Goal: Task Accomplishment & Management: Use online tool/utility

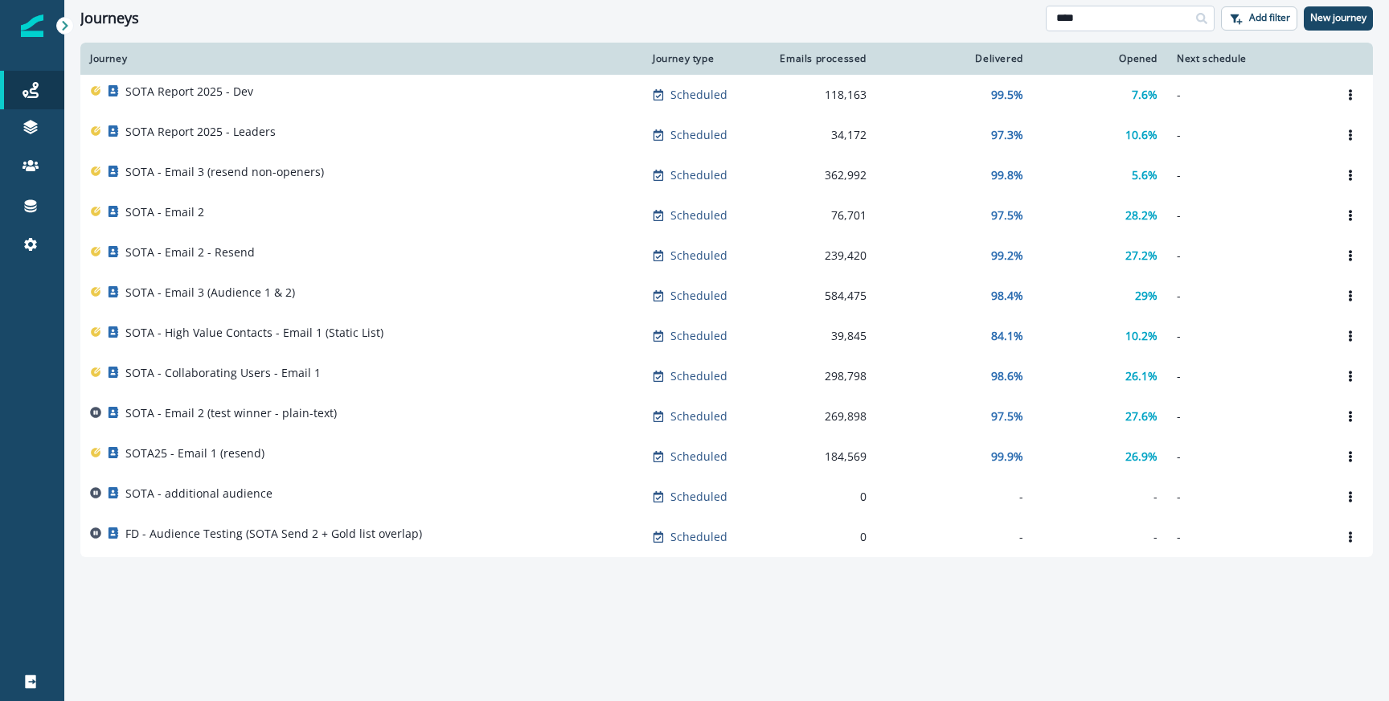
click at [1096, 23] on input "****" at bounding box center [1130, 19] width 169 height 26
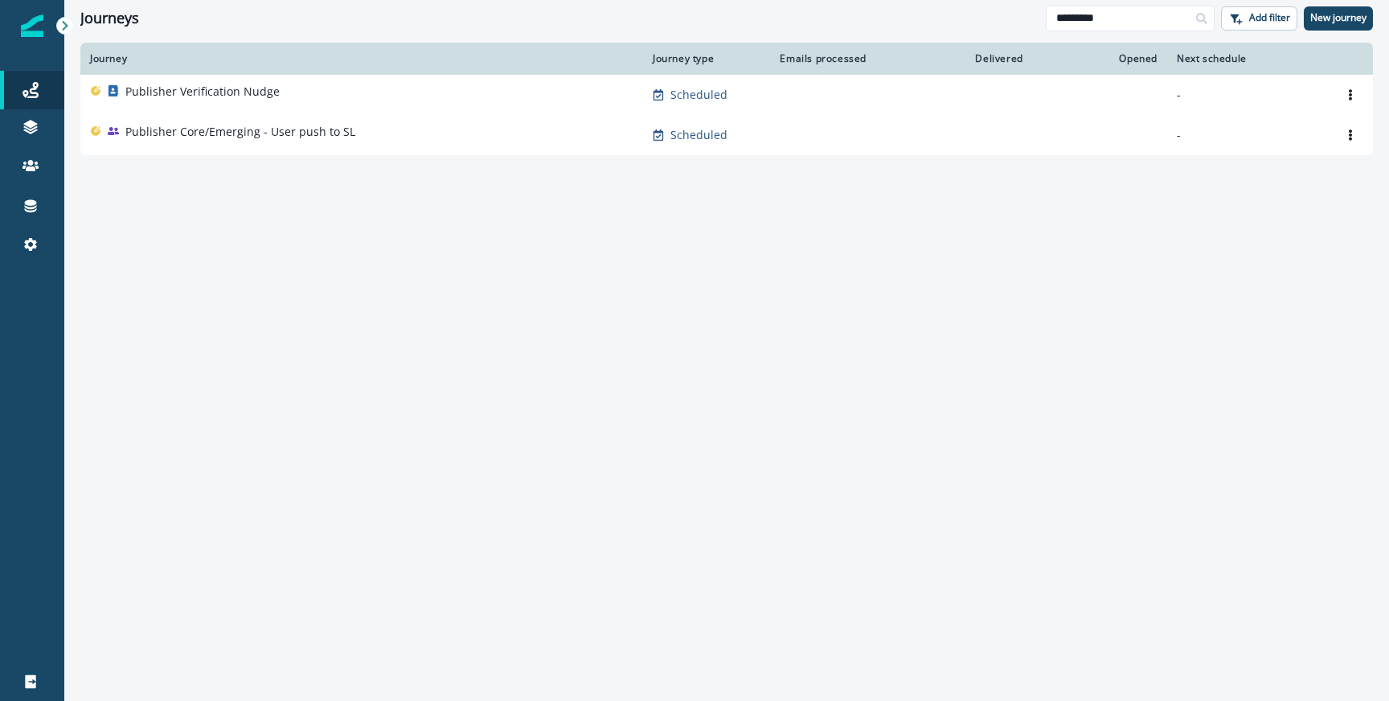
type input "*********"
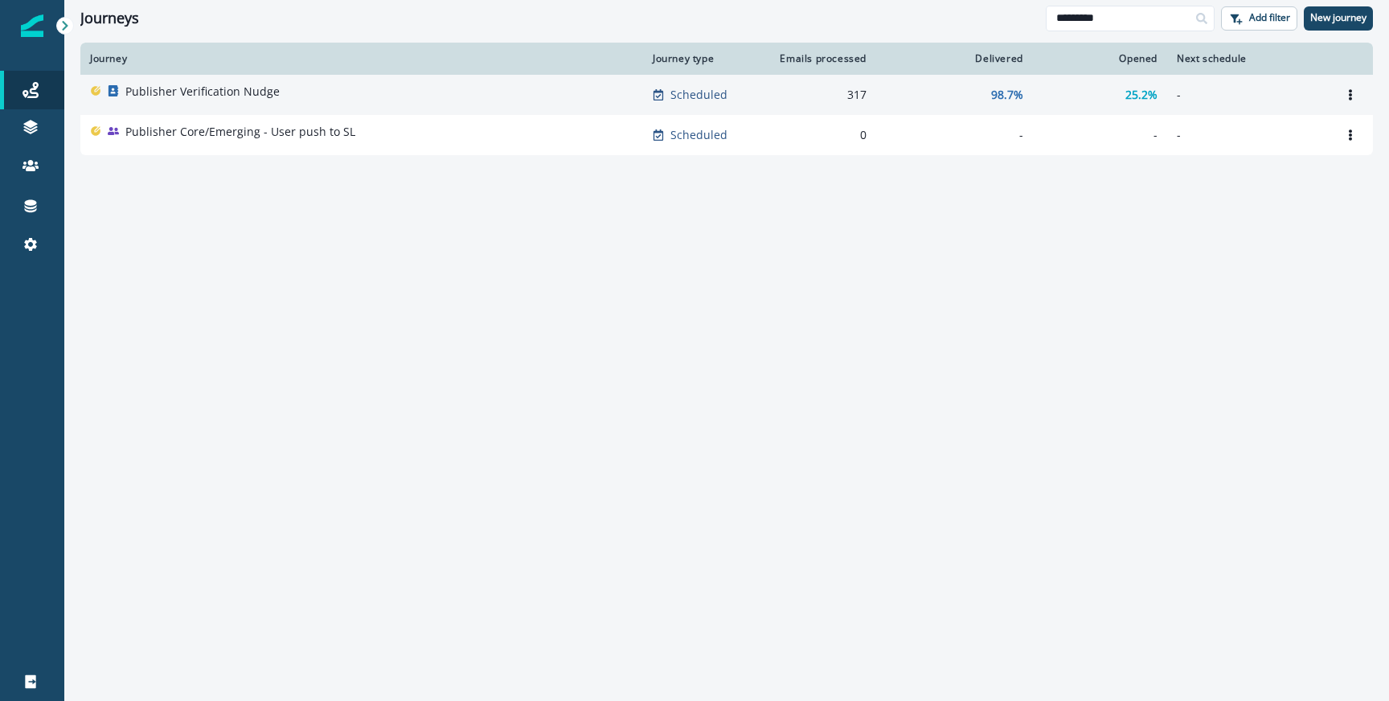
click at [186, 99] on p "Publisher Verification Nudge" at bounding box center [202, 92] width 154 height 16
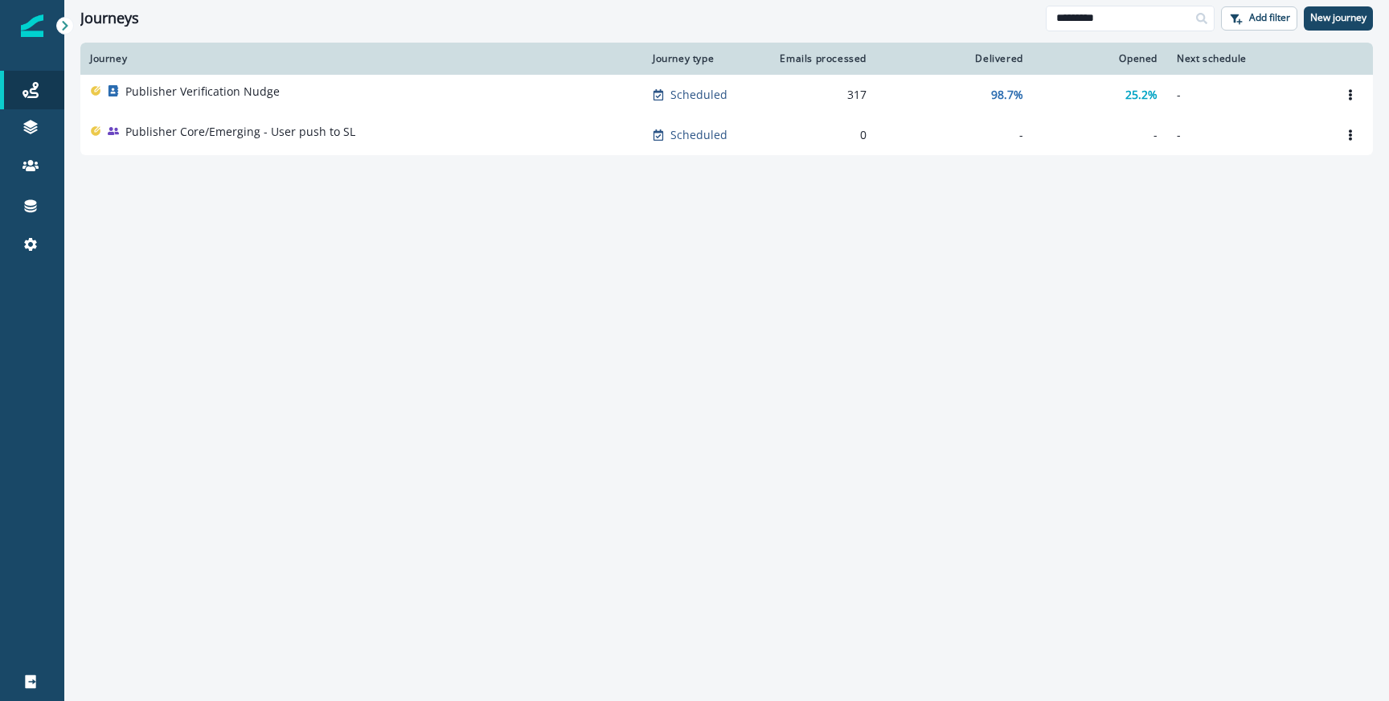
click at [440, 237] on div "Journey Journey type Emails processed Delivered Opened Next schedule Publisher …" at bounding box center [726, 371] width 1325 height 657
click at [24, 207] on icon at bounding box center [31, 206] width 16 height 16
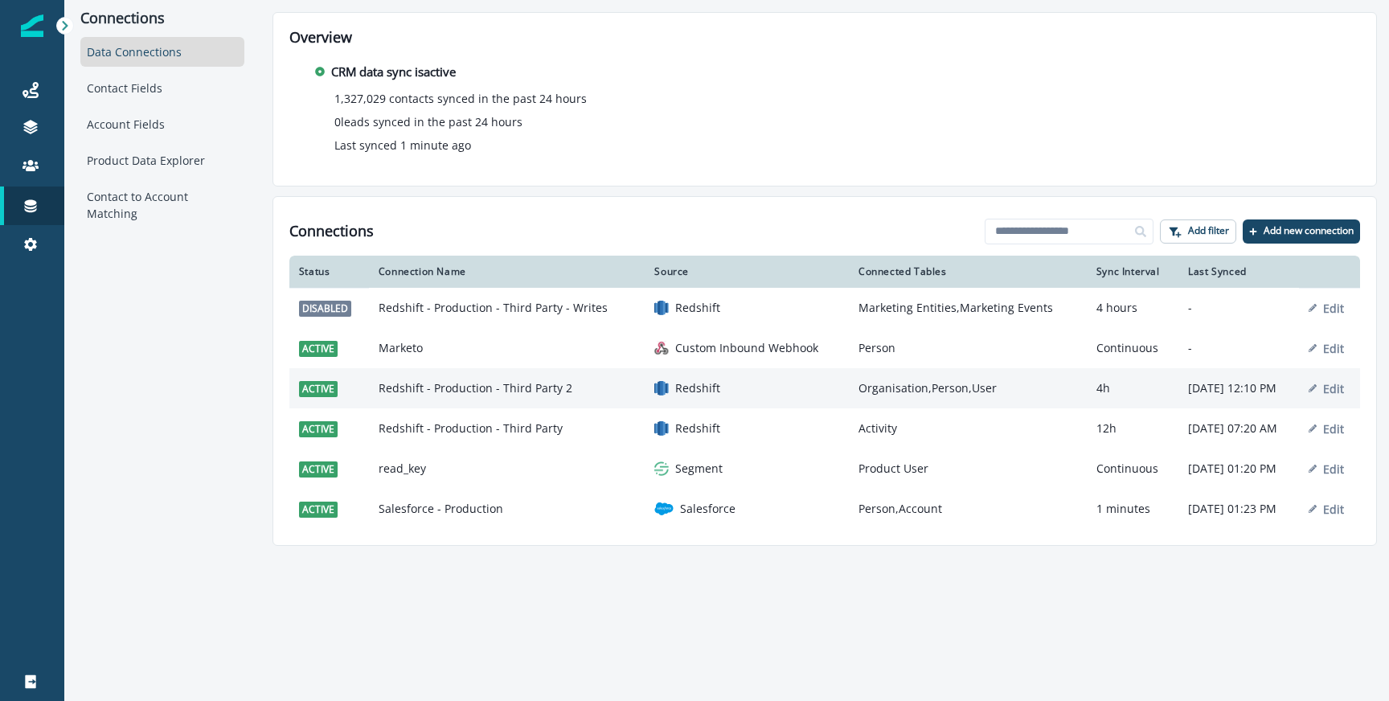
click at [544, 389] on td "Redshift - Production - Third Party 2" at bounding box center [507, 388] width 277 height 40
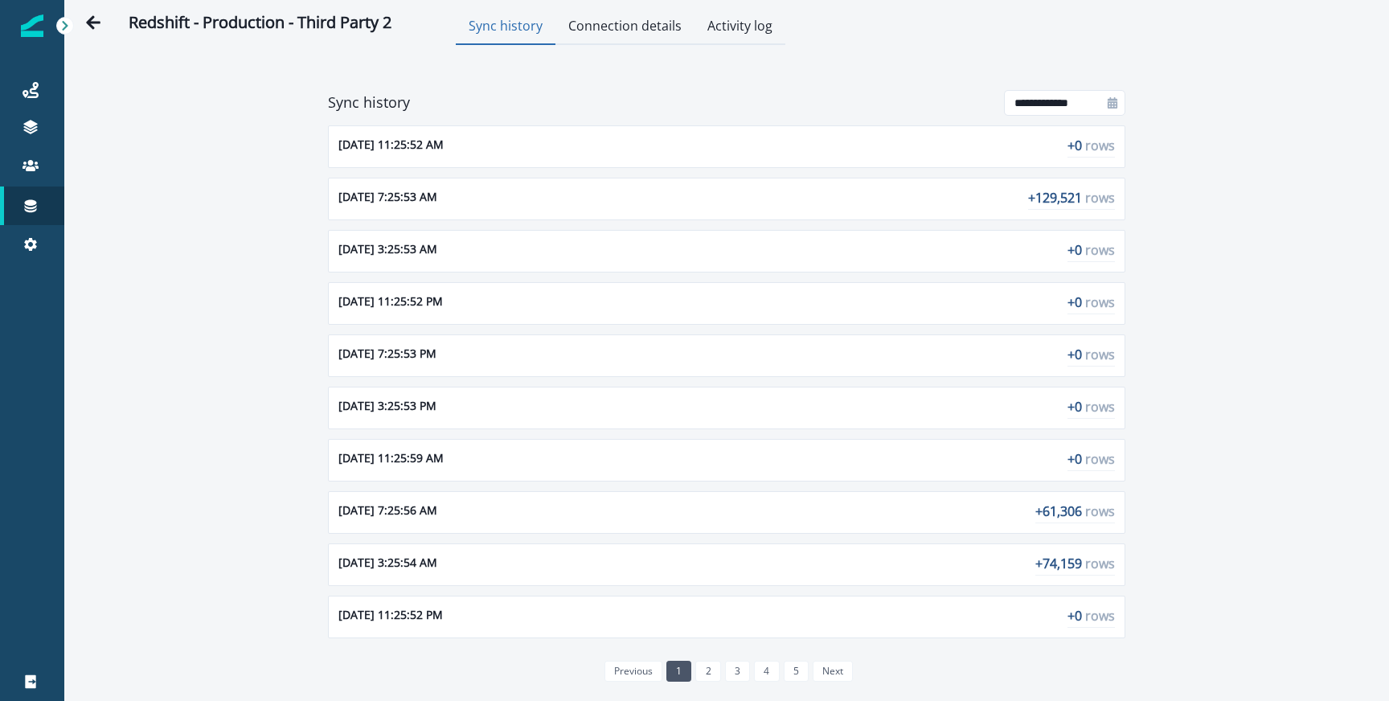
click at [998, 75] on div "**********" at bounding box center [726, 381] width 823 height 646
click at [926, 77] on div "**********" at bounding box center [726, 381] width 823 height 646
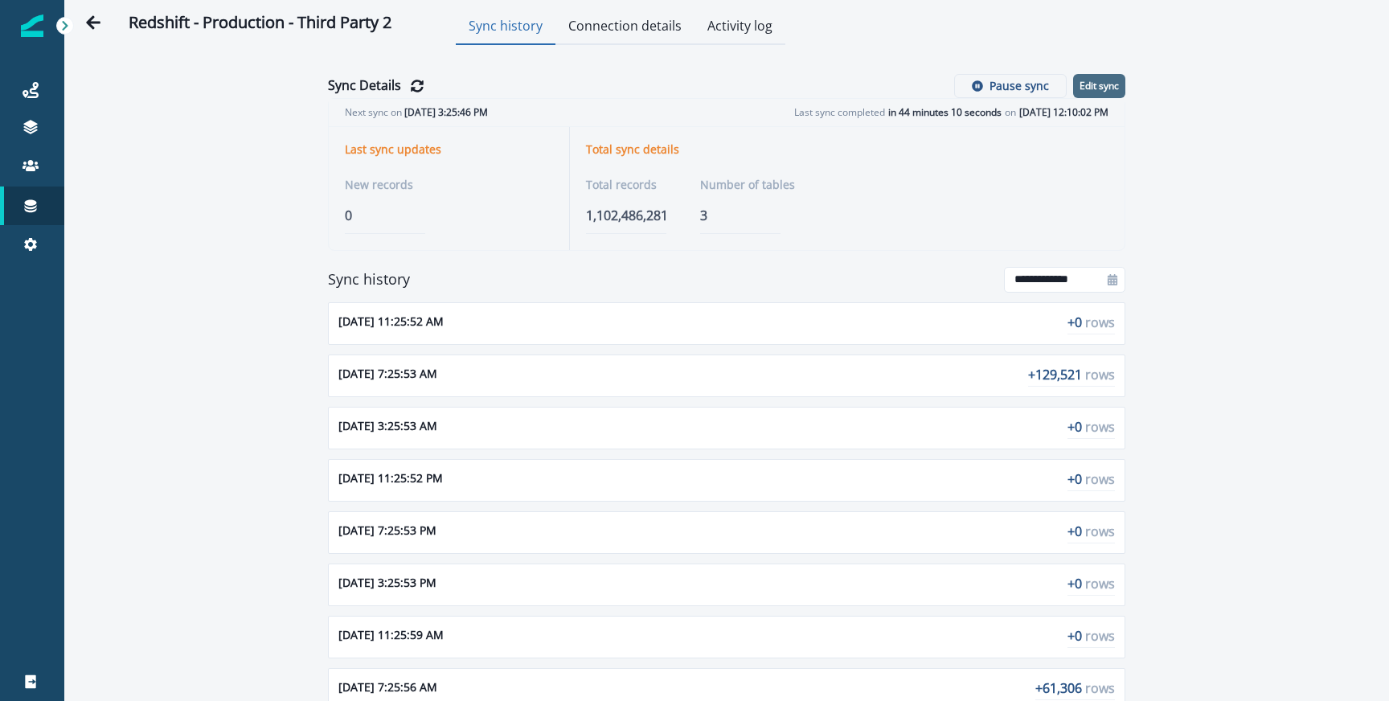
click at [1106, 85] on p "Edit sync" at bounding box center [1099, 85] width 39 height 11
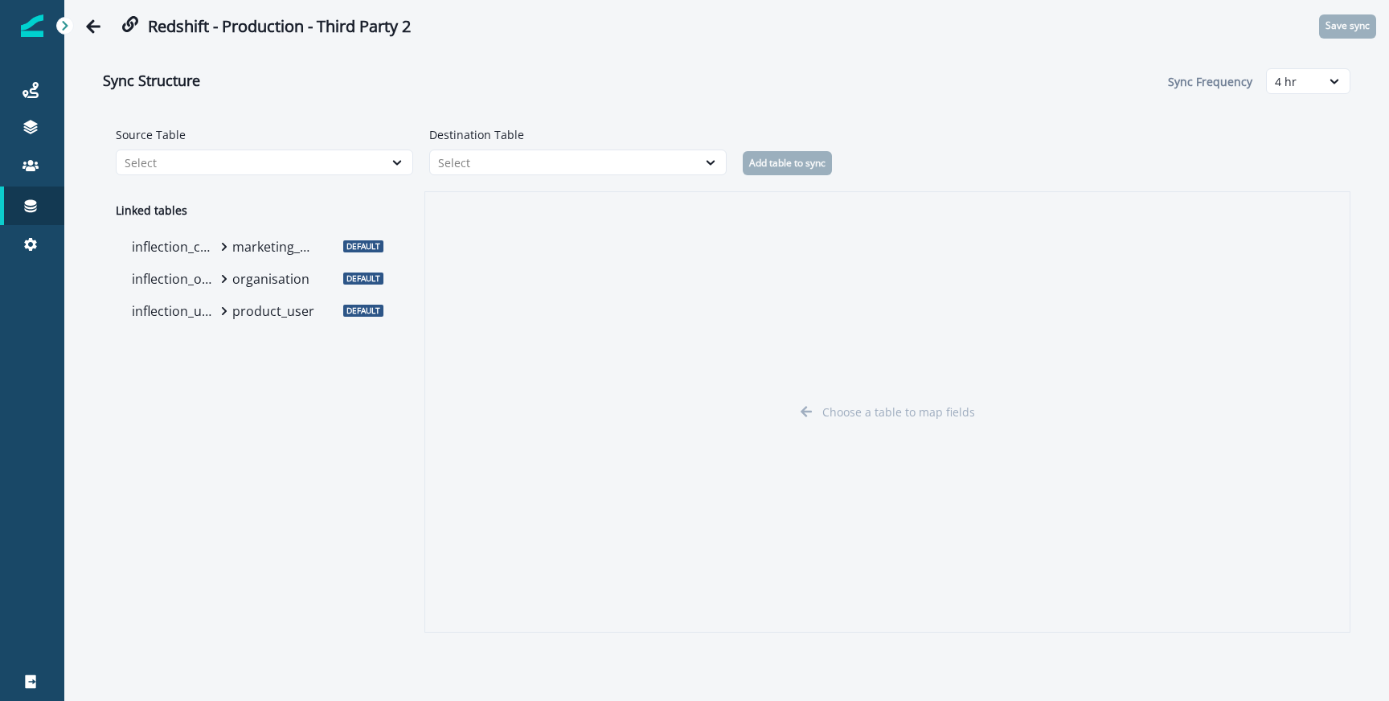
click at [233, 315] on p "product_user" at bounding box center [274, 311] width 84 height 19
click at [39, 88] on div "Journeys" at bounding box center [31, 89] width 51 height 19
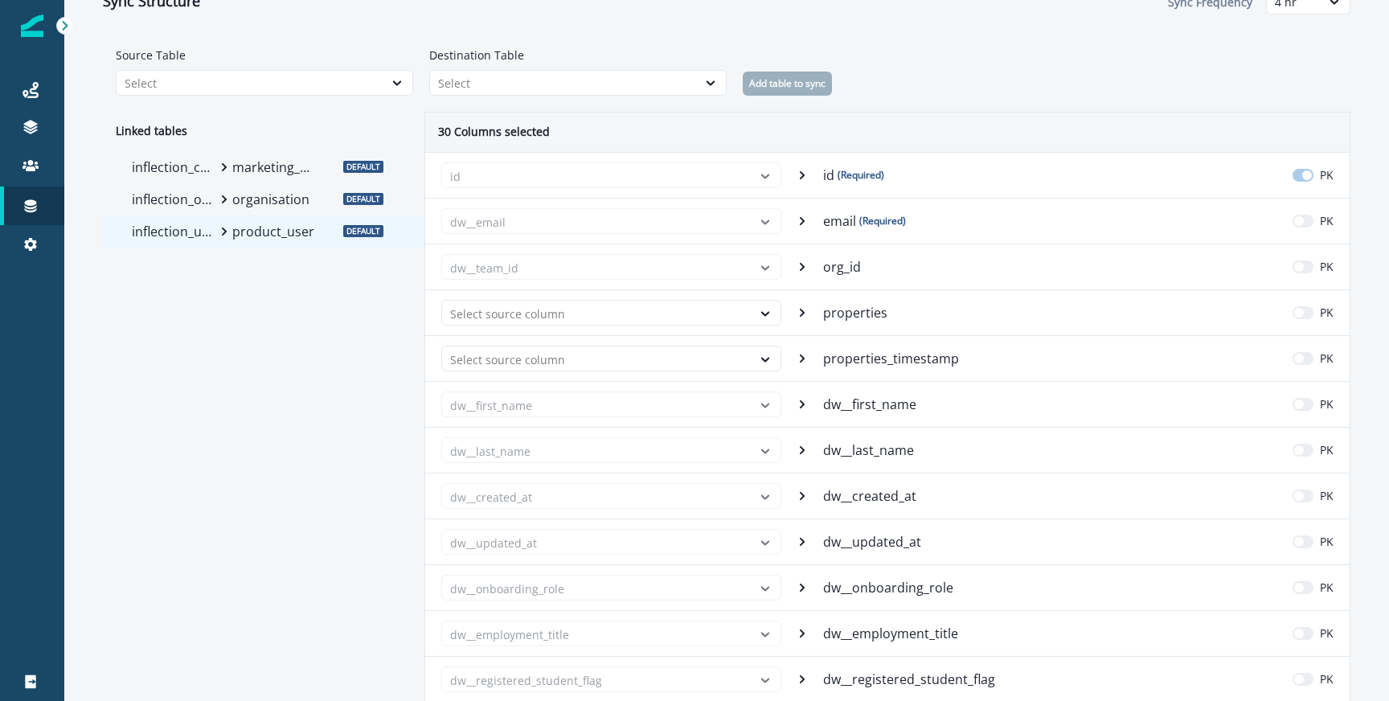
scroll to position [92, 0]
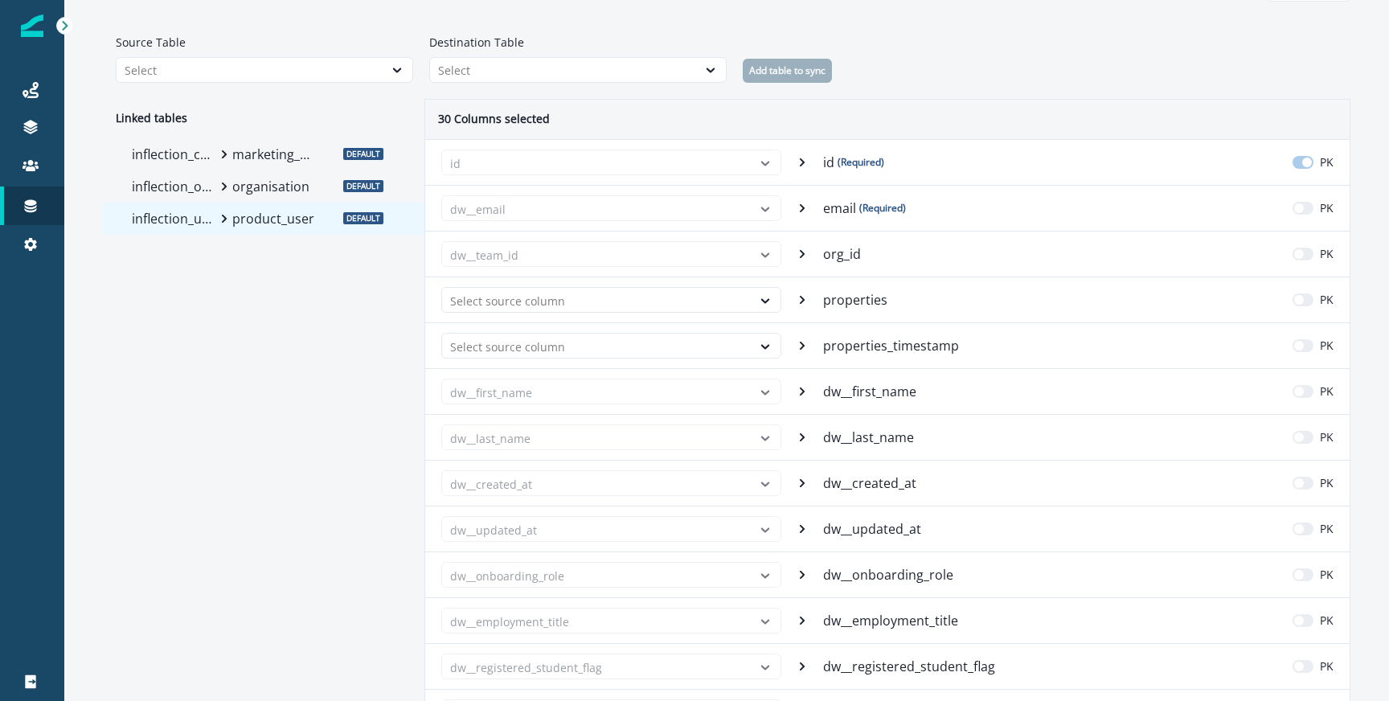
click at [873, 484] on p "dw__created_at" at bounding box center [871, 483] width 96 height 19
copy p "dw__created_at"
click at [875, 529] on p "dw__updated_at" at bounding box center [873, 528] width 101 height 19
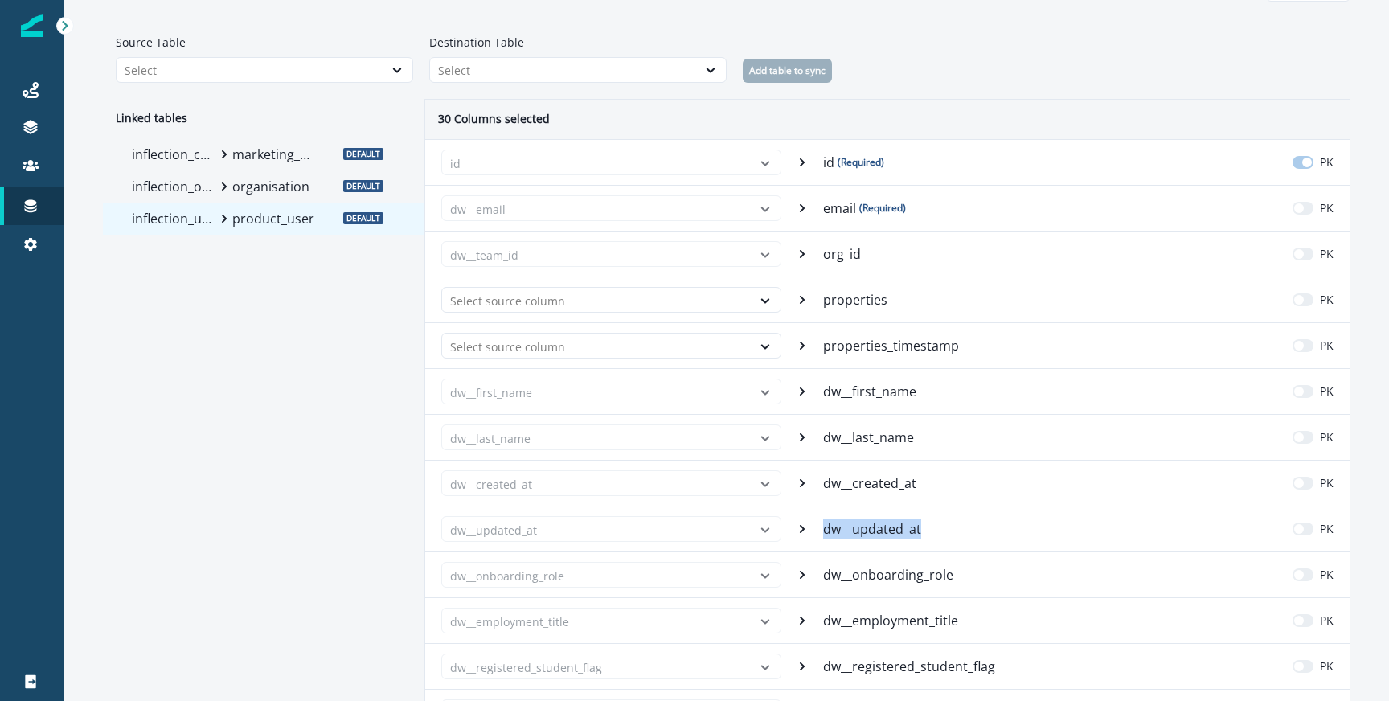
click at [875, 529] on p "dw__updated_at" at bounding box center [873, 528] width 101 height 19
copy p "dw__updated_at"
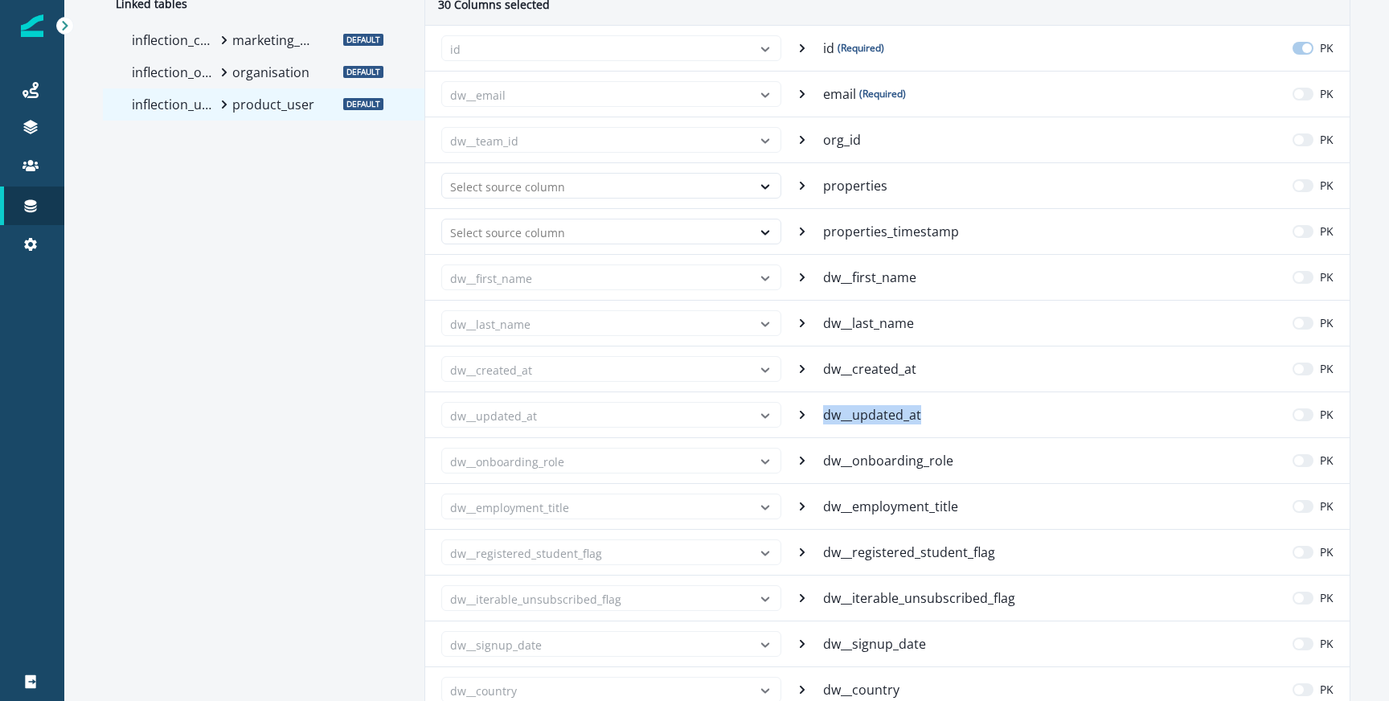
scroll to position [280, 0]
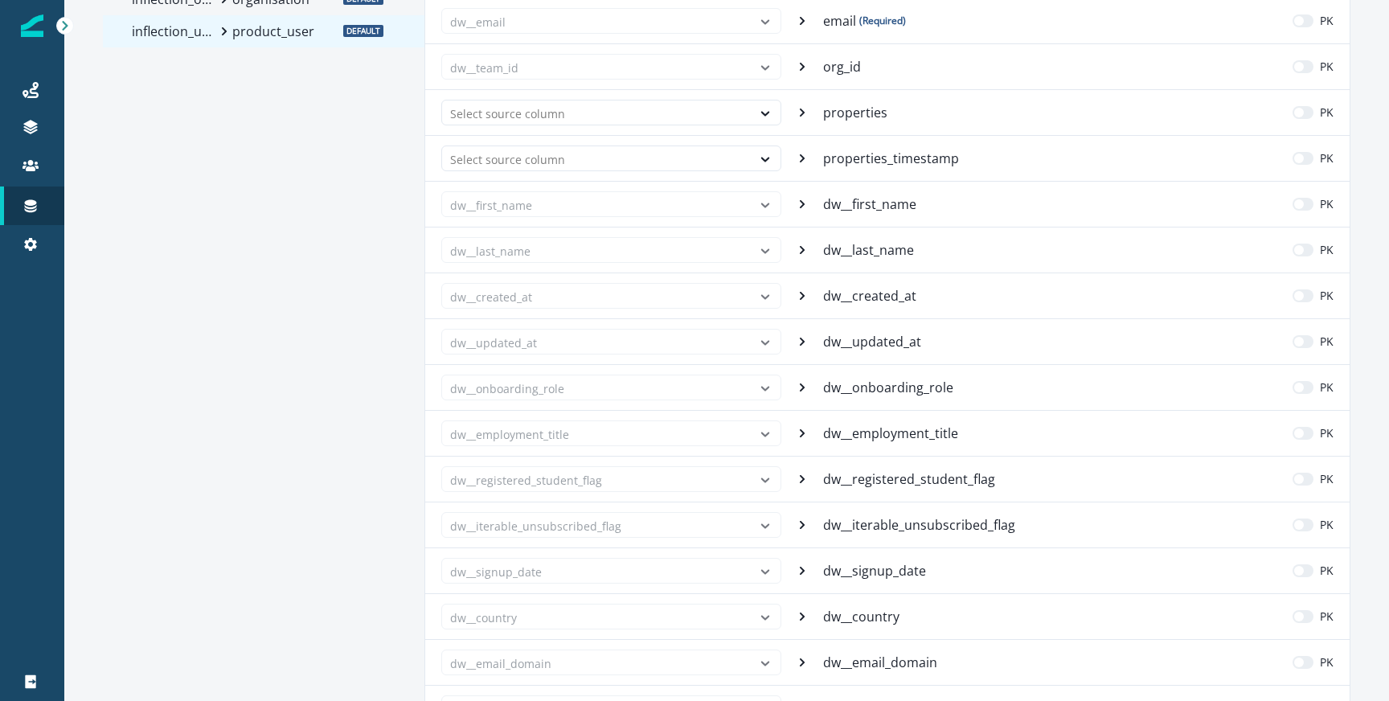
click at [901, 390] on p "dw__onboarding_role" at bounding box center [889, 387] width 133 height 19
copy p "dw__onboarding_role"
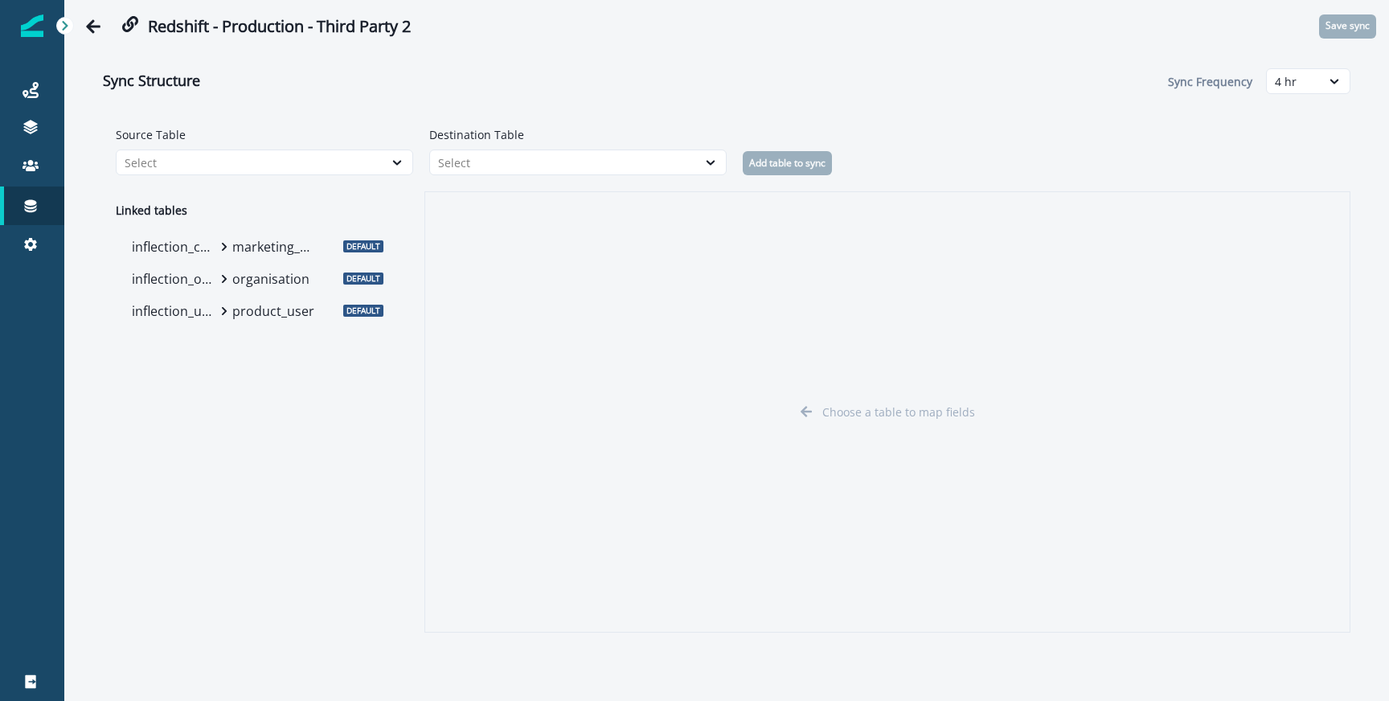
click at [242, 316] on p "product_user" at bounding box center [274, 311] width 84 height 19
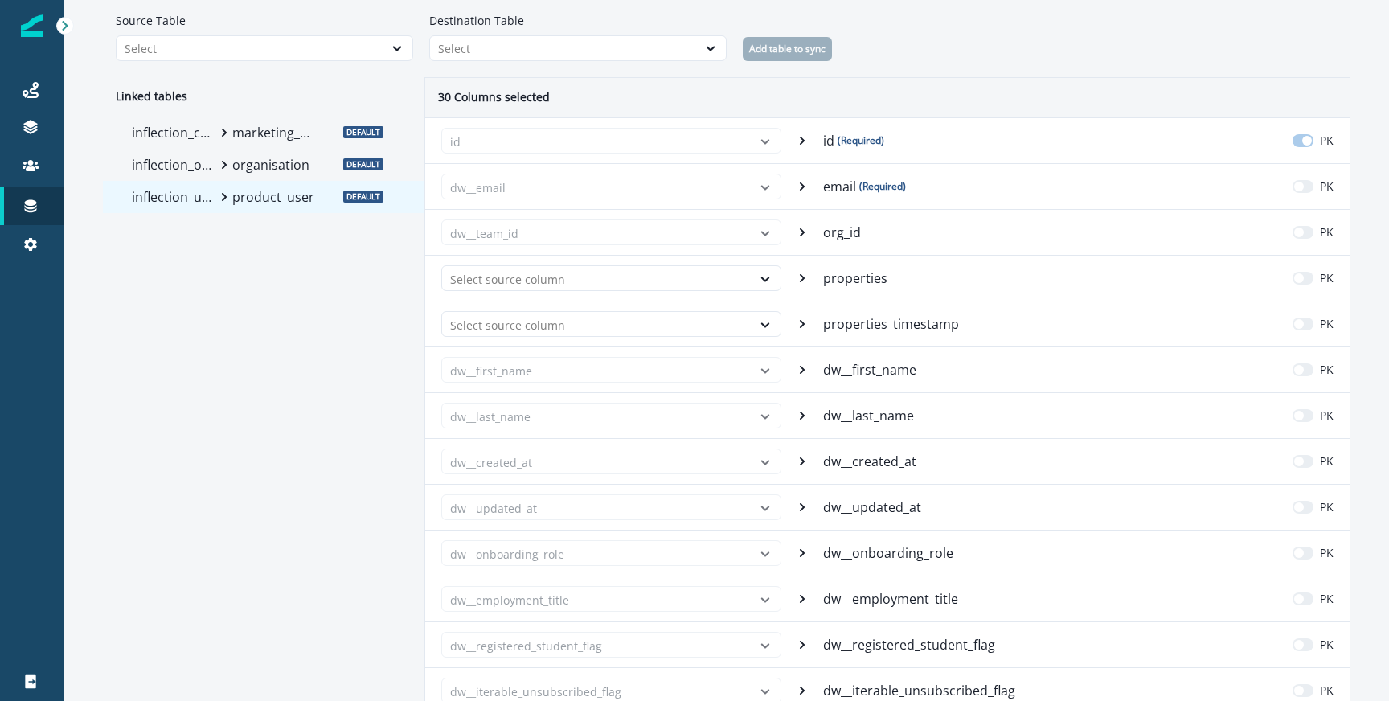
scroll to position [165, 0]
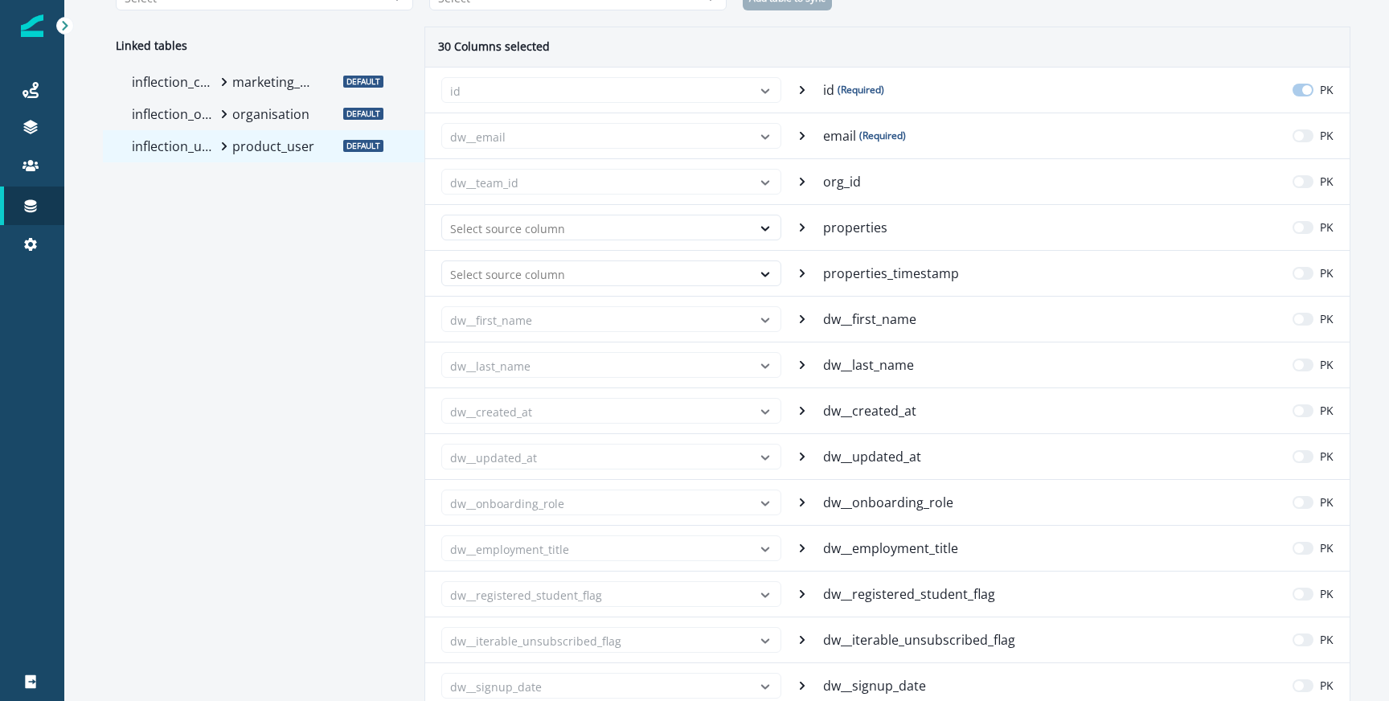
click at [878, 550] on p "dw__employment_title" at bounding box center [892, 548] width 138 height 19
copy p "dw__employment_title"
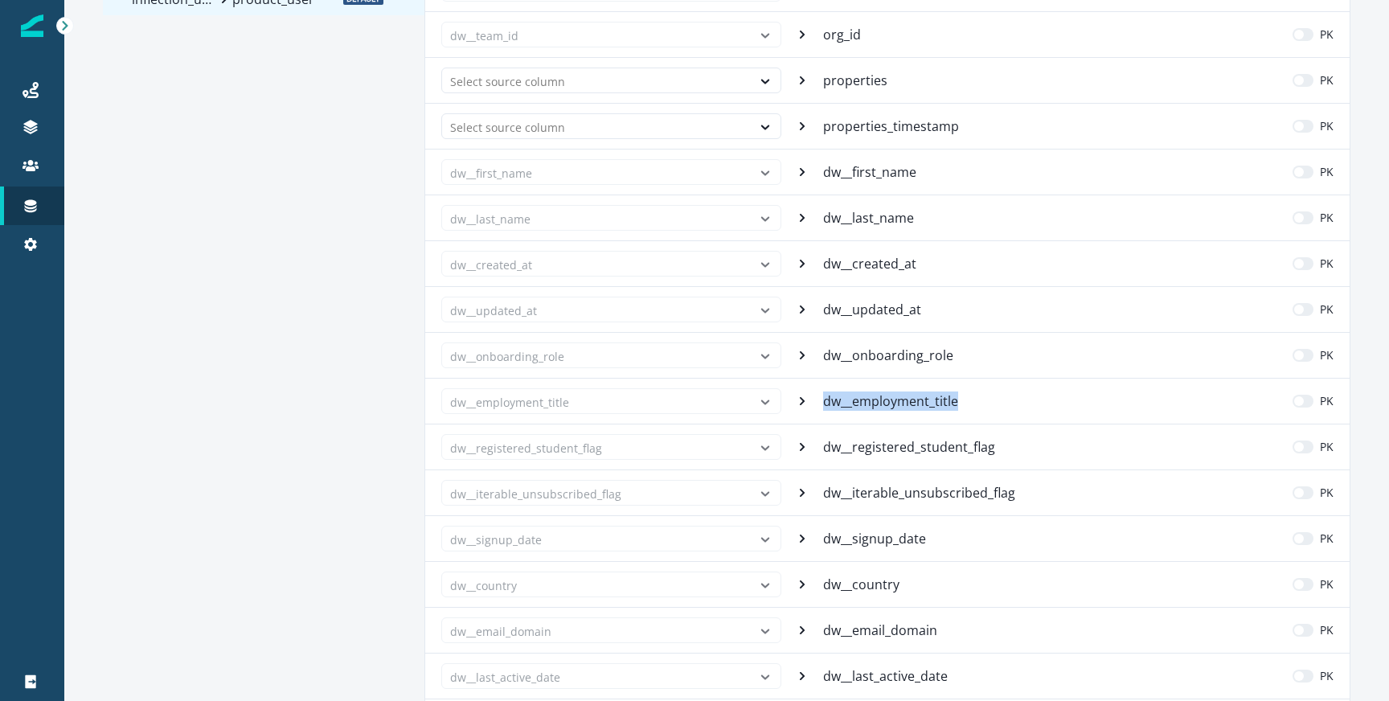
scroll to position [419, 0]
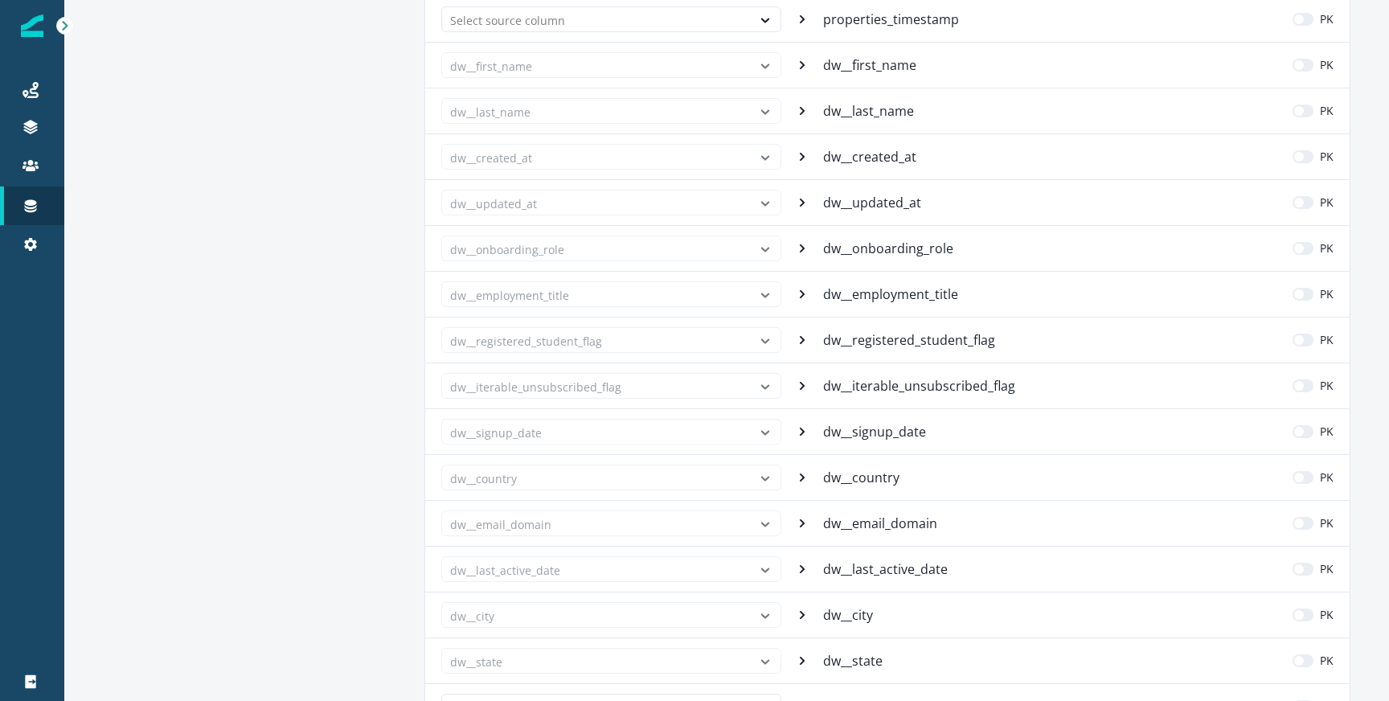
click at [897, 332] on p "dw__registered_student_flag" at bounding box center [910, 339] width 175 height 19
copy p "dw__registered_student_flag"
click at [868, 388] on p "dw__iterable_unsubscribed_flag" at bounding box center [920, 385] width 195 height 19
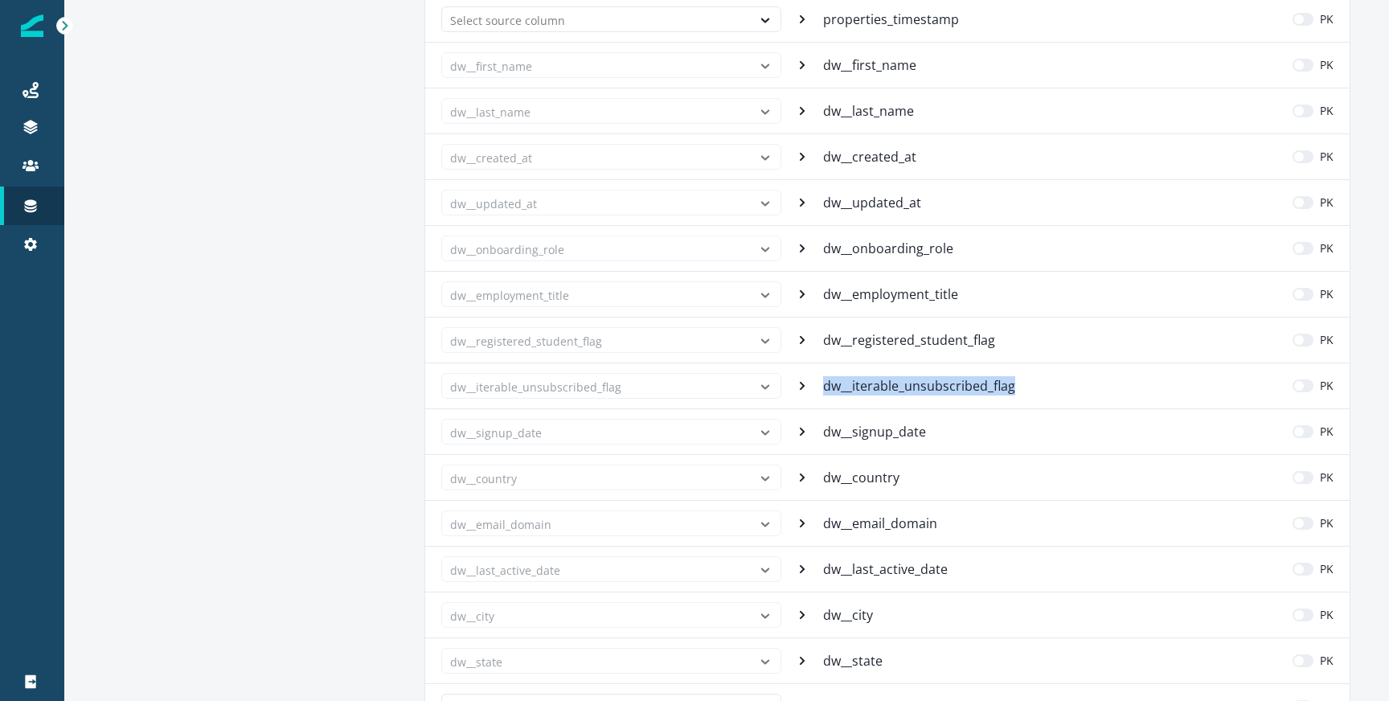
click at [868, 388] on p "dw__iterable_unsubscribed_flag" at bounding box center [920, 385] width 195 height 19
copy p "dw__iterable_unsubscribed_flag"
click at [841, 433] on p "dw__signup_date" at bounding box center [876, 431] width 106 height 19
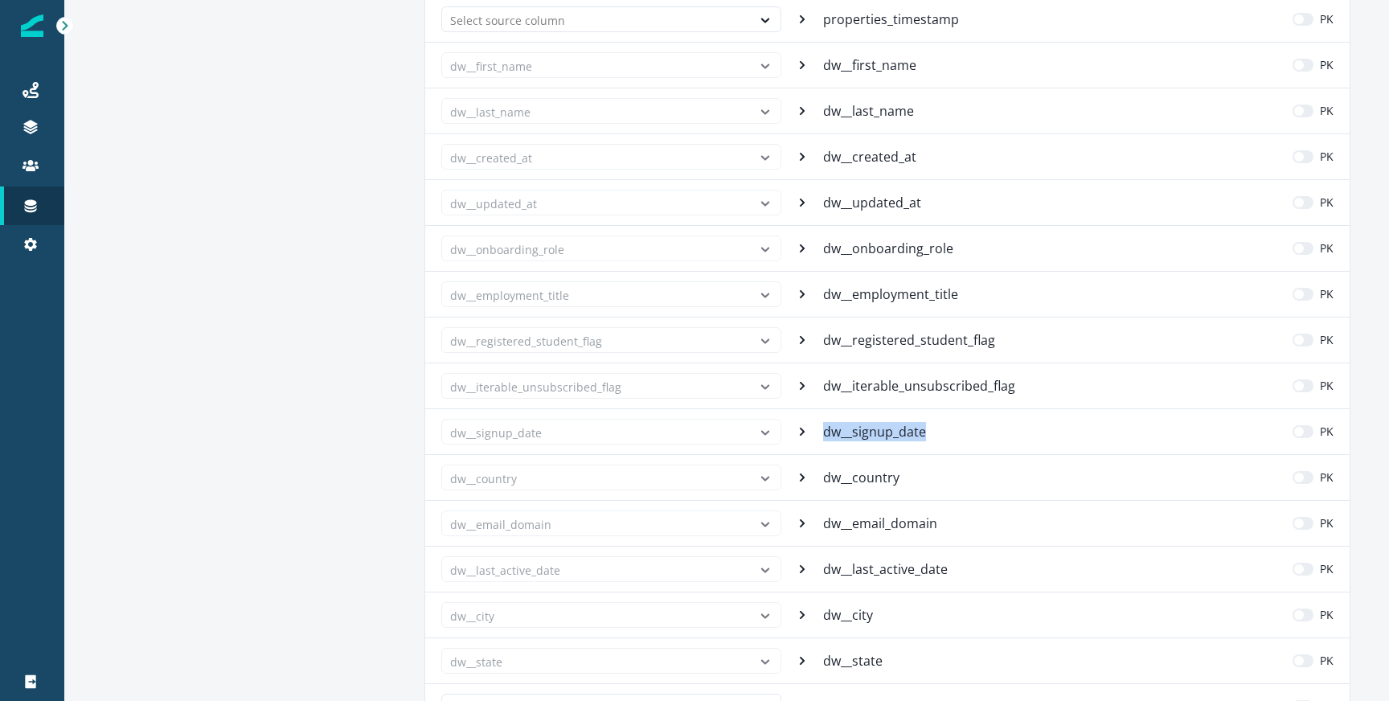
copy p "dw__signup_date"
click at [871, 472] on p "dw__country" at bounding box center [863, 477] width 80 height 19
copy p "dw__country"
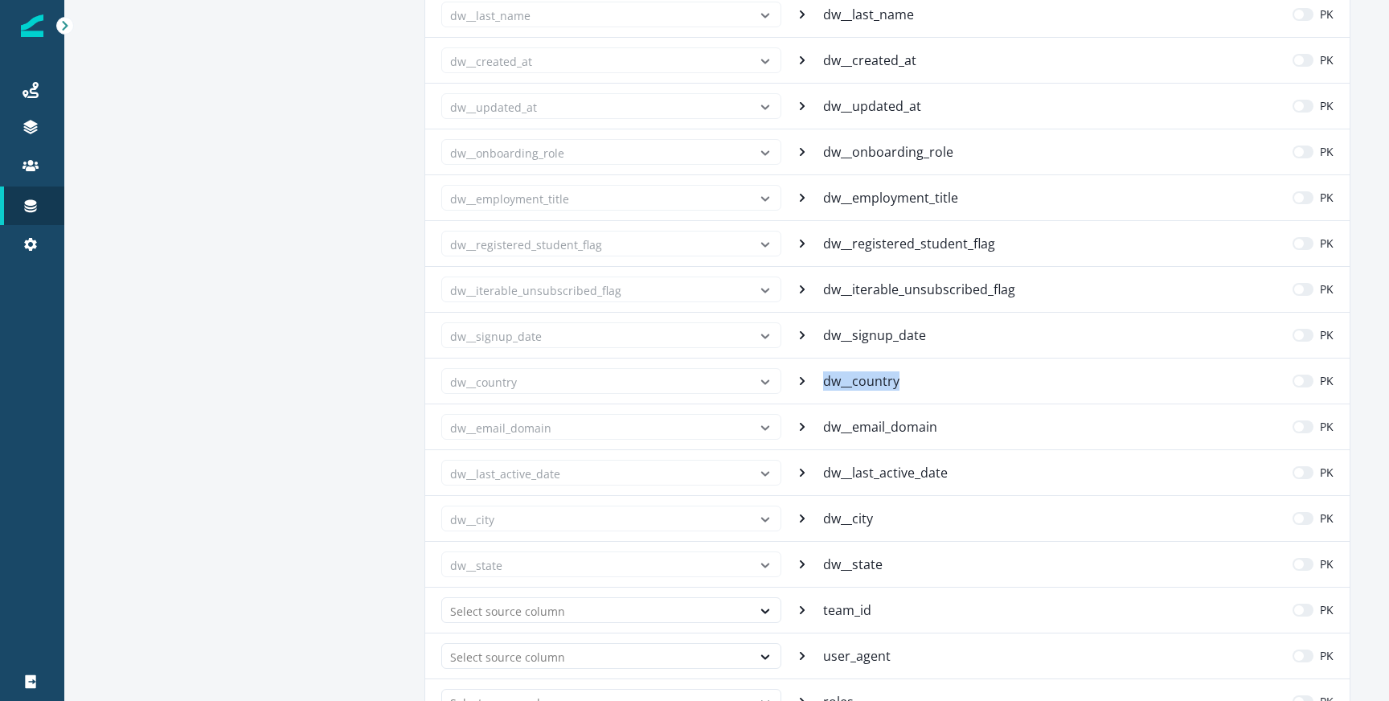
scroll to position [546, 0]
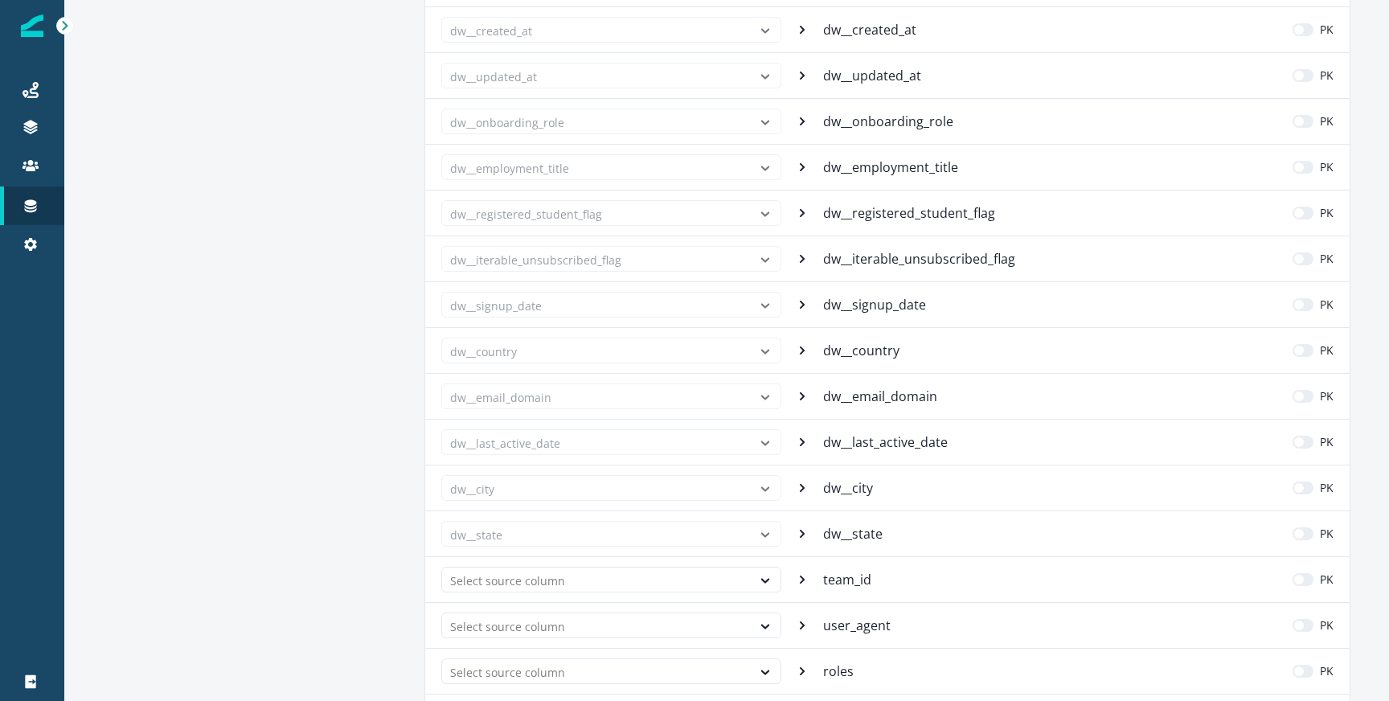
click at [856, 398] on p "dw__email_domain" at bounding box center [881, 396] width 117 height 19
copy p "dw__email_domain"
click at [848, 438] on p "dw__last_active_date" at bounding box center [887, 442] width 128 height 19
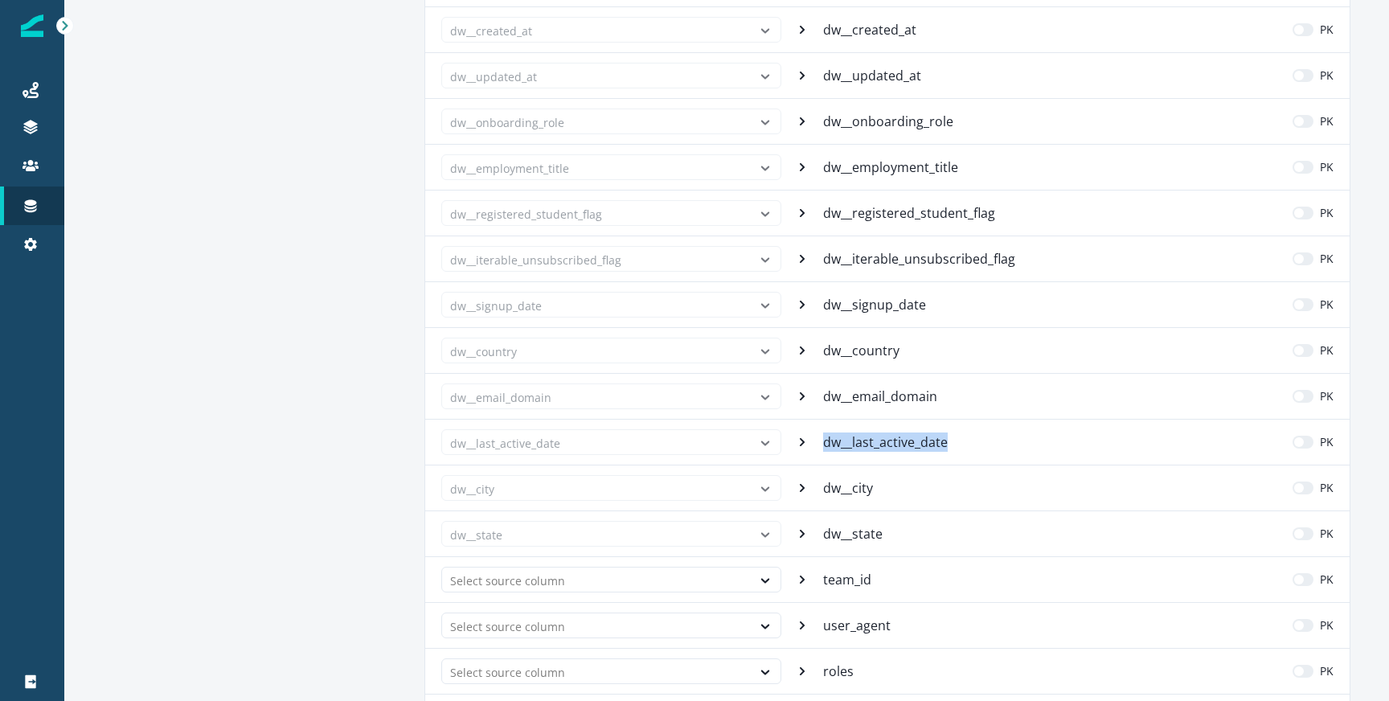
click at [848, 438] on p "dw__last_active_date" at bounding box center [887, 442] width 128 height 19
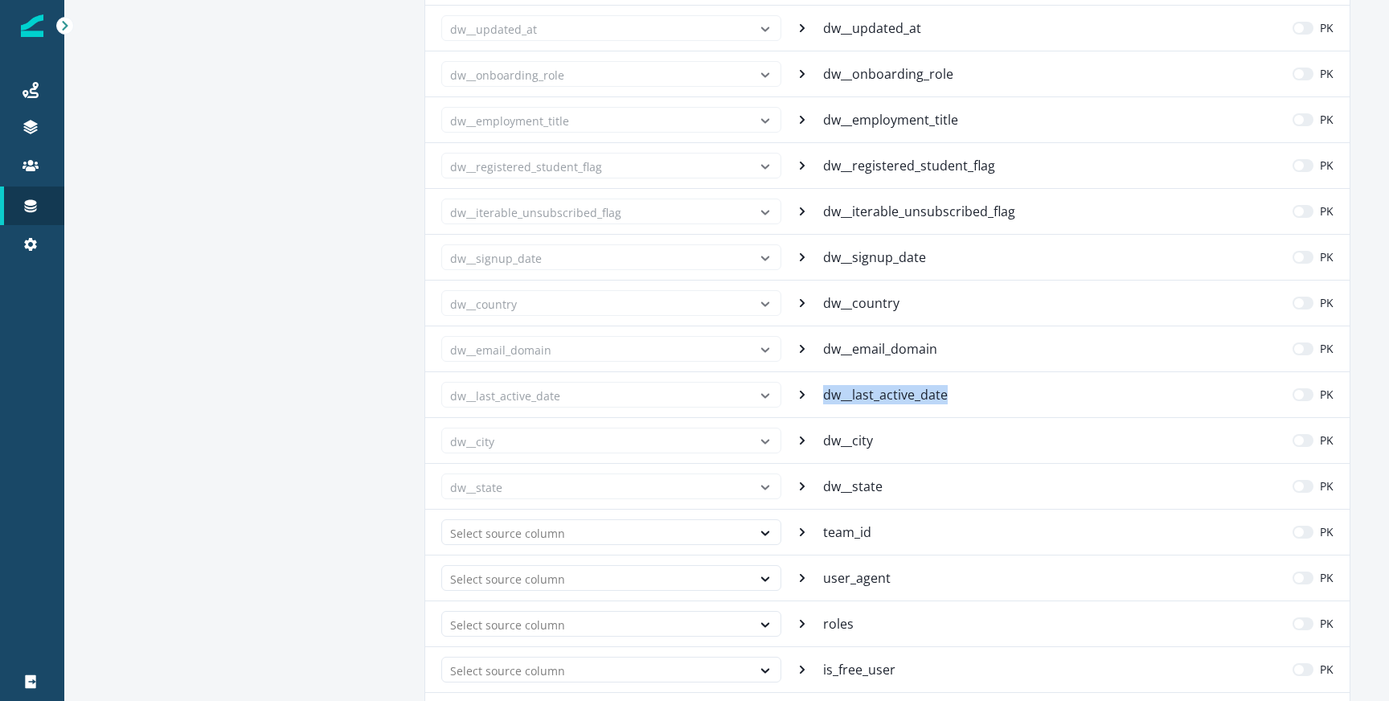
scroll to position [771, 0]
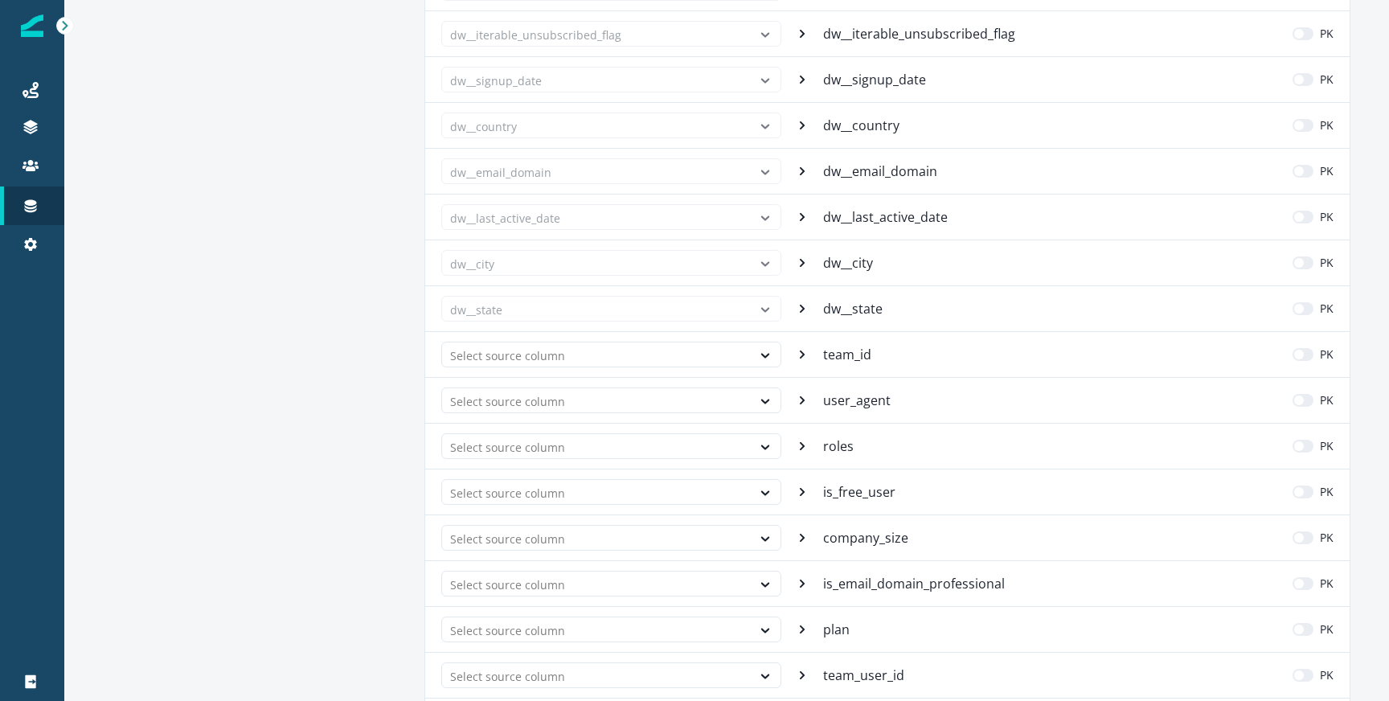
click at [860, 250] on div "dw__city dw__city PK" at bounding box center [887, 263] width 925 height 46
click at [860, 258] on p "dw__city" at bounding box center [849, 262] width 53 height 19
click at [865, 311] on p "dw__state" at bounding box center [854, 308] width 63 height 19
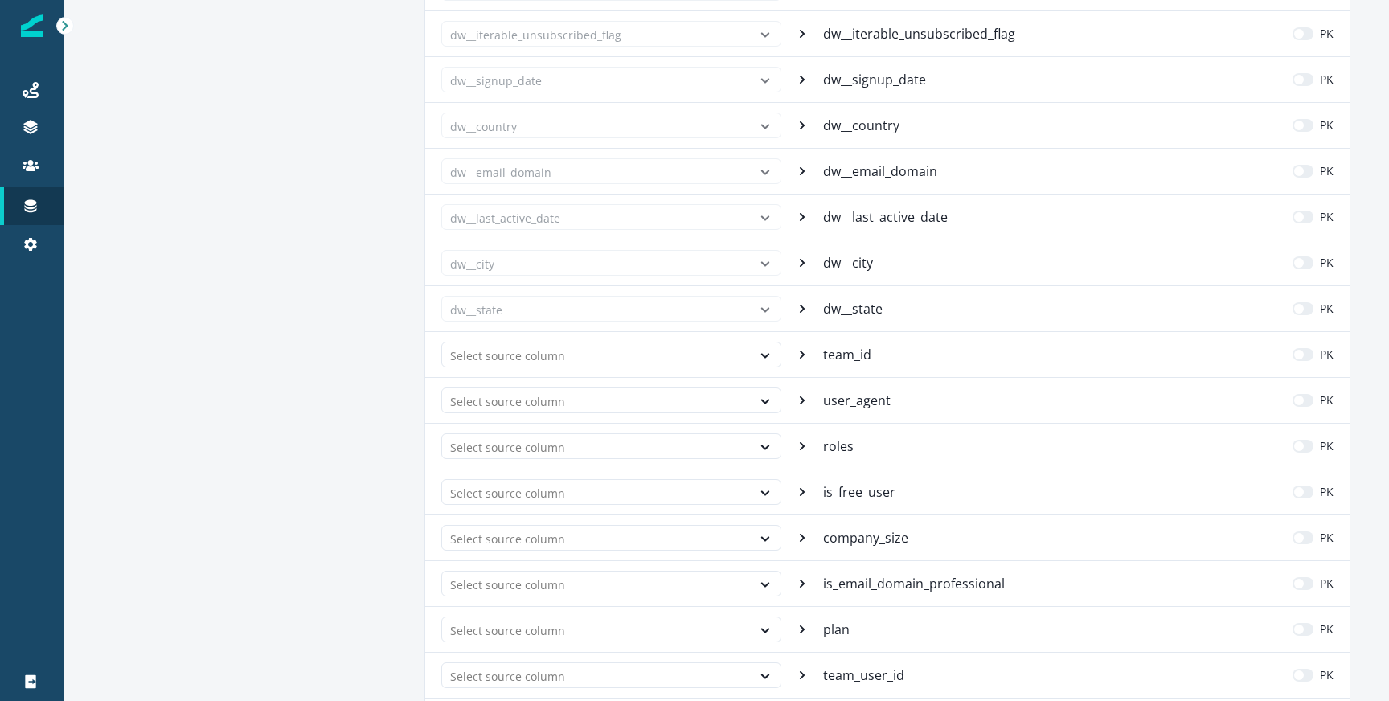
click at [853, 363] on p "team_id" at bounding box center [848, 354] width 51 height 19
click at [828, 400] on p "user_agent" at bounding box center [858, 400] width 71 height 19
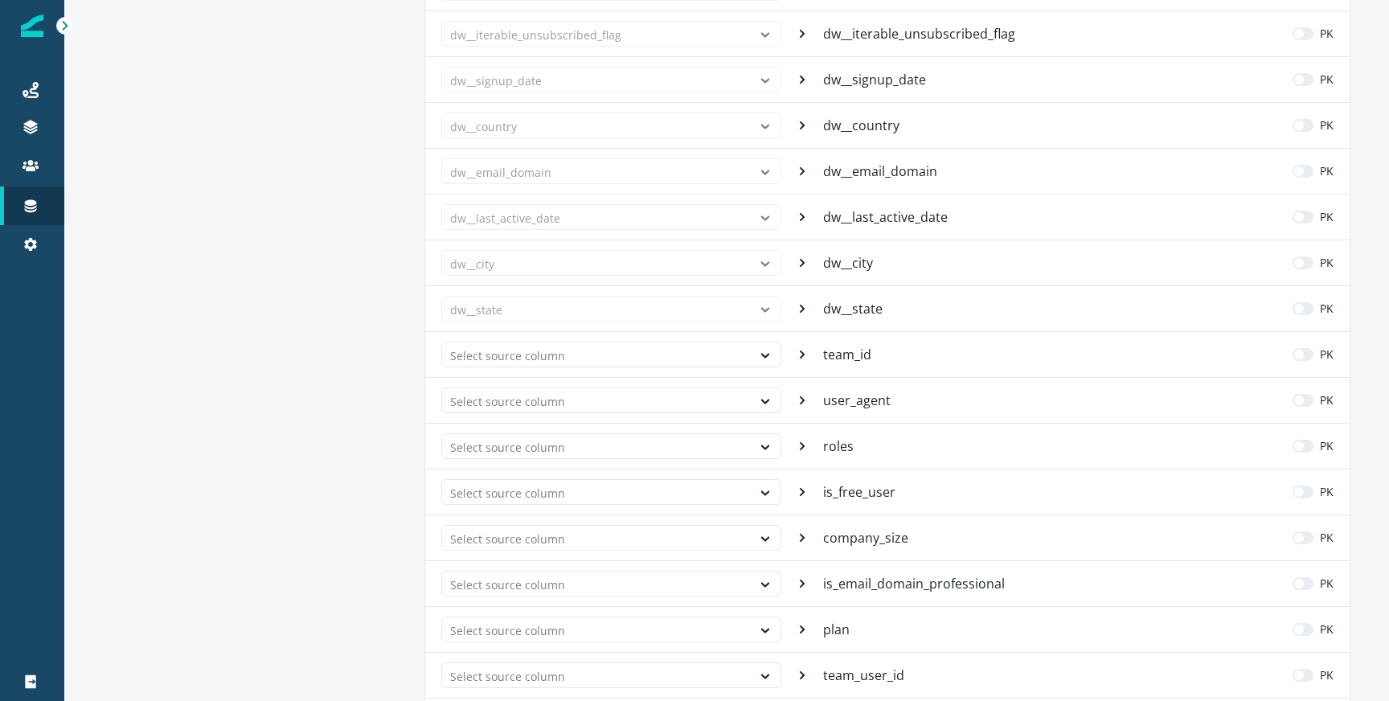
click at [835, 448] on p "roles" at bounding box center [840, 446] width 34 height 19
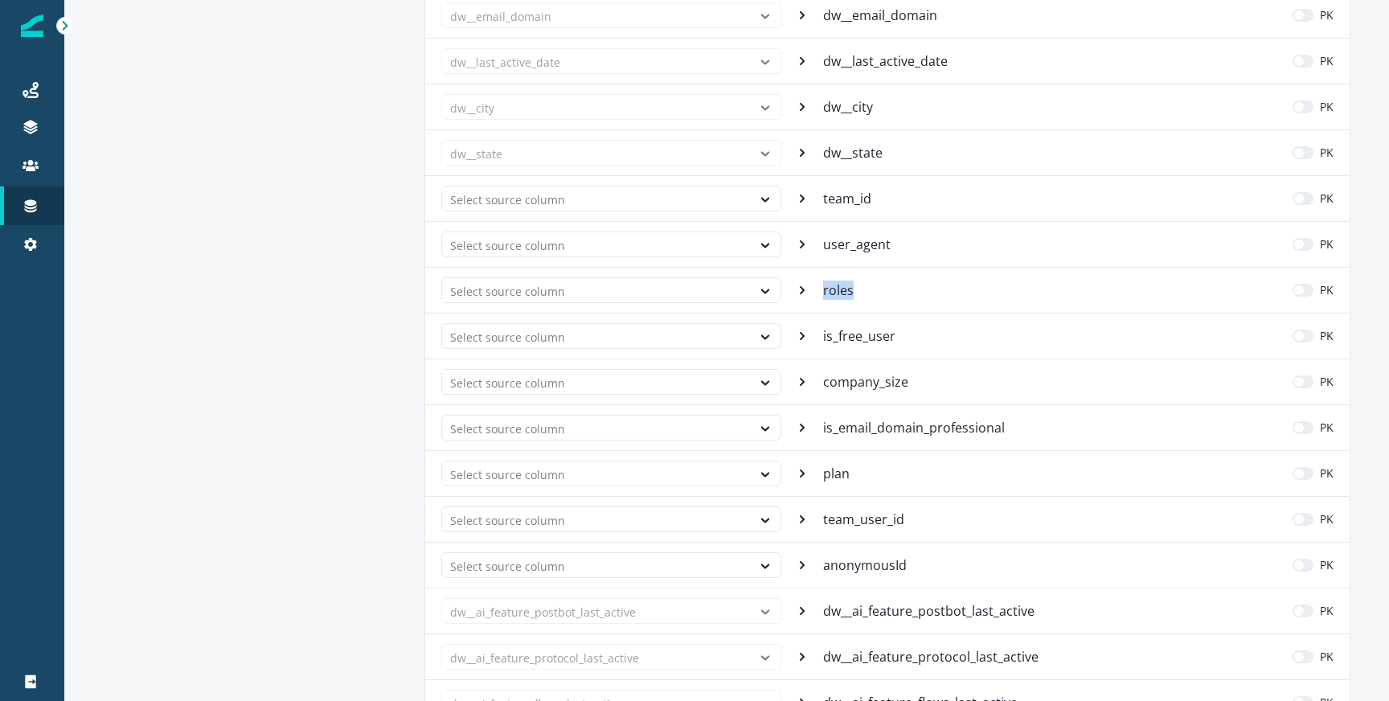
scroll to position [929, 0]
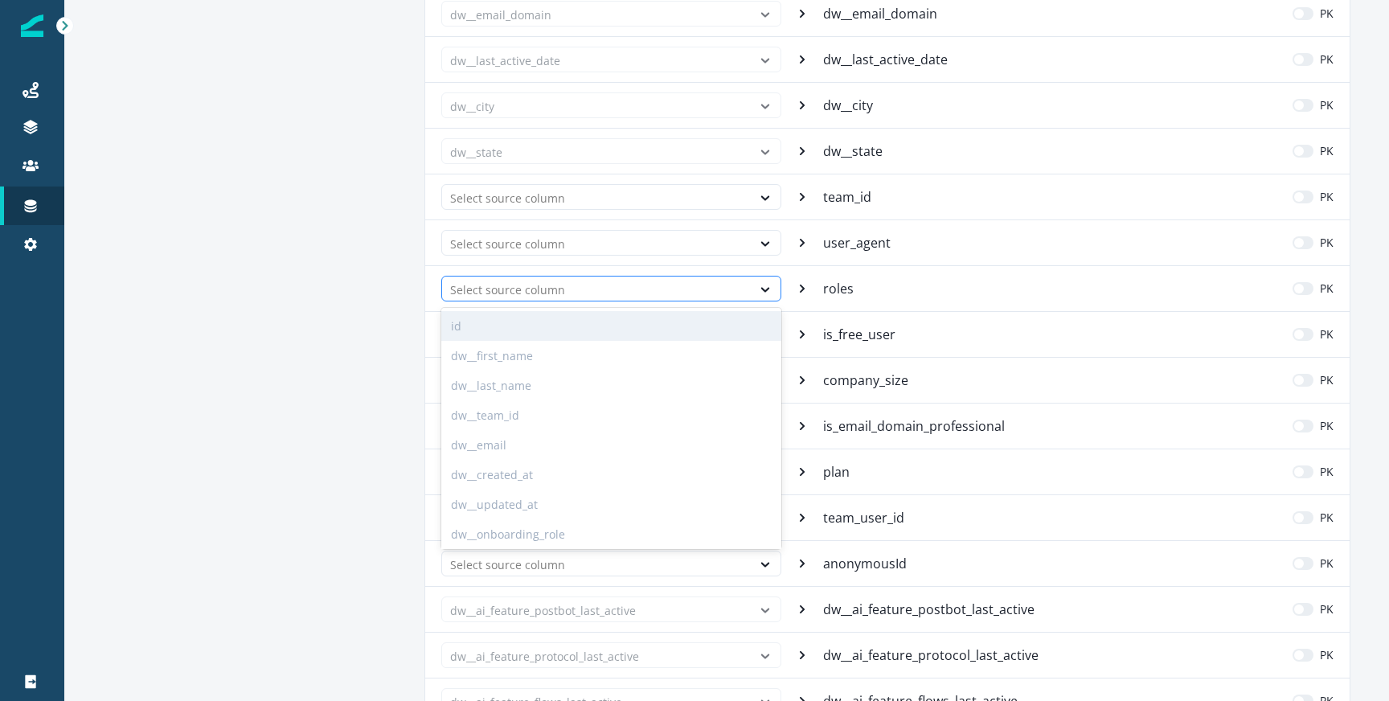
click at [706, 285] on div at bounding box center [596, 290] width 293 height 20
type input "****"
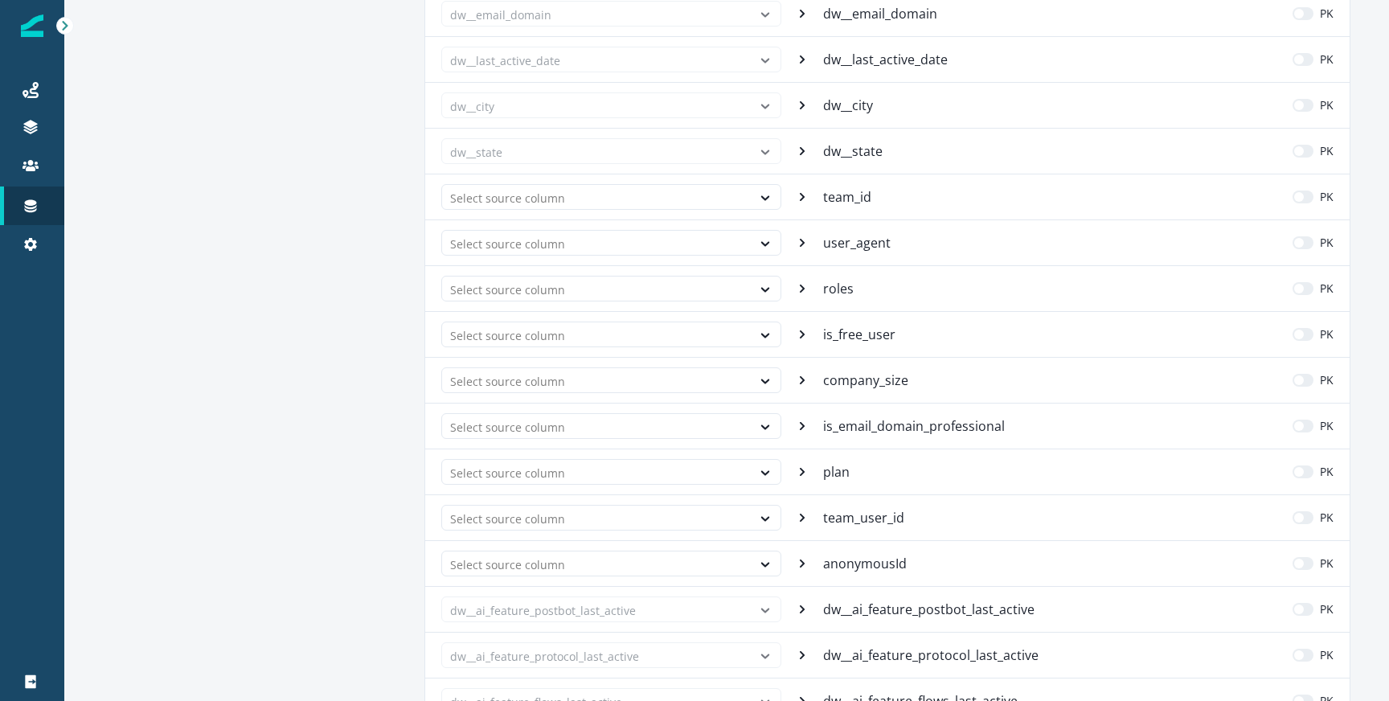
click at [973, 302] on div "Select source column roles PK" at bounding box center [887, 288] width 925 height 46
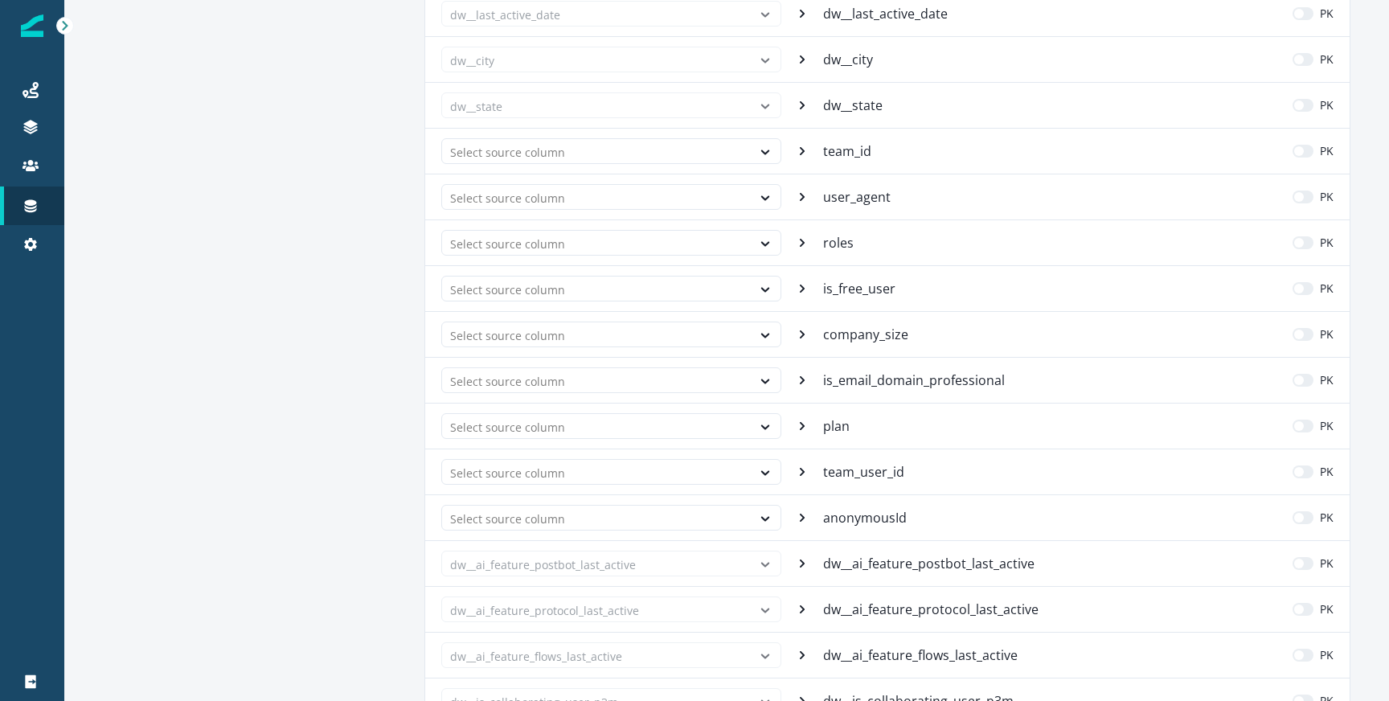
scroll to position [951, 0]
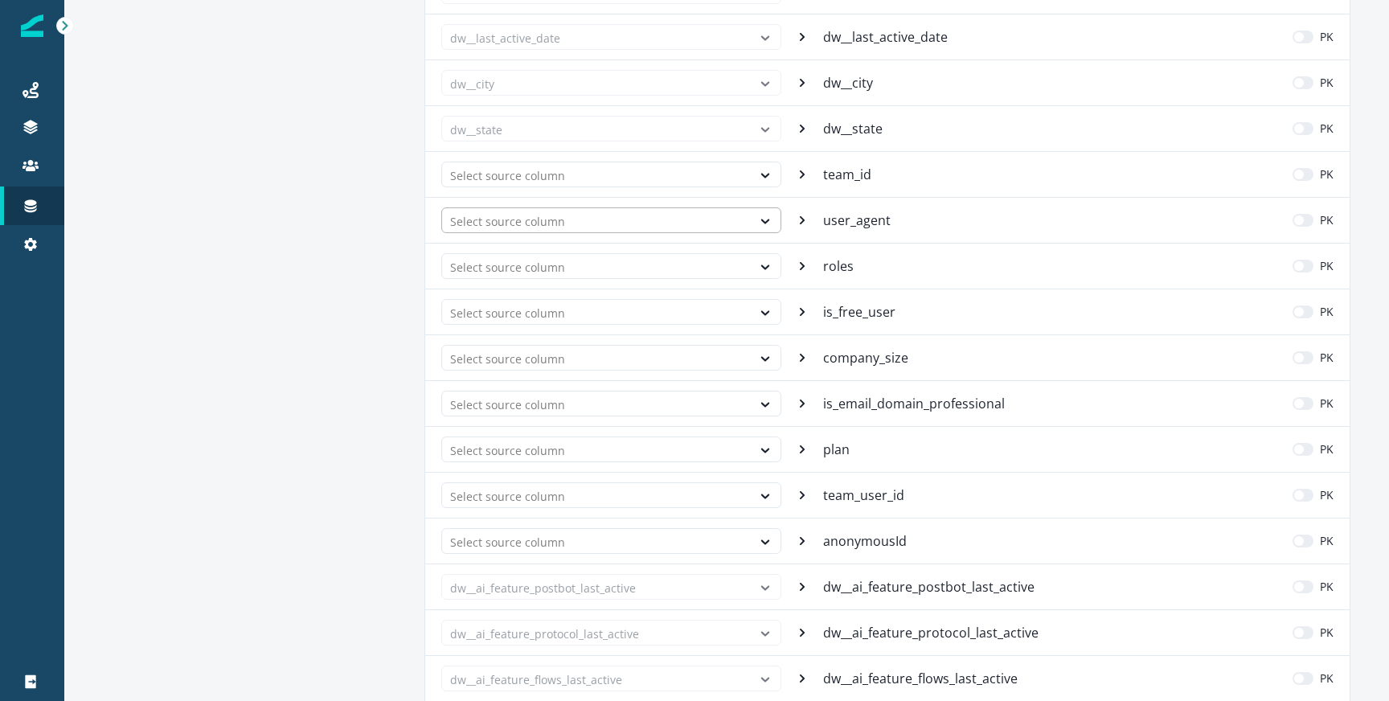
click at [723, 218] on div at bounding box center [596, 221] width 293 height 20
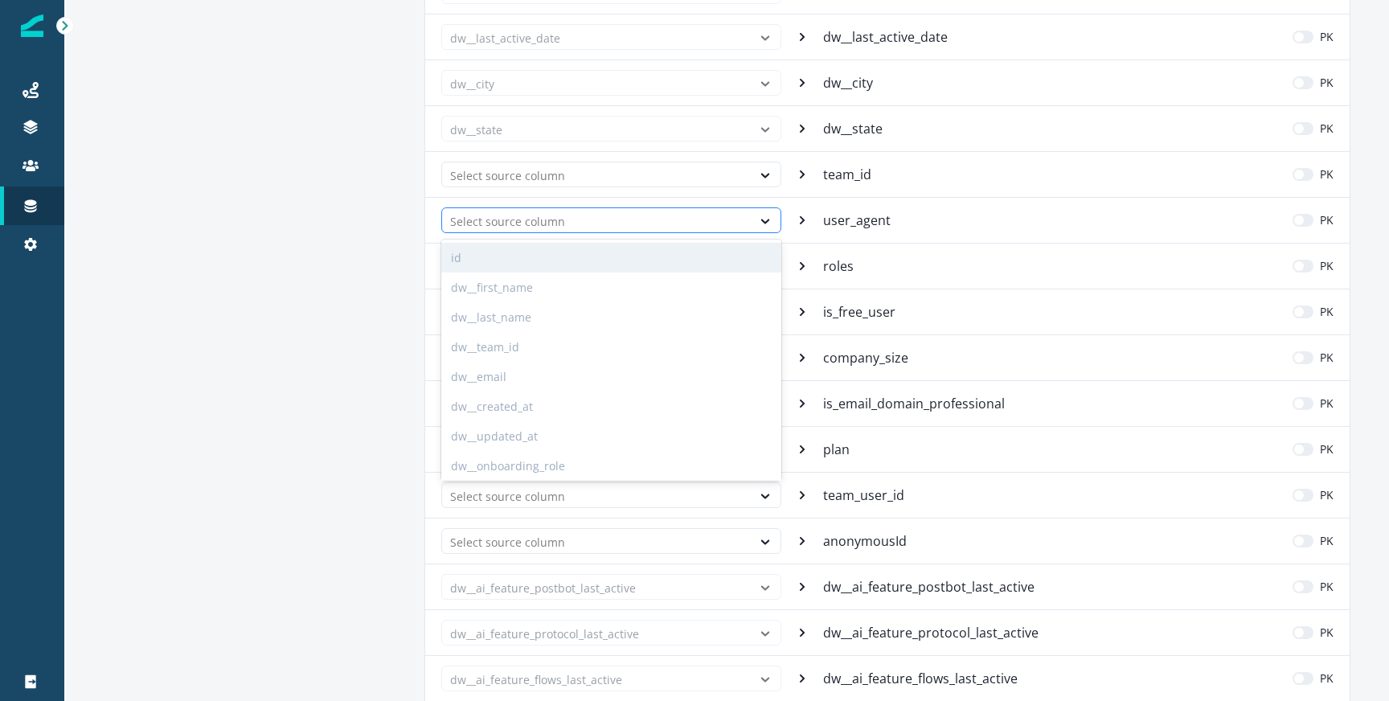
type input "*"
type input "*****"
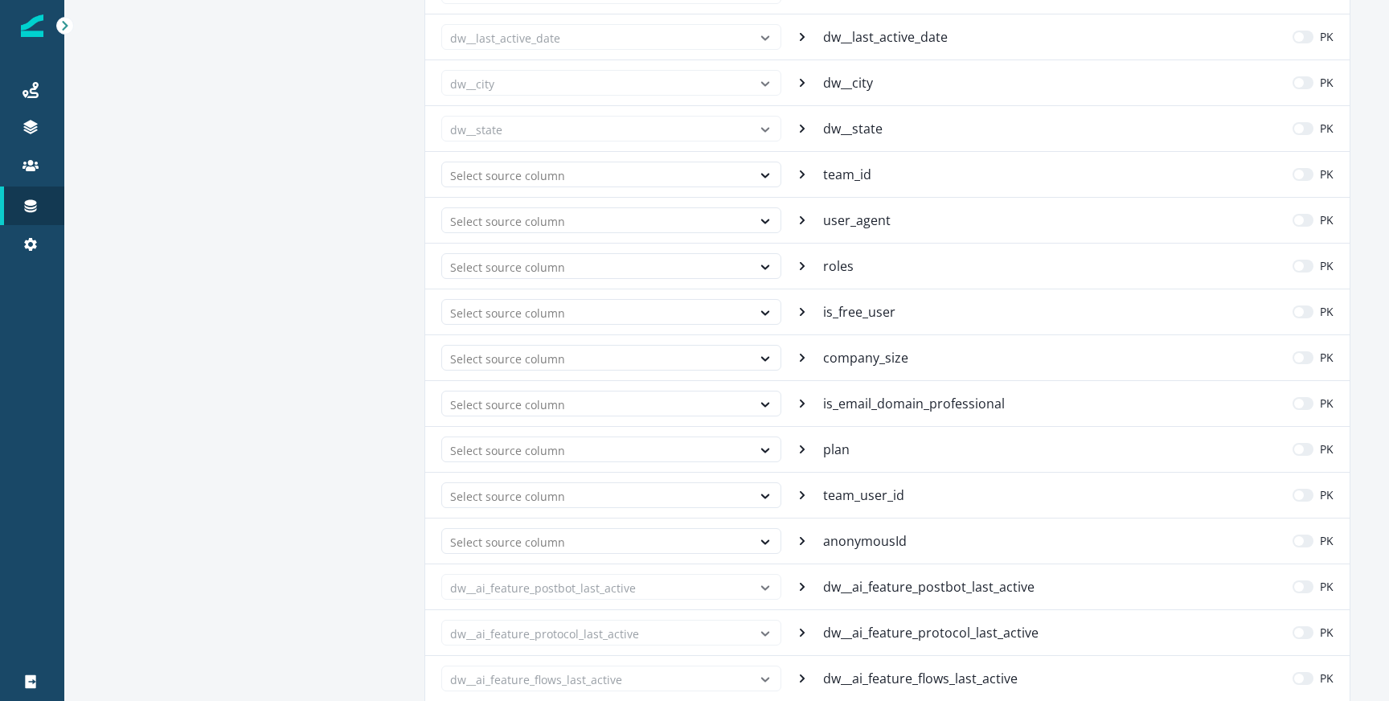
click at [932, 222] on div "user_agent PK" at bounding box center [1078, 220] width 511 height 19
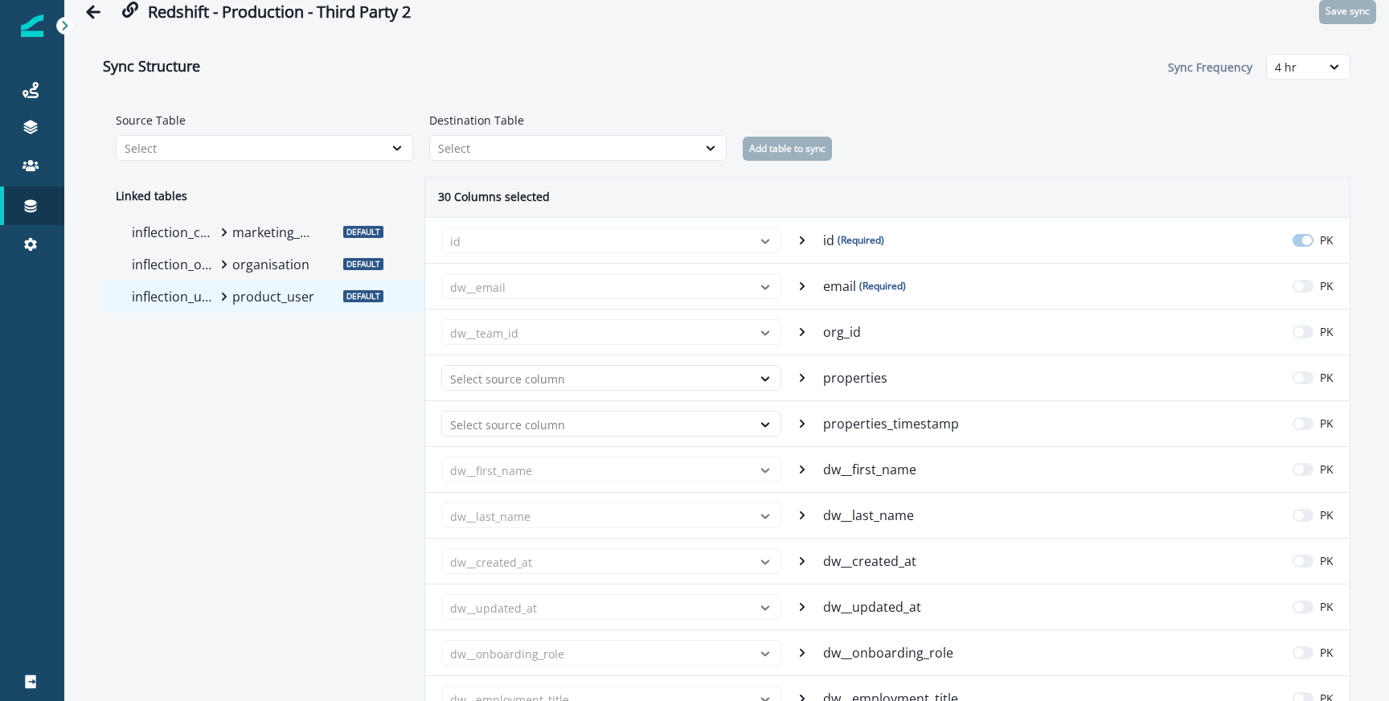
scroll to position [0, 0]
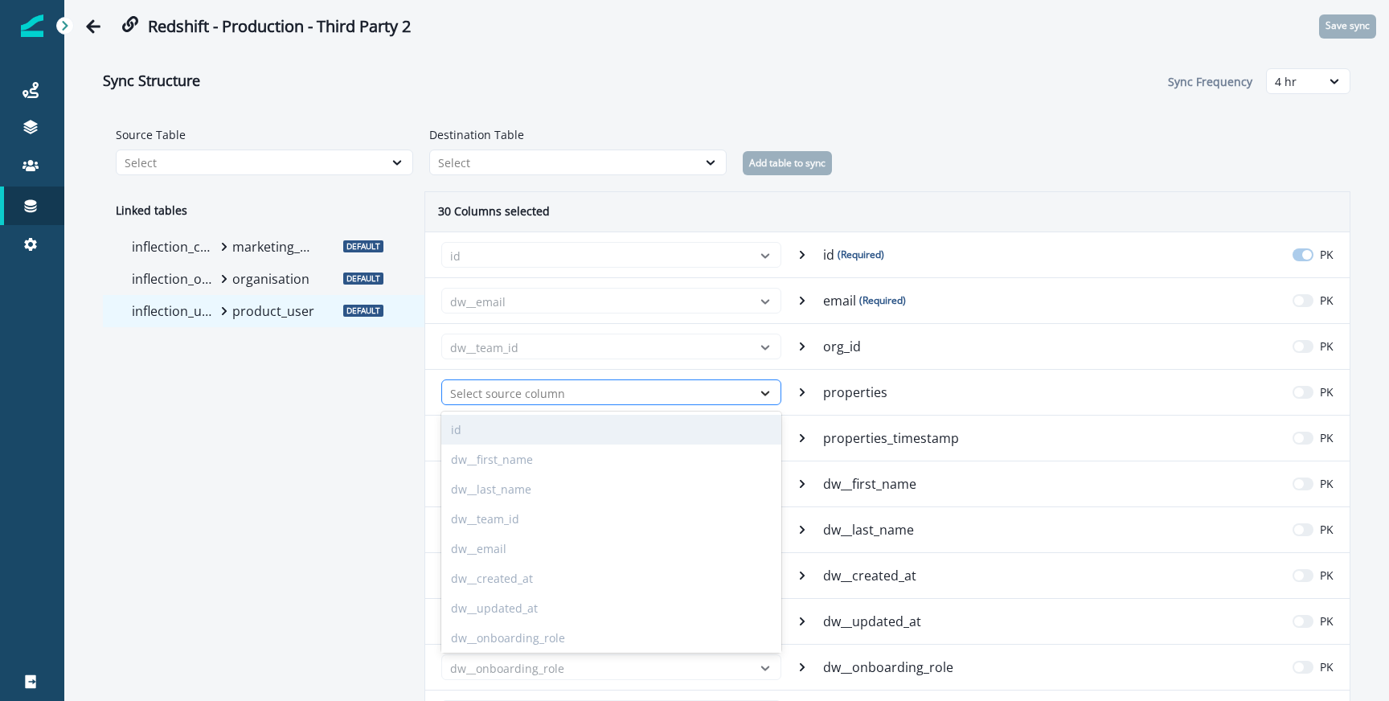
click at [757, 393] on div at bounding box center [765, 393] width 27 height 16
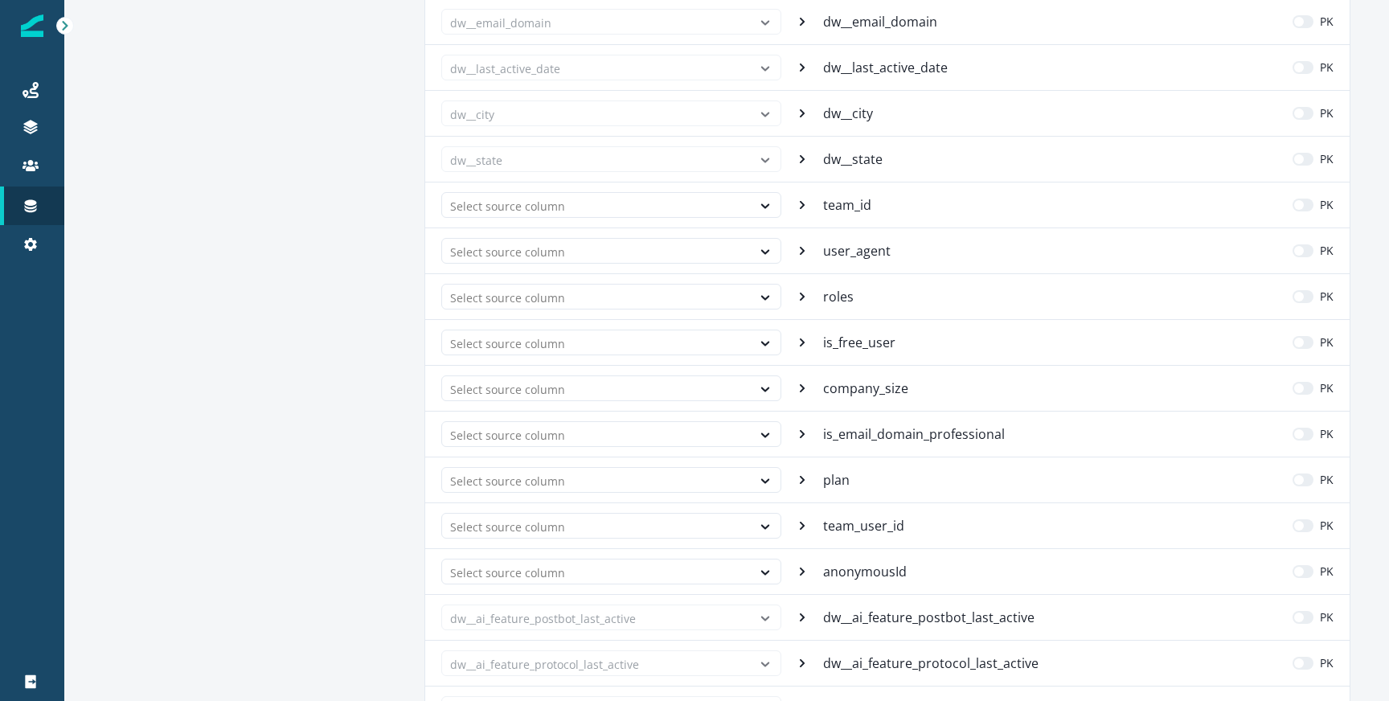
scroll to position [910, 0]
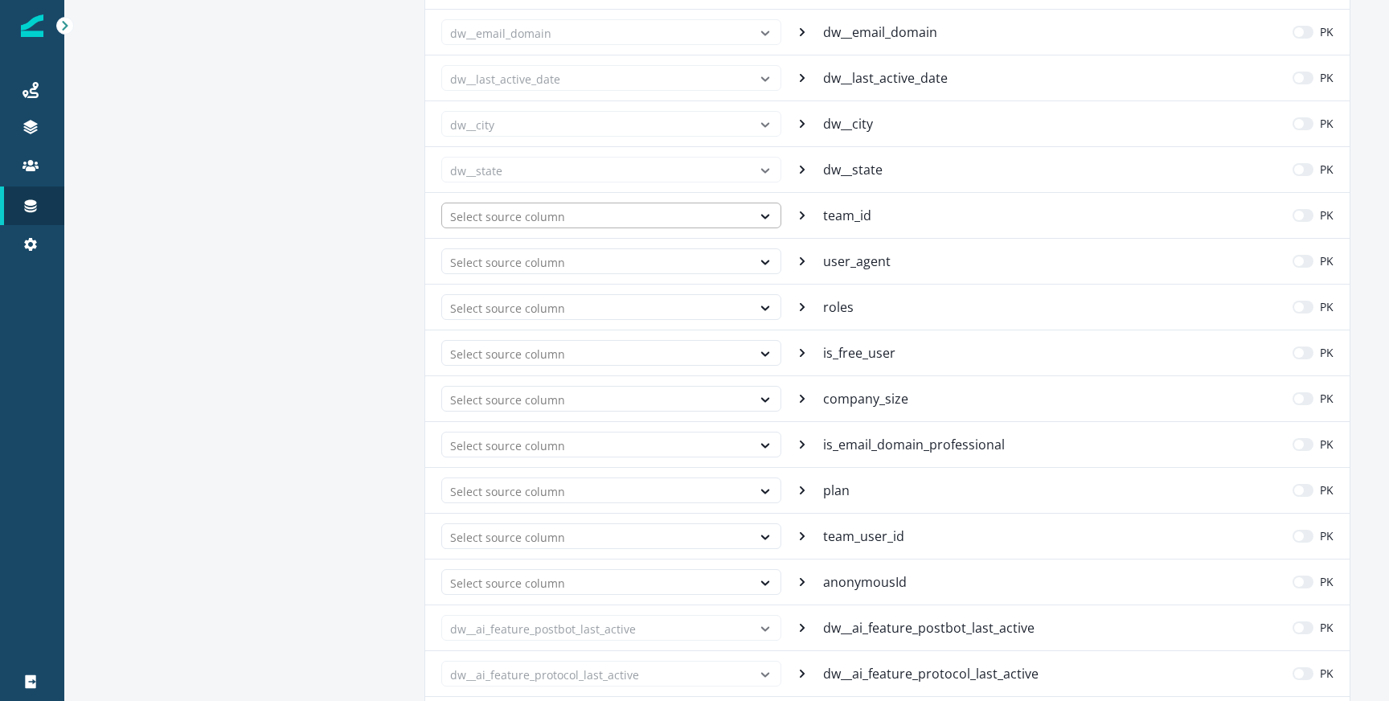
click at [657, 212] on div at bounding box center [596, 217] width 293 height 20
type input "****"
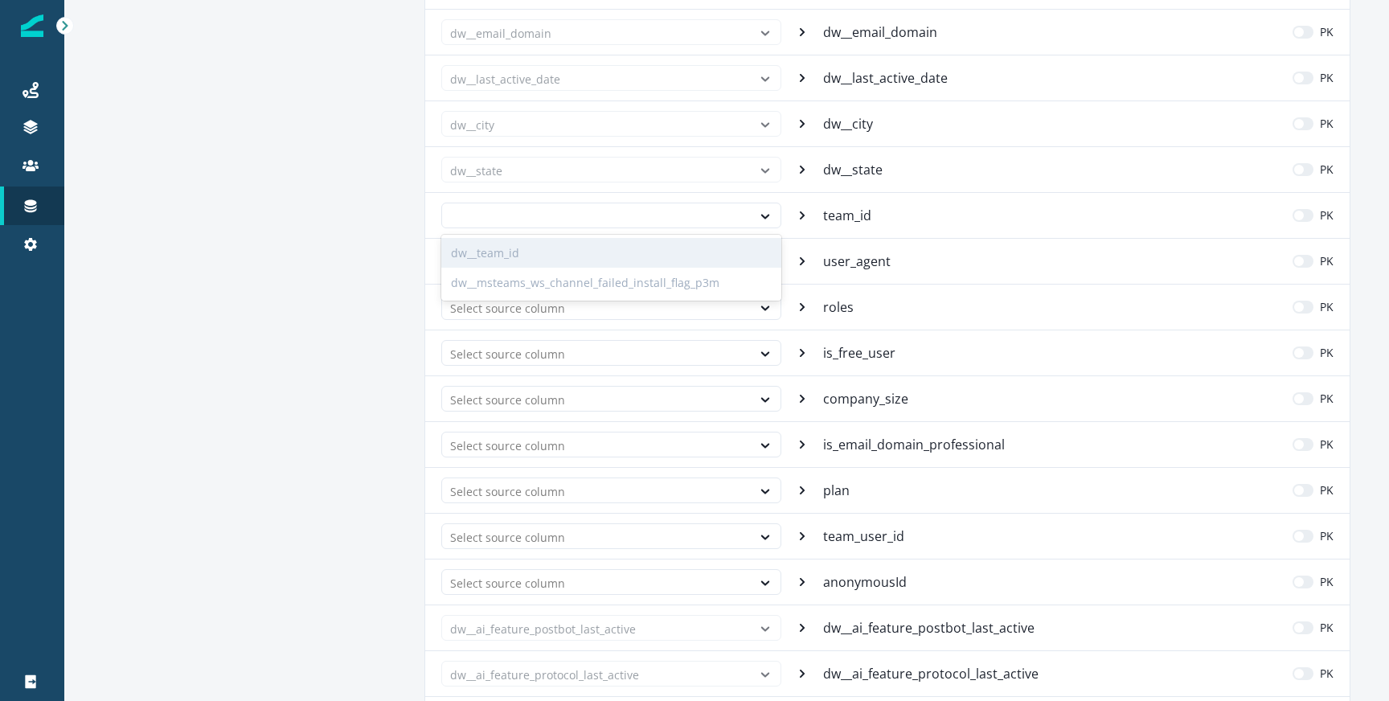
click at [909, 268] on div "user_agent PK" at bounding box center [1078, 261] width 511 height 19
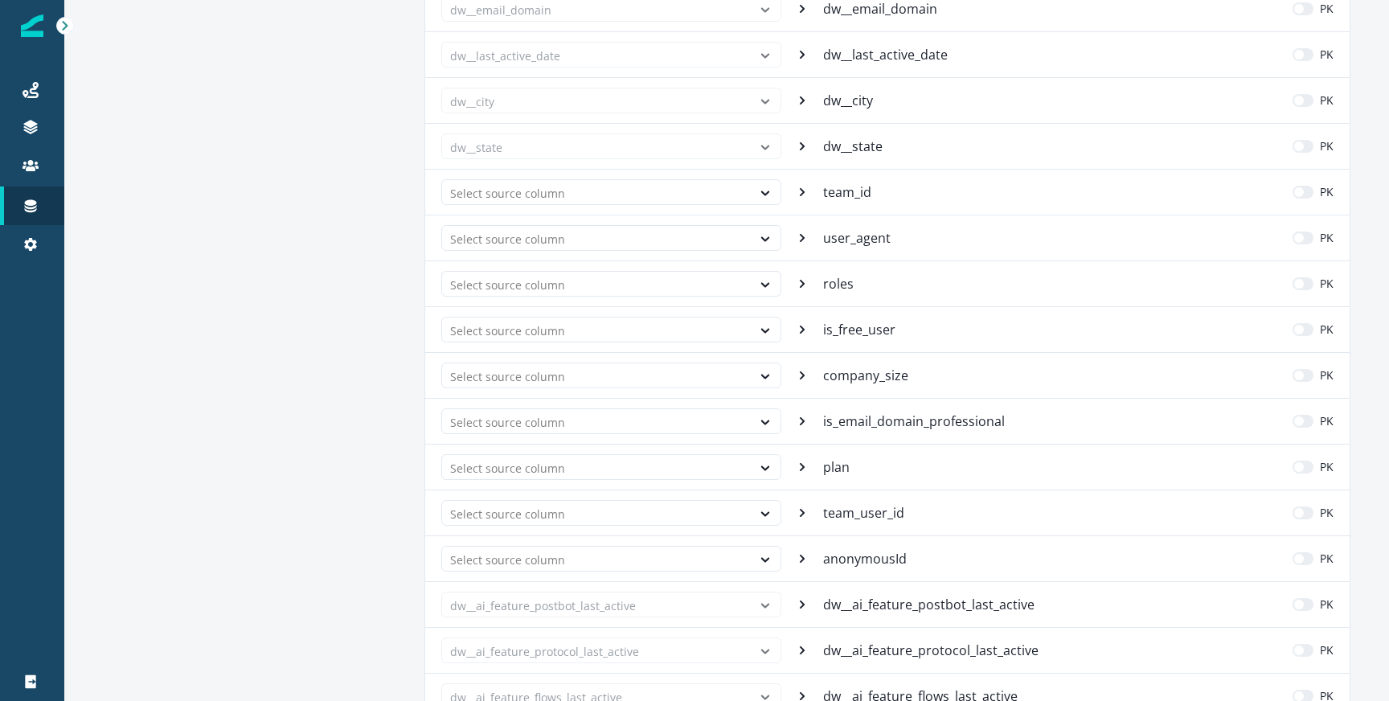
scroll to position [951, 0]
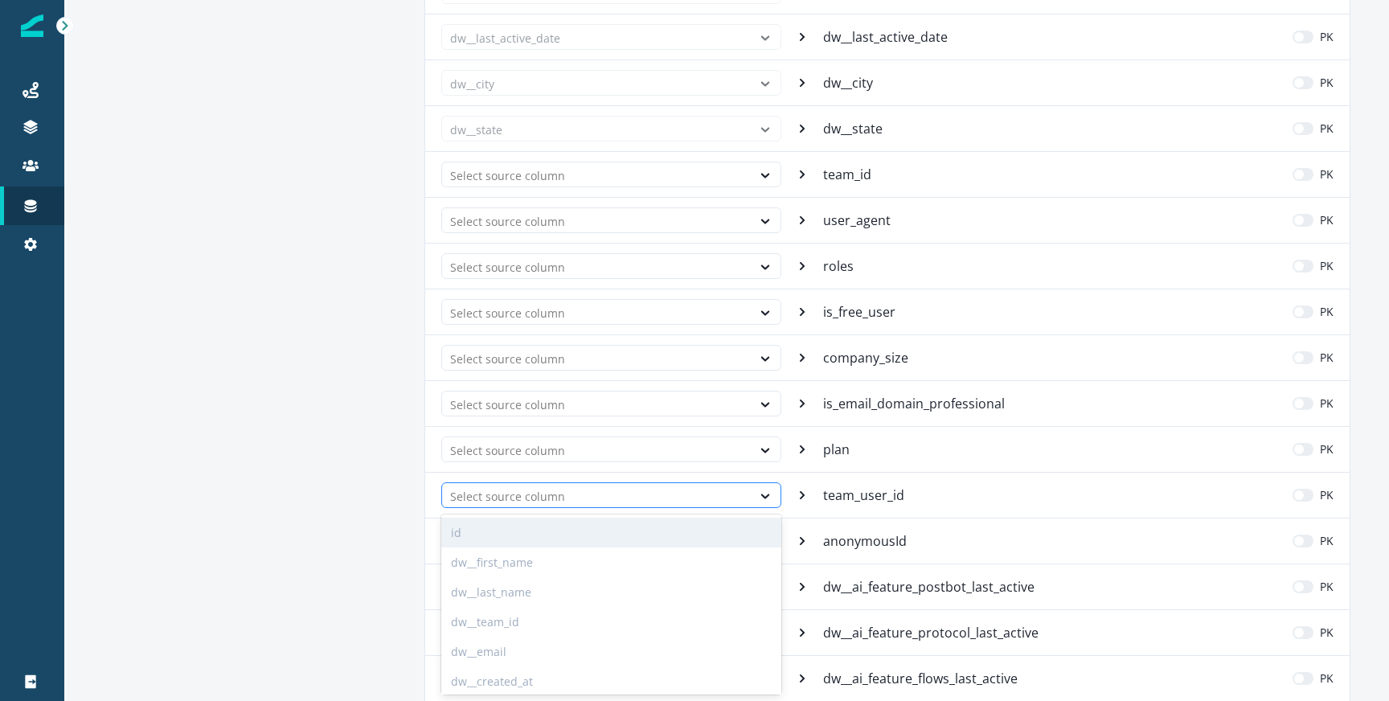
click at [574, 505] on div at bounding box center [596, 496] width 293 height 20
type input "****"
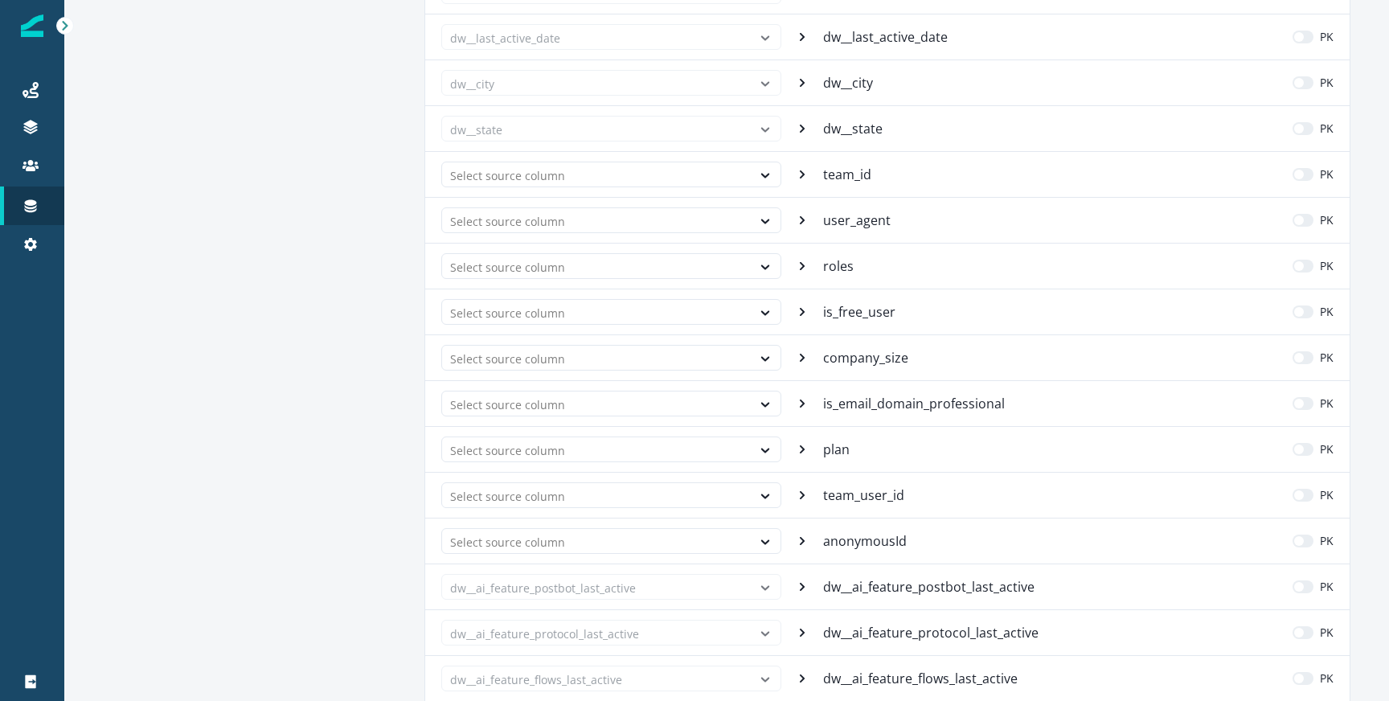
click at [828, 508] on div "Select source column team_user_id PK" at bounding box center [887, 495] width 925 height 46
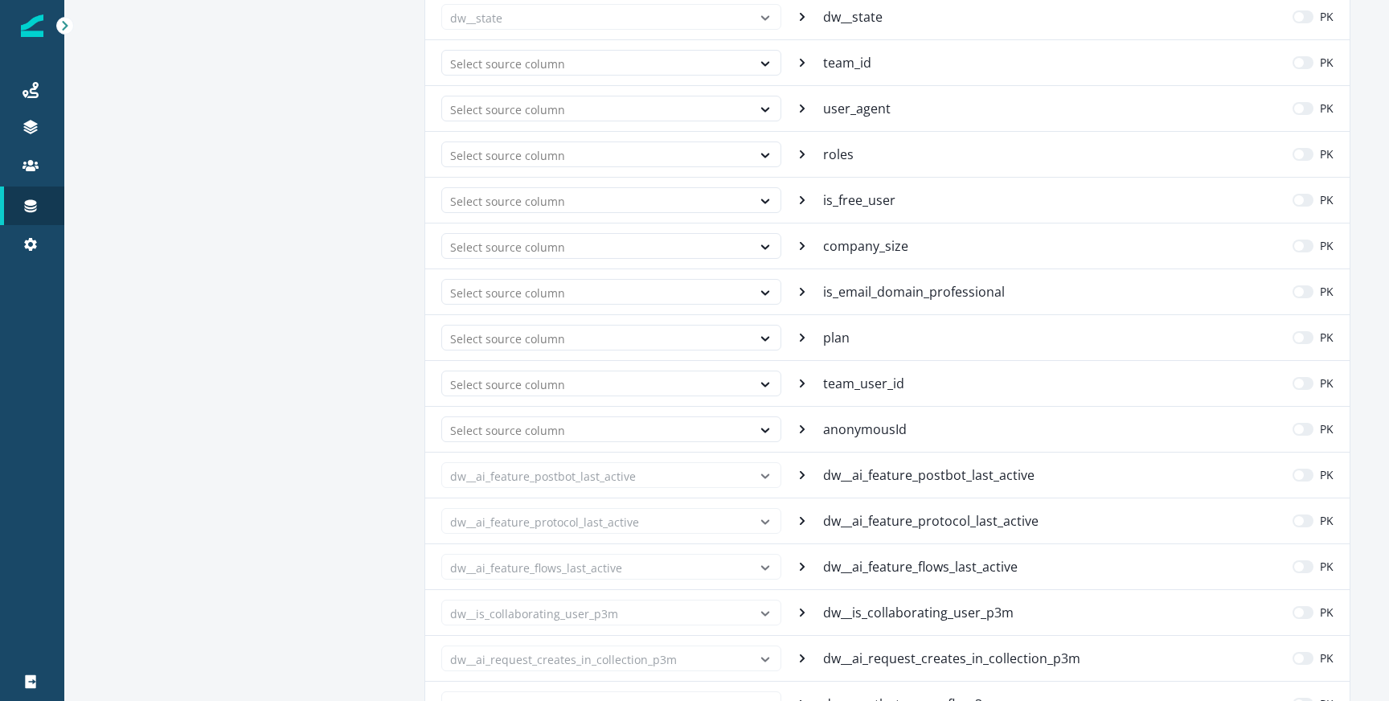
scroll to position [1114, 0]
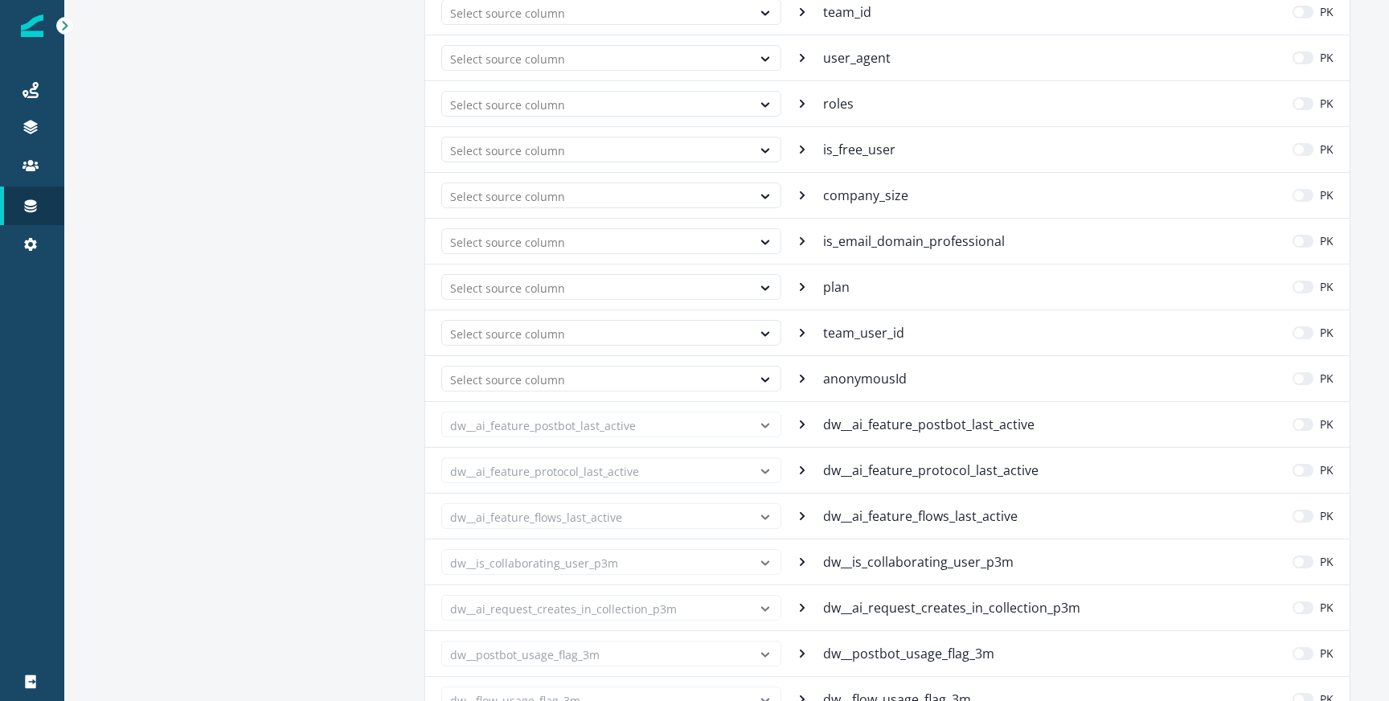
click at [859, 429] on p "dw__ai_feature_postbot_last_active" at bounding box center [930, 424] width 215 height 19
click at [837, 136] on div "Select source column is_free_user PK" at bounding box center [887, 149] width 925 height 46
click at [870, 191] on p "company_size" at bounding box center [867, 195] width 88 height 19
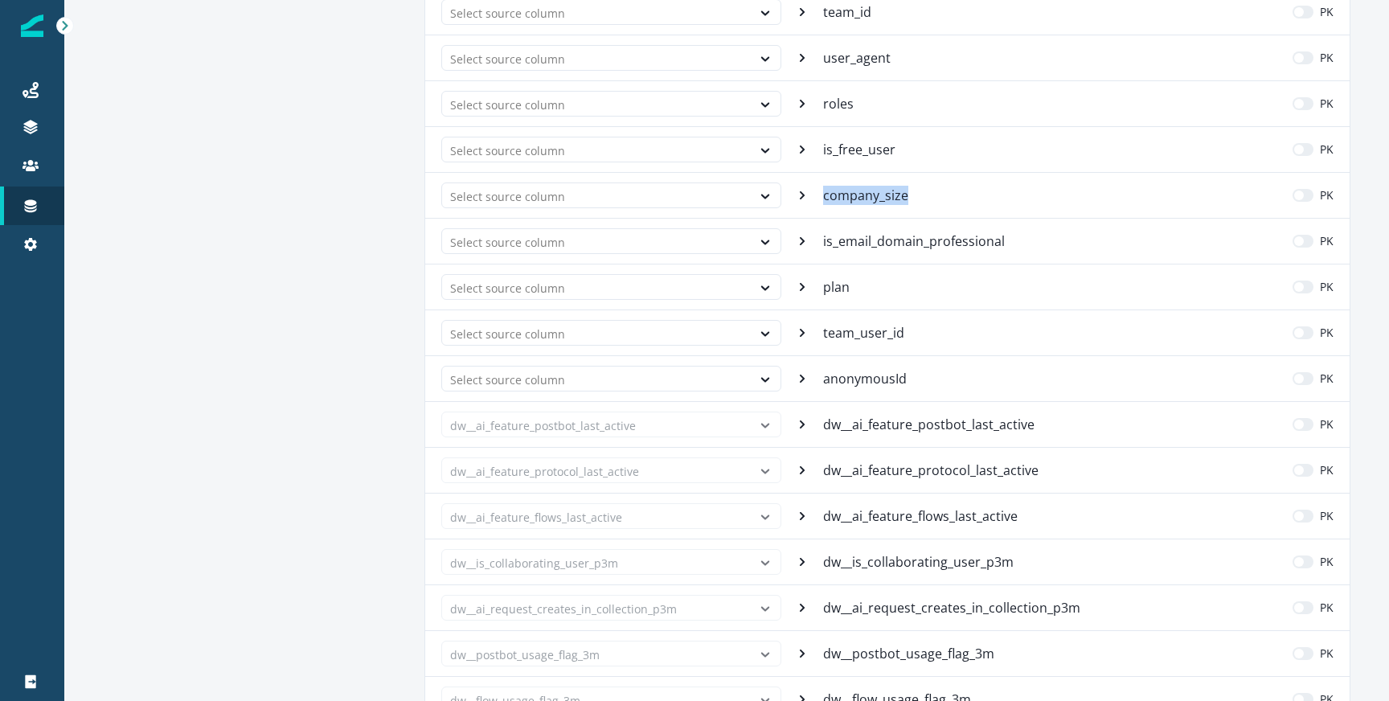
click at [870, 191] on p "company_size" at bounding box center [867, 195] width 88 height 19
click at [844, 238] on p "is_email_domain_professional" at bounding box center [915, 241] width 185 height 19
click at [839, 293] on p "plan" at bounding box center [838, 286] width 30 height 19
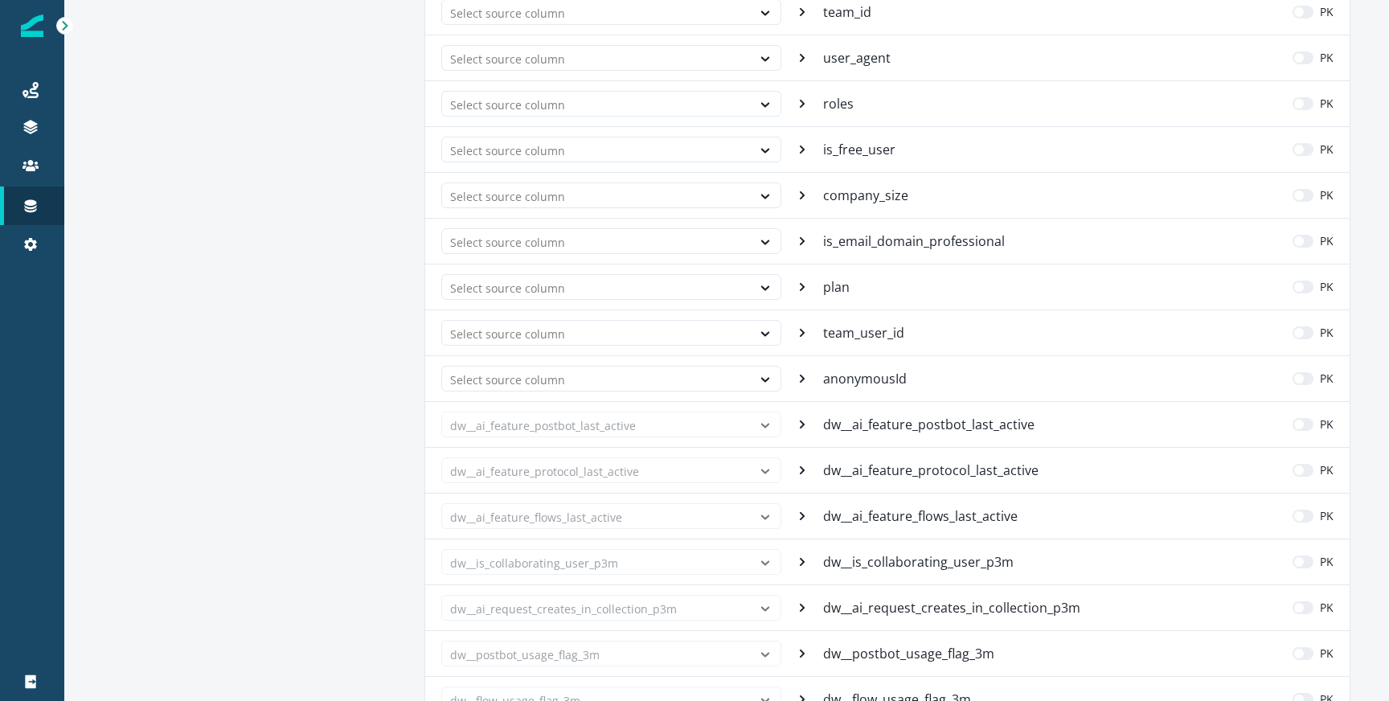
click at [879, 337] on p "team_user_id" at bounding box center [865, 332] width 84 height 19
click at [866, 378] on p "anonymousId" at bounding box center [866, 378] width 87 height 19
click at [882, 413] on div "dw__ai_feature_postbot_last_active dw__ai_feature_postbot_last_active PK" at bounding box center [887, 424] width 925 height 46
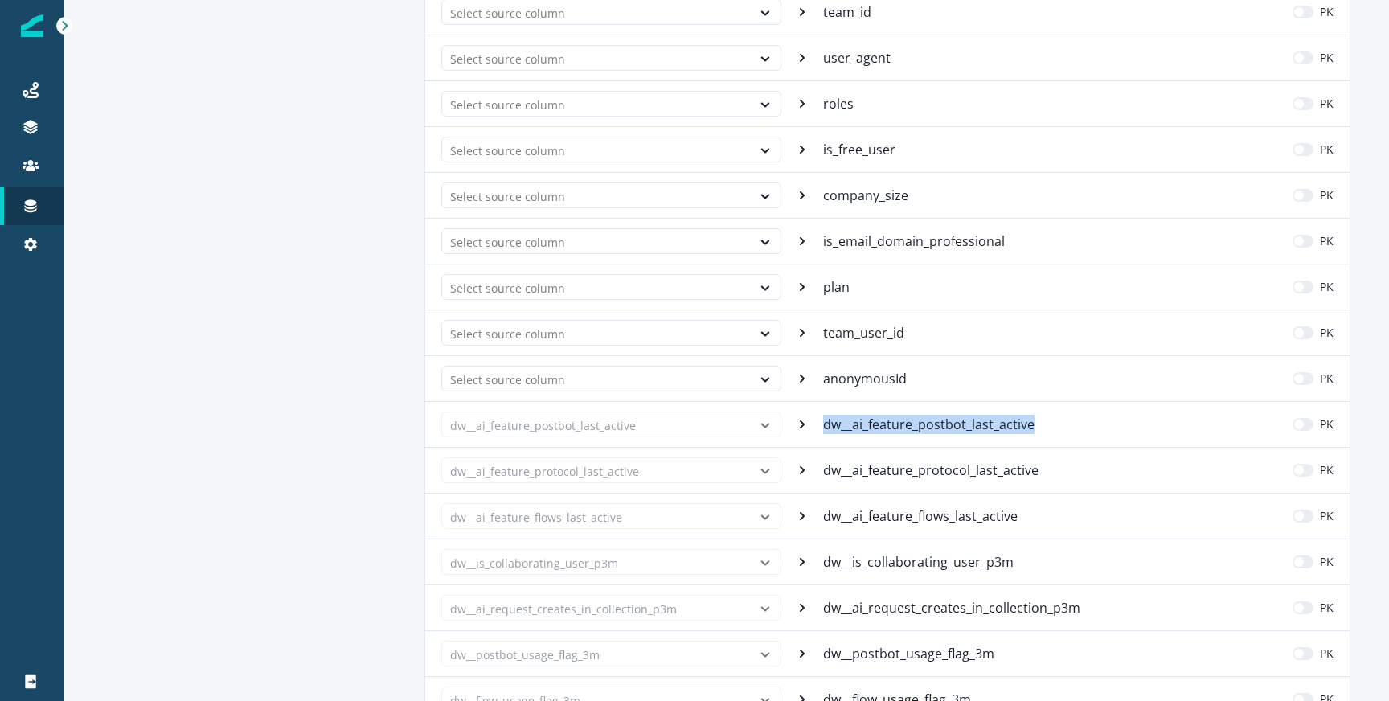
click at [882, 413] on div "dw__ai_feature_postbot_last_active dw__ai_feature_postbot_last_active PK" at bounding box center [887, 424] width 925 height 46
click at [854, 467] on p "dw__ai_feature_protocol_last_active" at bounding box center [932, 470] width 219 height 19
click at [962, 519] on p "dw__ai_feature_flows_last_active" at bounding box center [922, 516] width 198 height 19
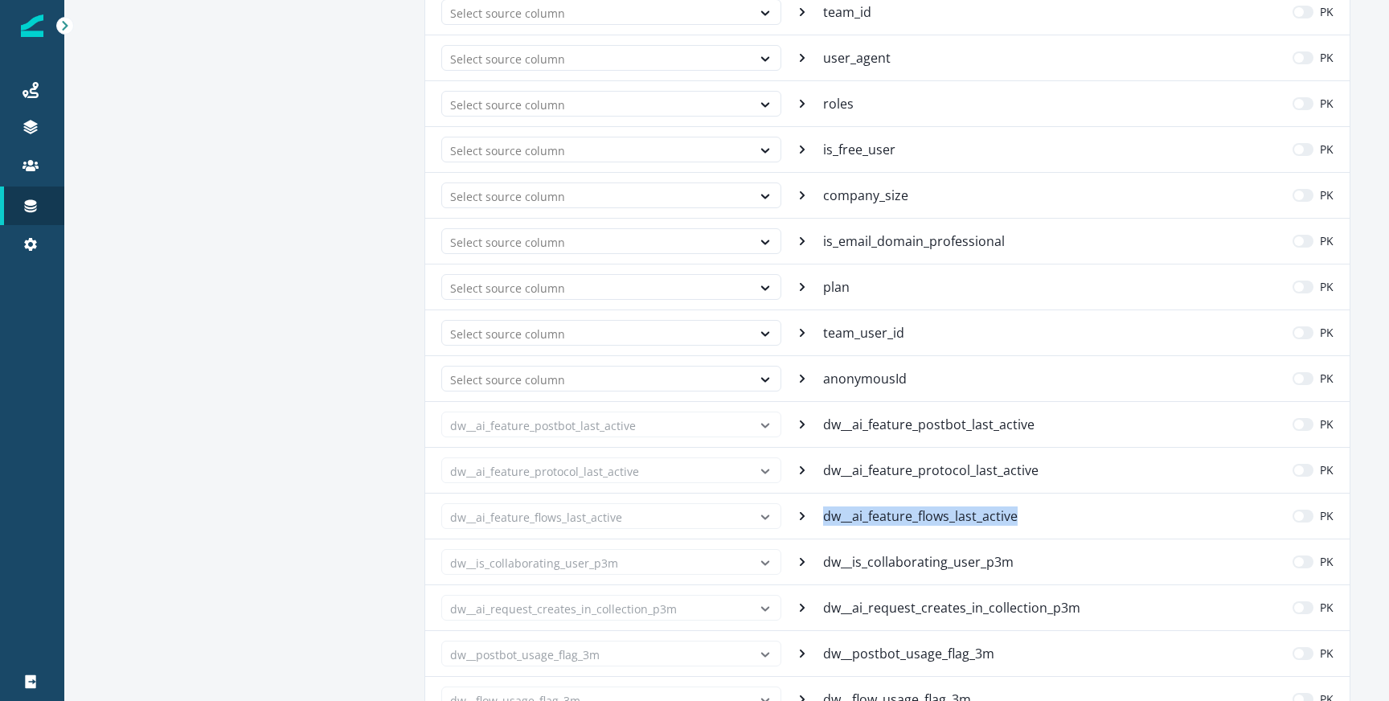
click at [905, 558] on p "dw__is_collaborating_user_p3m" at bounding box center [920, 561] width 194 height 19
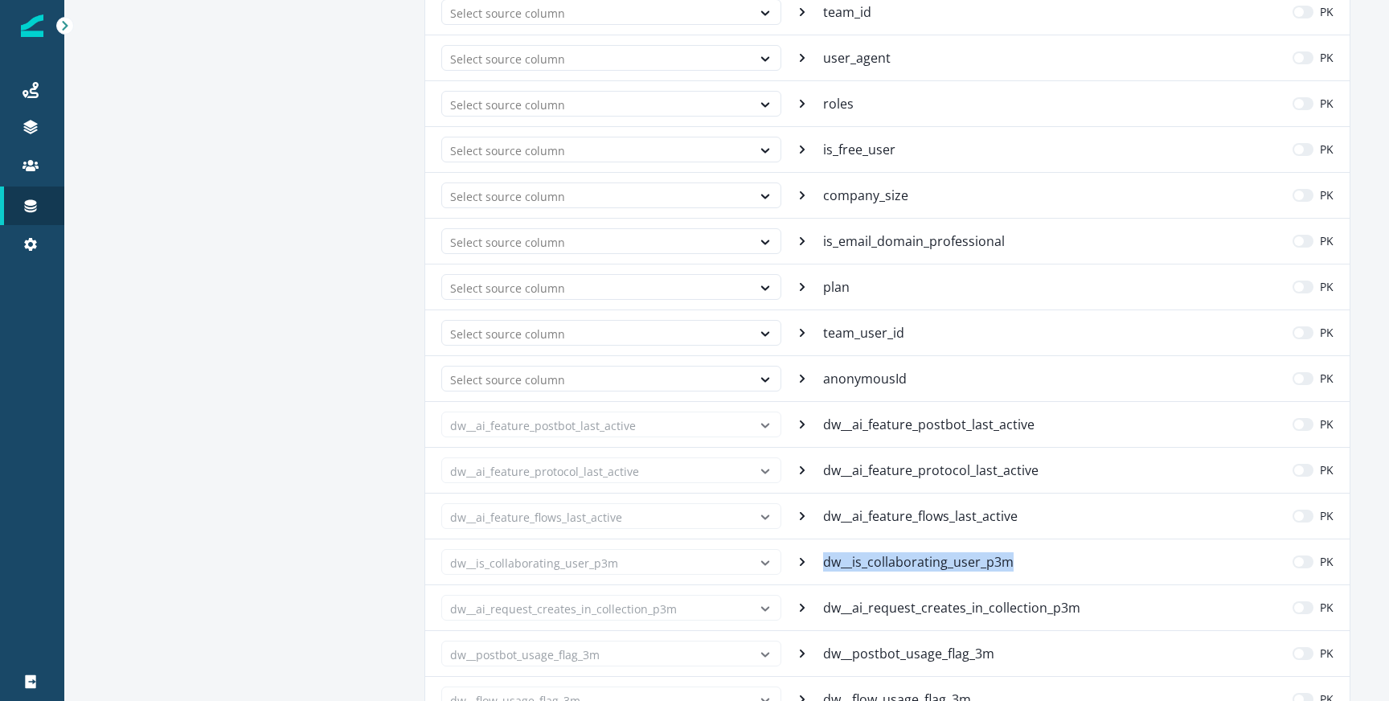
click at [905, 558] on p "dw__is_collaborating_user_p3m" at bounding box center [920, 561] width 194 height 19
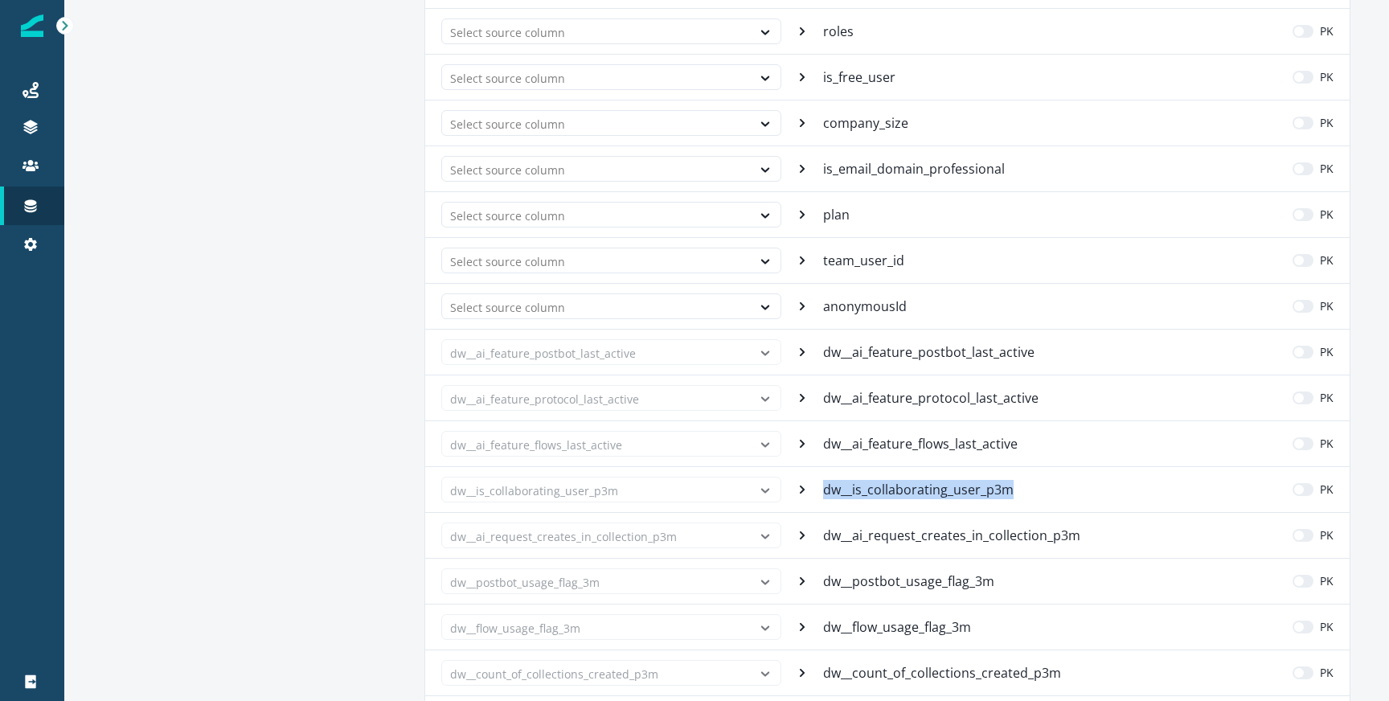
scroll to position [1215, 0]
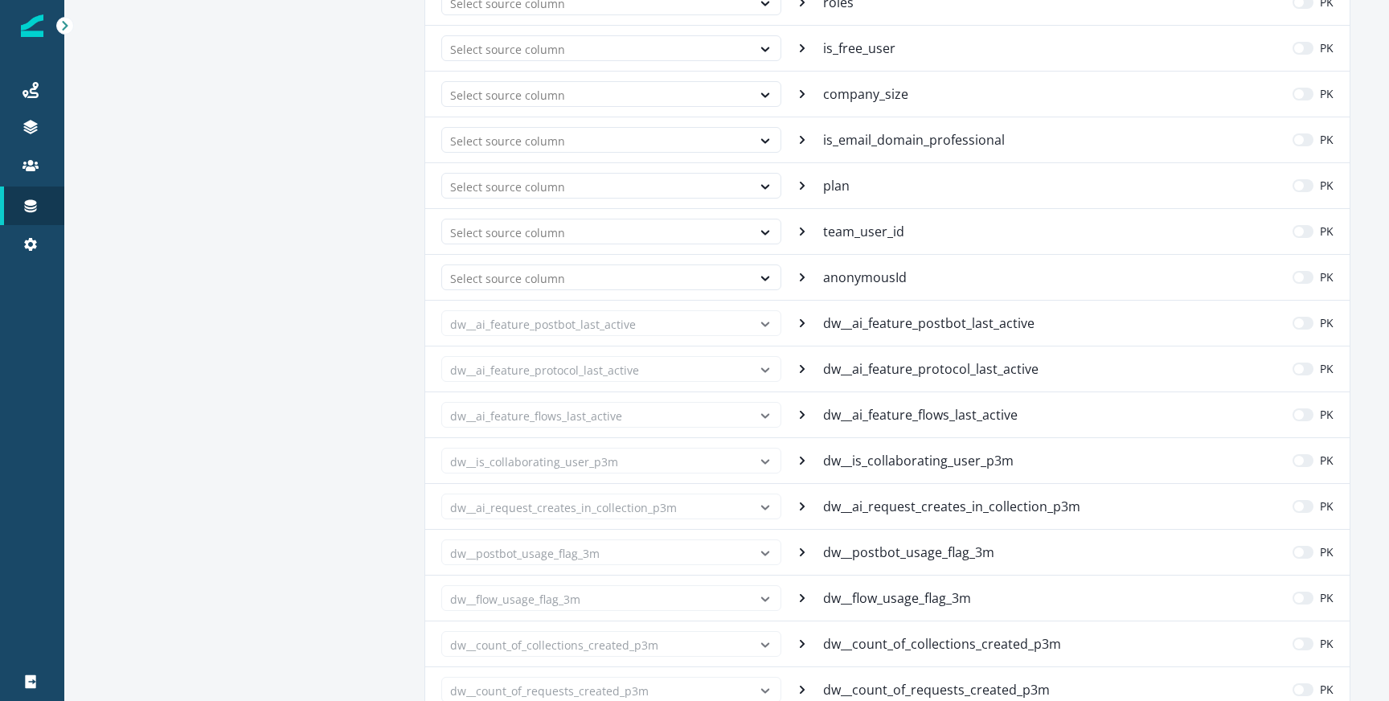
click at [860, 517] on div "dw__ai_request_creates_in_collection_p3m dw__ai_request_creates_in_collection_p…" at bounding box center [887, 506] width 925 height 46
click at [885, 558] on p "dw__postbot_usage_flag_3m" at bounding box center [910, 552] width 174 height 19
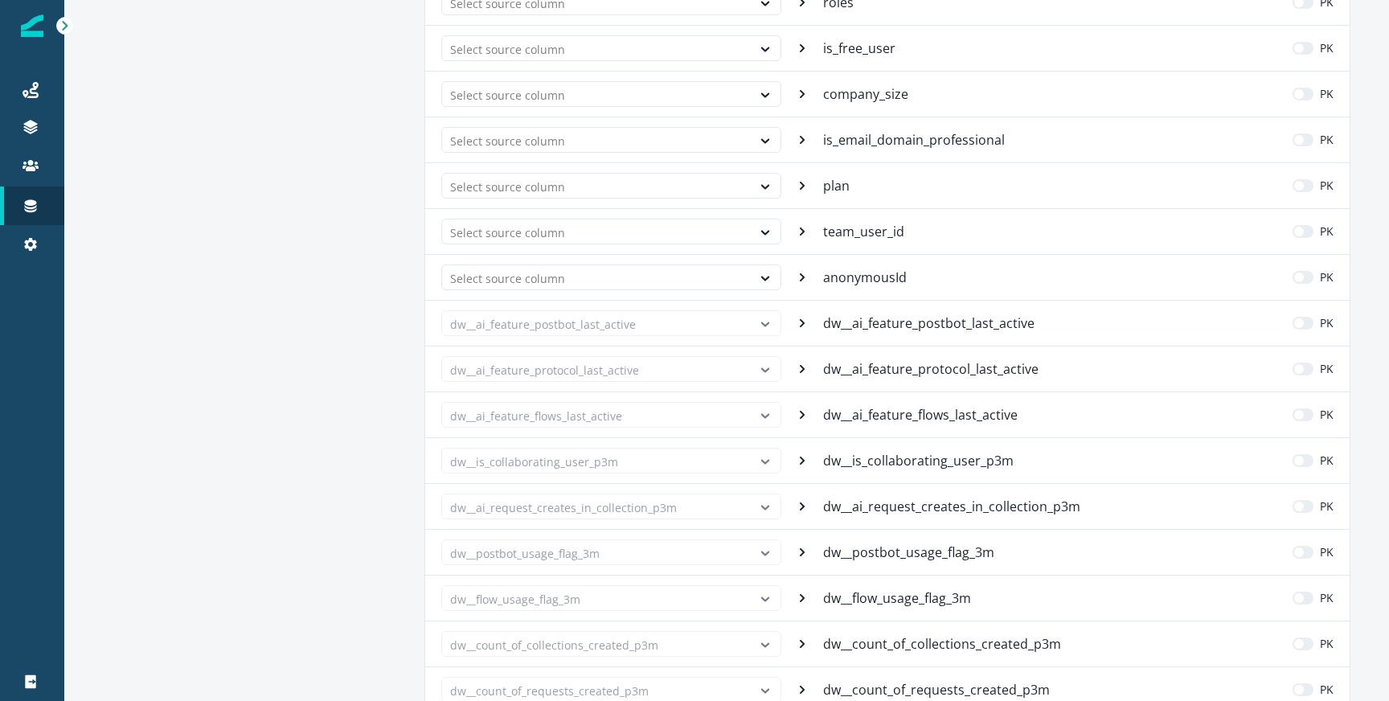
click at [900, 601] on p "dw__flow_usage_flag_3m" at bounding box center [898, 598] width 151 height 19
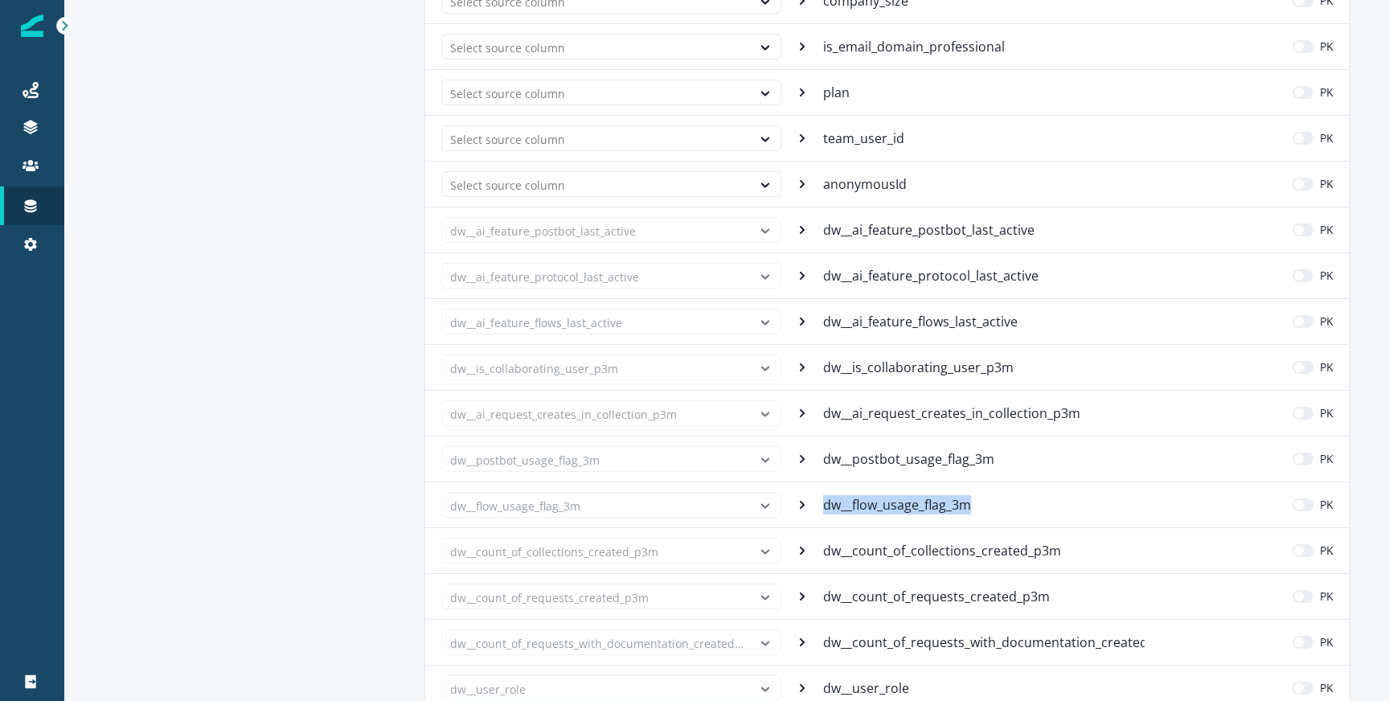
scroll to position [1348, 0]
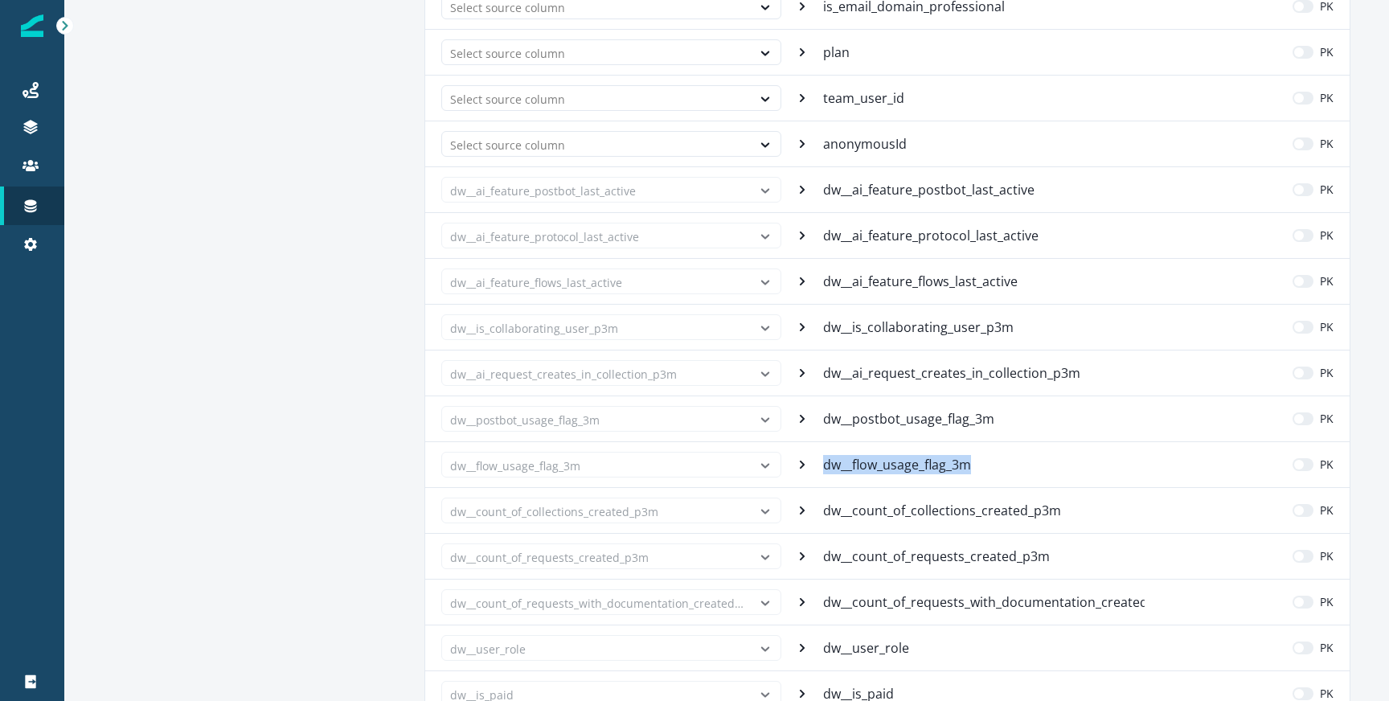
click at [949, 519] on p "dw__count_of_collections_created_p3m" at bounding box center [943, 510] width 241 height 19
click at [954, 564] on p "dw__count_of_requests_created_p3m" at bounding box center [938, 556] width 230 height 19
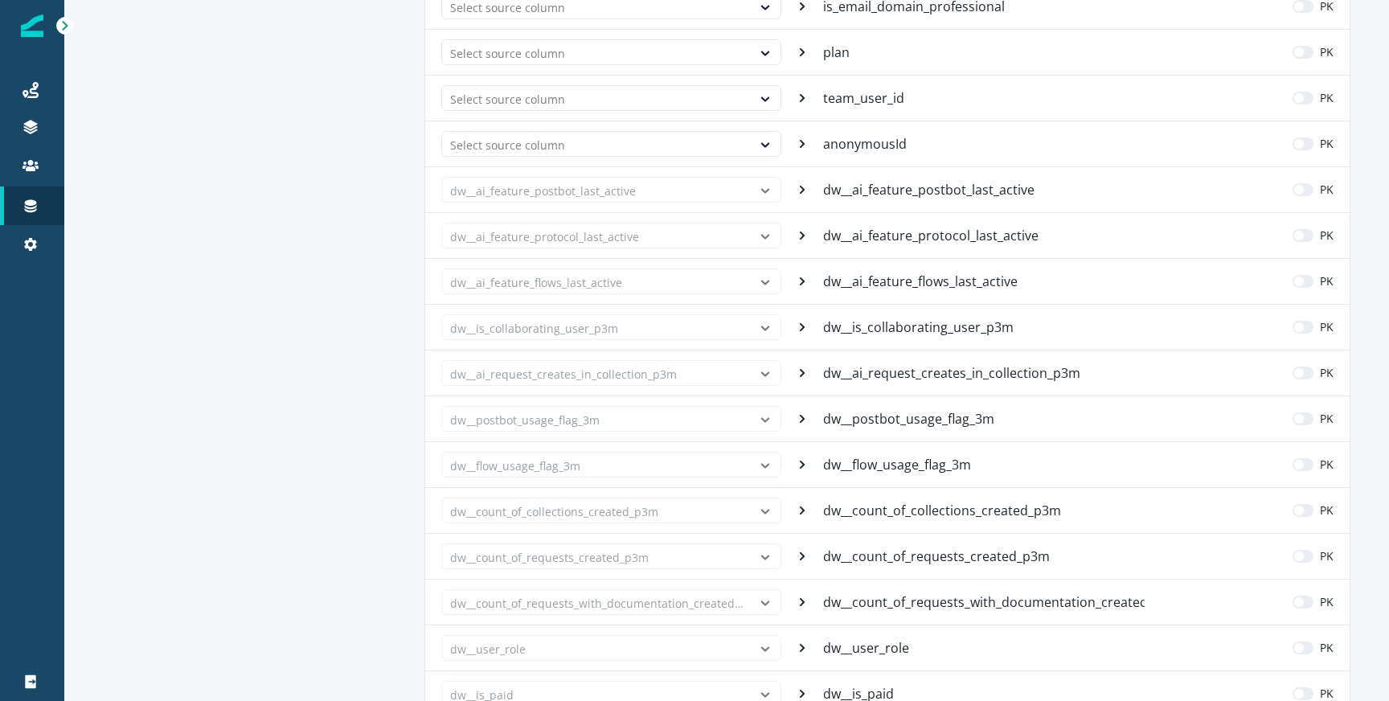
click at [938, 601] on p "dw__count_of_requests_with_documentation_created_p3m" at bounding box center [984, 602] width 322 height 19
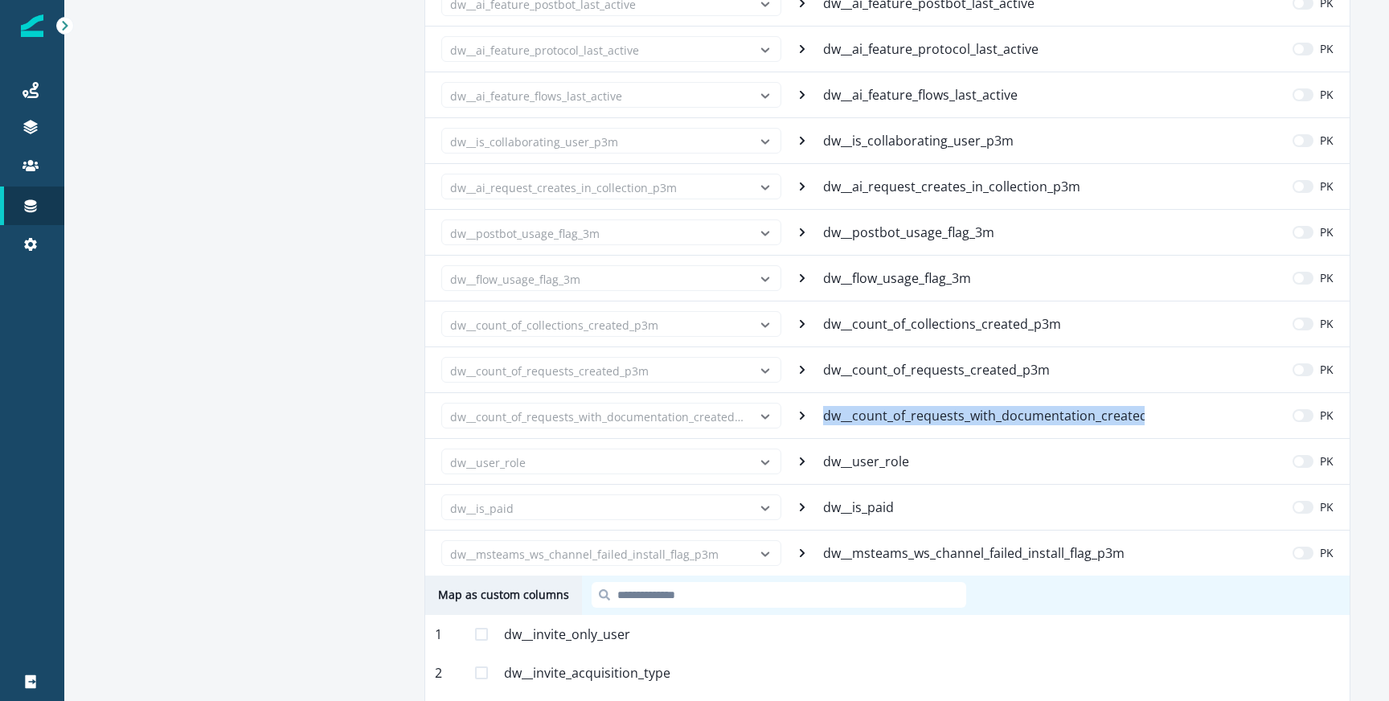
scroll to position [1611, 0]
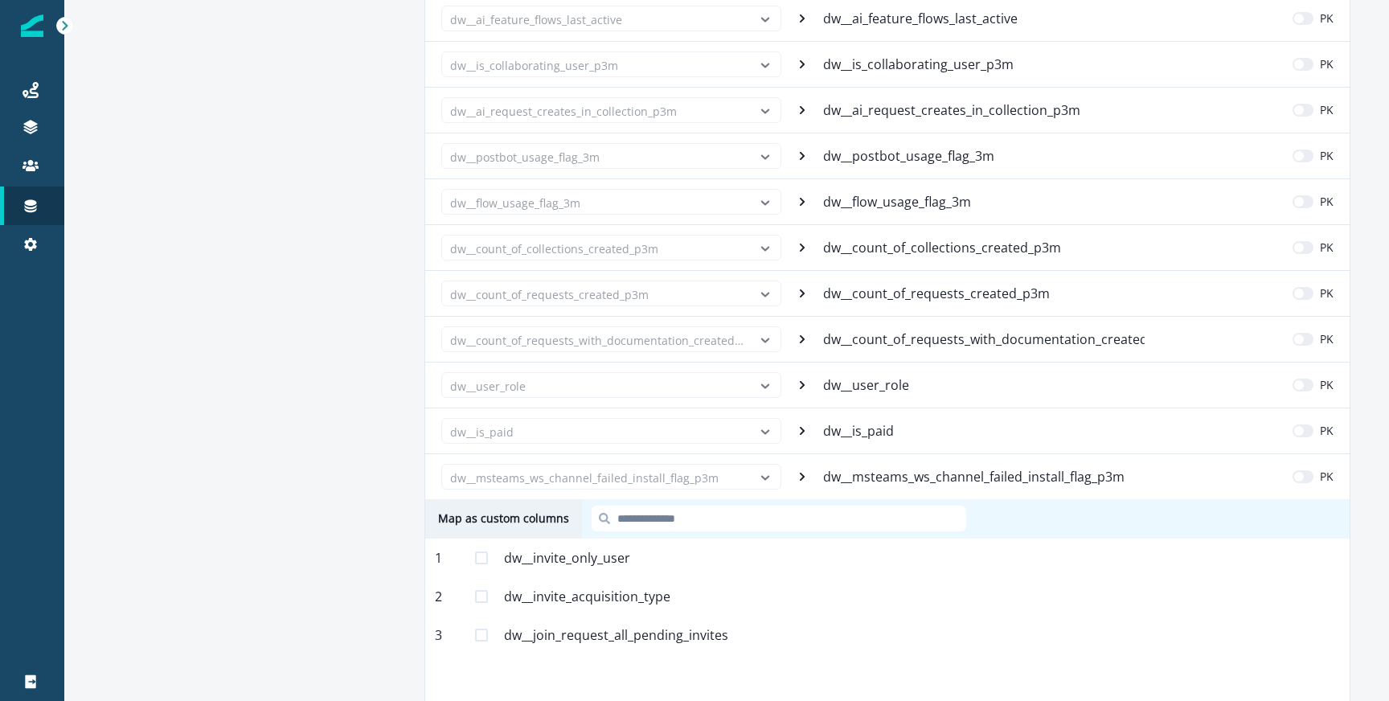
click at [873, 376] on p "dw__user_role" at bounding box center [867, 385] width 89 height 19
click at [868, 425] on p "dw__is_paid" at bounding box center [860, 430] width 74 height 19
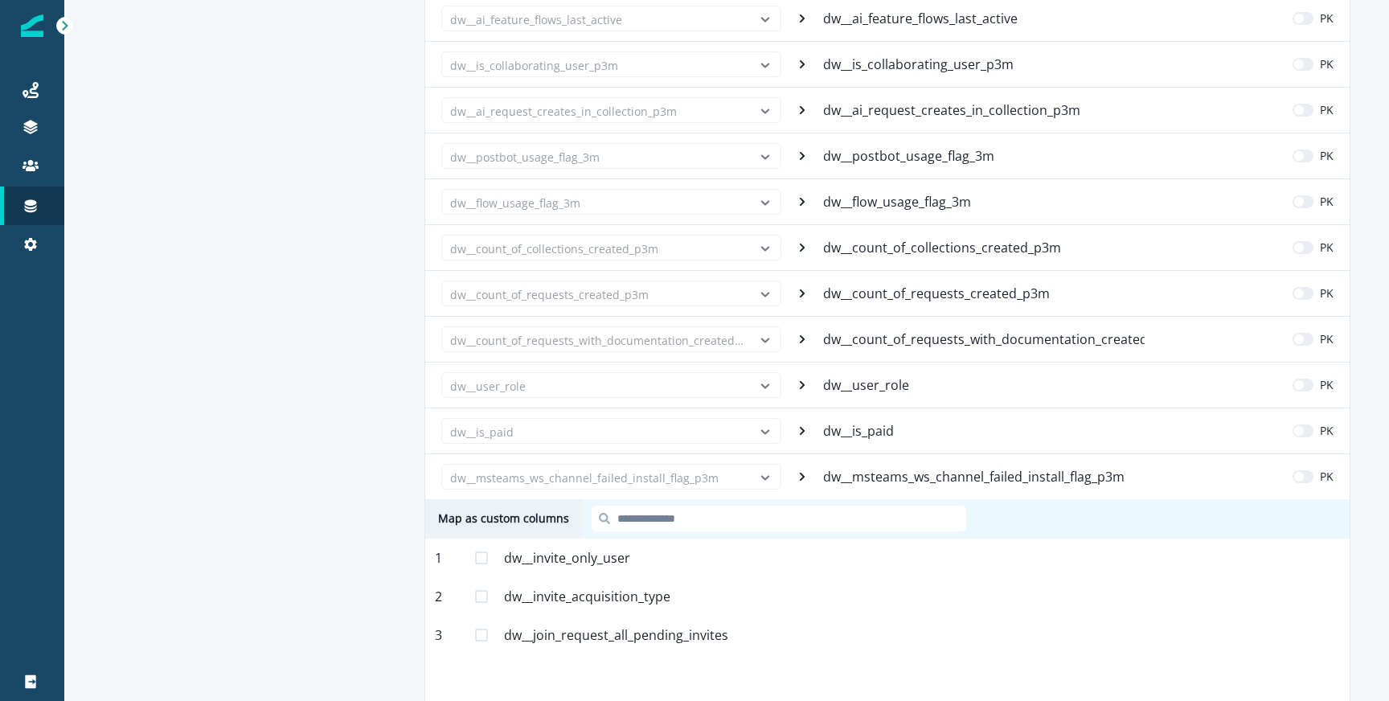
click at [939, 483] on p "dw__msteams_ws_channel_failed_install_flag_p3m" at bounding box center [975, 476] width 305 height 19
click at [928, 442] on div "dw__is_paid dw__is_paid PK" at bounding box center [887, 431] width 925 height 46
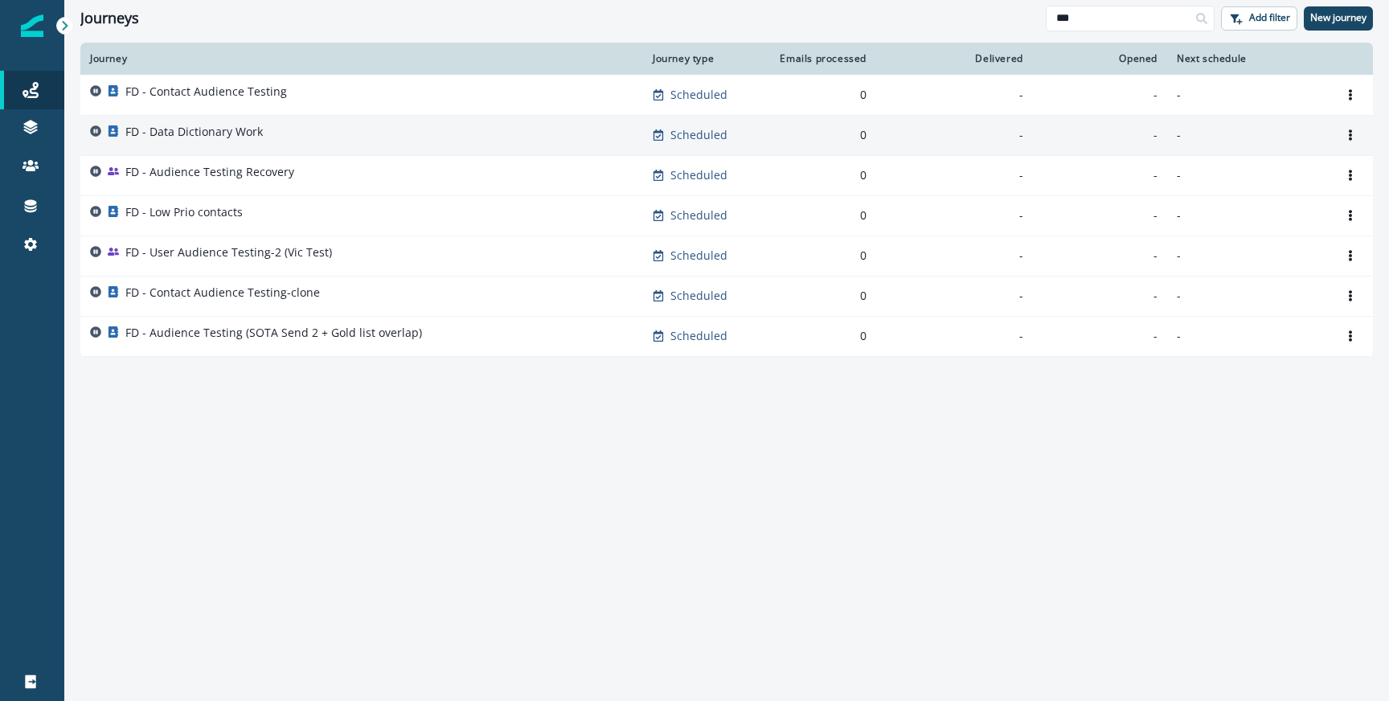
type input "**"
click at [322, 150] on td "FD - Data Dictionary Work" at bounding box center [361, 135] width 563 height 40
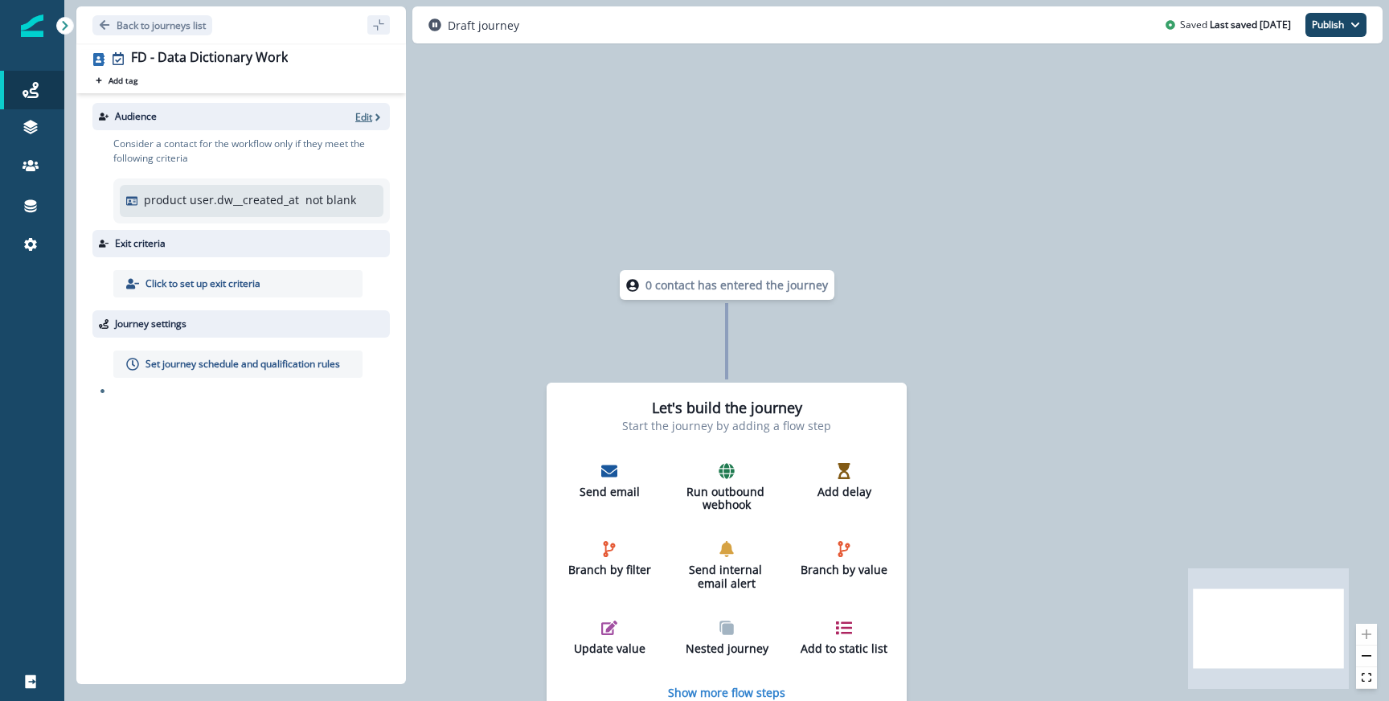
click at [355, 121] on p "Edit" at bounding box center [363, 117] width 17 height 14
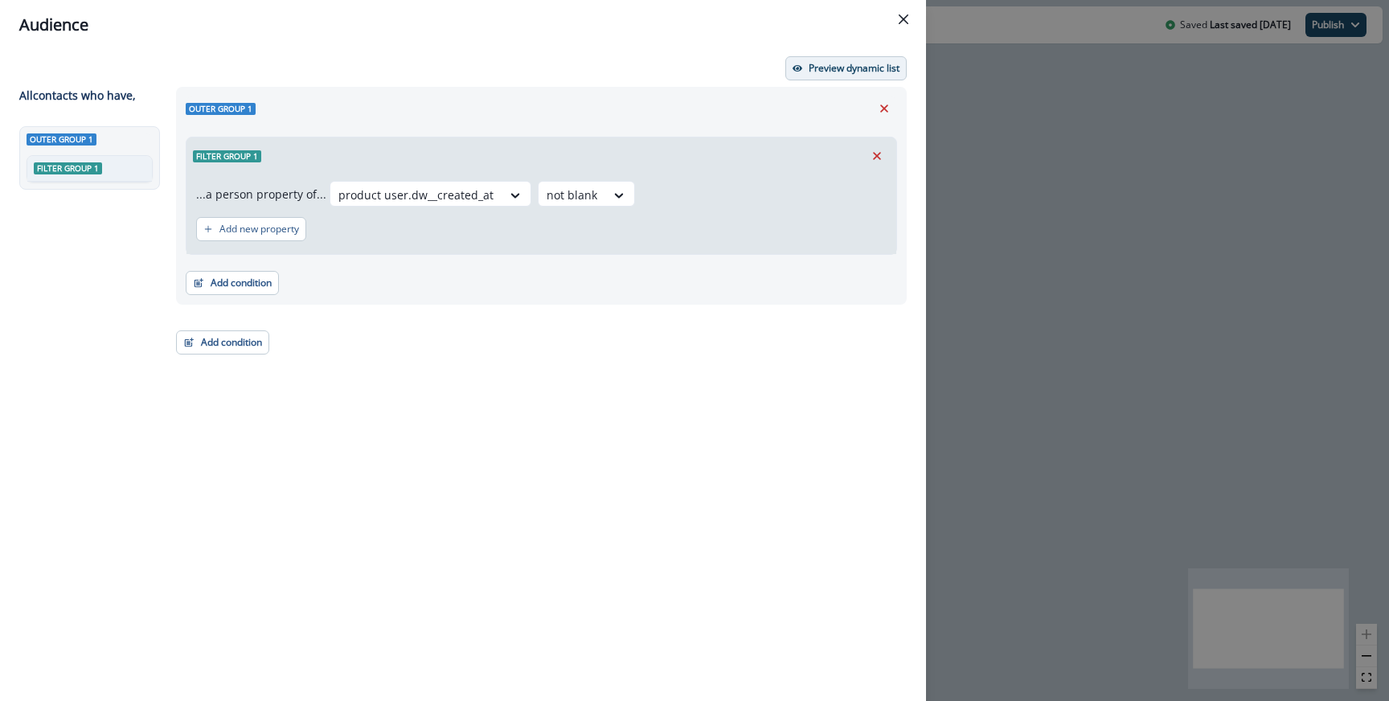
click at [798, 76] on button "Preview dynamic list" at bounding box center [846, 68] width 121 height 24
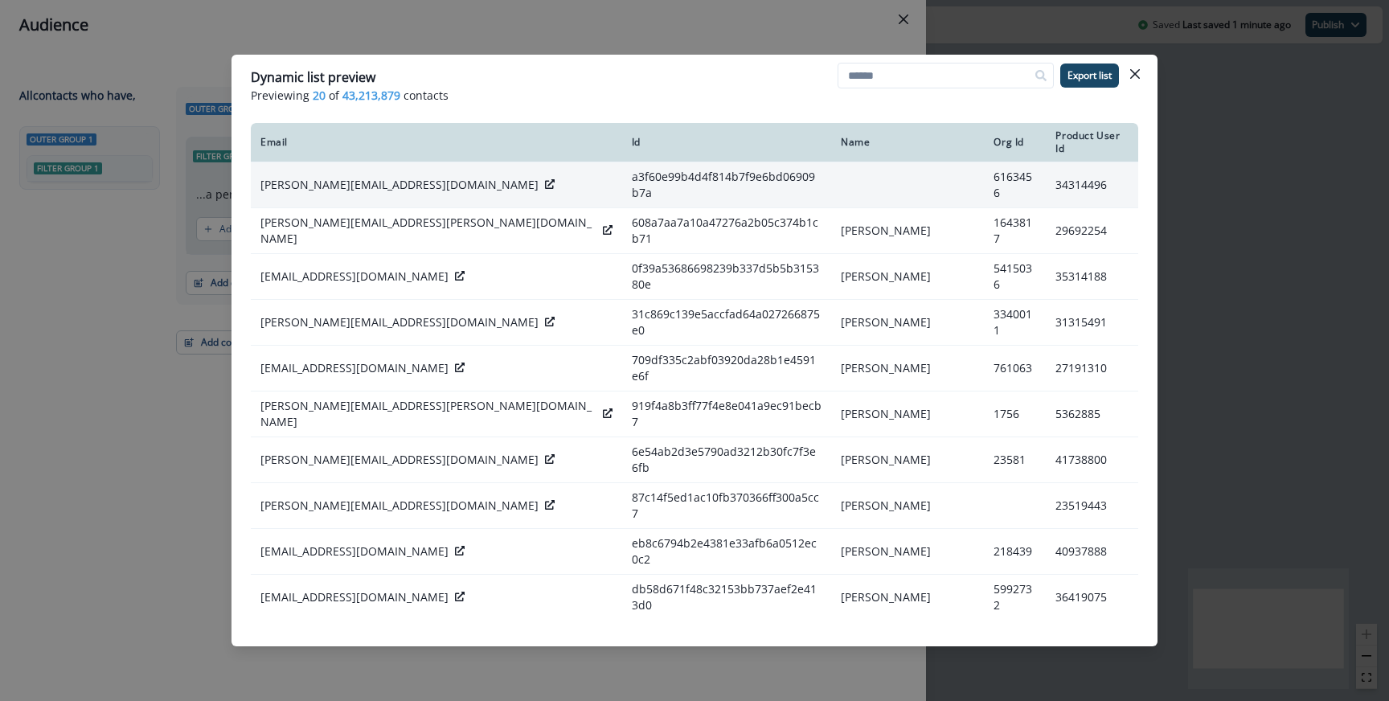
click at [405, 177] on div "aviral.gupta@postman.com" at bounding box center [437, 185] width 352 height 16
click at [545, 177] on div at bounding box center [550, 185] width 10 height 16
click at [545, 179] on div at bounding box center [550, 185] width 10 height 16
click at [408, 178] on div "aviral.gupta@postman.com" at bounding box center [437, 185] width 352 height 16
click at [421, 177] on div "aviral.gupta@postman.com" at bounding box center [437, 185] width 352 height 16
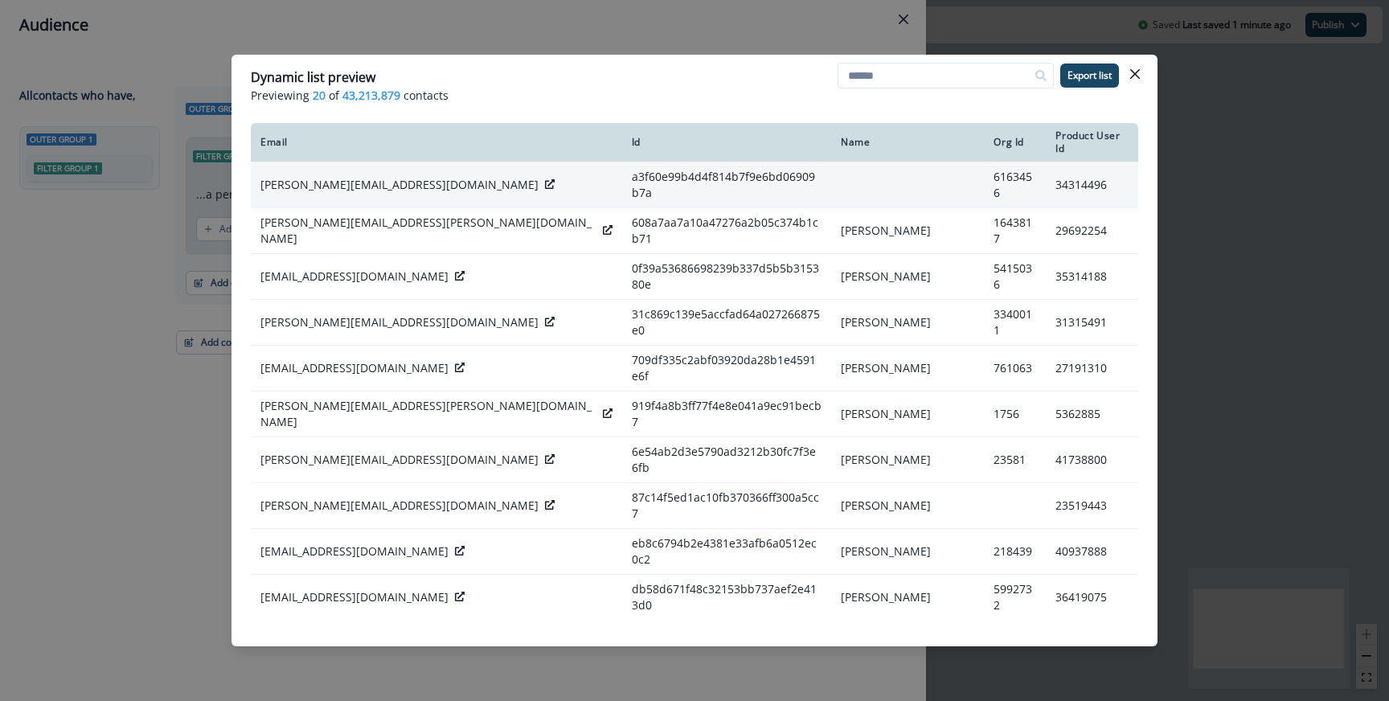
click at [545, 179] on icon at bounding box center [550, 184] width 10 height 10
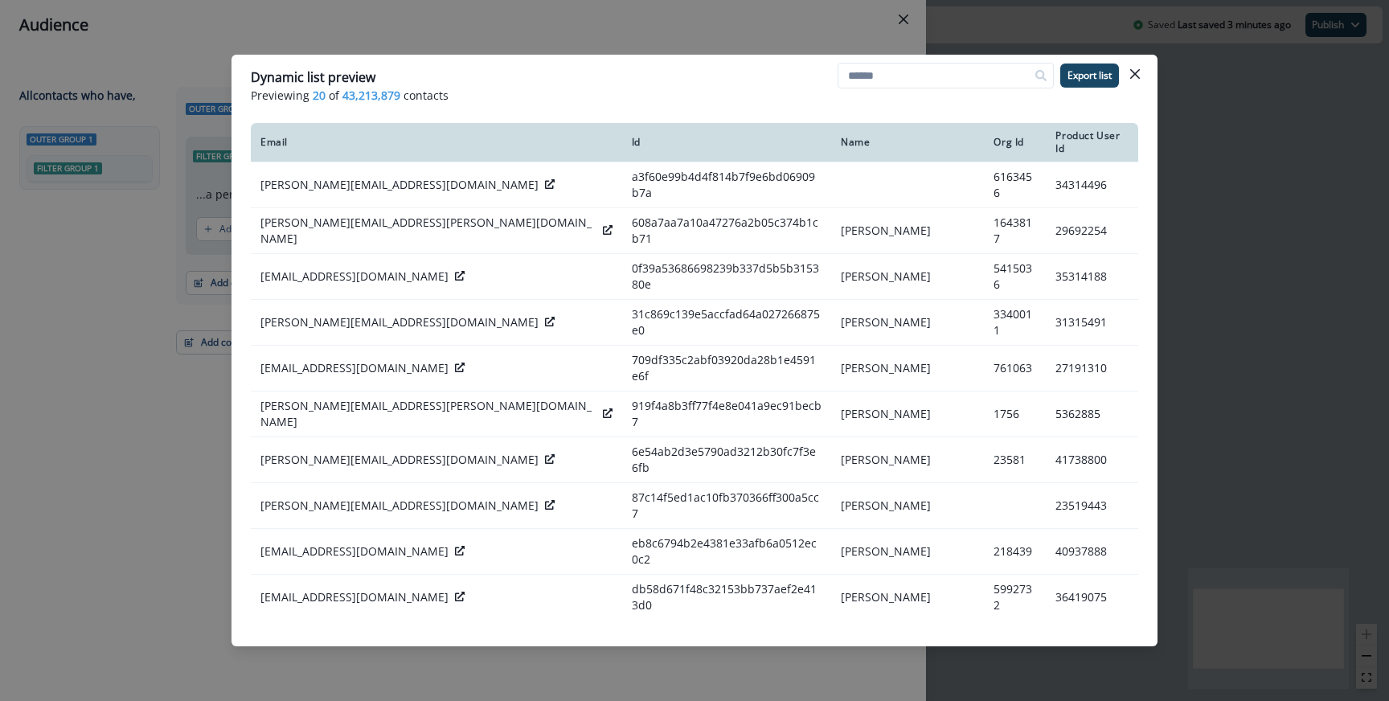
click at [217, 187] on div "Dynamic list preview Previewing 20 of 43,213,879 contacts Export list Email Id …" at bounding box center [694, 350] width 1389 height 701
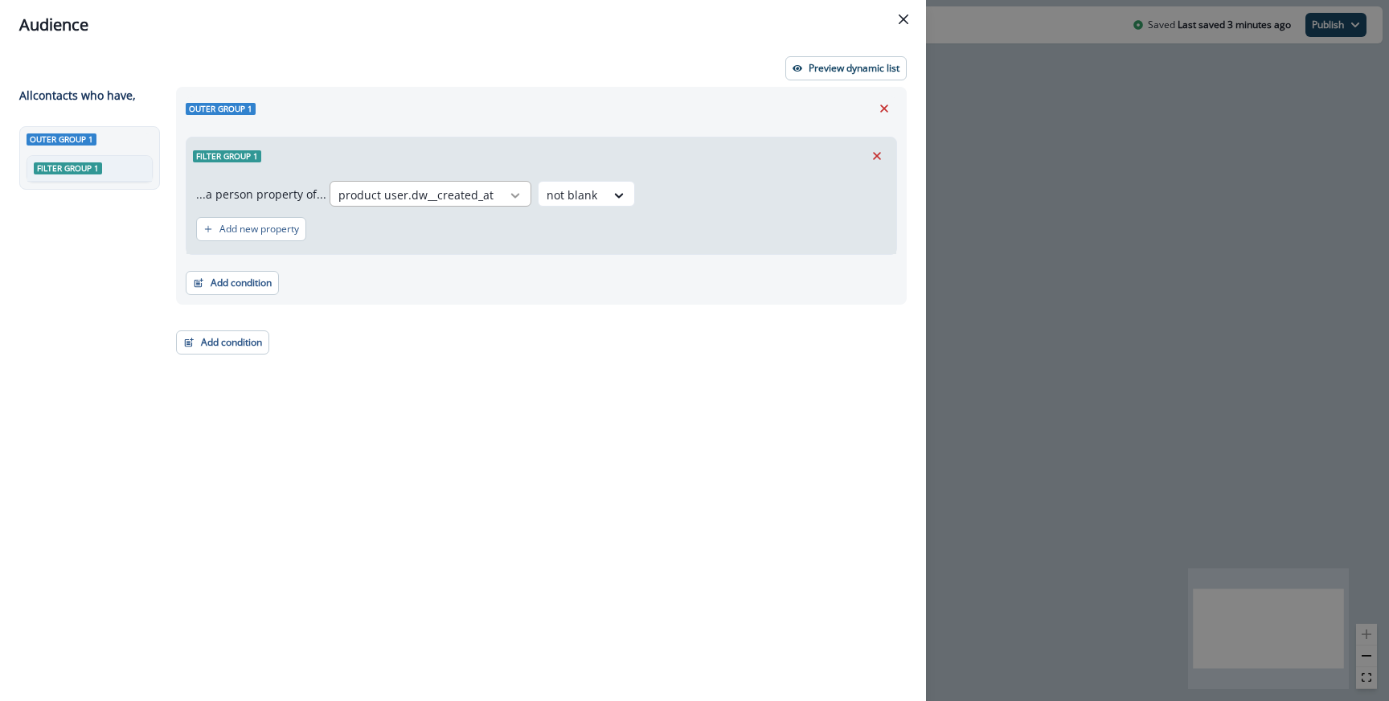
click at [508, 199] on icon at bounding box center [515, 195] width 14 height 16
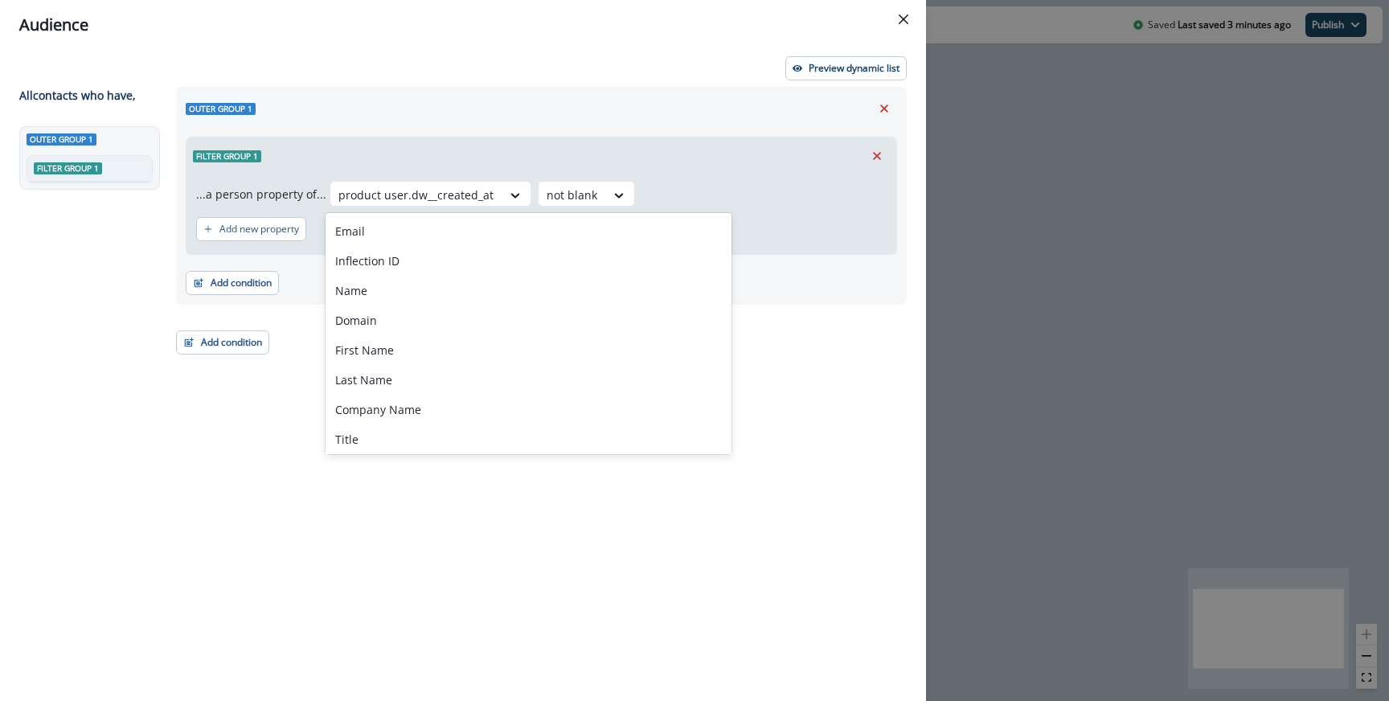
type input "*"
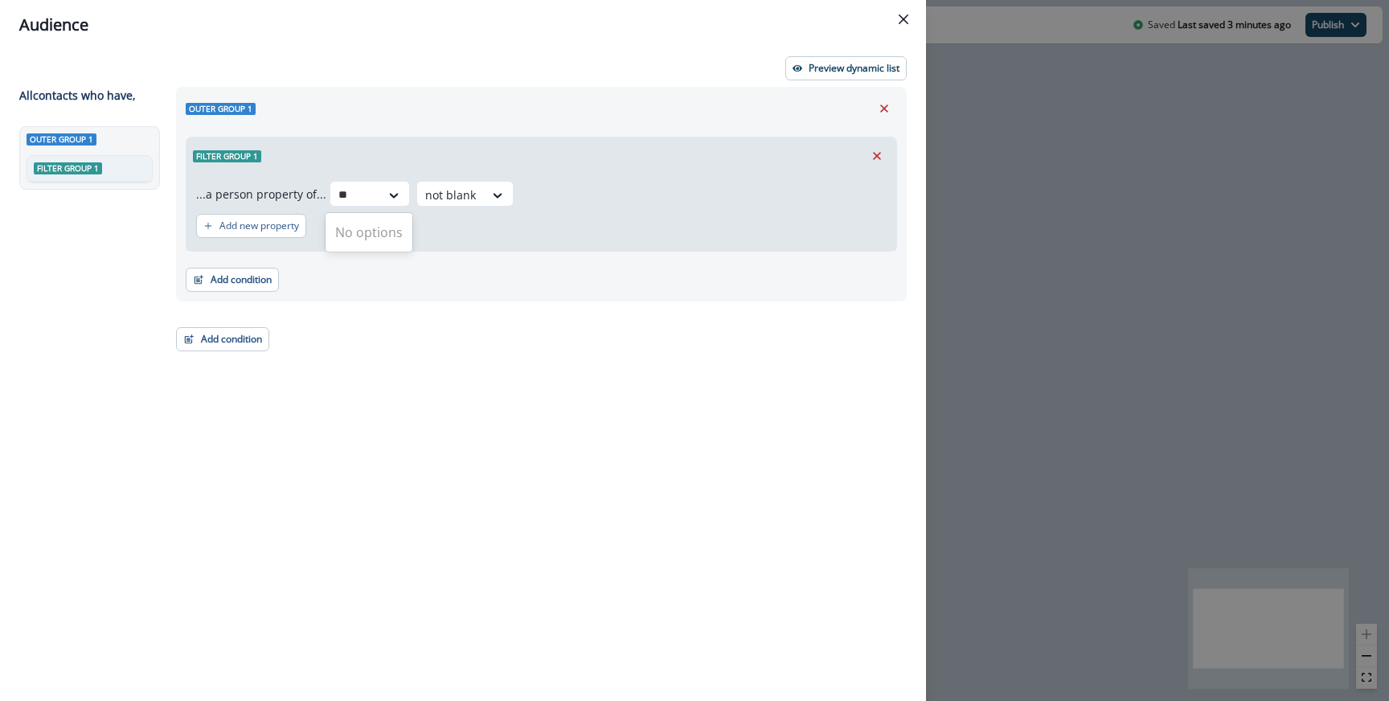
type input "*"
type input "*********"
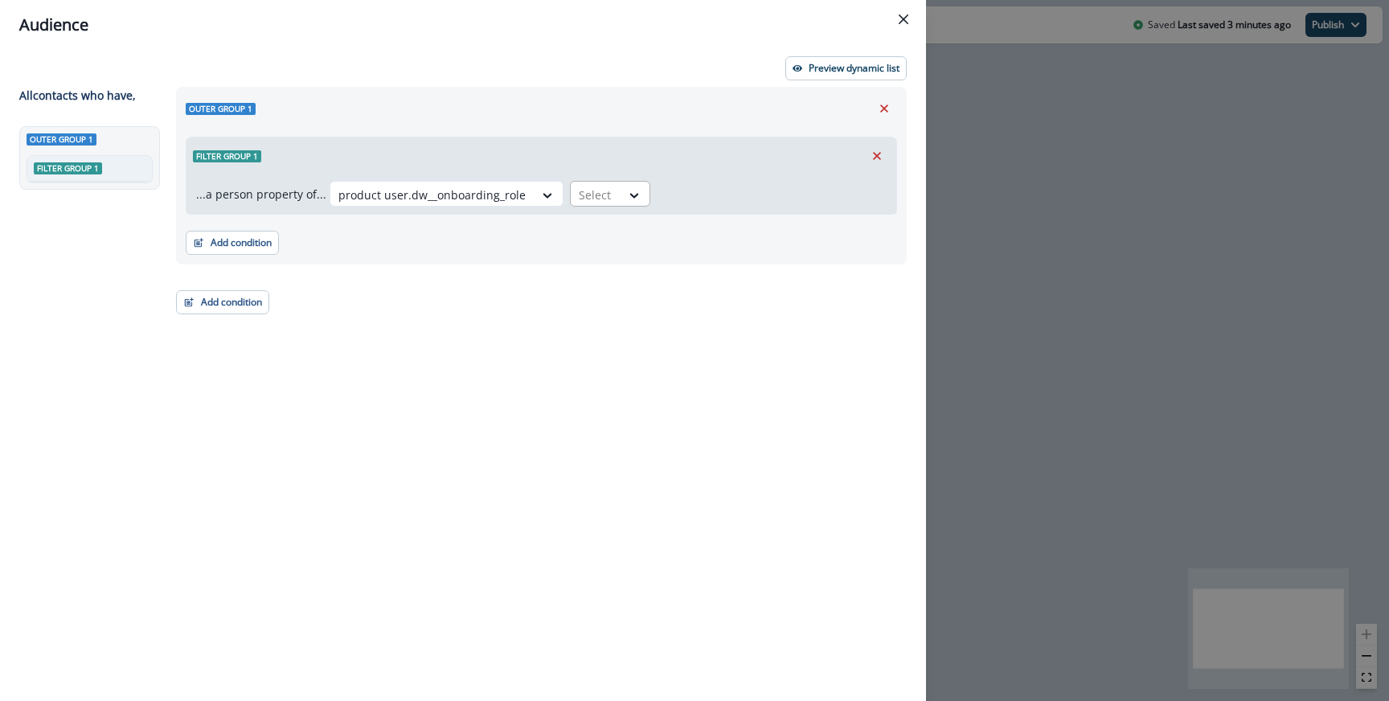
click at [601, 198] on div at bounding box center [596, 195] width 34 height 20
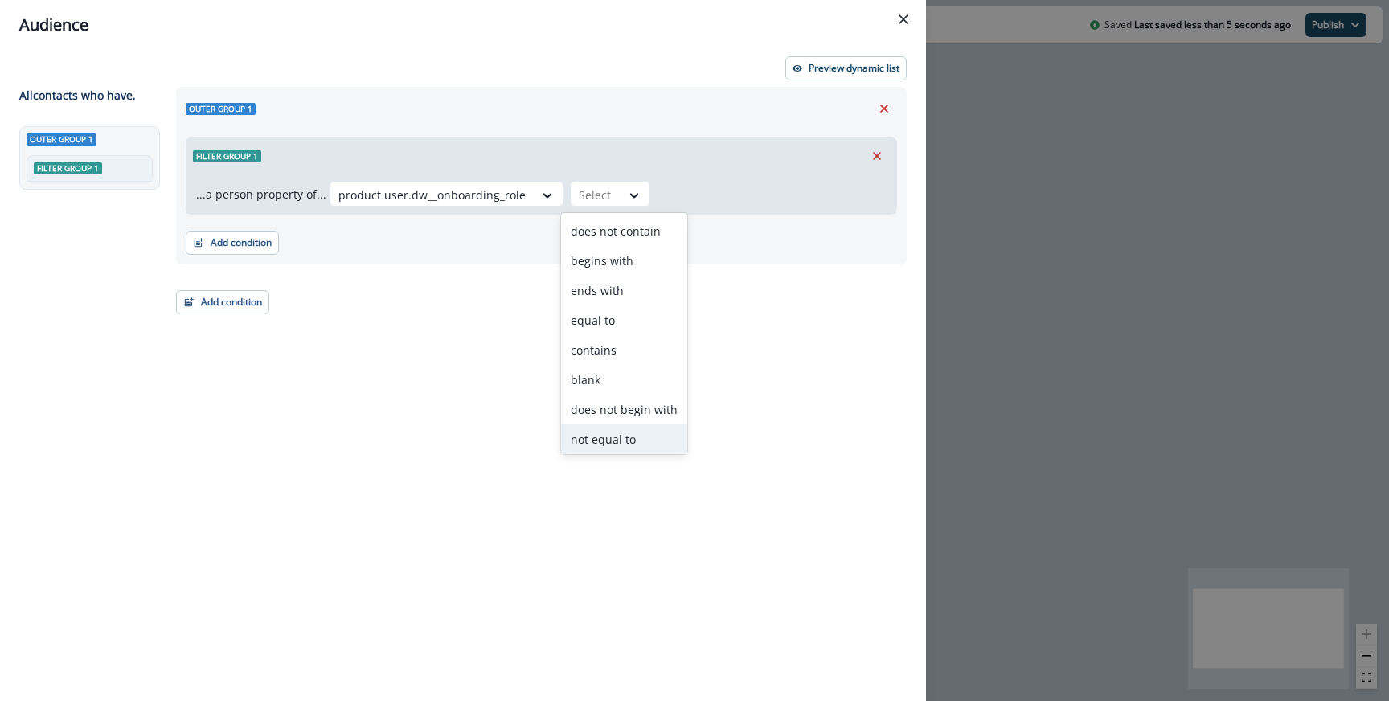
scroll to position [63, 0]
click at [630, 418] on div "not blank" at bounding box center [624, 407] width 126 height 30
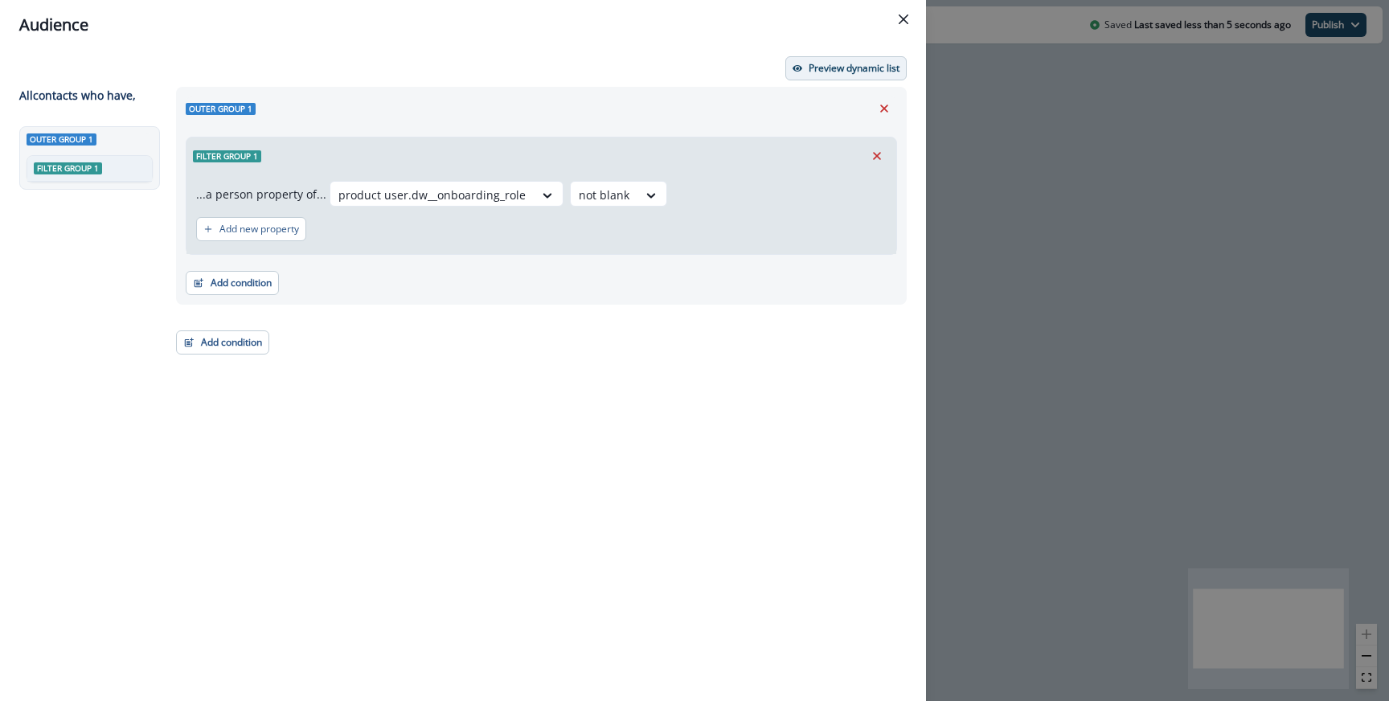
click at [863, 64] on p "Preview dynamic list" at bounding box center [854, 68] width 91 height 11
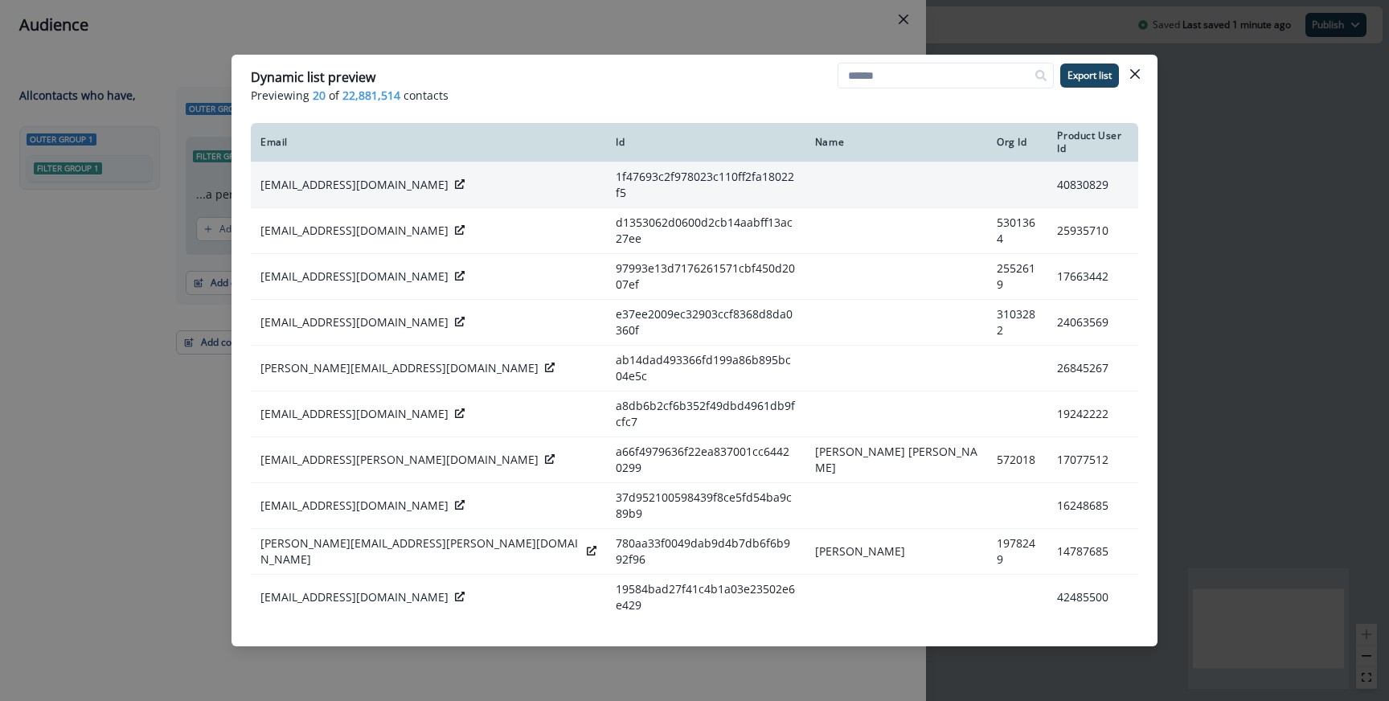
click at [455, 183] on div at bounding box center [460, 185] width 10 height 16
click at [455, 182] on div at bounding box center [460, 185] width 10 height 16
click at [455, 180] on div at bounding box center [460, 185] width 10 height 16
click at [455, 179] on icon at bounding box center [460, 184] width 10 height 10
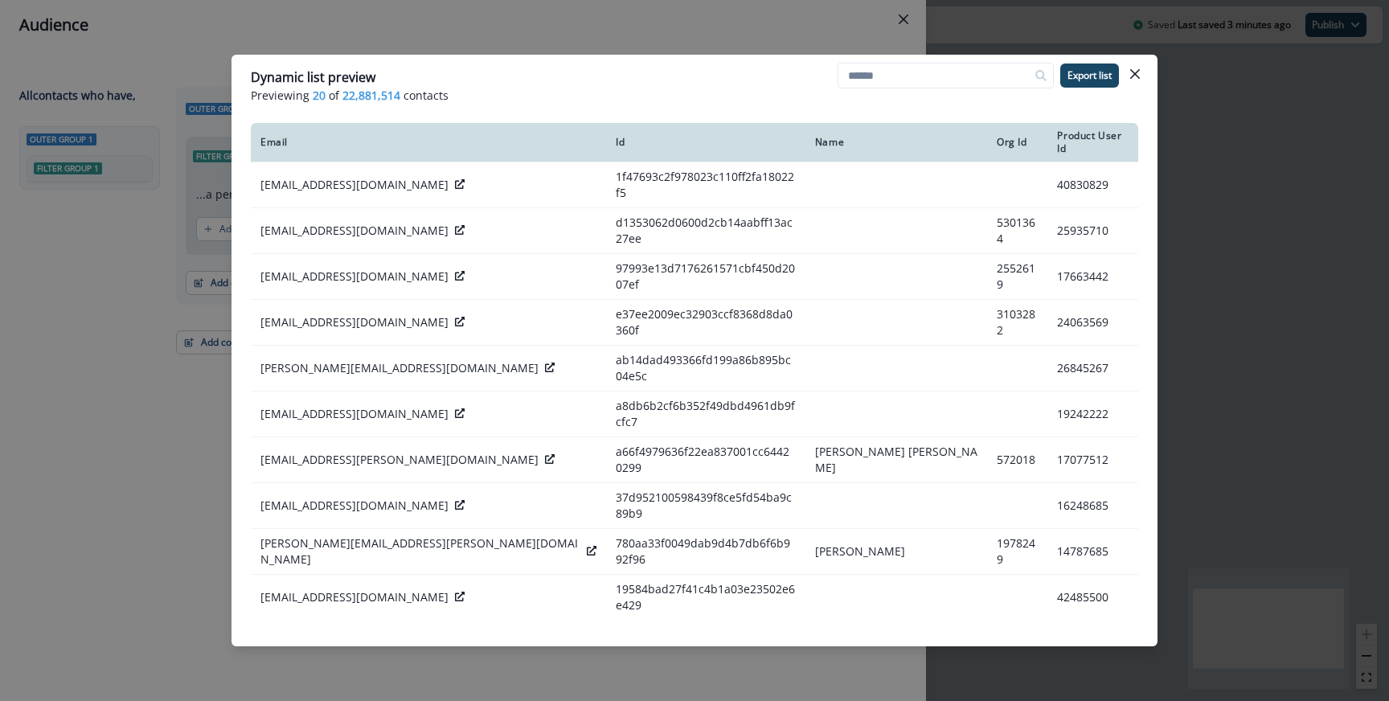
click at [184, 155] on div "Dynamic list preview Previewing 20 of 22,881,514 contacts Export list Email Id …" at bounding box center [694, 350] width 1389 height 701
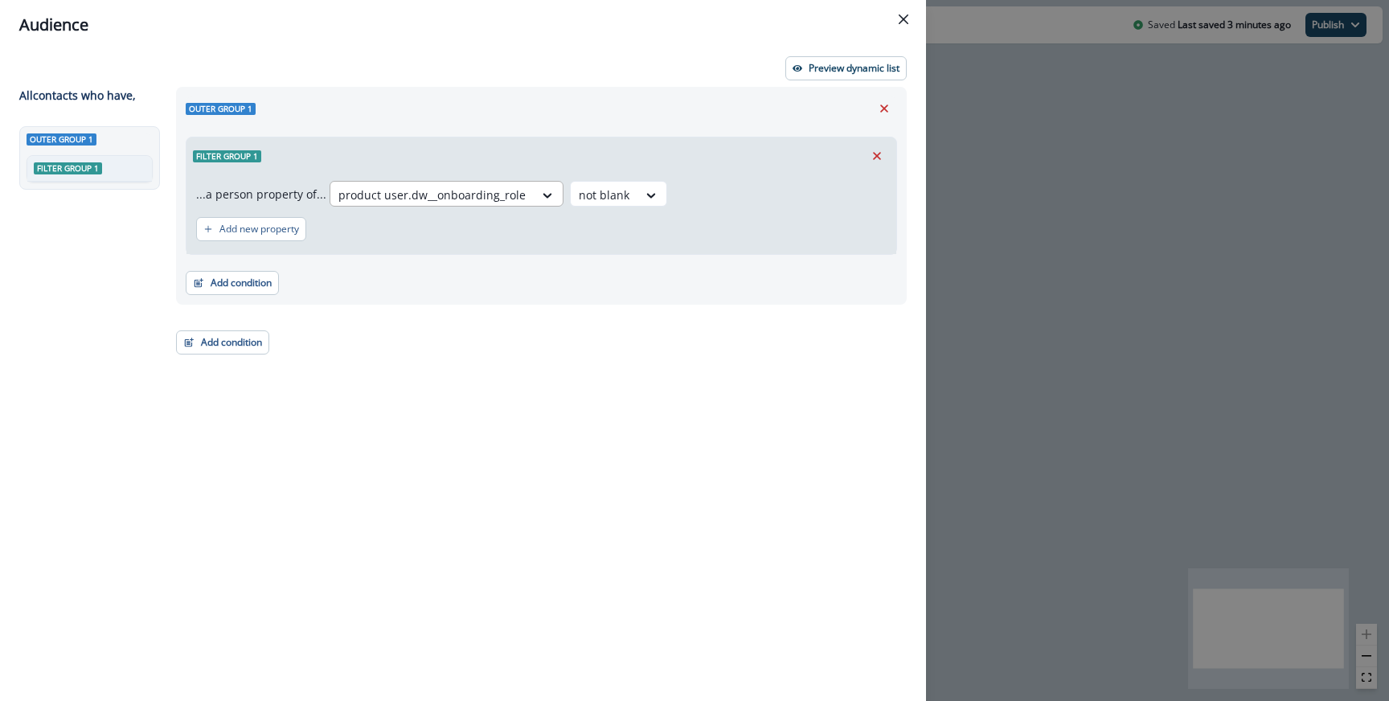
click at [429, 193] on div at bounding box center [432, 195] width 187 height 20
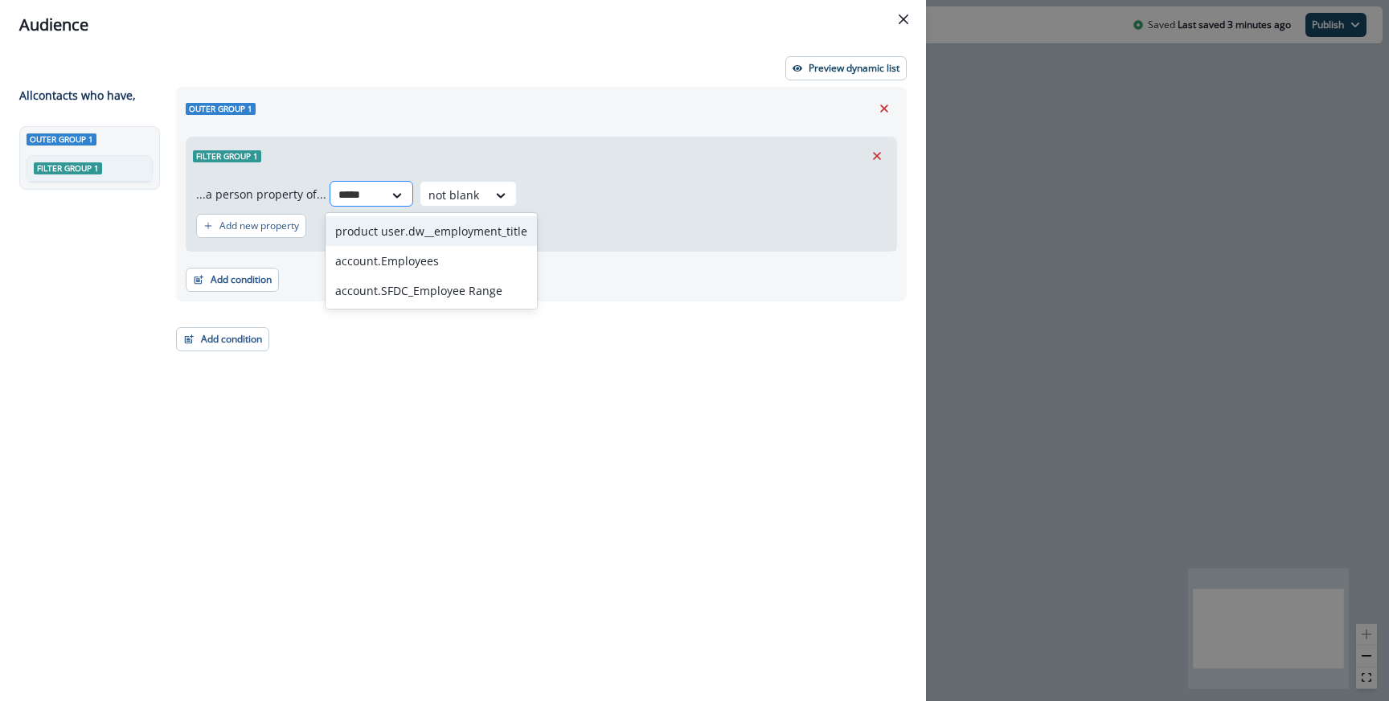
type input "******"
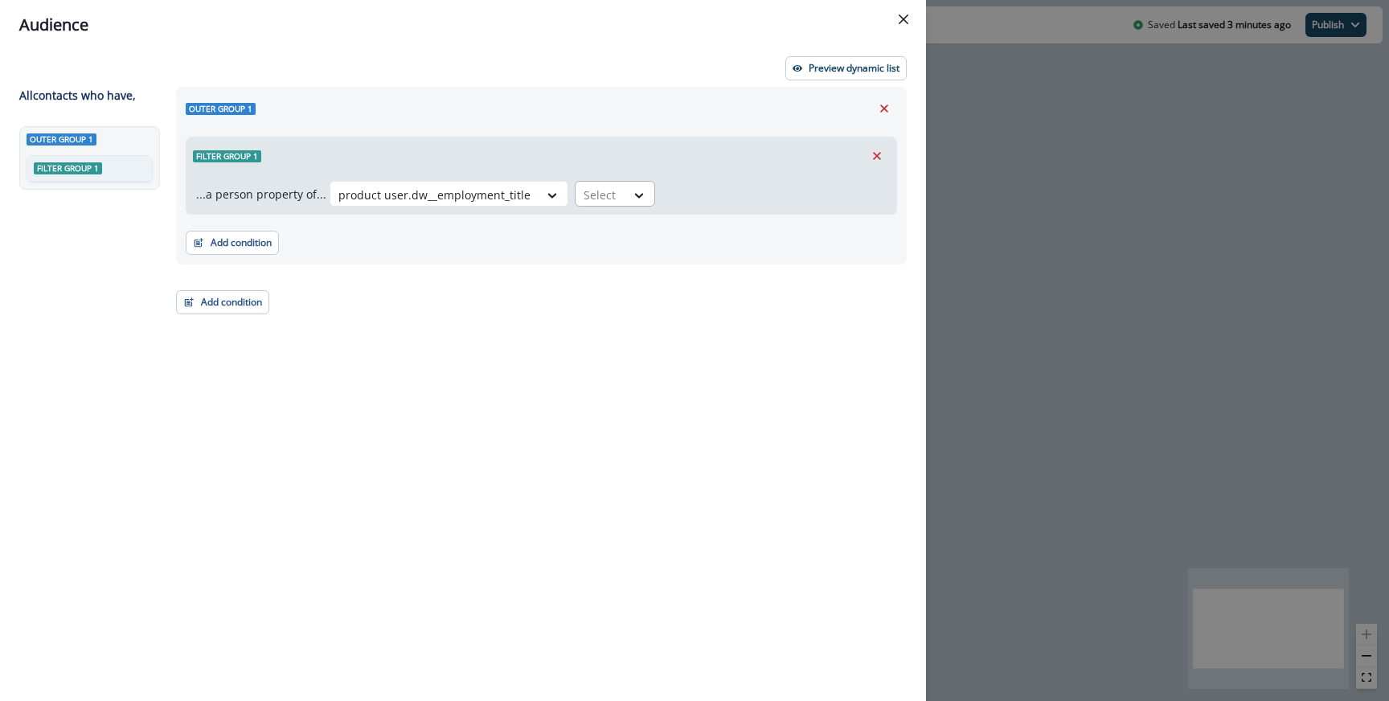
click at [601, 195] on div at bounding box center [601, 195] width 34 height 20
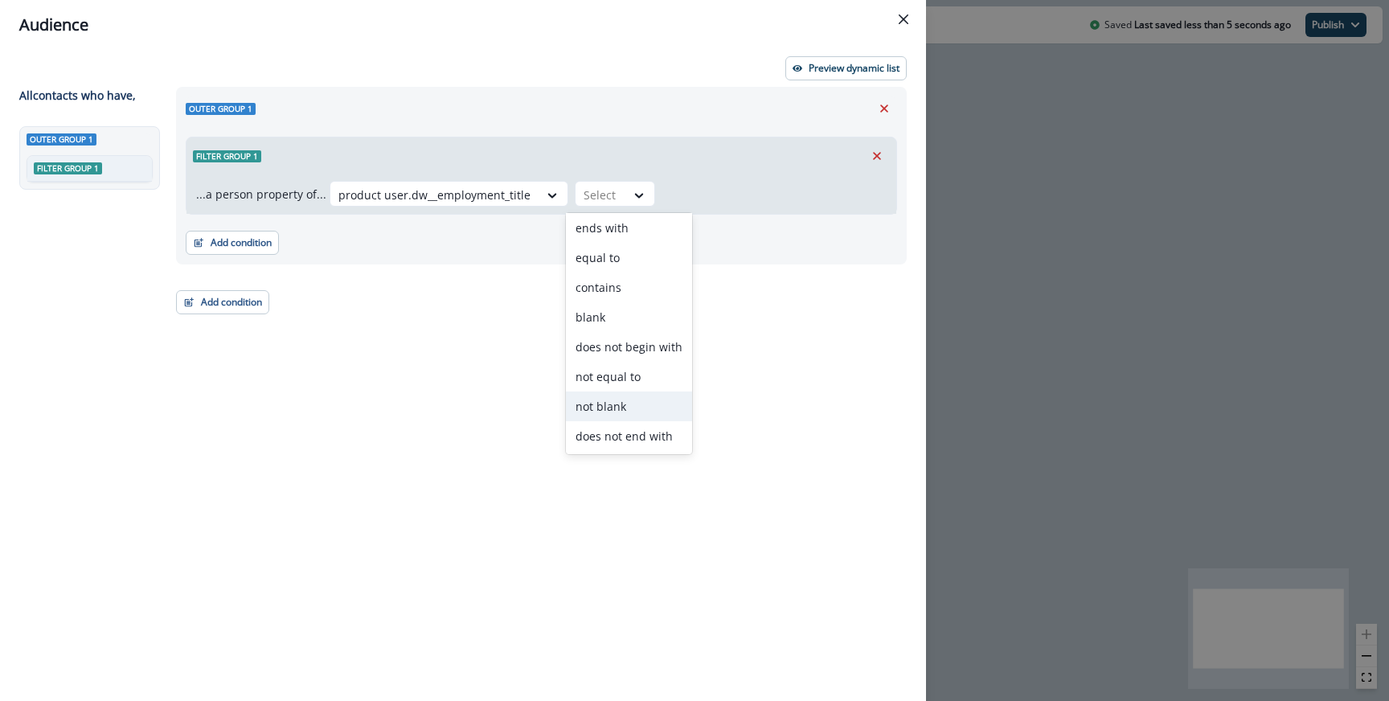
click at [608, 412] on div "not blank" at bounding box center [629, 407] width 126 height 30
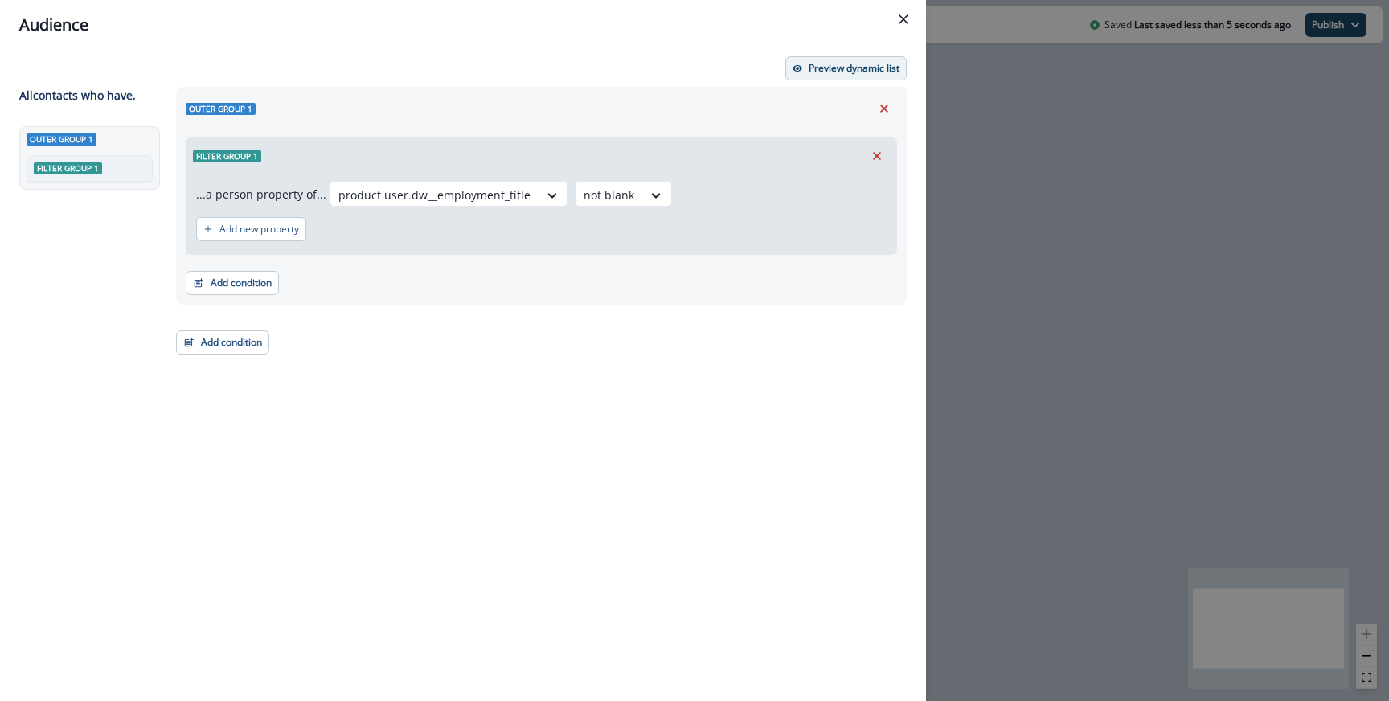
click at [815, 63] on p "Preview dynamic list" at bounding box center [854, 68] width 91 height 11
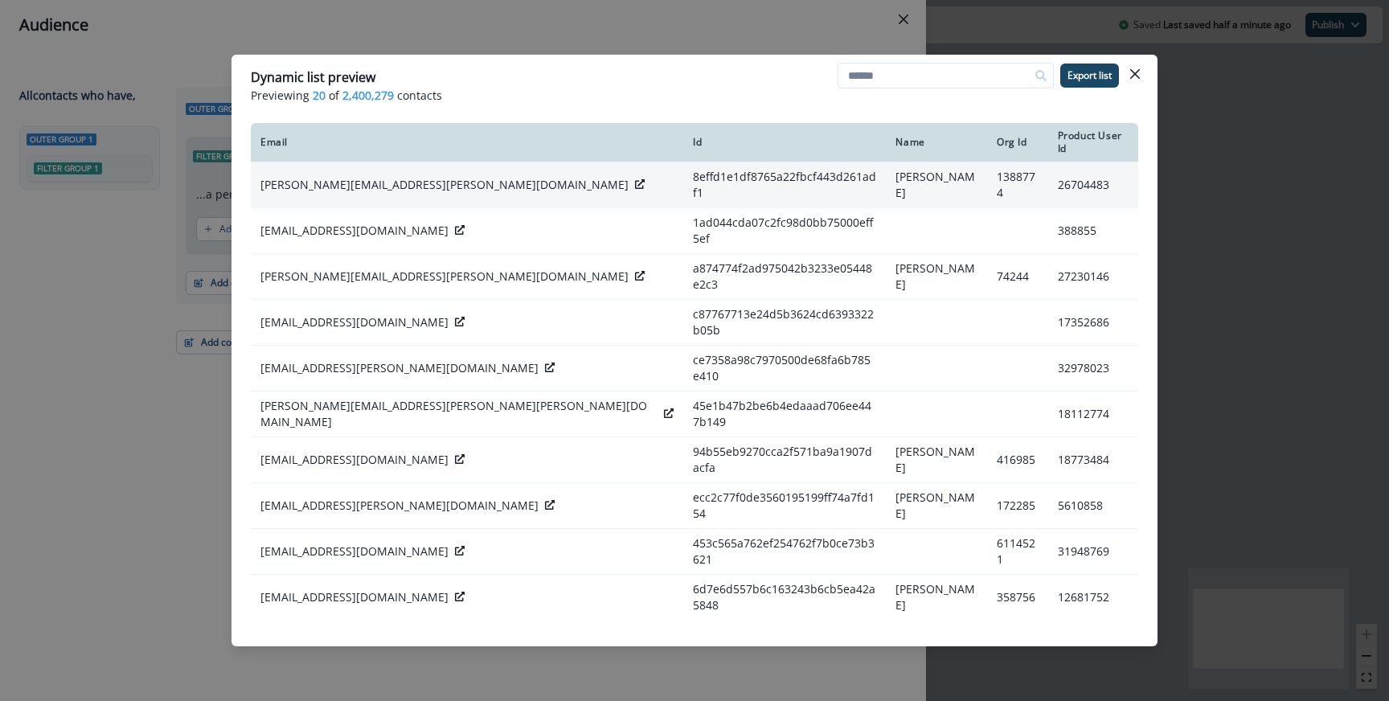
click at [635, 179] on icon at bounding box center [640, 184] width 10 height 10
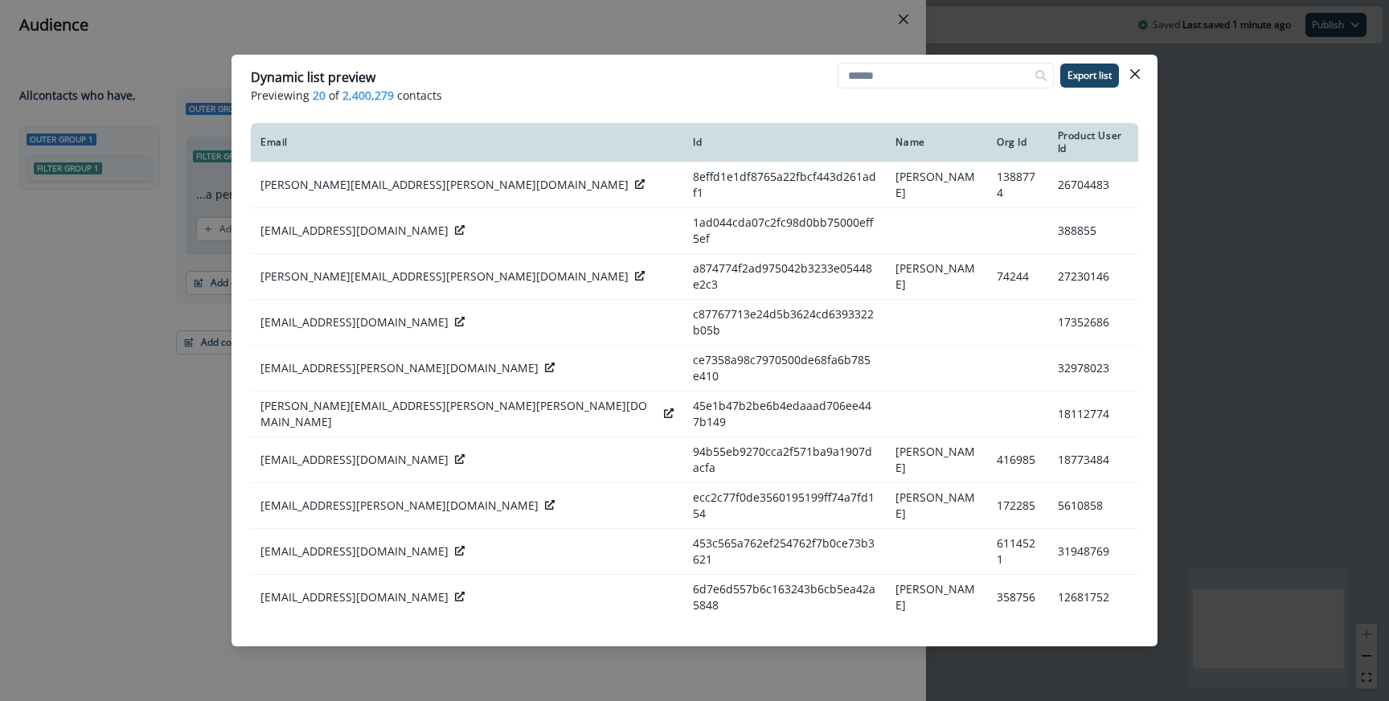
click at [374, 50] on div "Dynamic list preview Previewing 20 of 2,400,279 contacts Export list Email Id N…" at bounding box center [694, 350] width 1389 height 701
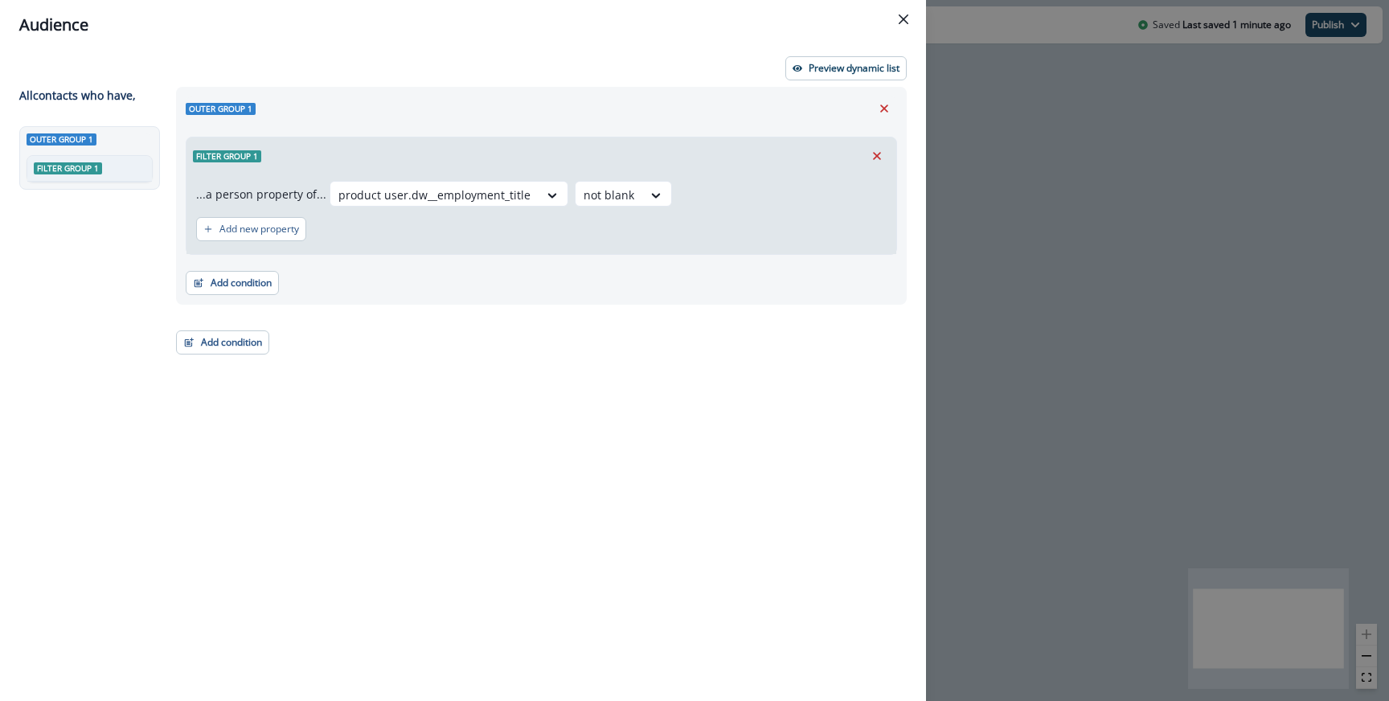
click at [487, 215] on div "Add new property" at bounding box center [541, 229] width 691 height 37
click at [487, 203] on div at bounding box center [435, 195] width 192 height 20
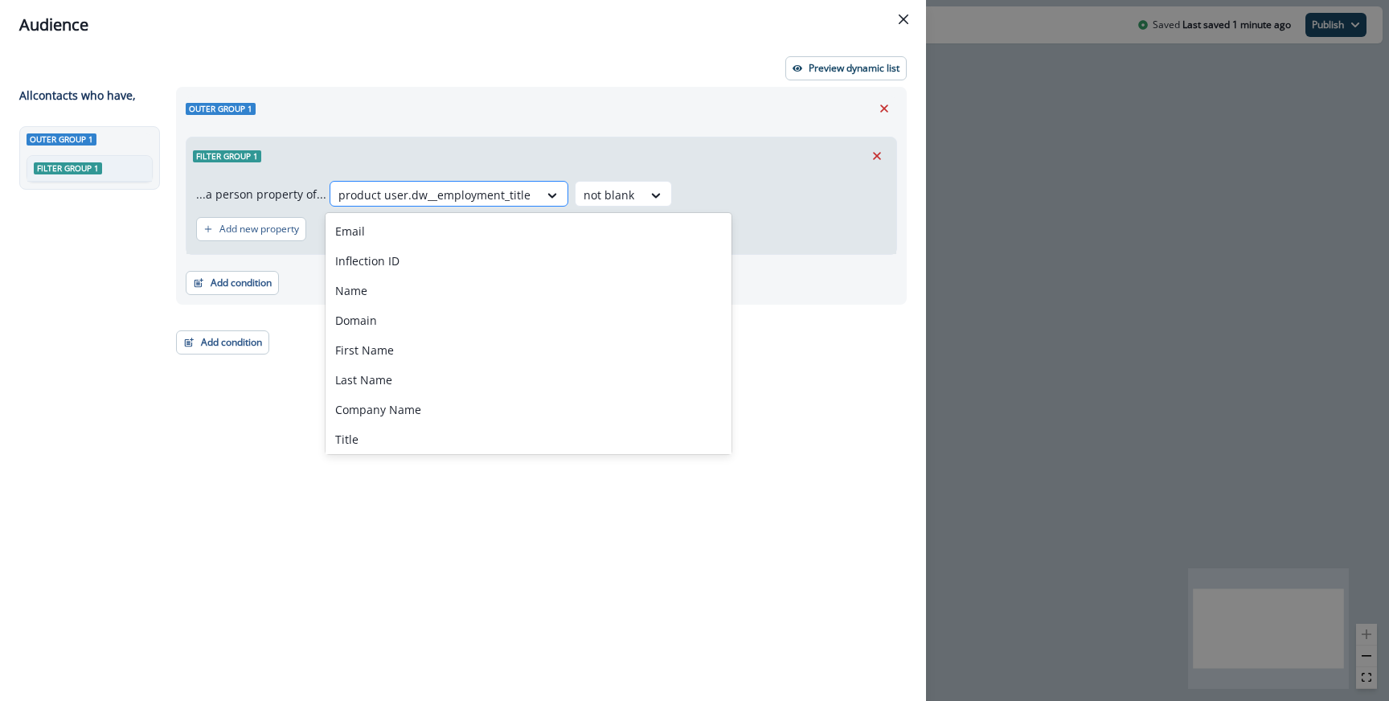
paste input "**********"
type input "**********"
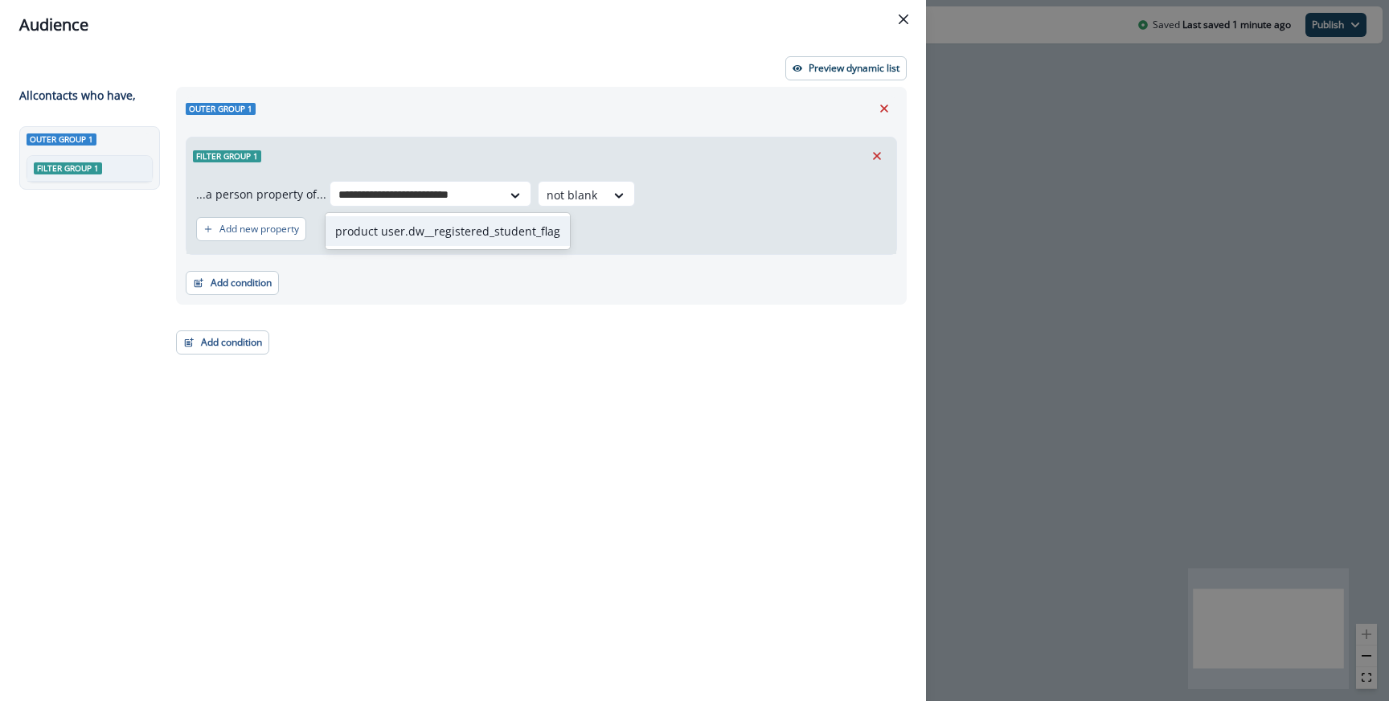
click at [474, 230] on div "product user.dw__registered_student_flag" at bounding box center [448, 231] width 244 height 30
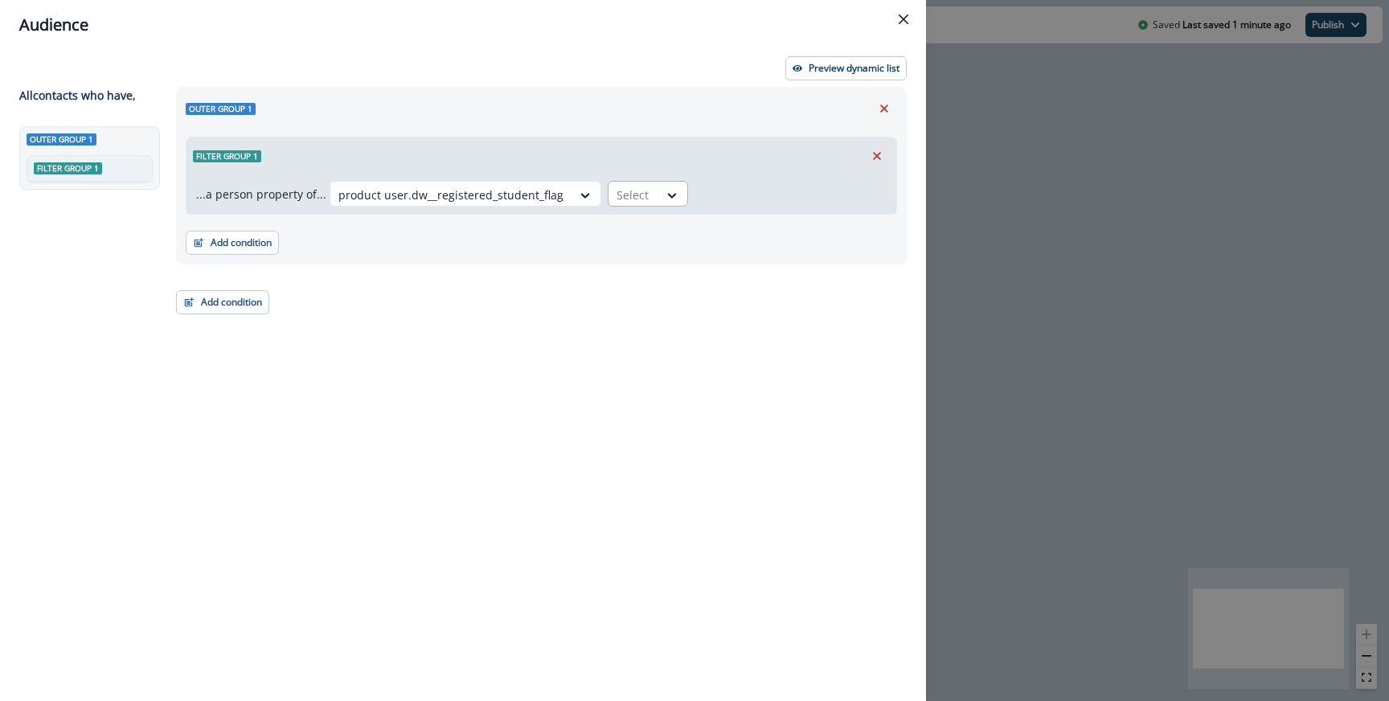
click at [626, 203] on div at bounding box center [634, 195] width 34 height 20
click at [630, 233] on div "true" at bounding box center [637, 231] width 80 height 30
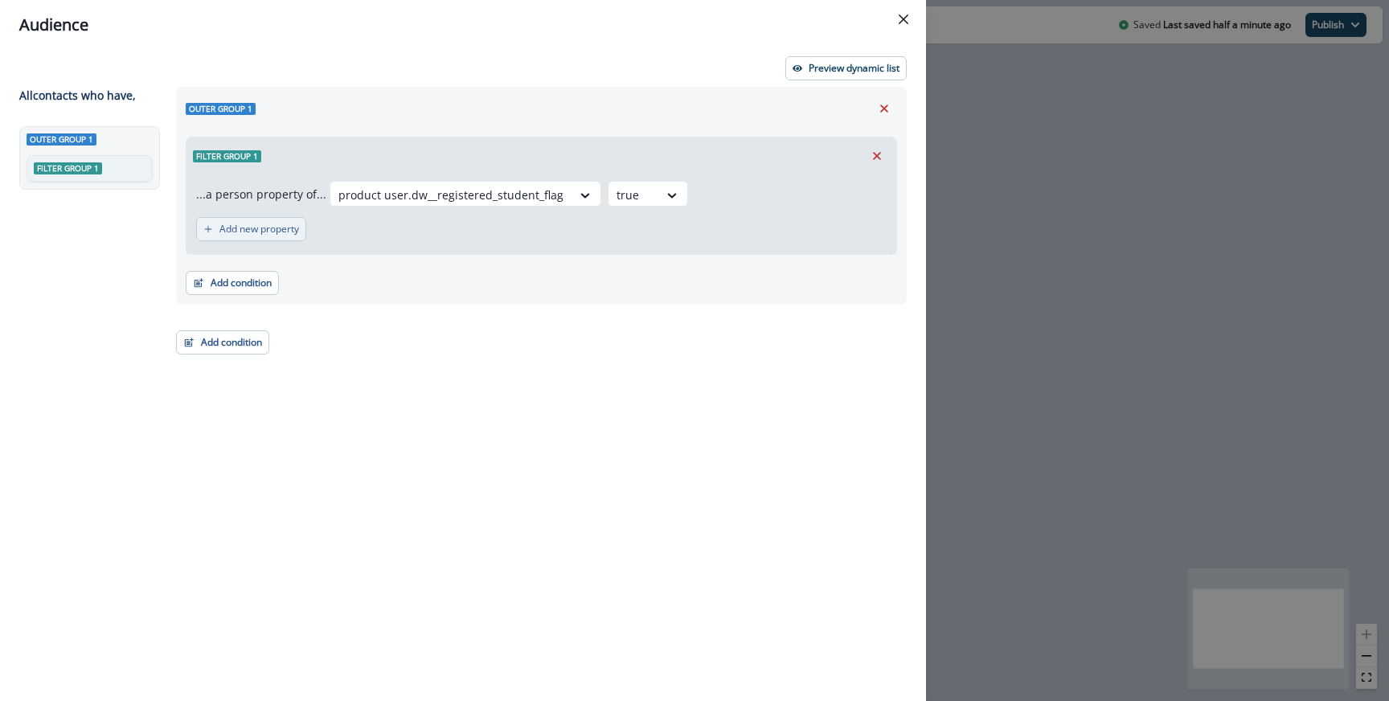
click at [286, 221] on button "Add new property" at bounding box center [251, 229] width 110 height 24
click at [302, 232] on div "Select" at bounding box center [283, 237] width 50 height 27
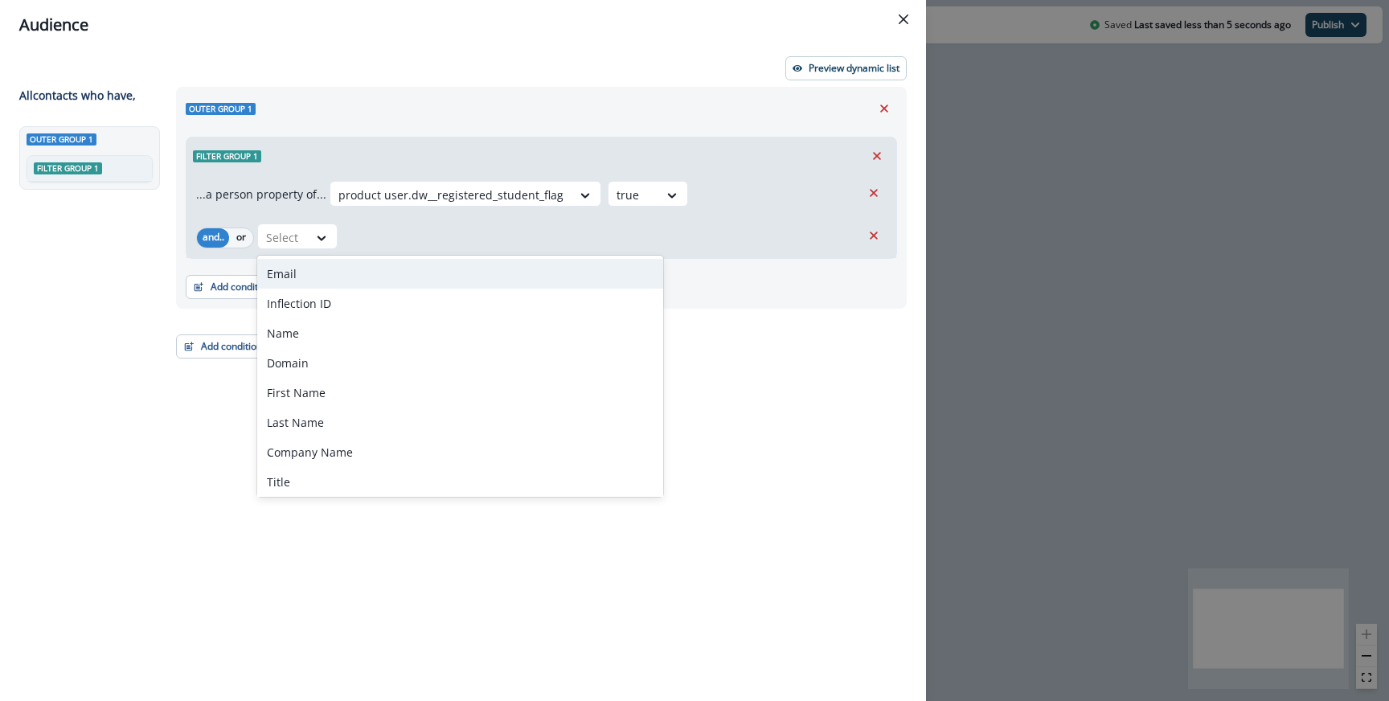
click at [302, 281] on div "Email" at bounding box center [460, 274] width 406 height 30
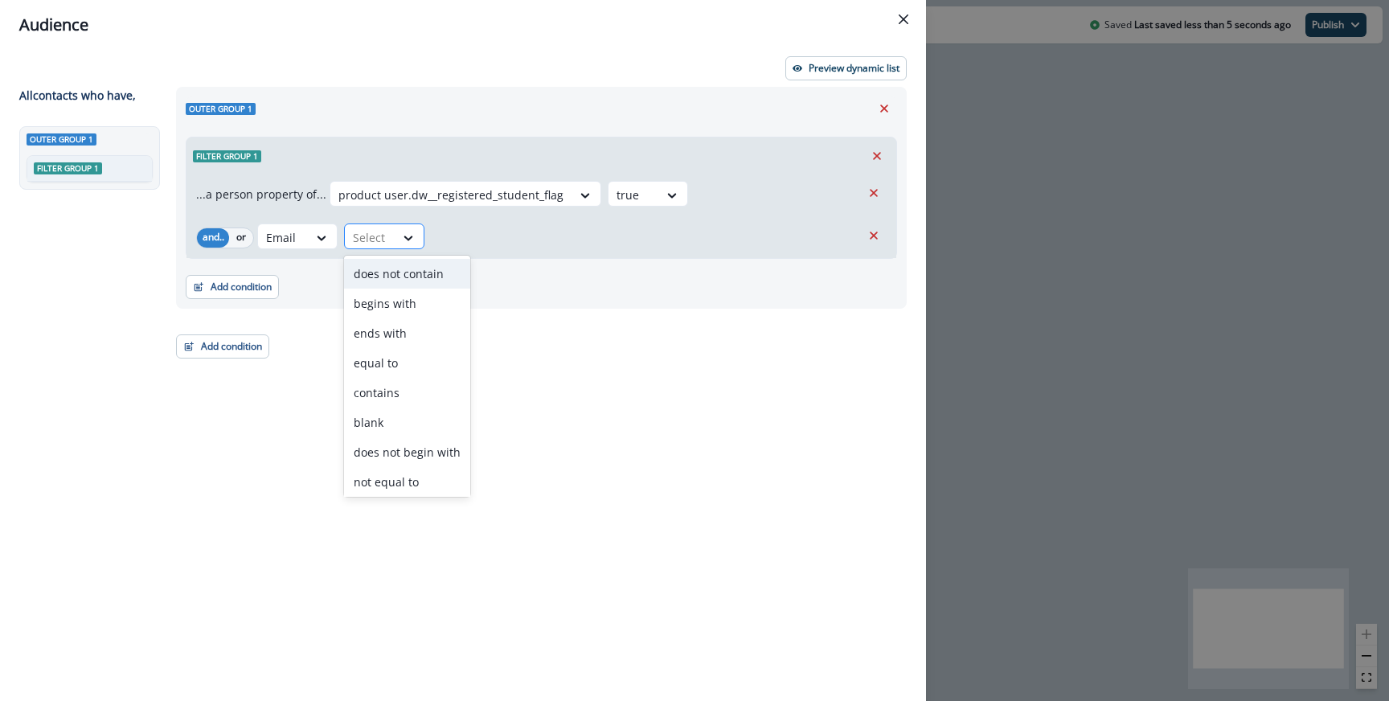
click at [391, 227] on div "Select" at bounding box center [370, 237] width 50 height 27
click at [418, 287] on div "does not contain" at bounding box center [407, 274] width 126 height 30
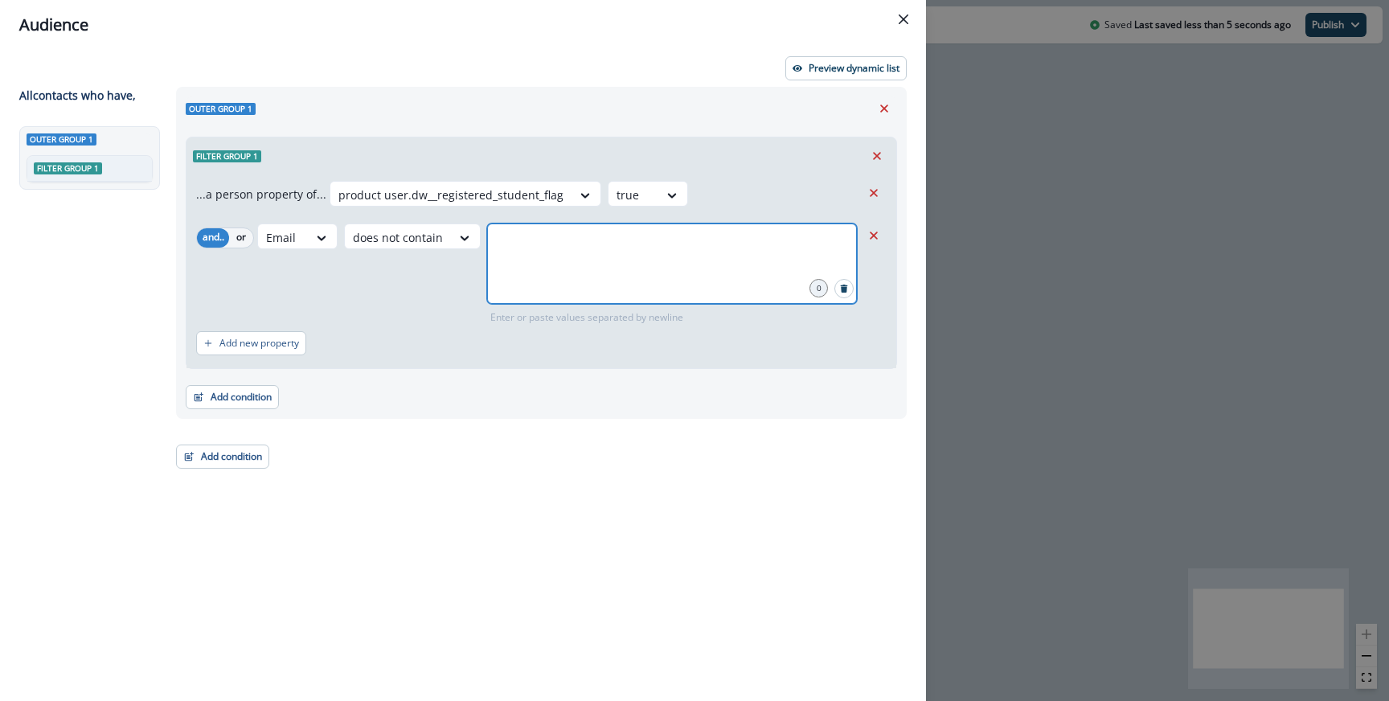
click at [511, 231] on input "text" at bounding box center [672, 244] width 365 height 32
type input "*********"
type input "*"
type input "****"
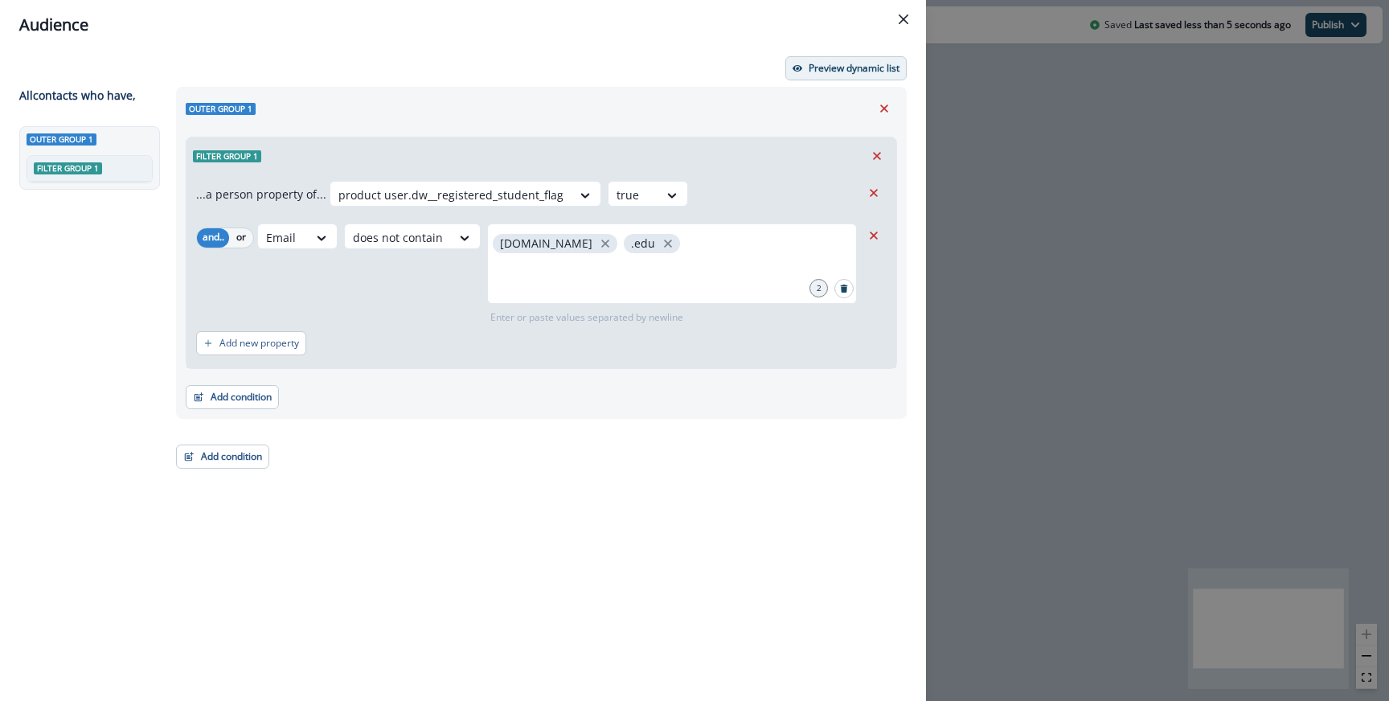
click at [819, 68] on p "Preview dynamic list" at bounding box center [854, 68] width 91 height 11
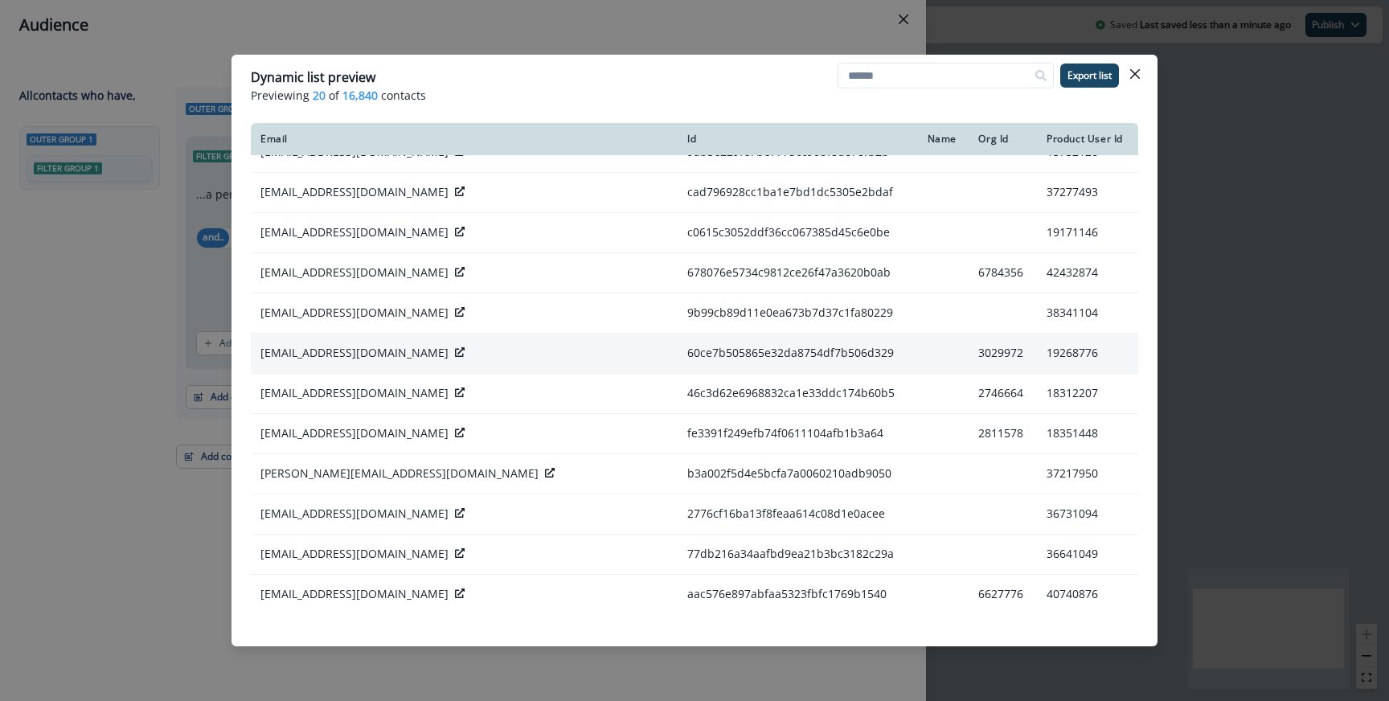
scroll to position [346, 0]
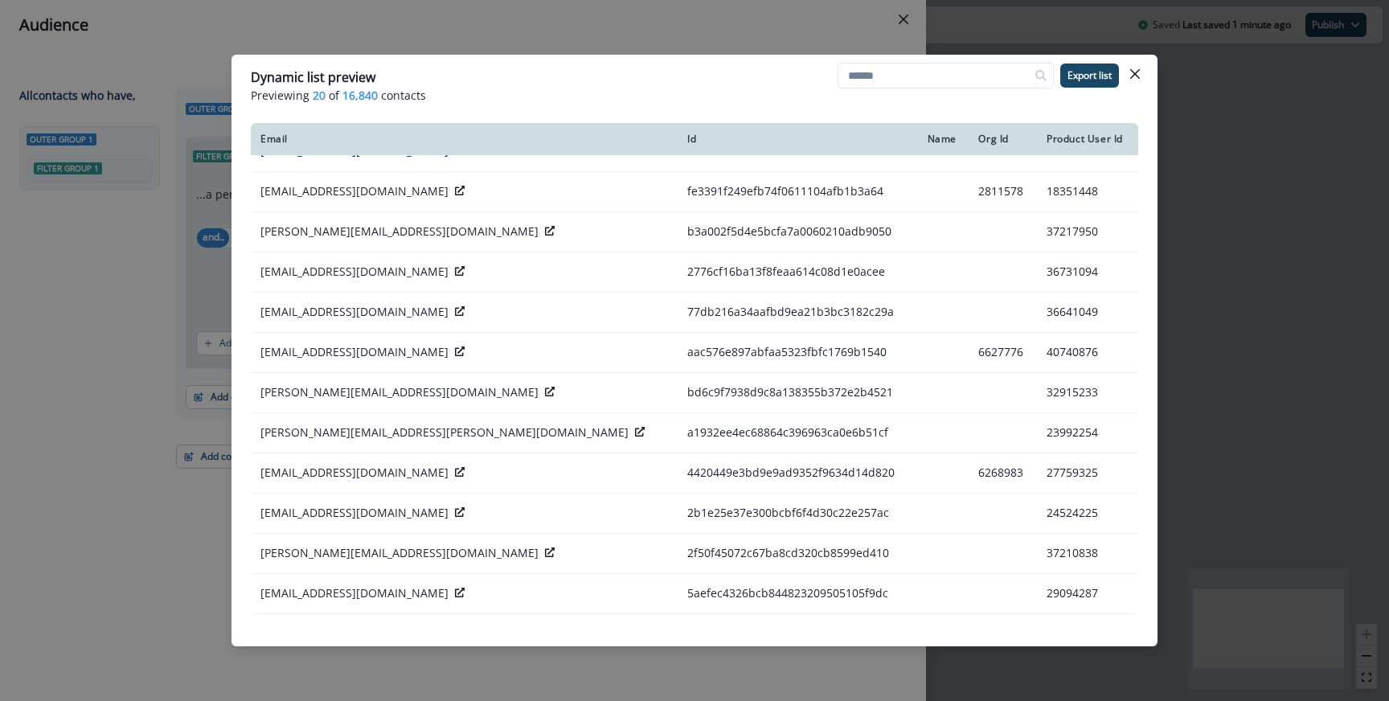
click at [744, 31] on div "Dynamic list preview Previewing 20 of 16,840 contacts Export list Email Id Name…" at bounding box center [694, 350] width 1389 height 701
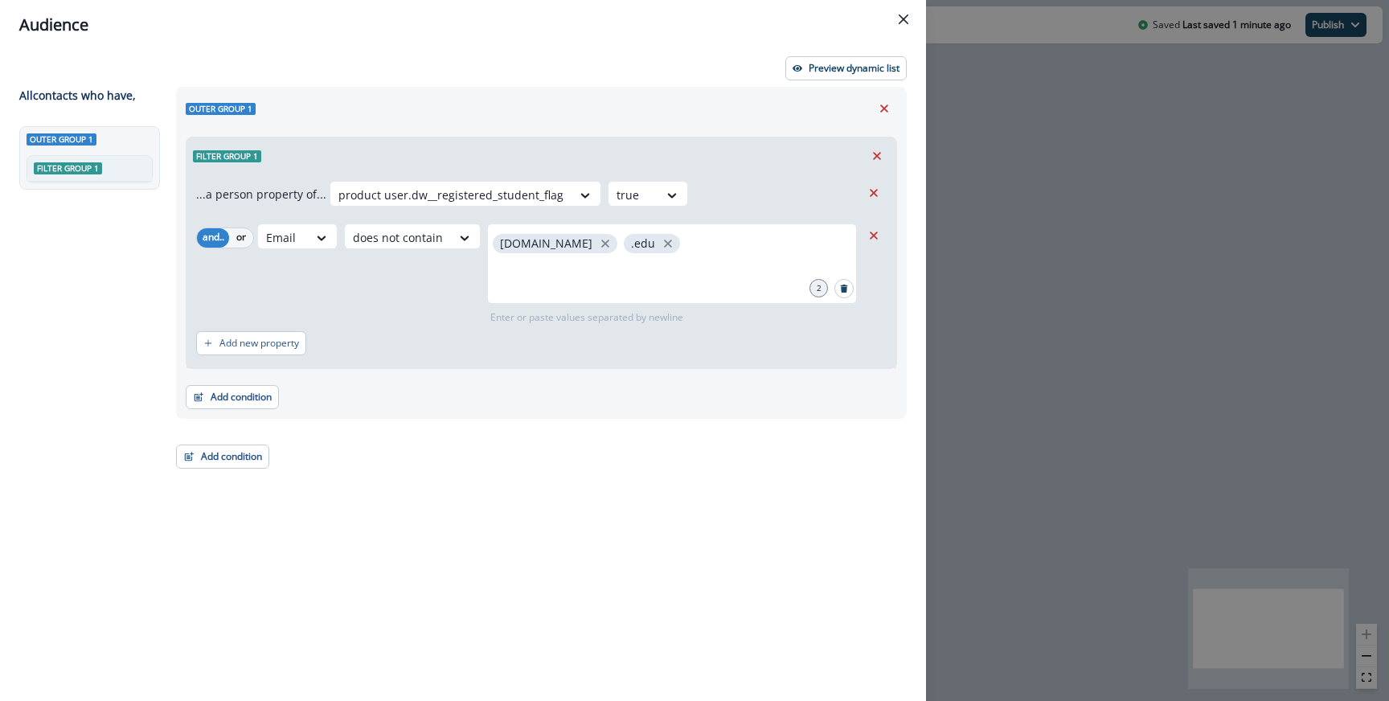
click at [1009, 120] on div "Audience Preview dynamic list All contact s who have, Outer group 1 Filter grou…" at bounding box center [694, 350] width 1389 height 701
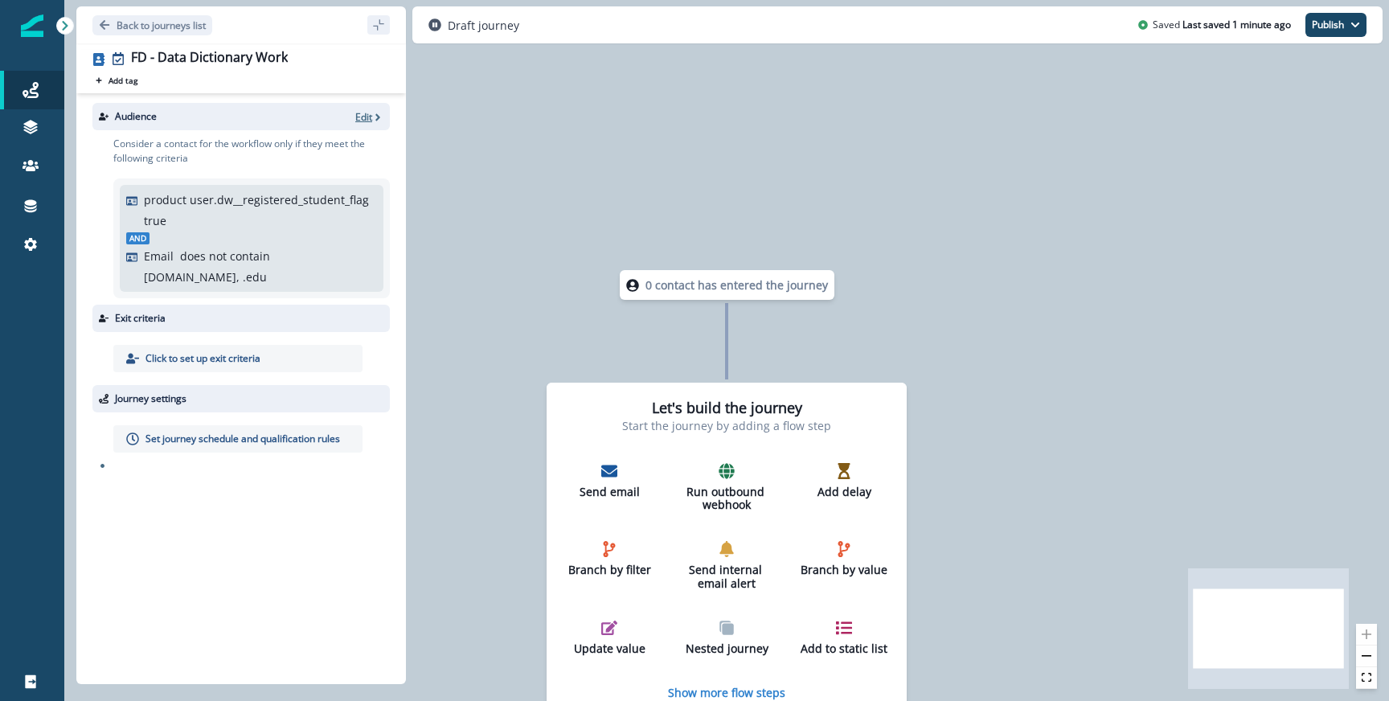
click at [364, 112] on p "Edit" at bounding box center [363, 117] width 17 height 14
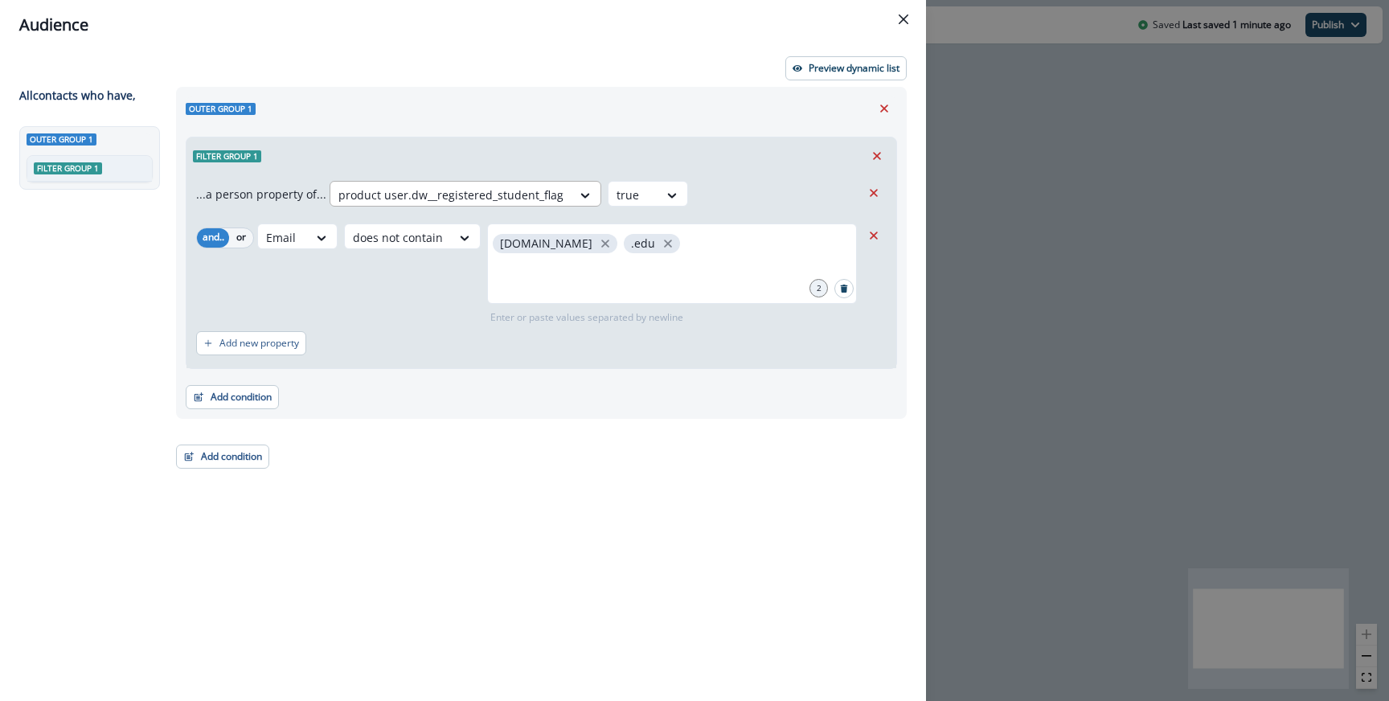
click at [470, 194] on div at bounding box center [451, 195] width 225 height 20
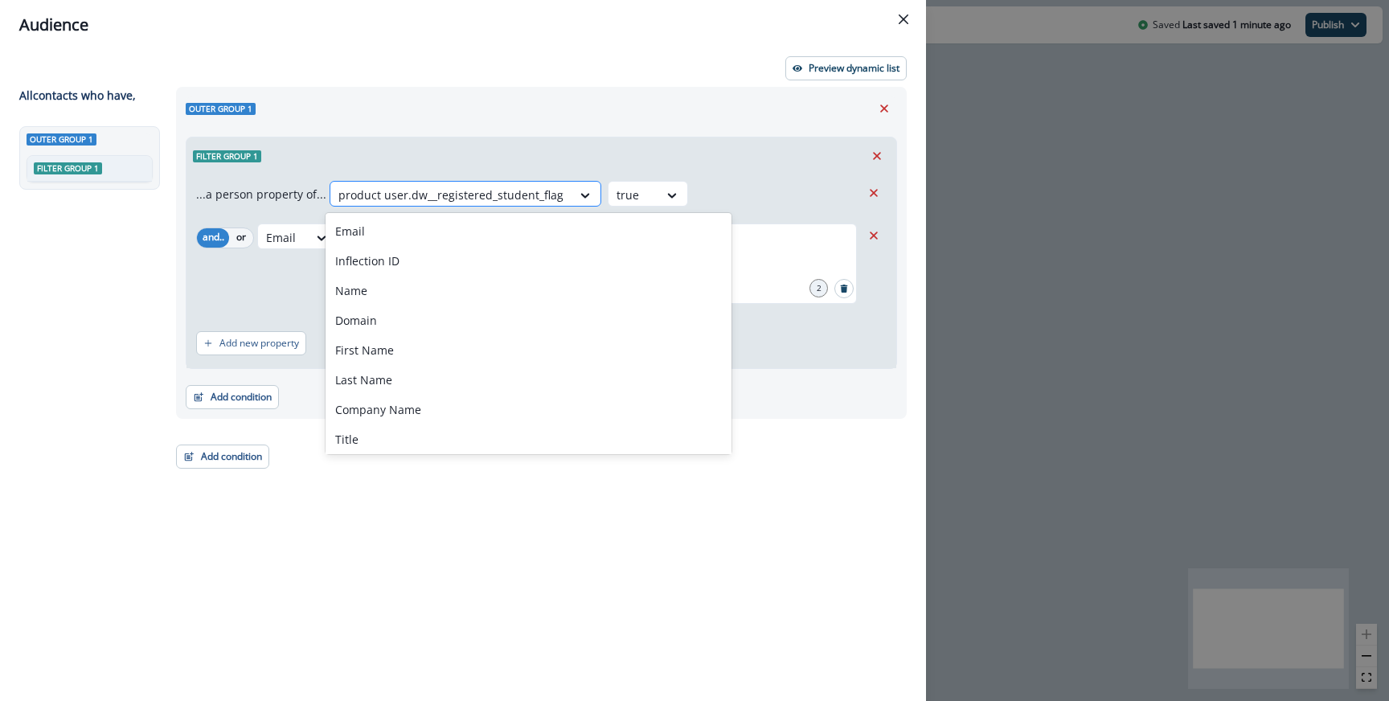
paste input "**********"
type input "**********"
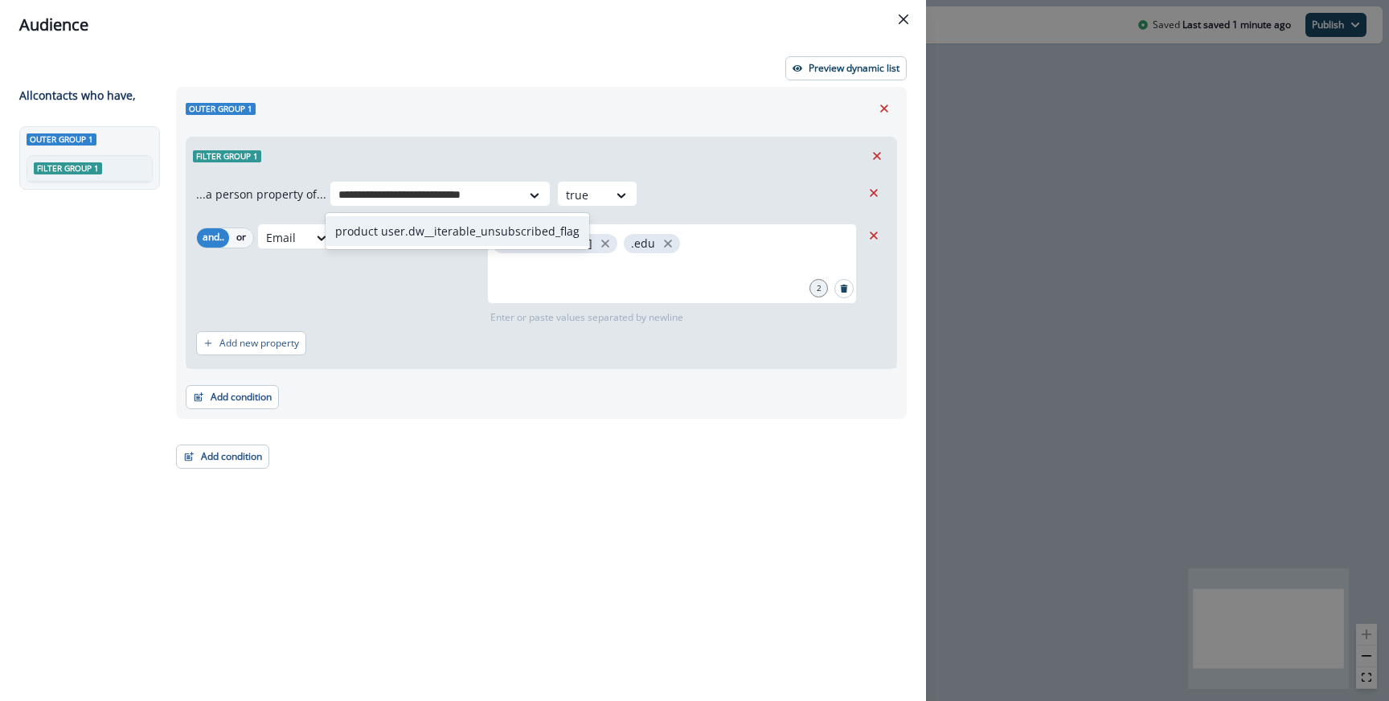
click at [458, 244] on div "product user.dw__iterable_unsubscribed_flag" at bounding box center [458, 231] width 264 height 30
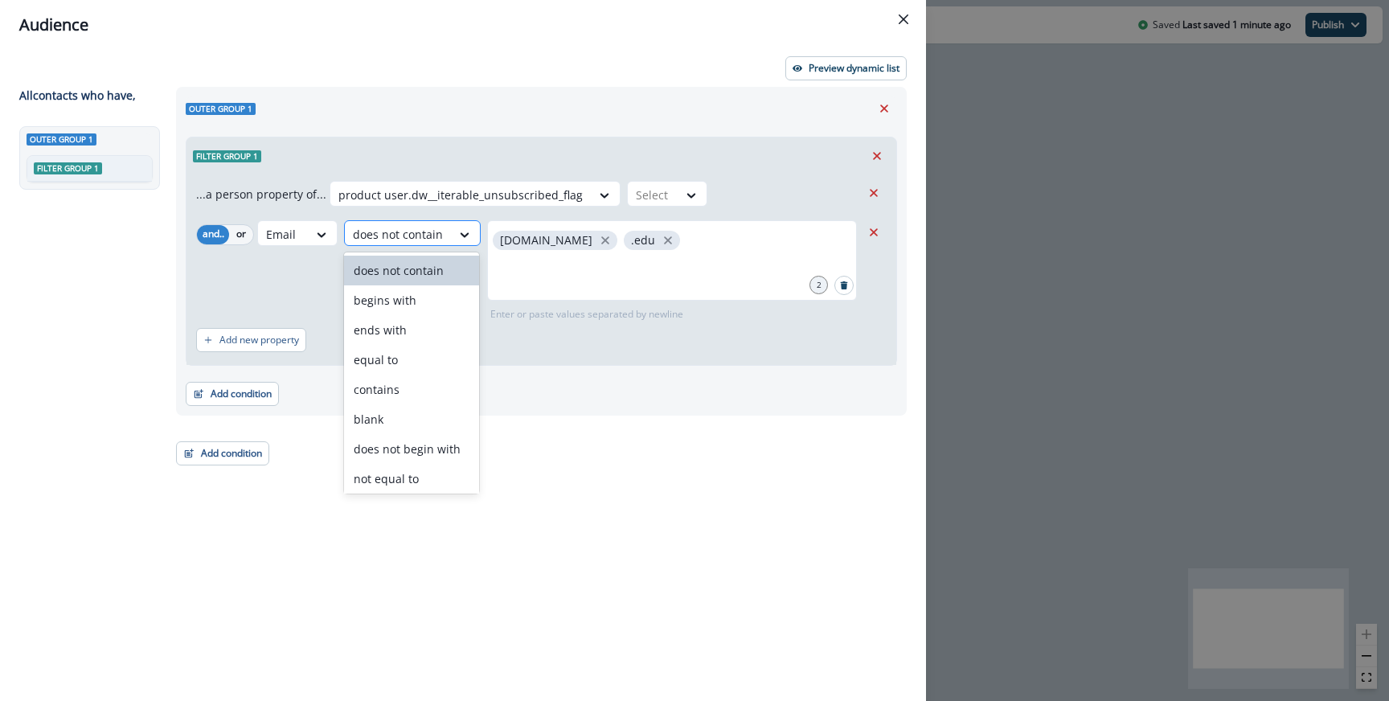
click at [444, 244] on div "does not contain" at bounding box center [398, 234] width 106 height 27
click at [871, 237] on icon "Remove" at bounding box center [874, 232] width 14 height 14
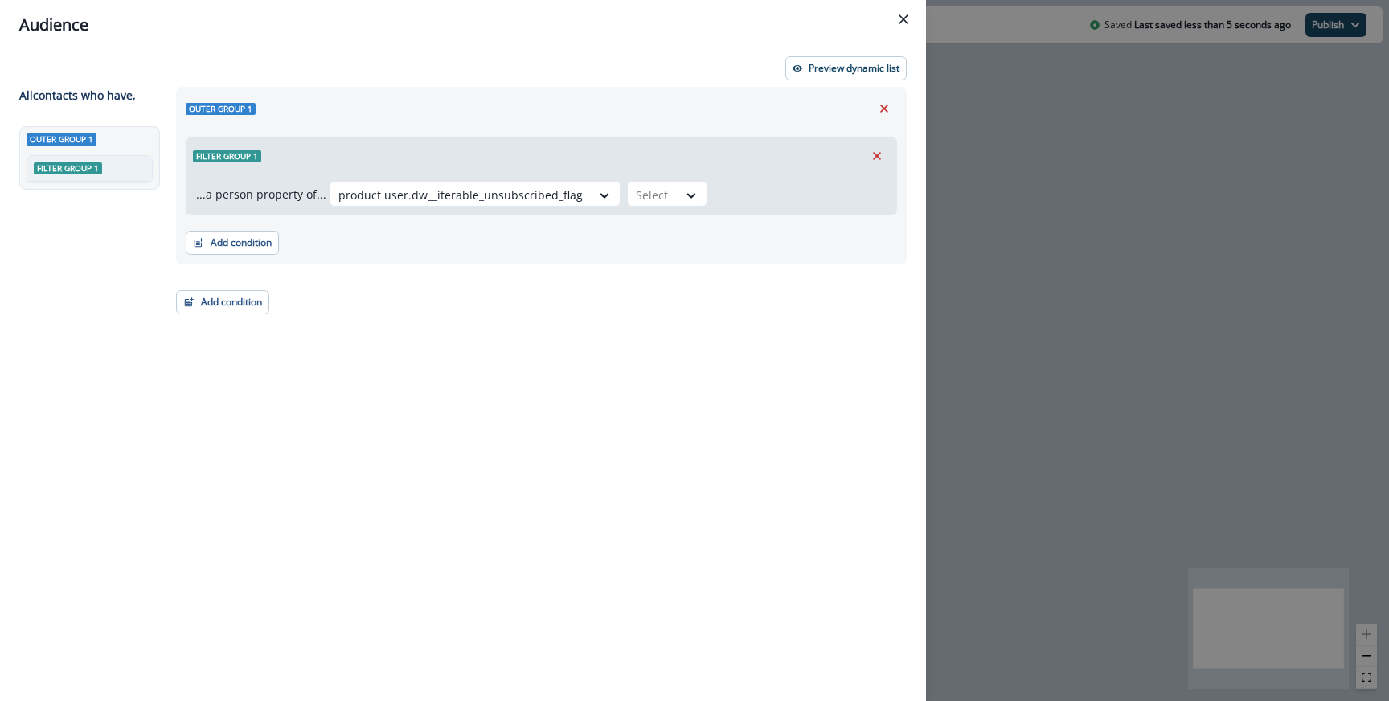
click at [669, 209] on div "...a person property of... option product user.dw__iterable_unsubscribed_flag, …" at bounding box center [542, 193] width 710 height 39
click at [663, 183] on div "Select" at bounding box center [653, 195] width 50 height 27
click at [647, 227] on div "true" at bounding box center [654, 231] width 80 height 30
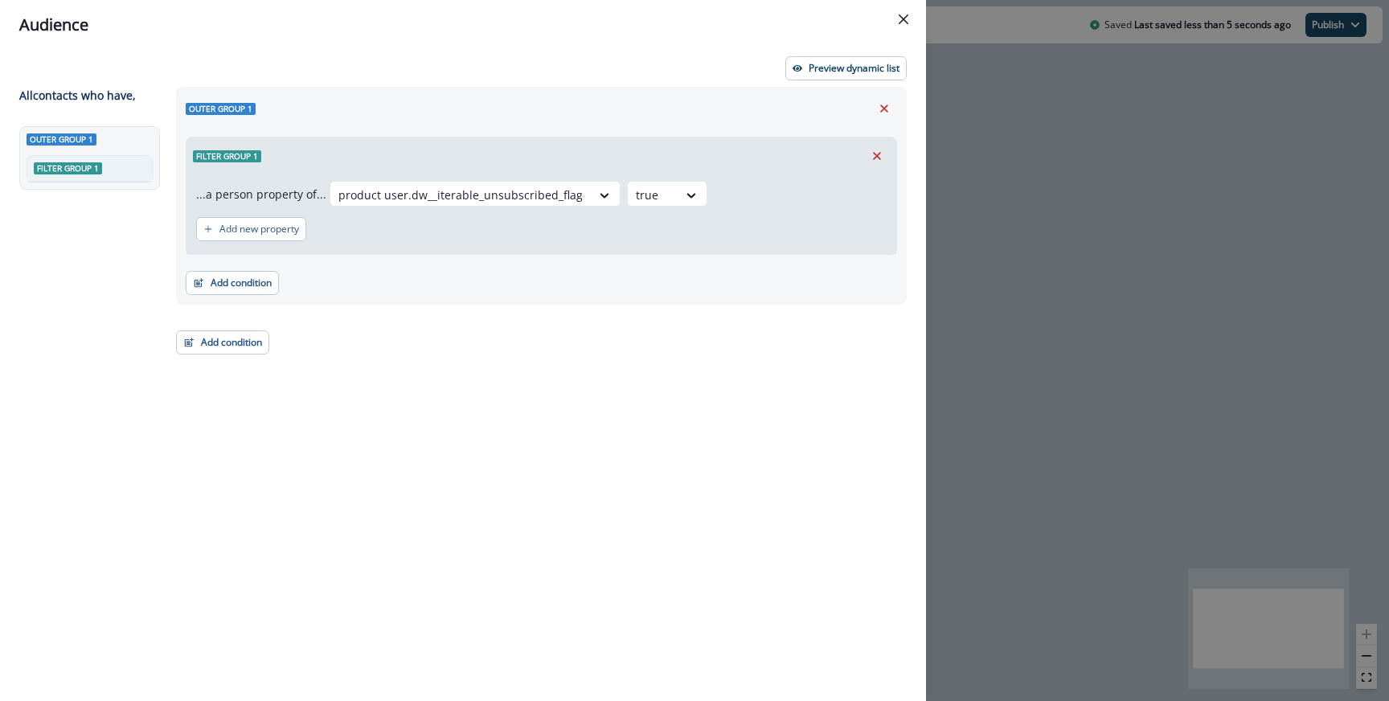
click at [808, 50] on div "Preview dynamic list All contact s who have, Outer group 1 Filter group 1 Outer…" at bounding box center [463, 375] width 926 height 651
click at [809, 66] on p "Preview dynamic list" at bounding box center [854, 68] width 91 height 11
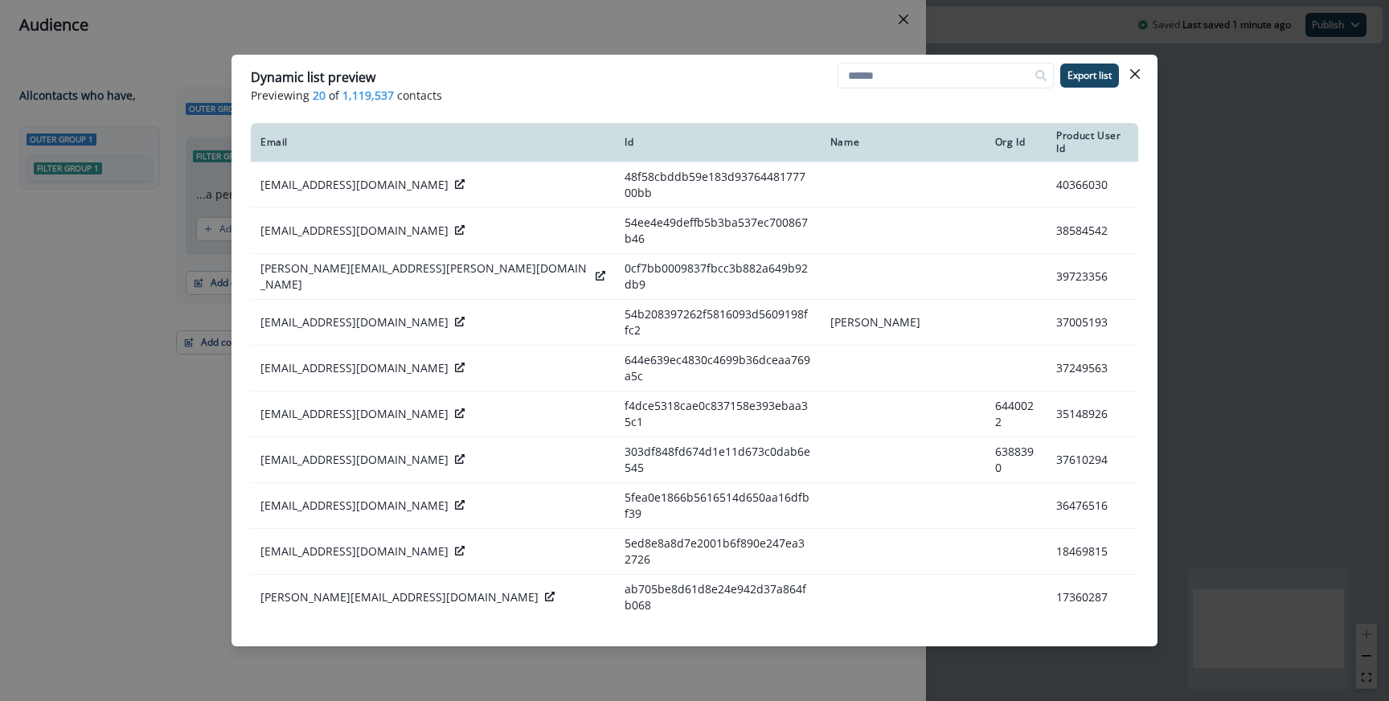
click at [207, 157] on div "Dynamic list preview Previewing 20 of 1,119,537 contacts Export list Email Id N…" at bounding box center [694, 350] width 1389 height 701
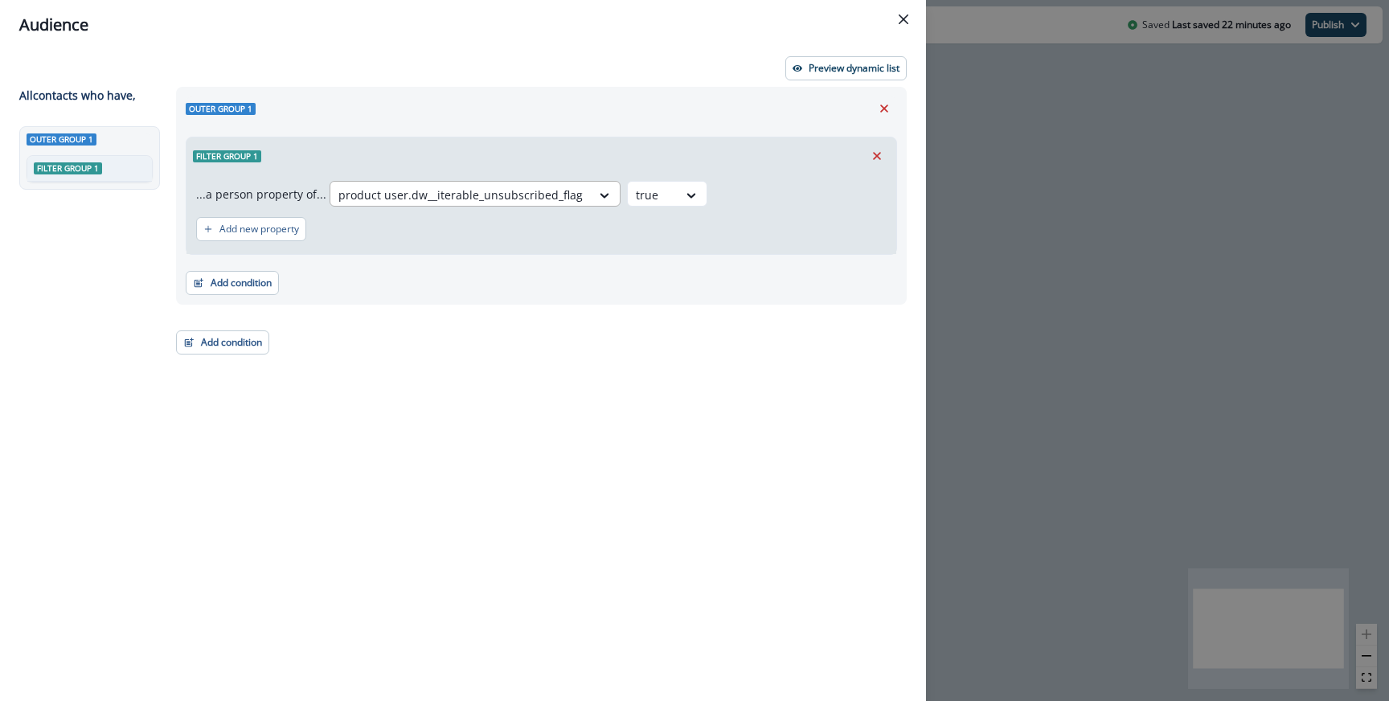
click at [470, 183] on div "product user.dw__iterable_unsubscribed_flag" at bounding box center [460, 195] width 261 height 27
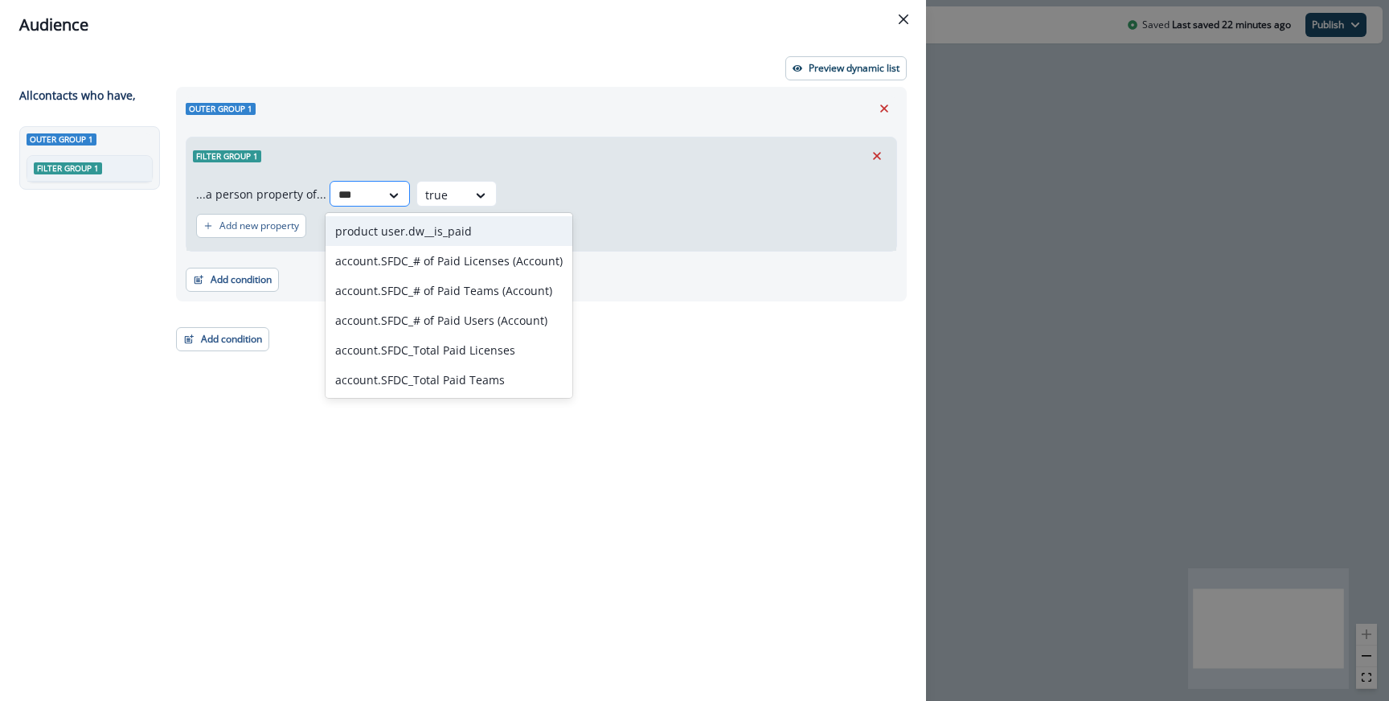
type input "****"
click at [487, 232] on div "product user.dw__is_paid" at bounding box center [449, 231] width 247 height 30
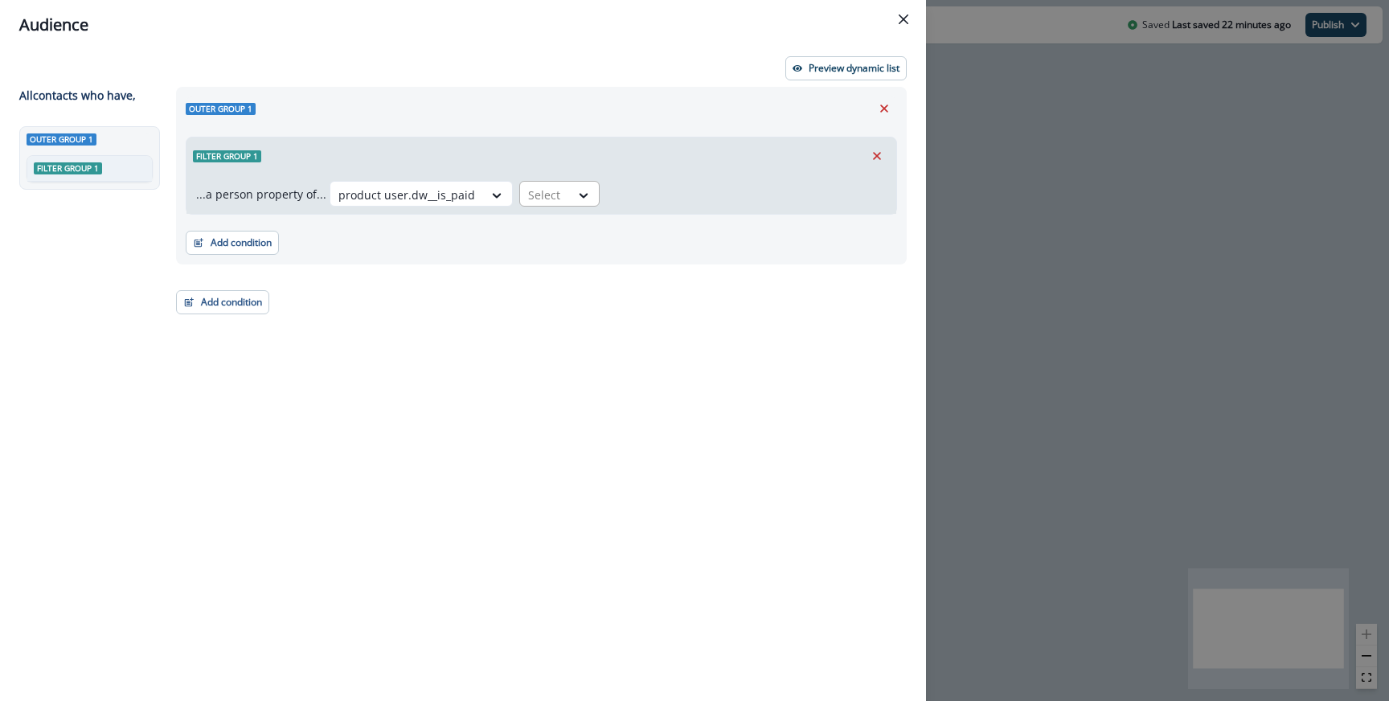
click at [535, 193] on div at bounding box center [545, 195] width 34 height 20
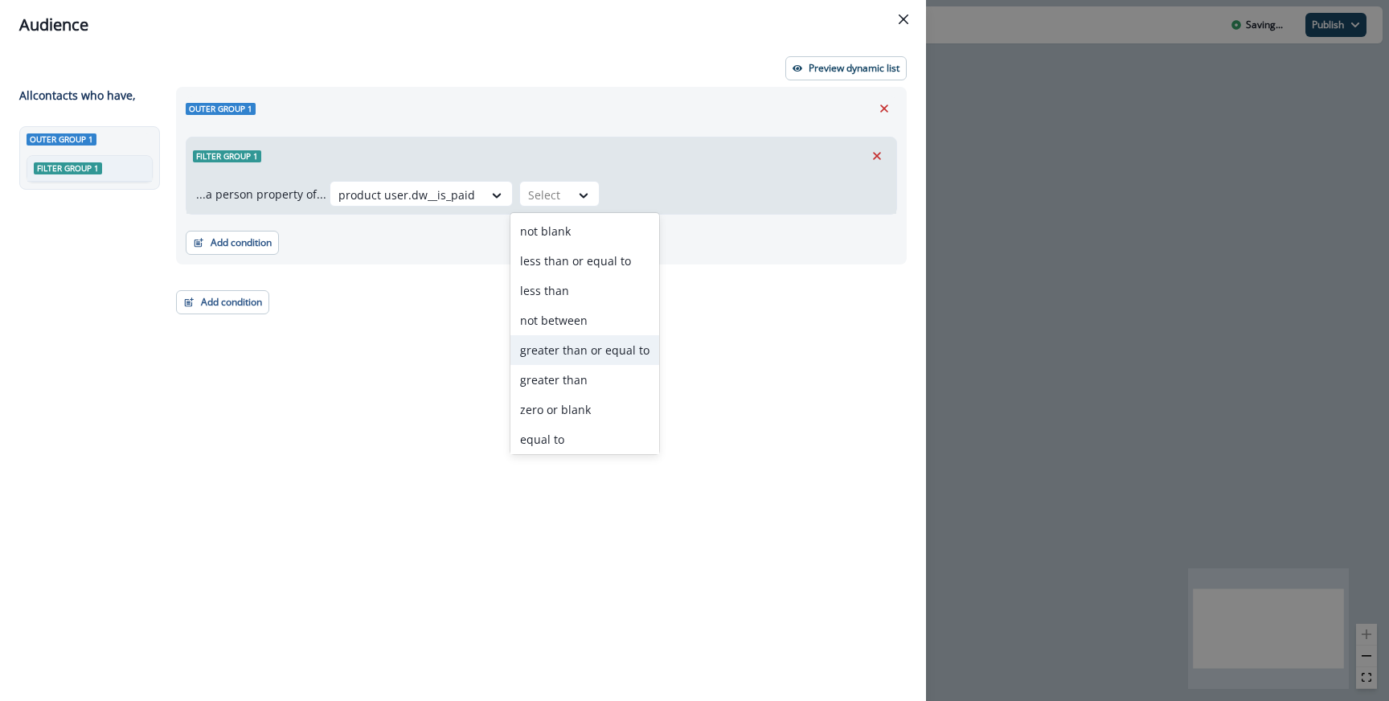
scroll to position [92, 0]
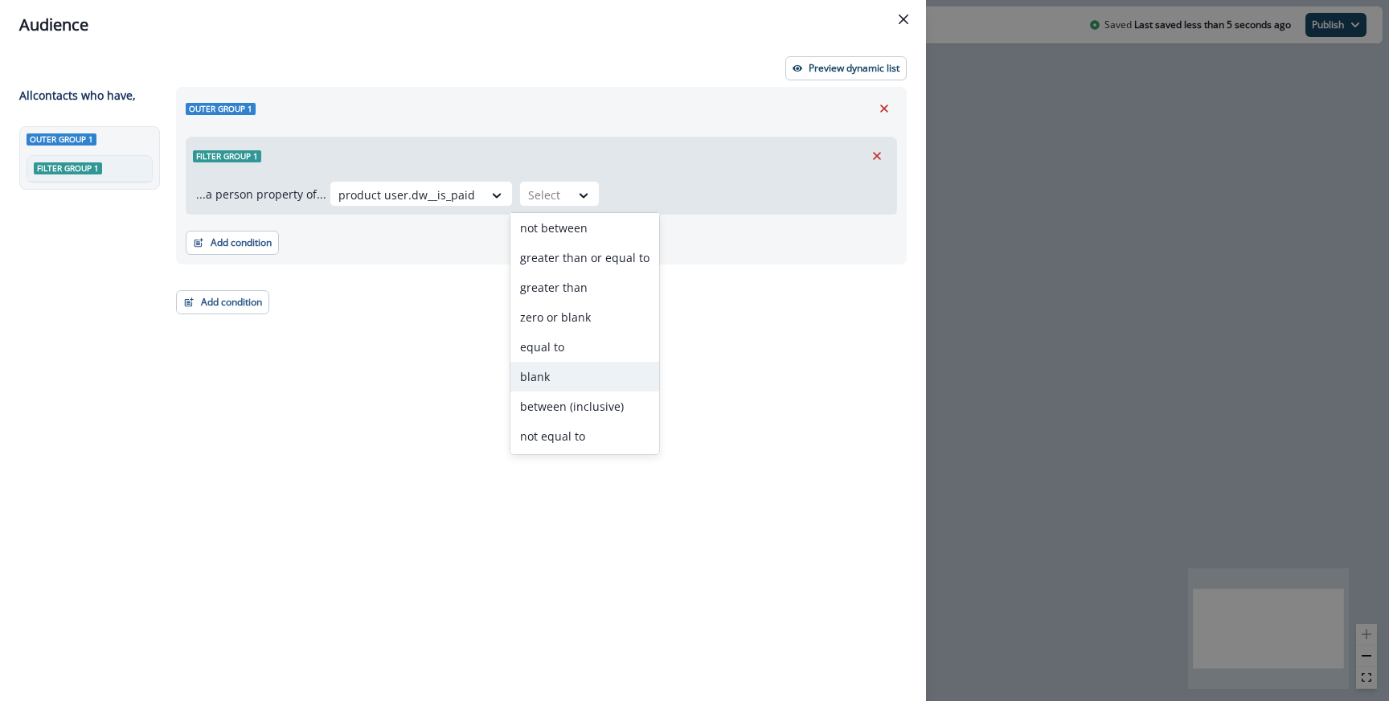
click at [580, 384] on div "blank" at bounding box center [585, 377] width 149 height 30
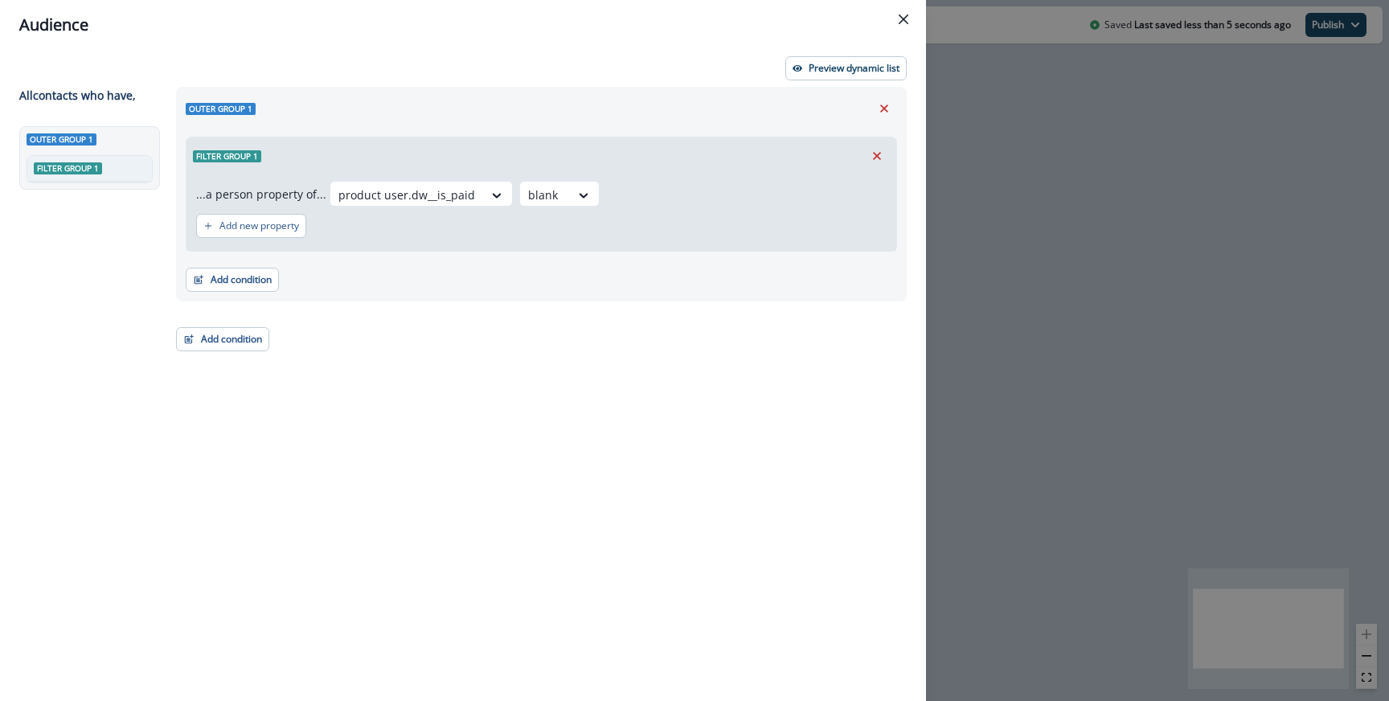
click at [800, 81] on div "Preview dynamic list All contact s who have, Outer group 1 Filter group 1 Outer…" at bounding box center [463, 375] width 926 height 651
click at [804, 76] on button "Preview dynamic list" at bounding box center [846, 68] width 121 height 24
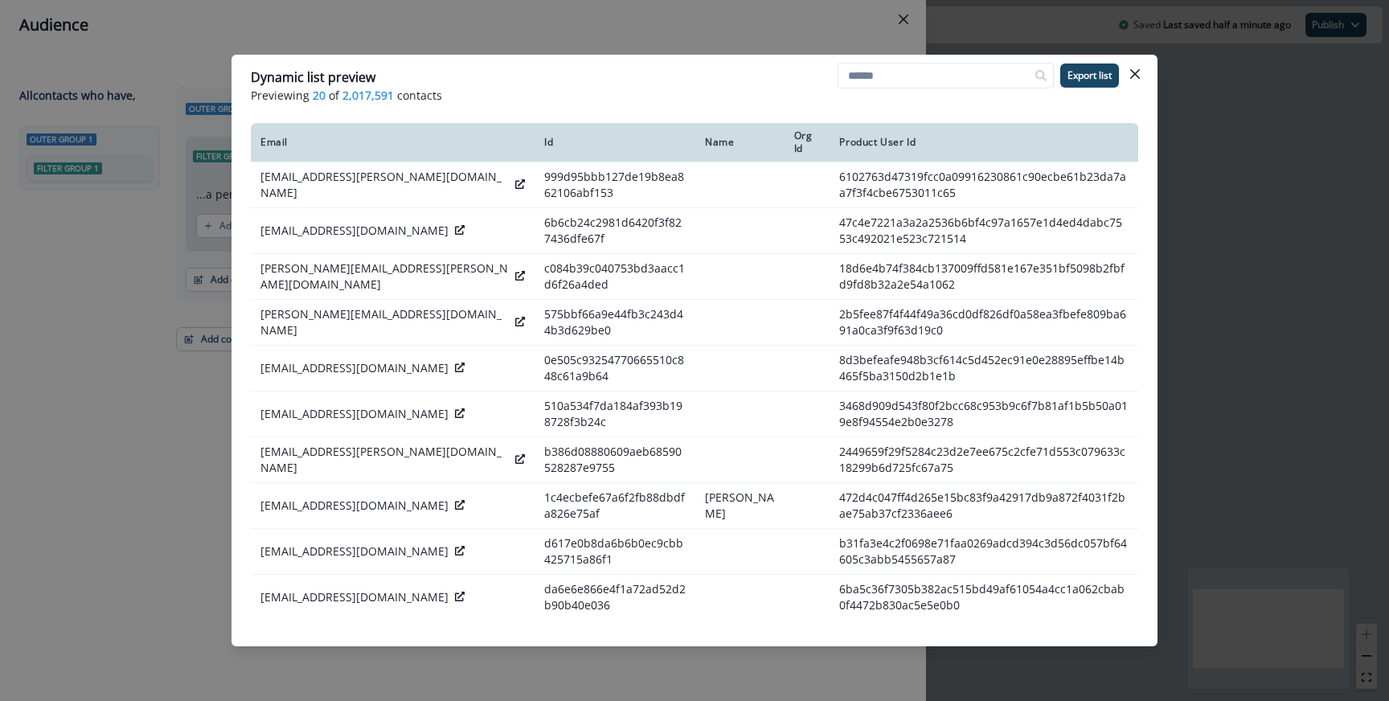
click at [467, 51] on div "Dynamic list preview Previewing 20 of 2,017,591 contacts Export list Email Id N…" at bounding box center [694, 350] width 1389 height 701
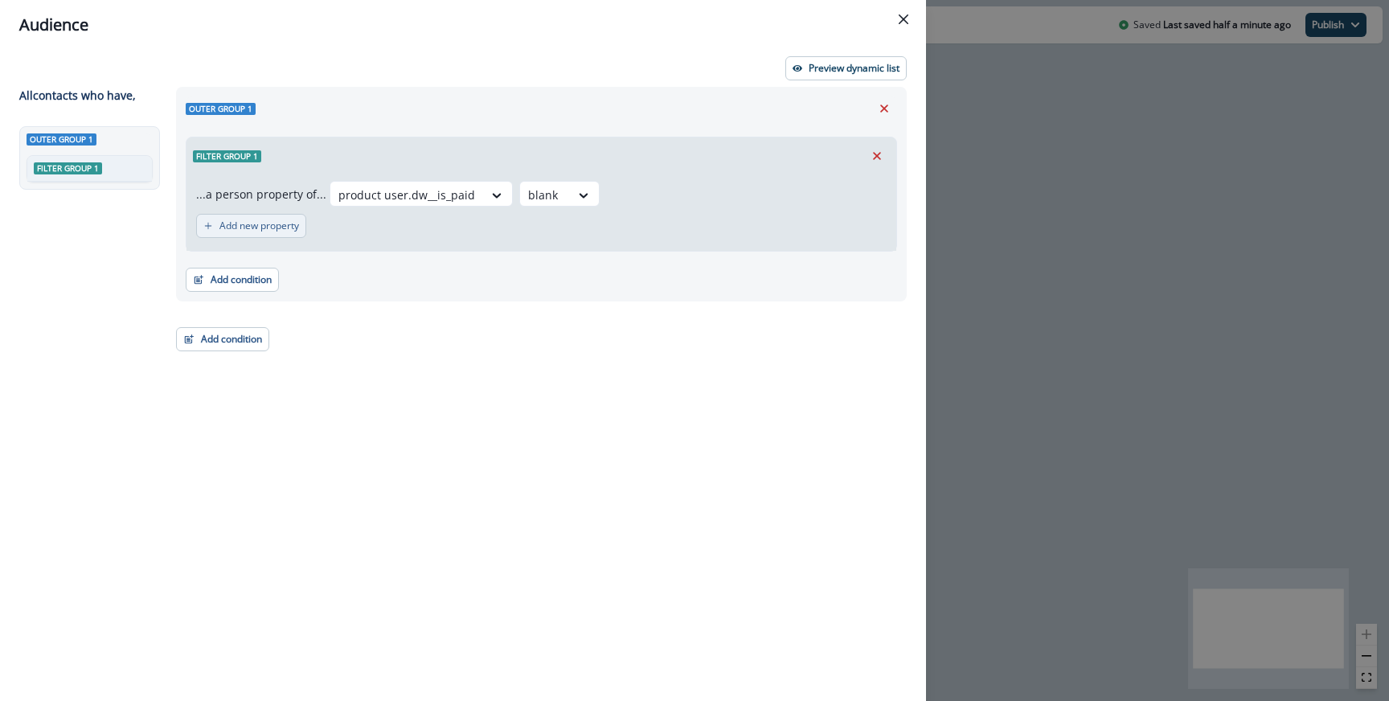
click at [292, 228] on p "Add new property" at bounding box center [260, 225] width 80 height 11
click at [293, 232] on div at bounding box center [283, 234] width 34 height 20
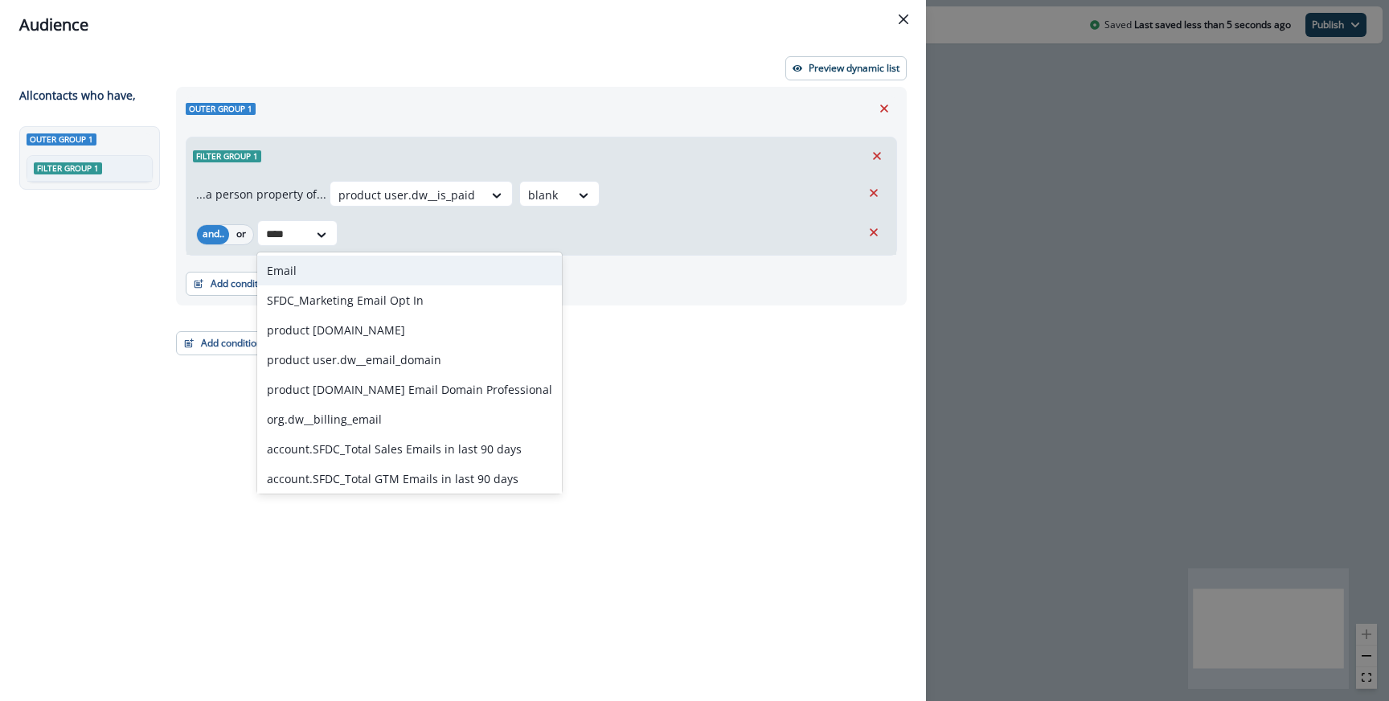
type input "*****"
click at [315, 281] on div "Email" at bounding box center [409, 271] width 305 height 30
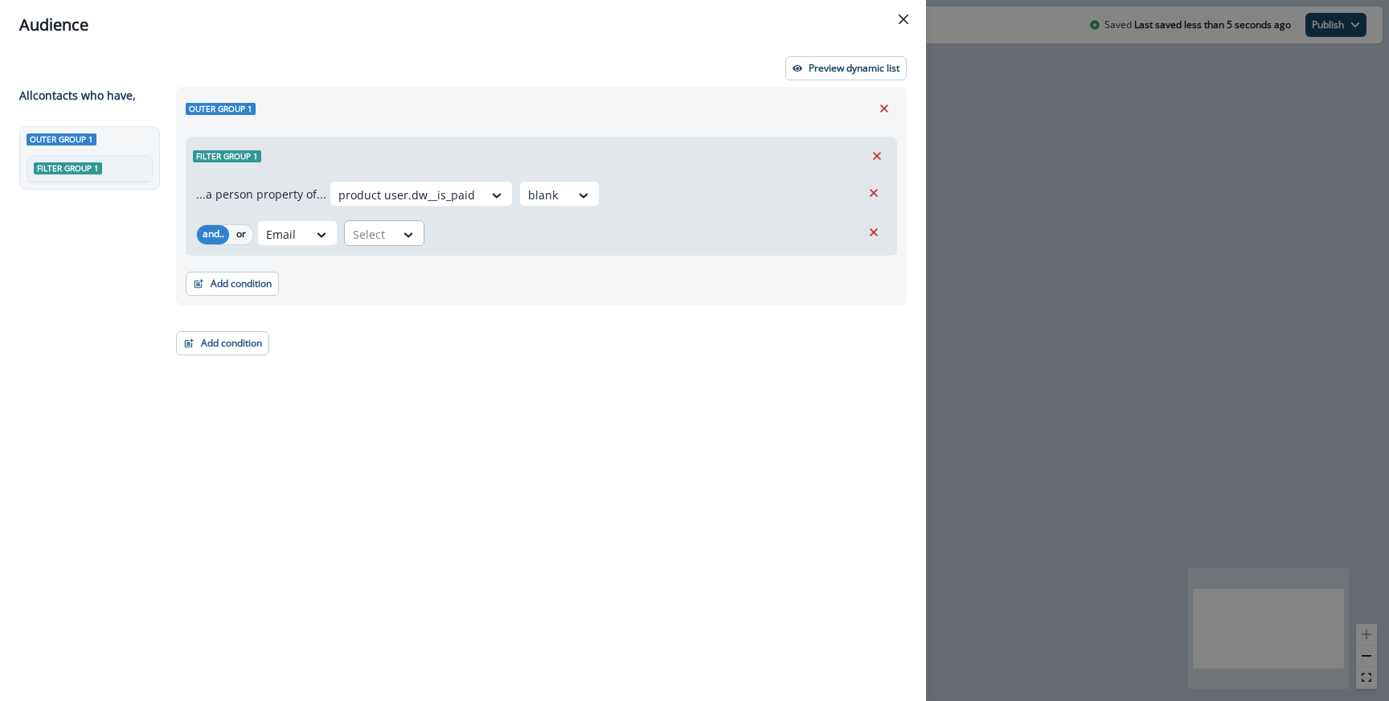
click at [424, 230] on div "option Email, selected. Email Select" at bounding box center [559, 233] width 604 height 26
click at [407, 231] on icon at bounding box center [408, 235] width 14 height 16
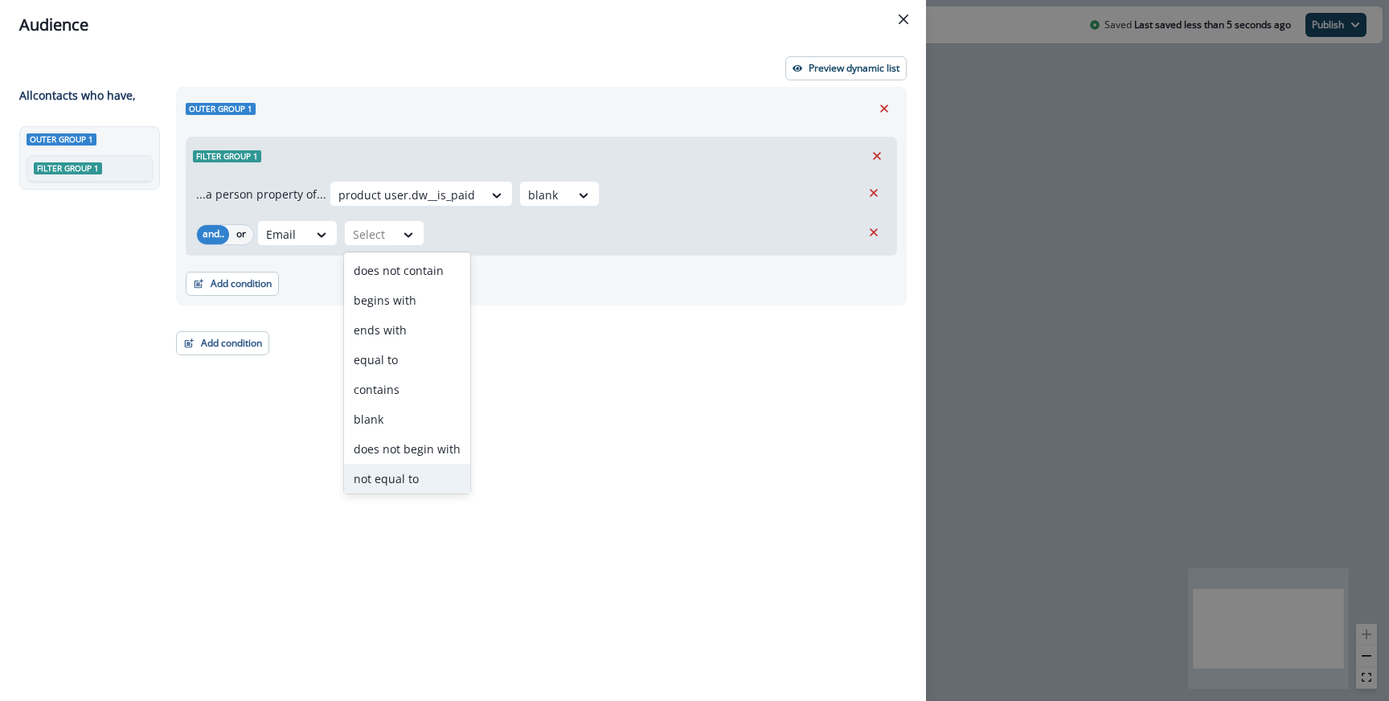
scroll to position [63, 0]
click at [408, 453] on div "not blank" at bounding box center [407, 446] width 126 height 30
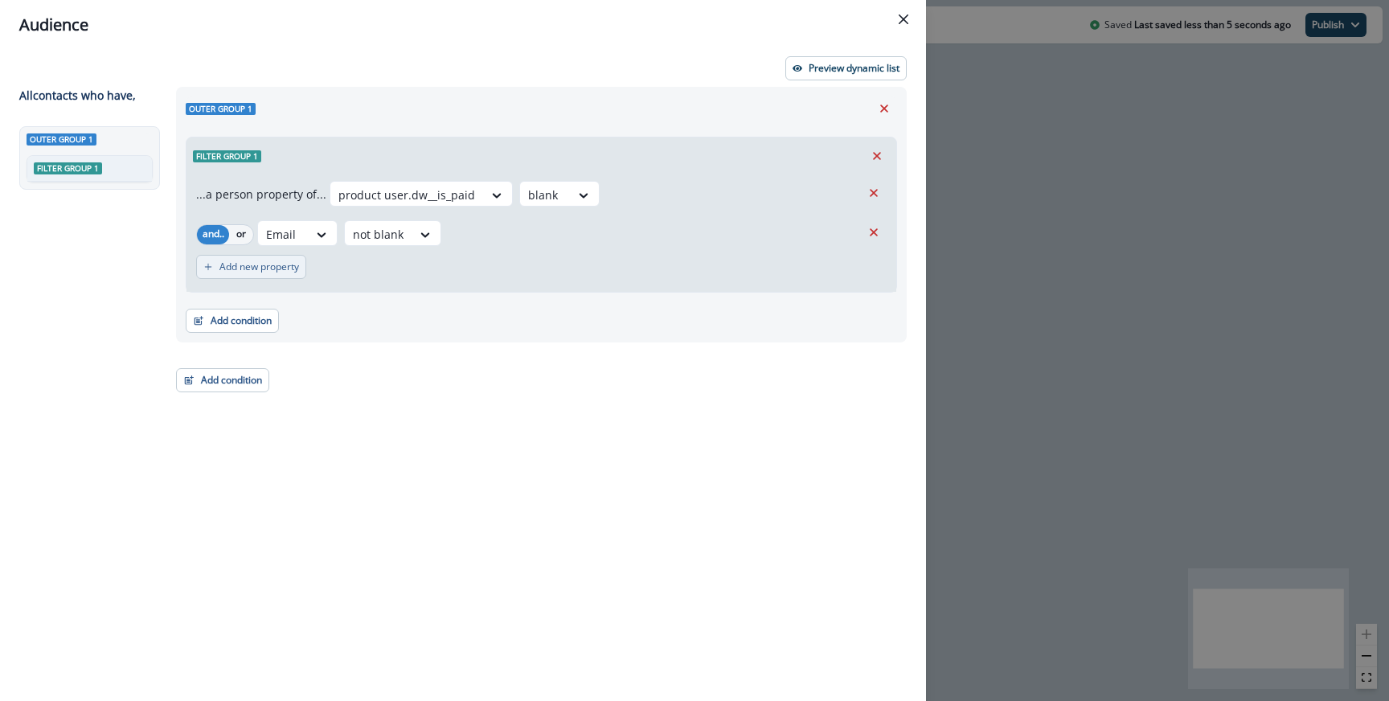
click at [273, 265] on p "Add new property" at bounding box center [260, 266] width 80 height 11
click at [284, 272] on div at bounding box center [283, 275] width 34 height 20
type input "*"
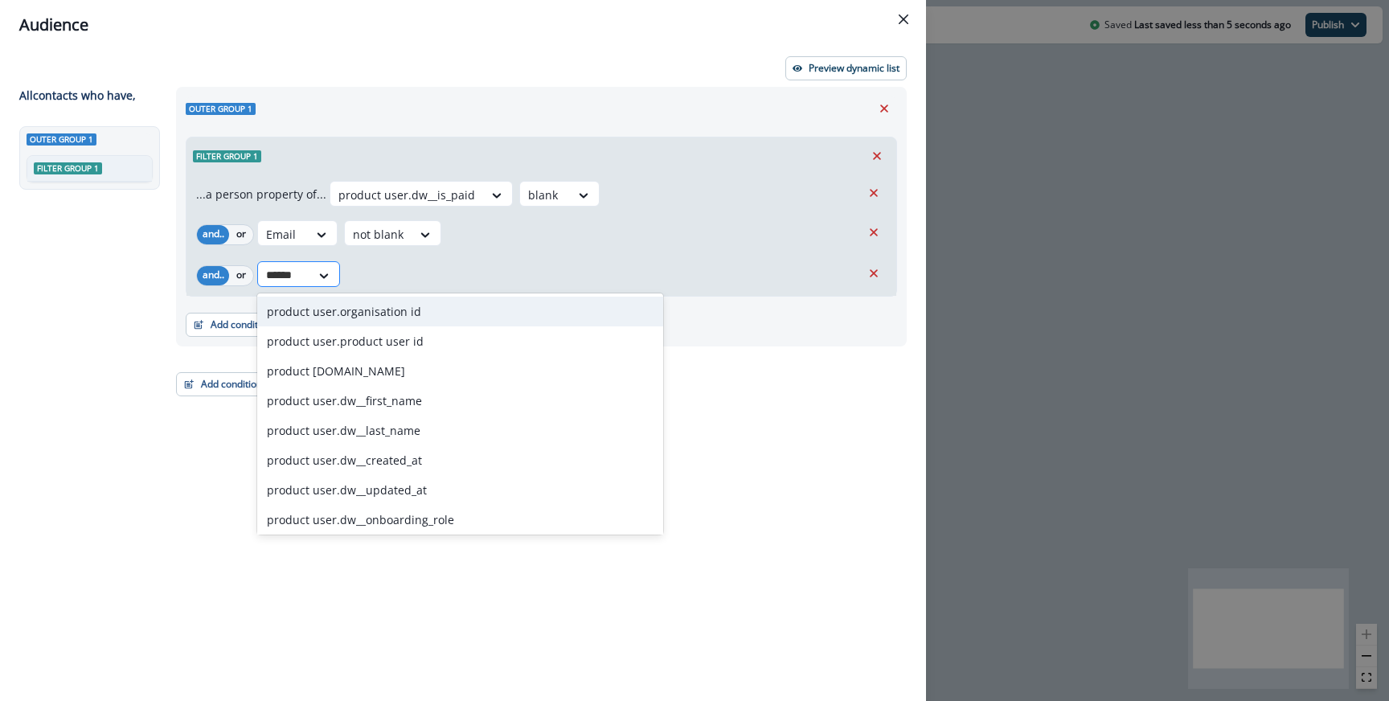
type input "*******"
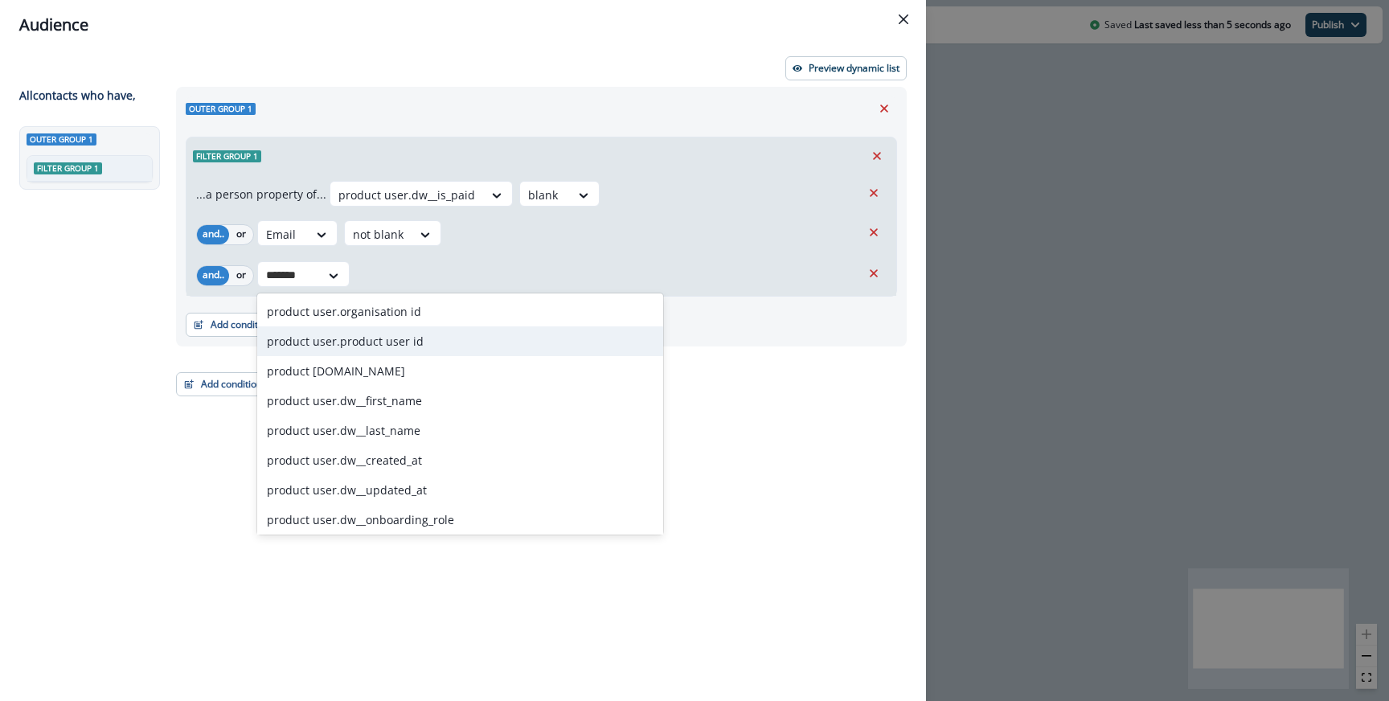
click at [341, 329] on div "product user.product user id" at bounding box center [460, 341] width 406 height 30
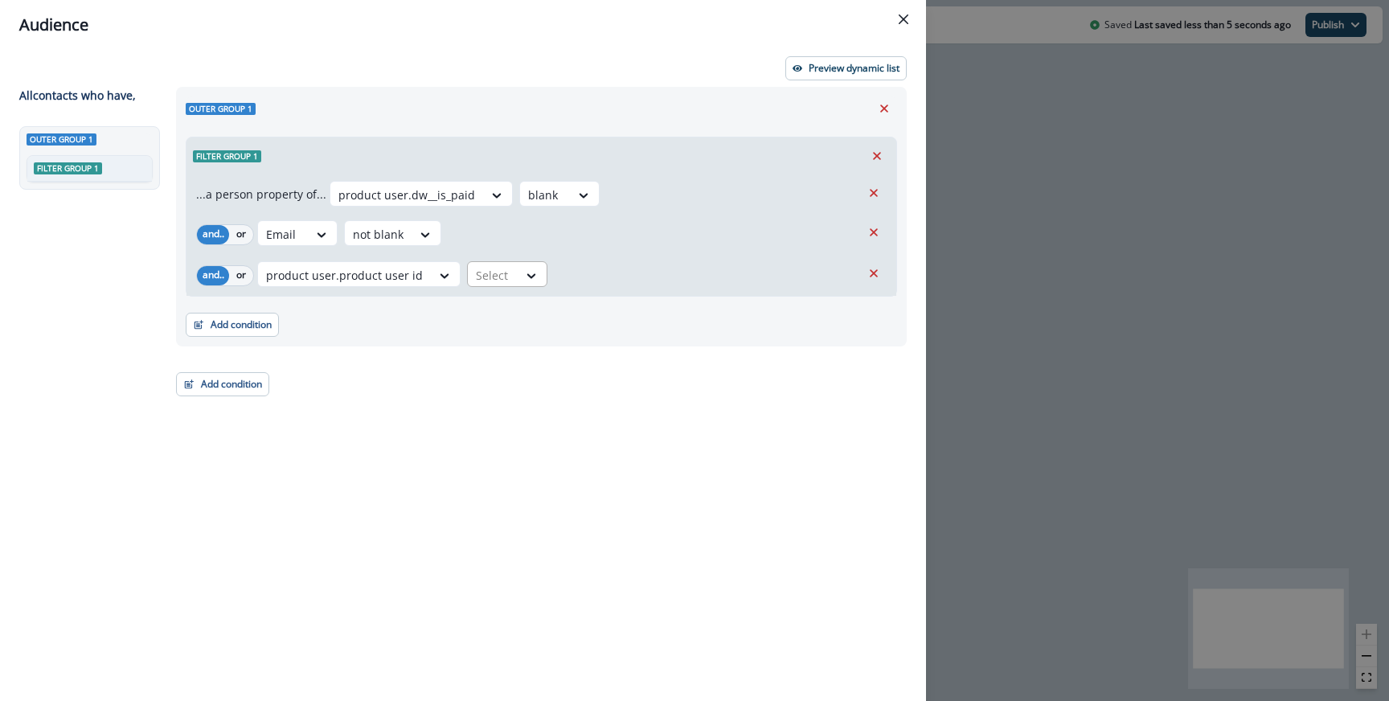
click at [467, 269] on div "Select" at bounding box center [507, 274] width 80 height 26
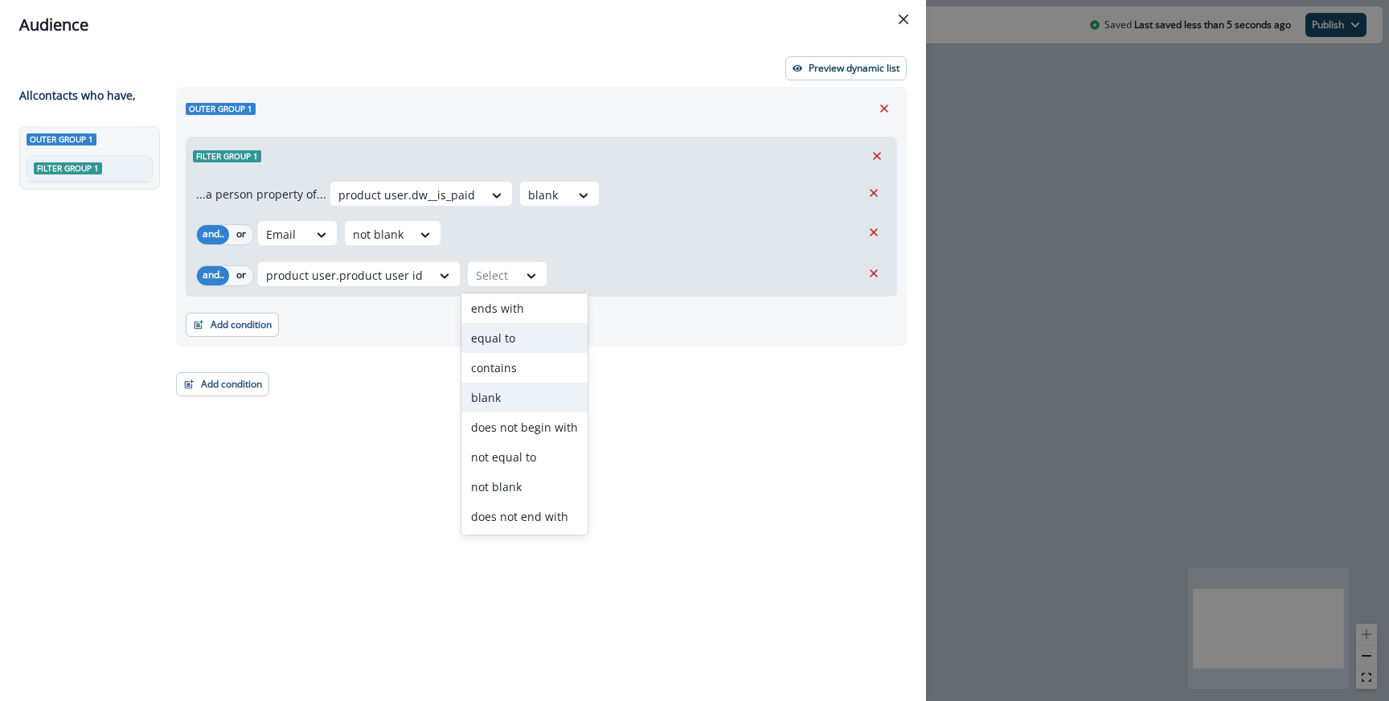
click at [503, 403] on div "blank" at bounding box center [525, 398] width 126 height 30
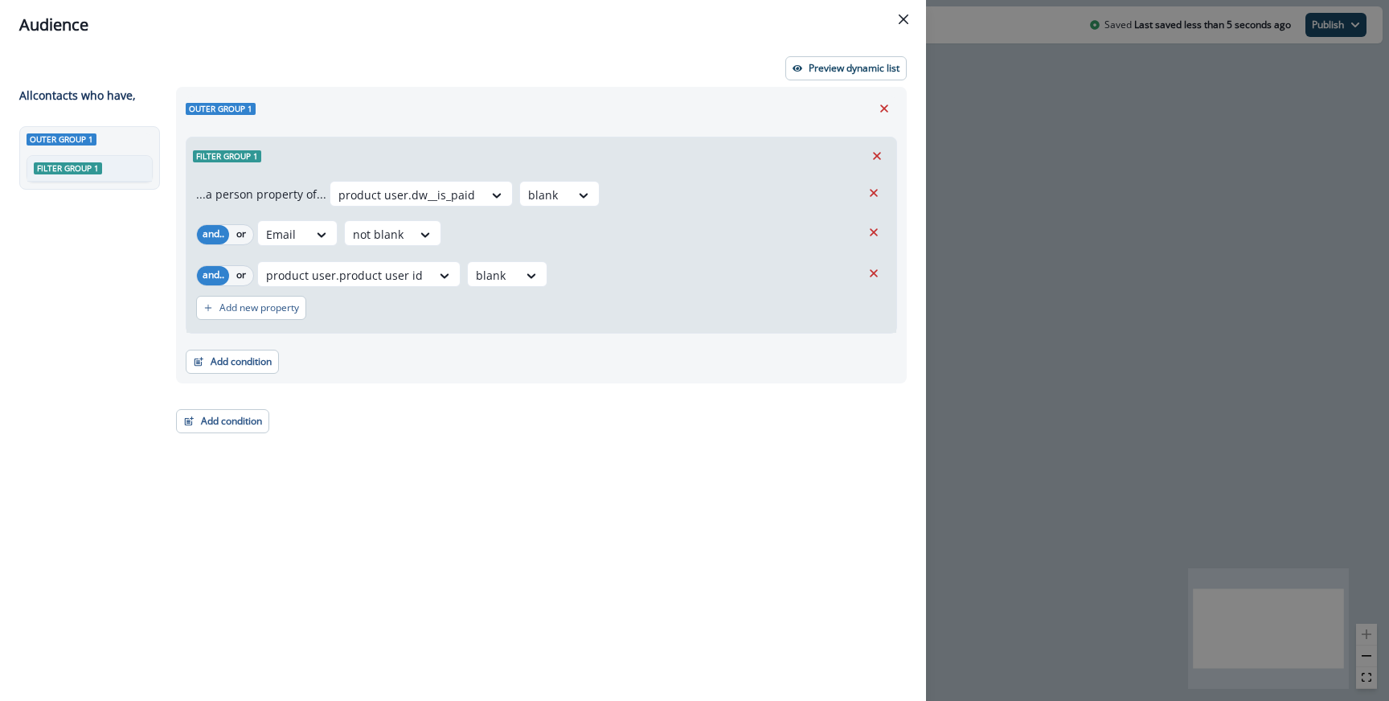
click at [823, 87] on div "Outer group 1 Filter group 1 ...a person property of... product user.dw__is_pai…" at bounding box center [541, 235] width 731 height 297
click at [823, 75] on button "Preview dynamic list" at bounding box center [846, 68] width 121 height 24
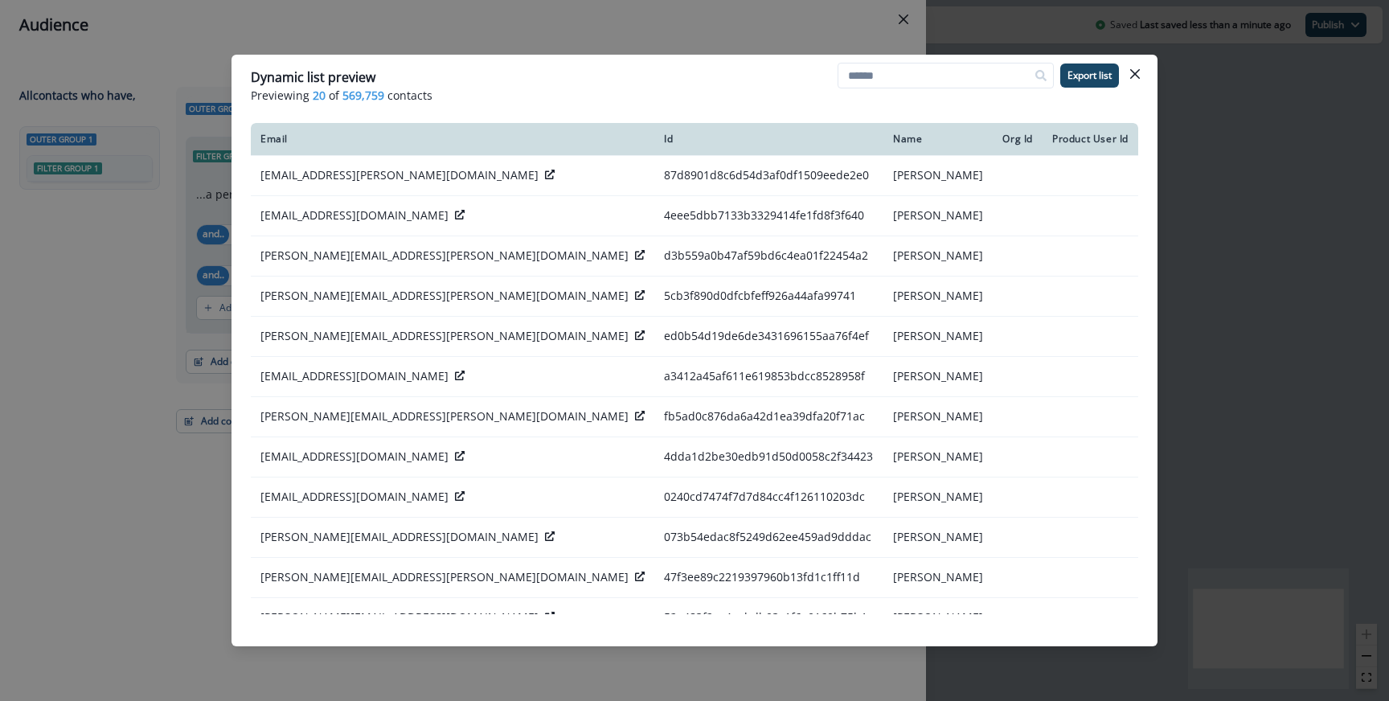
click at [796, 13] on div "Dynamic list preview Previewing 20 of 569,759 contacts Export list Email Id Nam…" at bounding box center [694, 350] width 1389 height 701
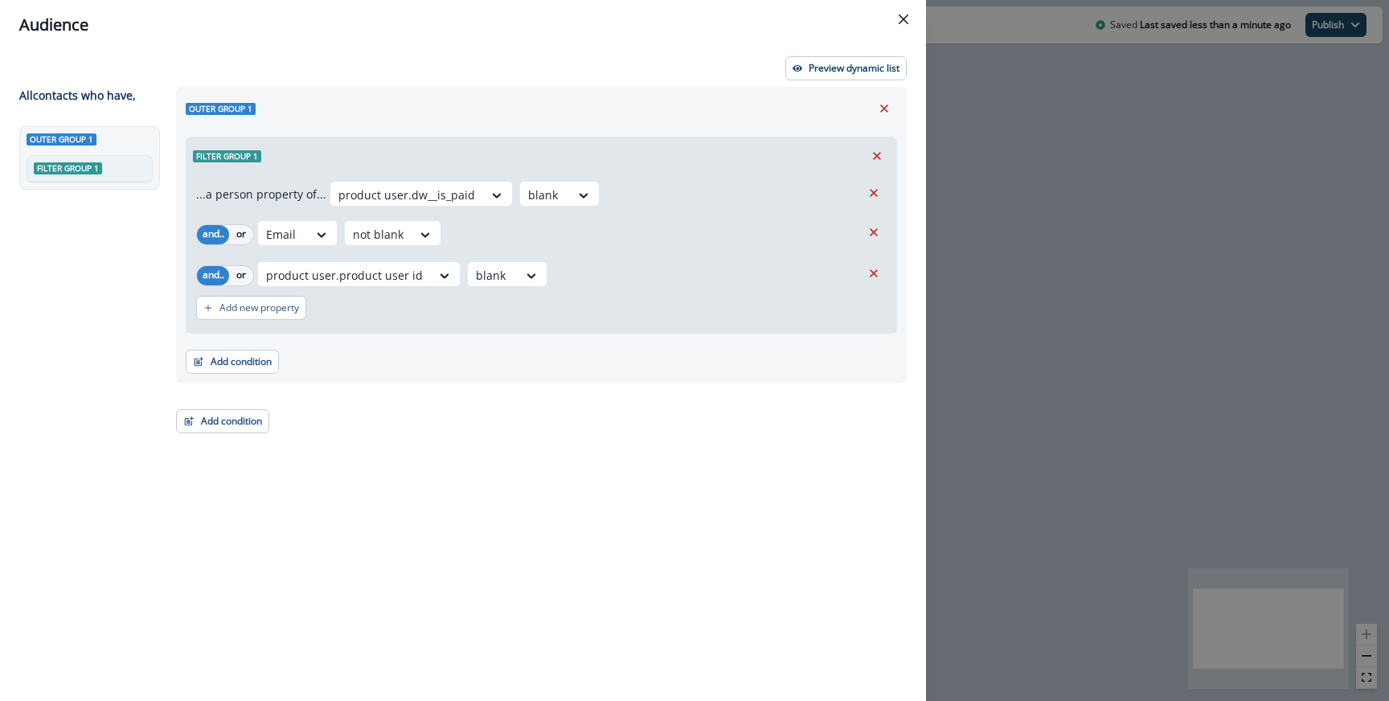
click at [458, 266] on div "product user.product user id blank" at bounding box center [559, 274] width 604 height 26
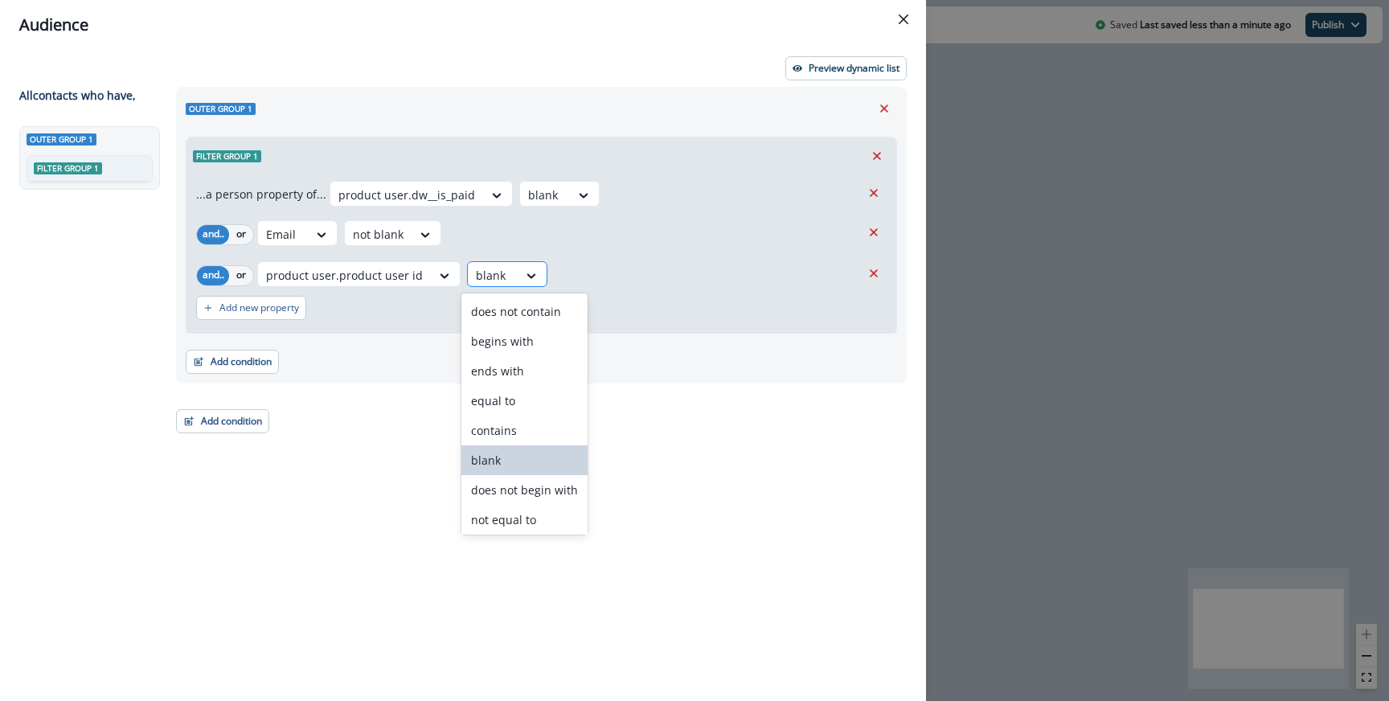
click at [476, 269] on div at bounding box center [493, 275] width 34 height 20
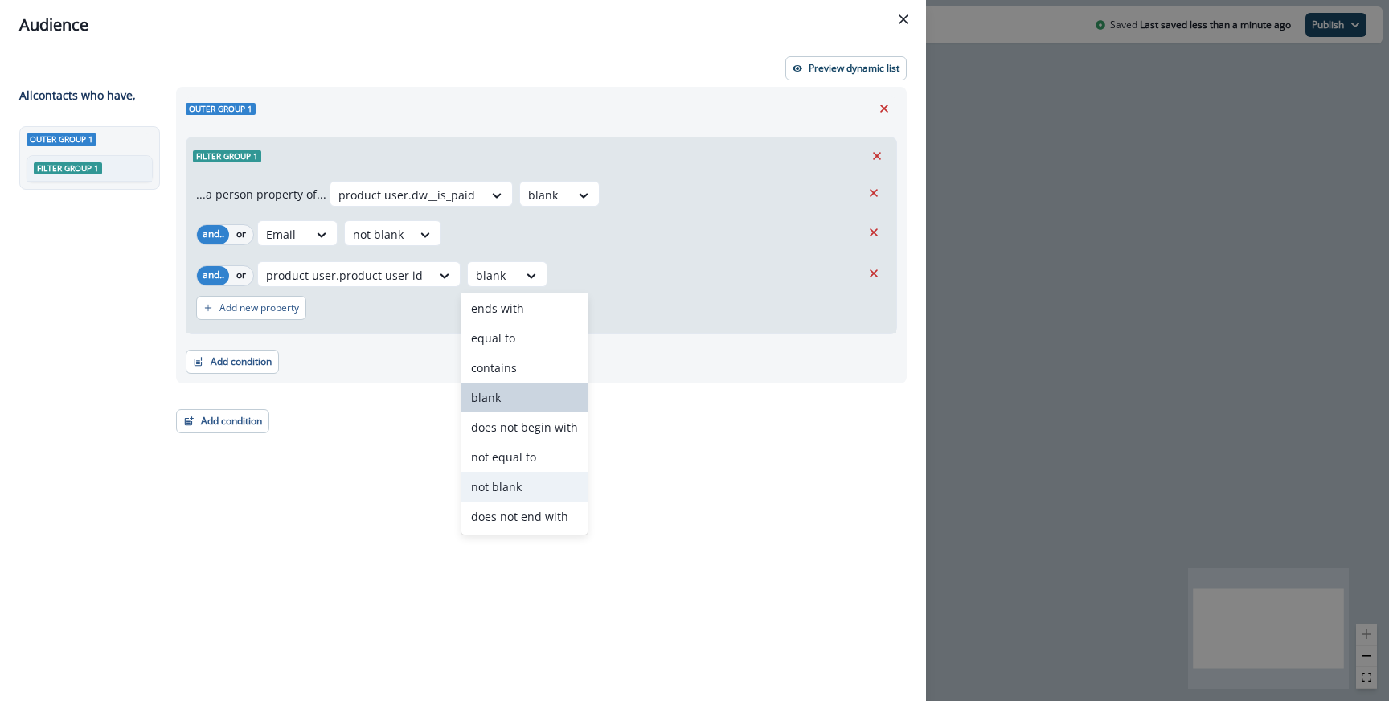
click at [522, 480] on div "not blank" at bounding box center [525, 487] width 126 height 30
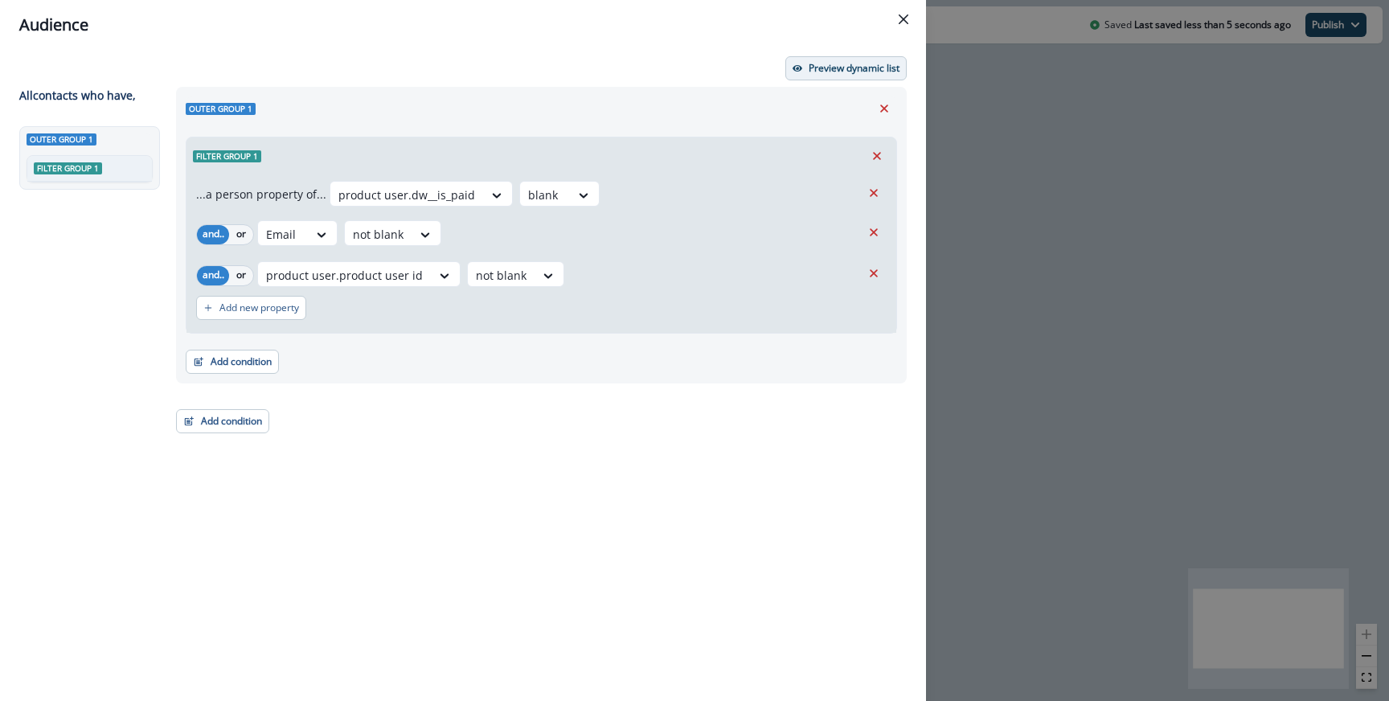
click at [810, 74] on button "Preview dynamic list" at bounding box center [846, 68] width 121 height 24
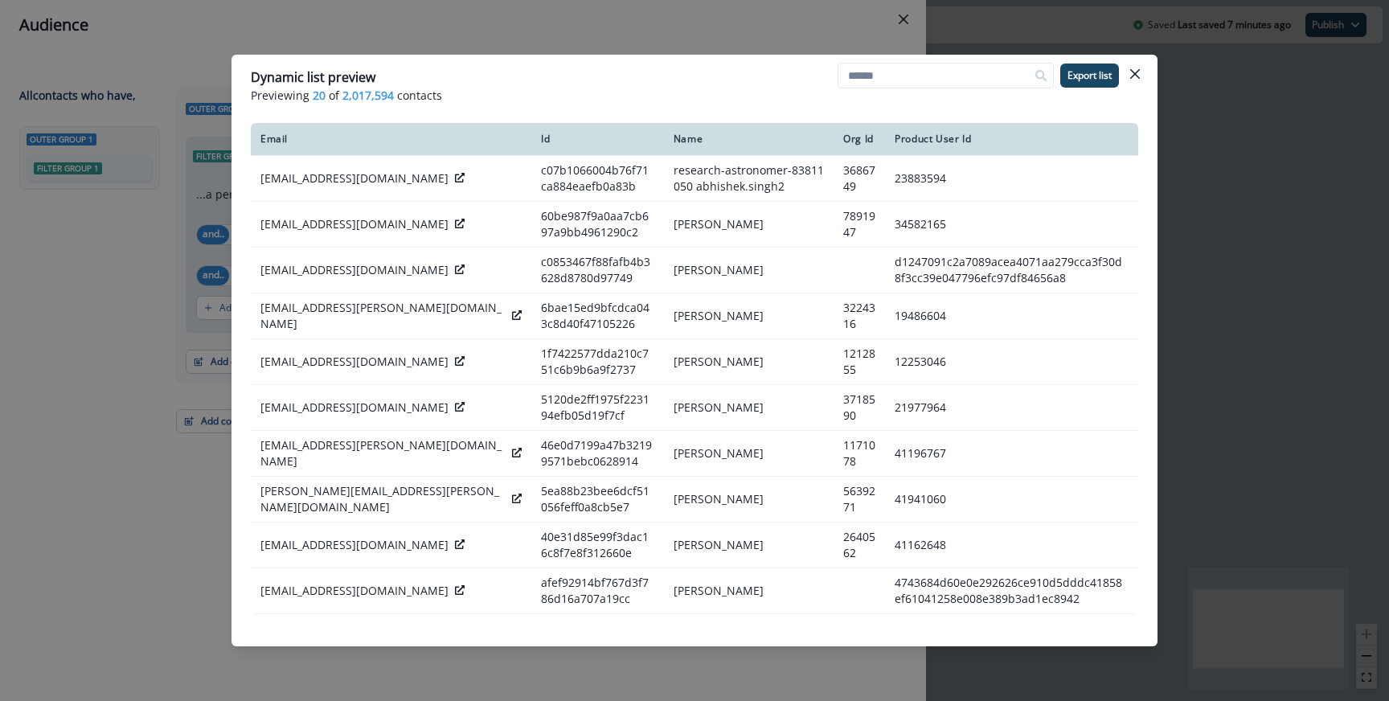
click at [182, 79] on div "Dynamic list preview Previewing 20 of 2,017,594 contacts Export list Email Id N…" at bounding box center [694, 350] width 1389 height 701
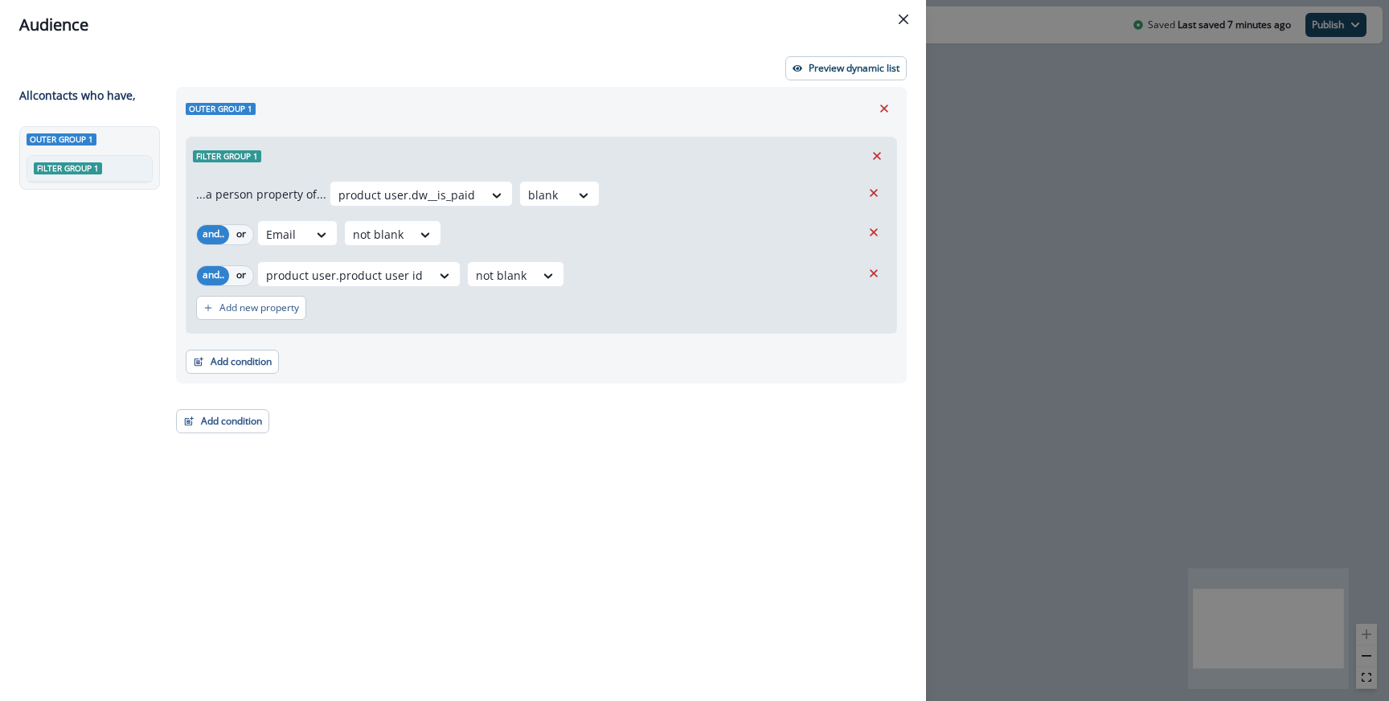
click at [1024, 101] on div "Audience Preview dynamic list All contact s who have, Outer group 1 Filter grou…" at bounding box center [694, 350] width 1389 height 701
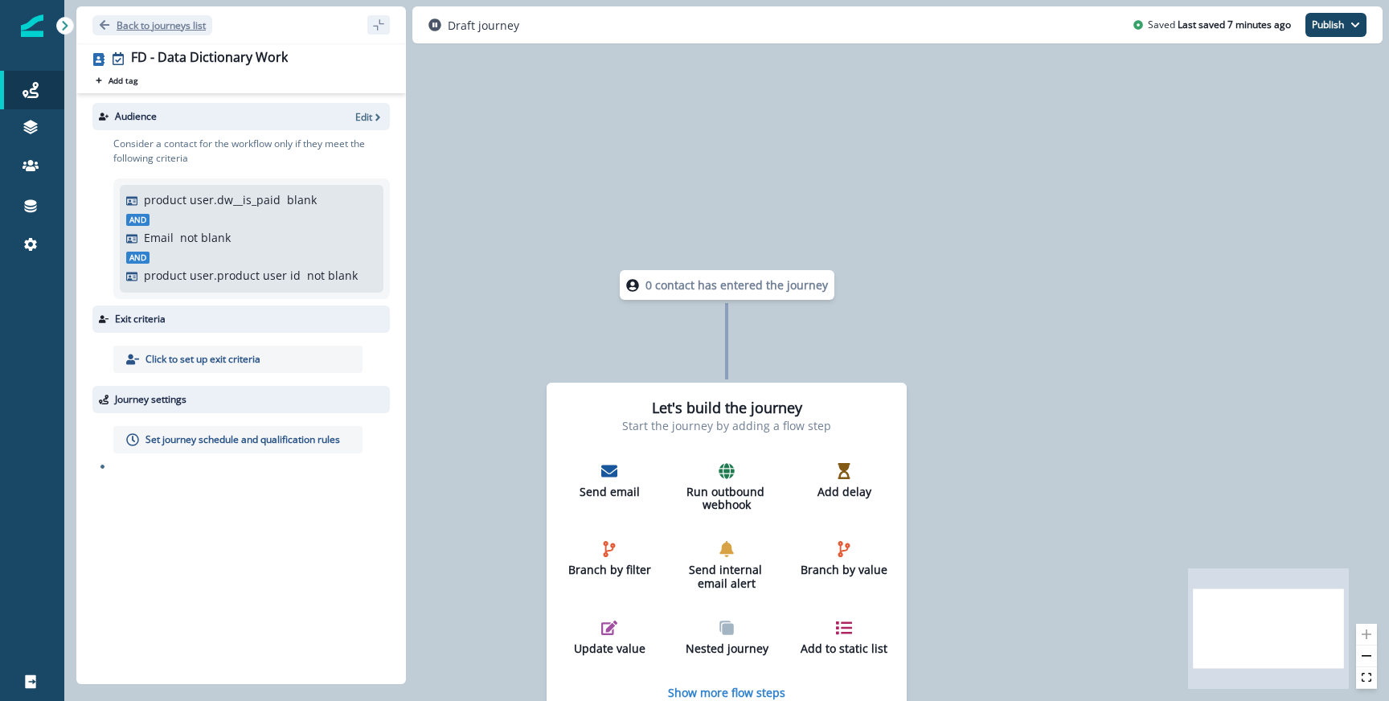
click at [207, 26] on button "Back to journeys list" at bounding box center [152, 25] width 120 height 20
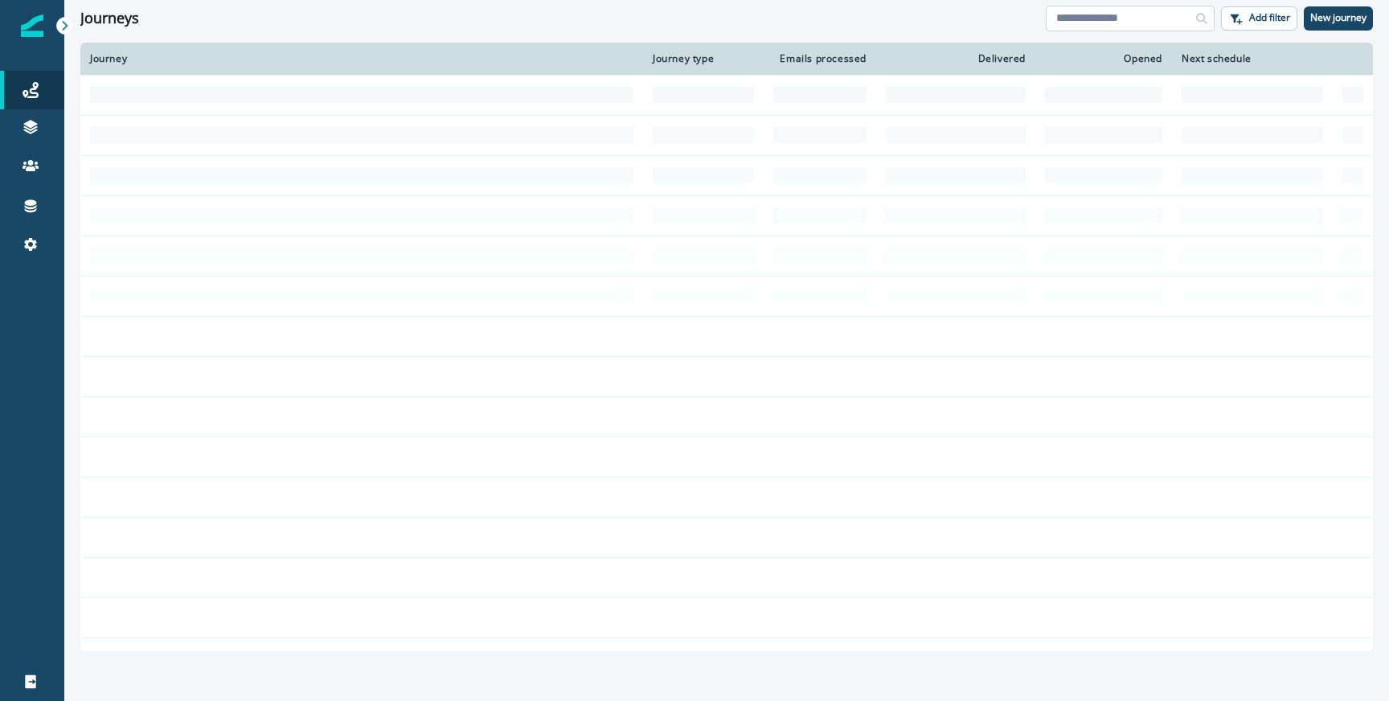
click at [1063, 23] on input at bounding box center [1130, 19] width 169 height 26
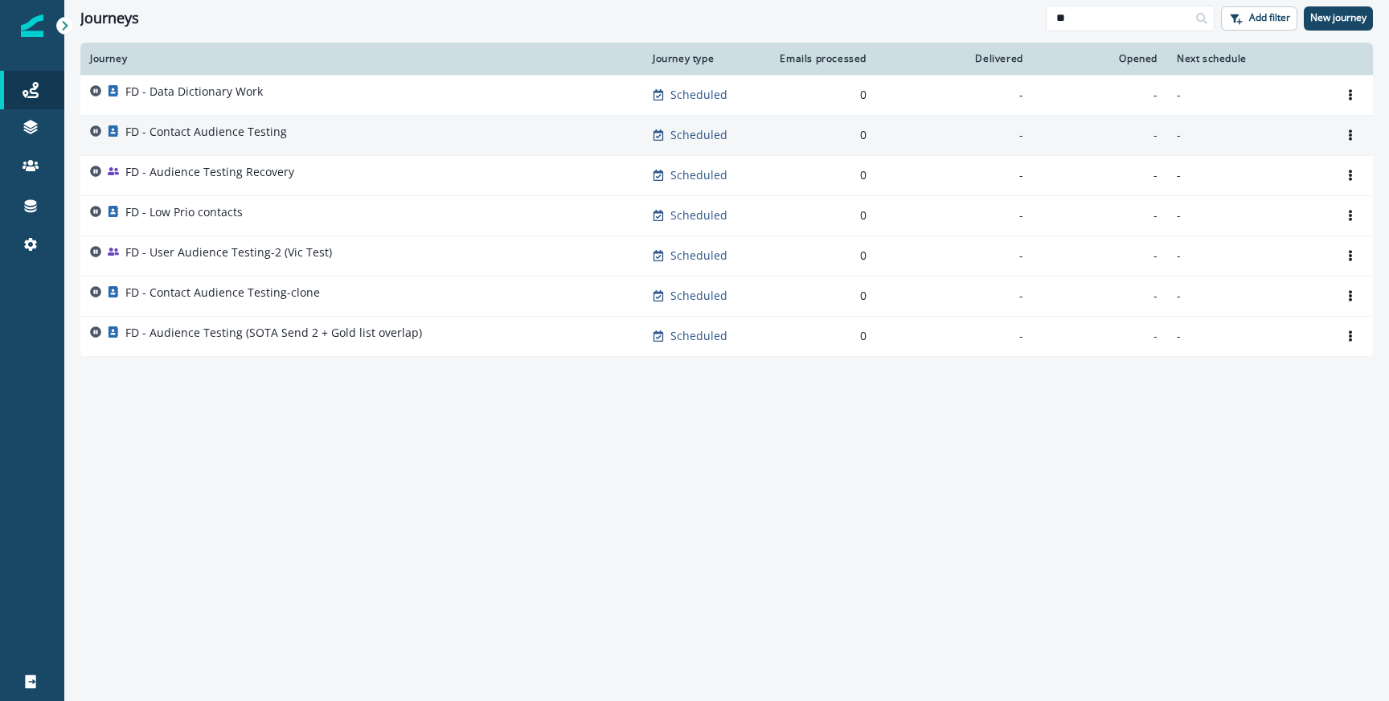
type input "**"
click at [267, 134] on p "FD - Contact Audience Testing" at bounding box center [206, 132] width 162 height 16
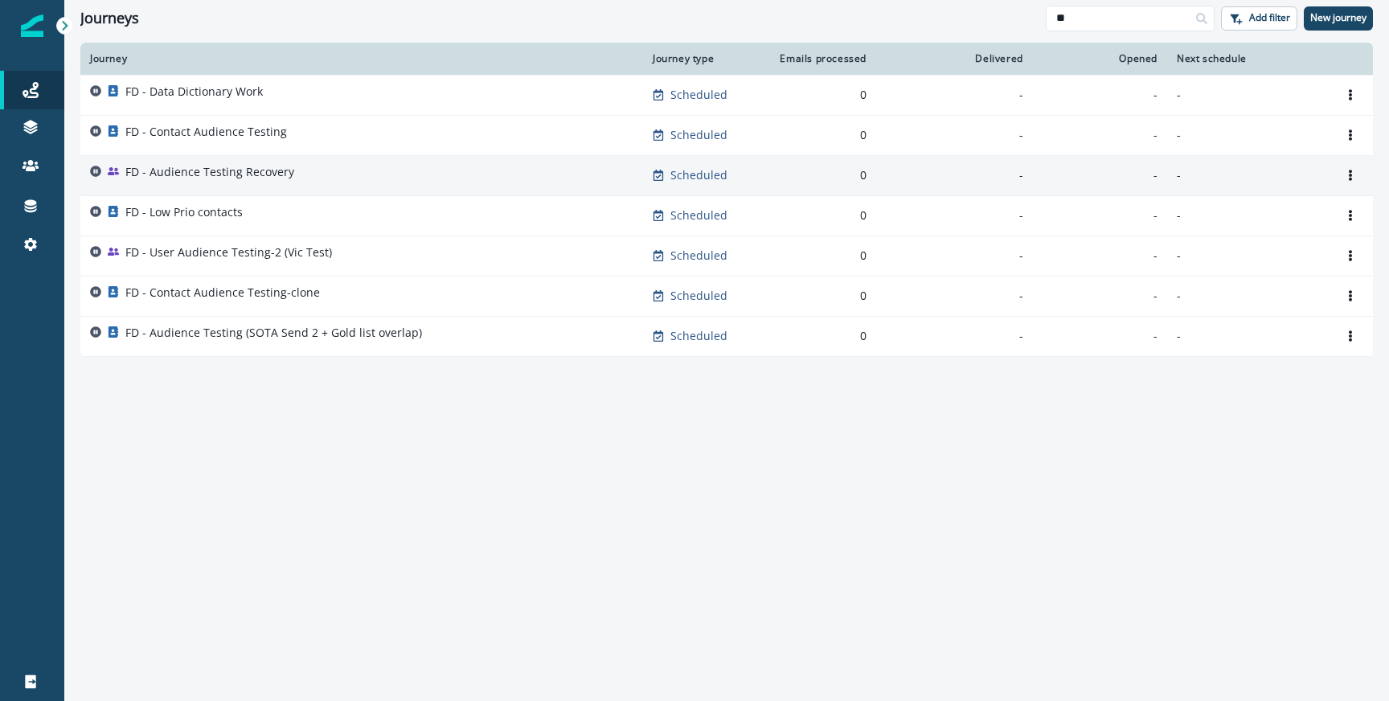
click at [331, 180] on div "FD - Audience Testing Recovery" at bounding box center [362, 175] width 544 height 23
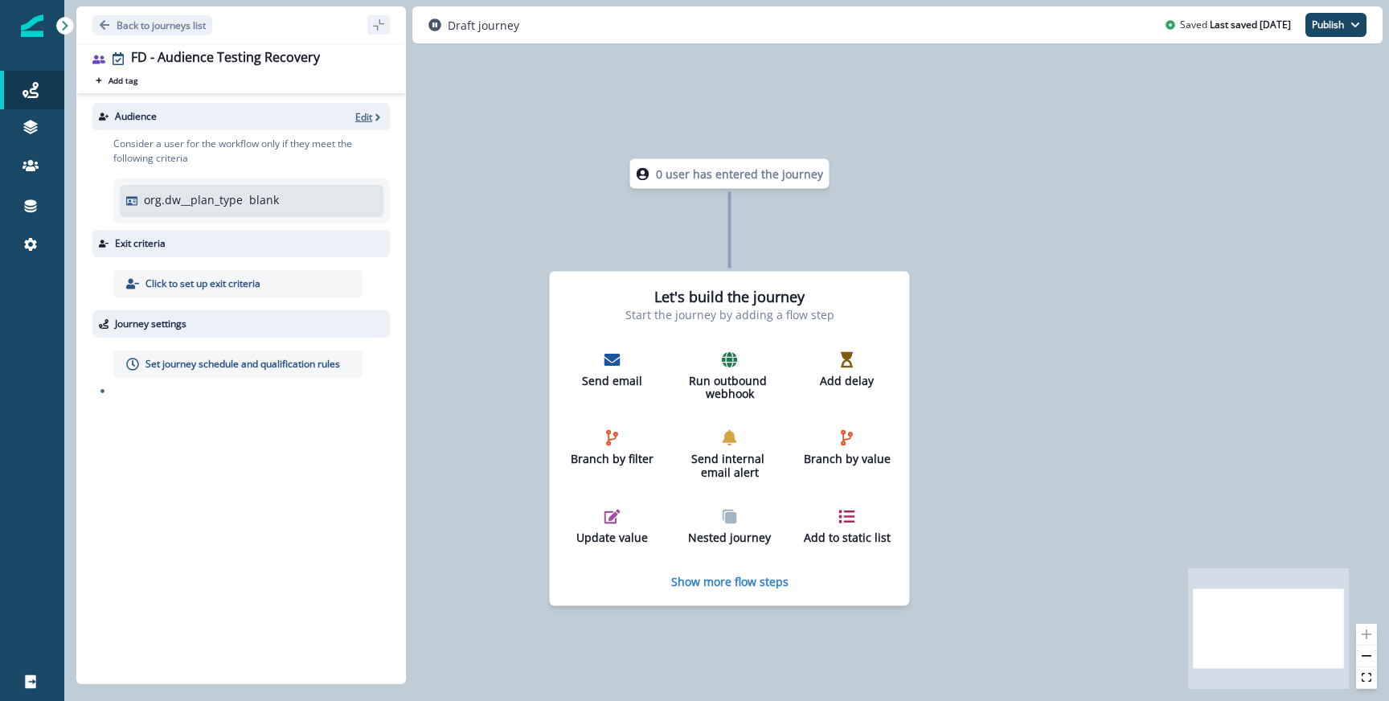
click at [372, 117] on icon "button" at bounding box center [377, 117] width 11 height 11
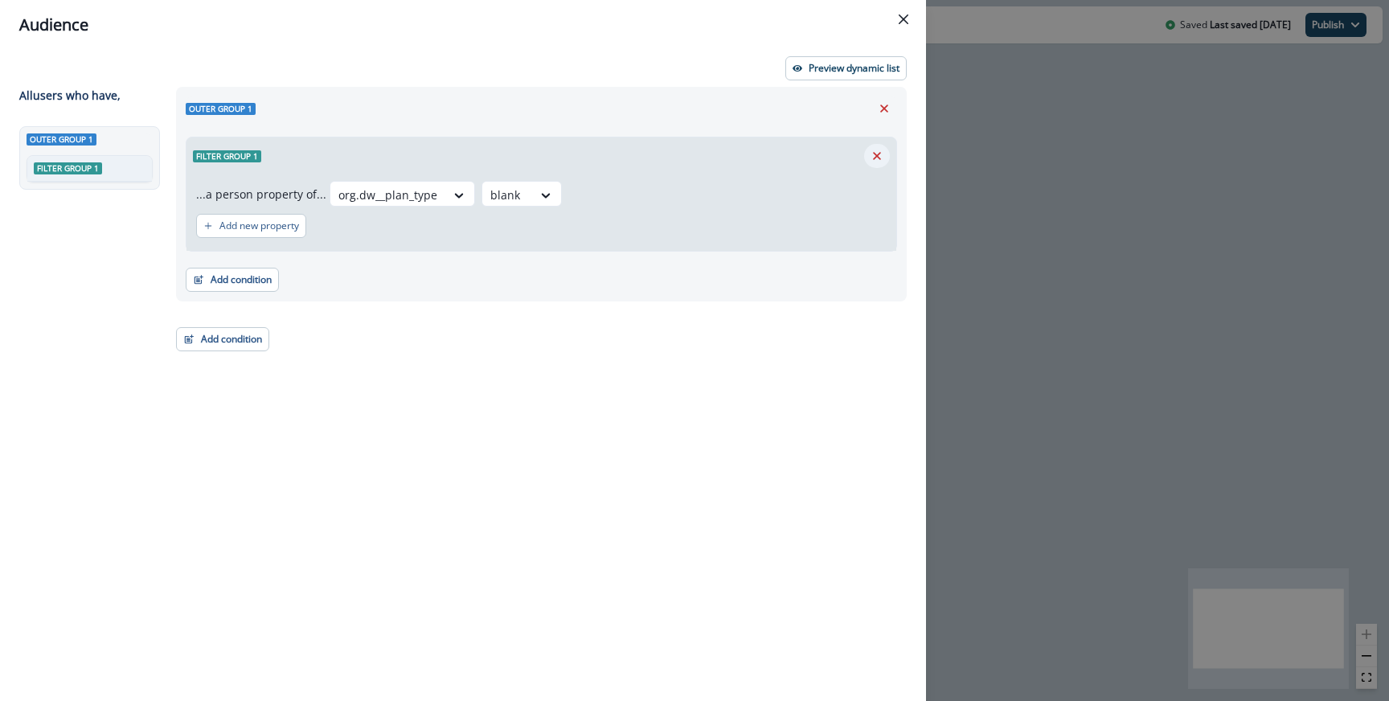
click at [870, 154] on icon "Remove" at bounding box center [877, 156] width 14 height 14
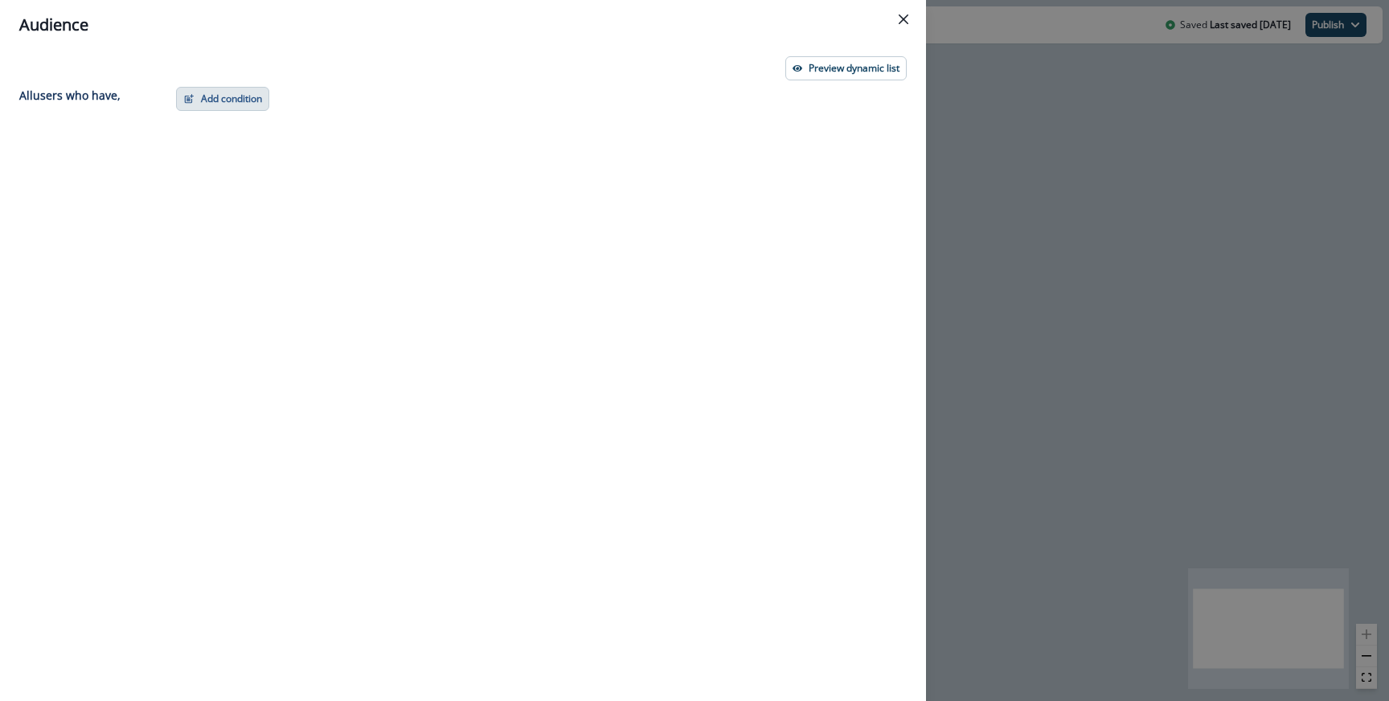
click at [266, 100] on button "Add condition" at bounding box center [222, 99] width 93 height 24
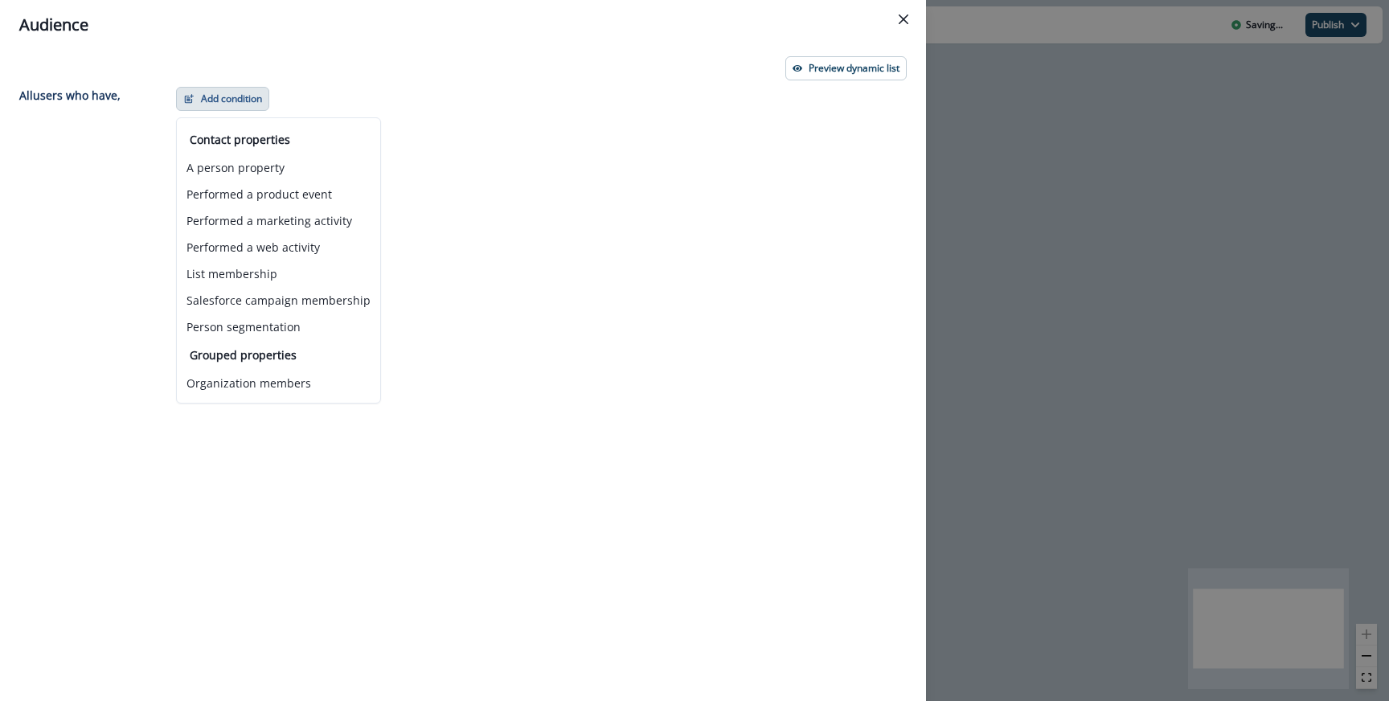
click at [847, 291] on div "Add condition Contact properties A person property Performed a product event Pe…" at bounding box center [536, 365] width 741 height 556
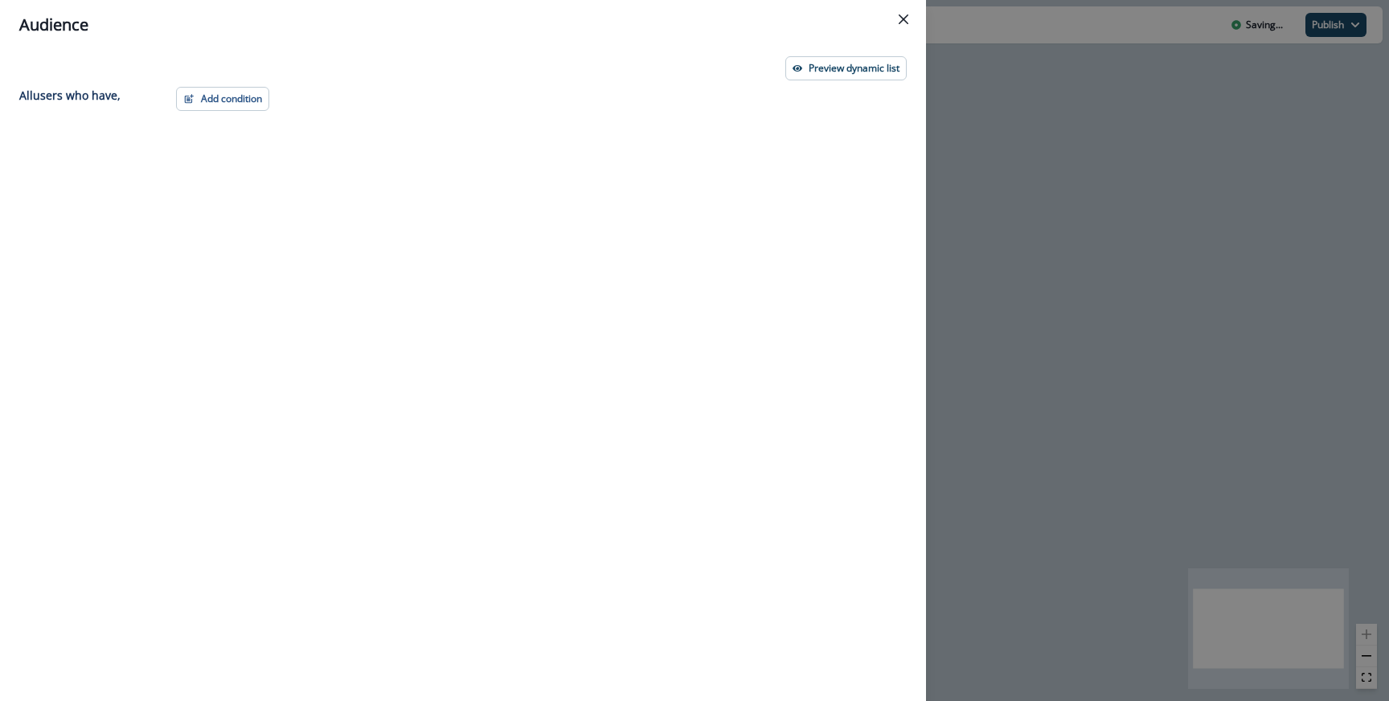
click at [952, 284] on div "Audience Preview dynamic list All user s who have, Add condition Contact proper…" at bounding box center [694, 350] width 1389 height 701
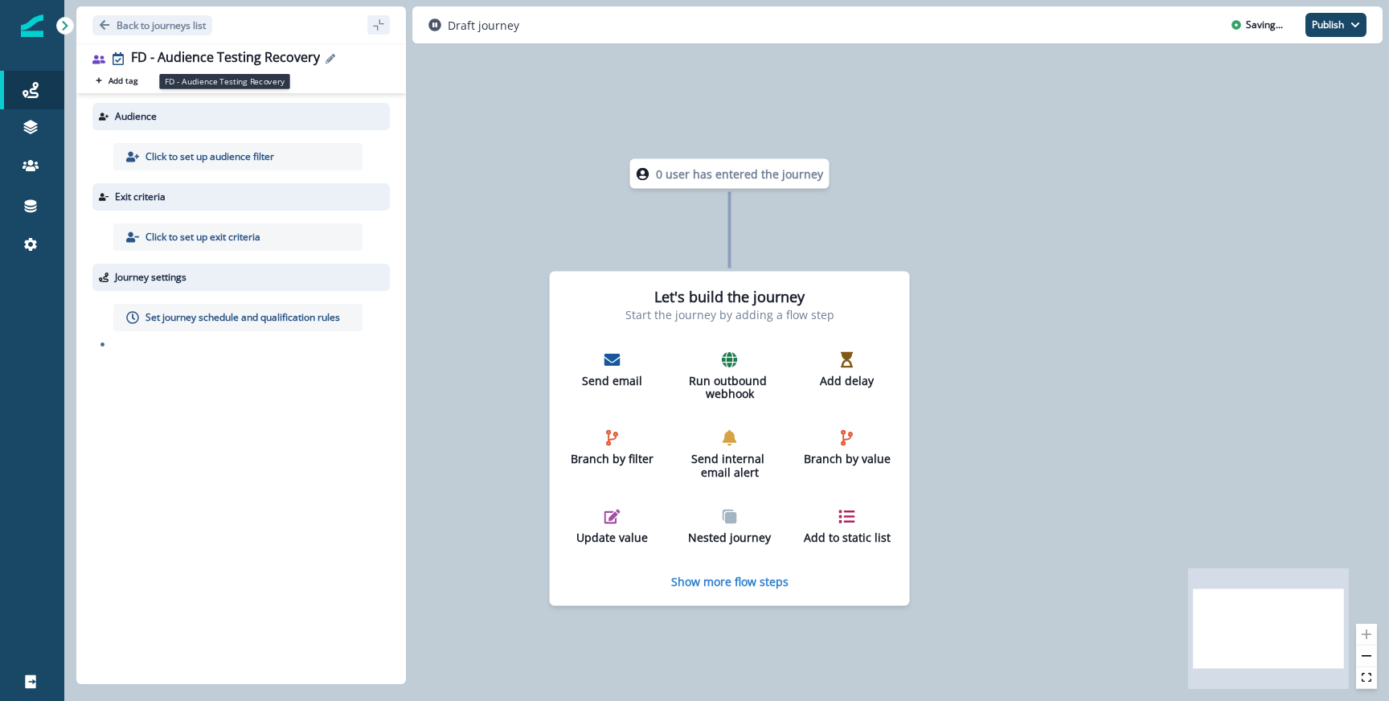
click at [259, 59] on div "FD - Audience Testing Recovery" at bounding box center [225, 59] width 189 height 18
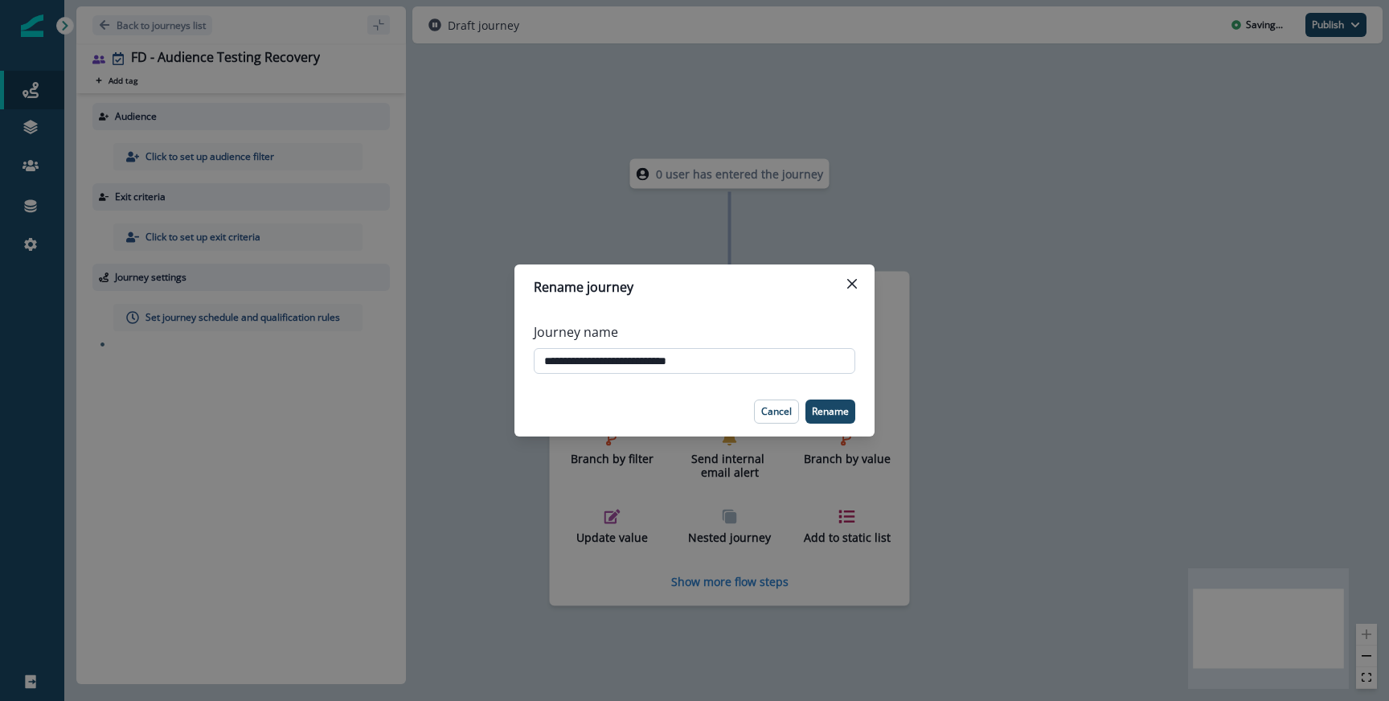
click at [590, 358] on input "**********" at bounding box center [695, 361] width 322 height 26
type input "**********"
click at [835, 406] on p "Rename" at bounding box center [830, 411] width 37 height 11
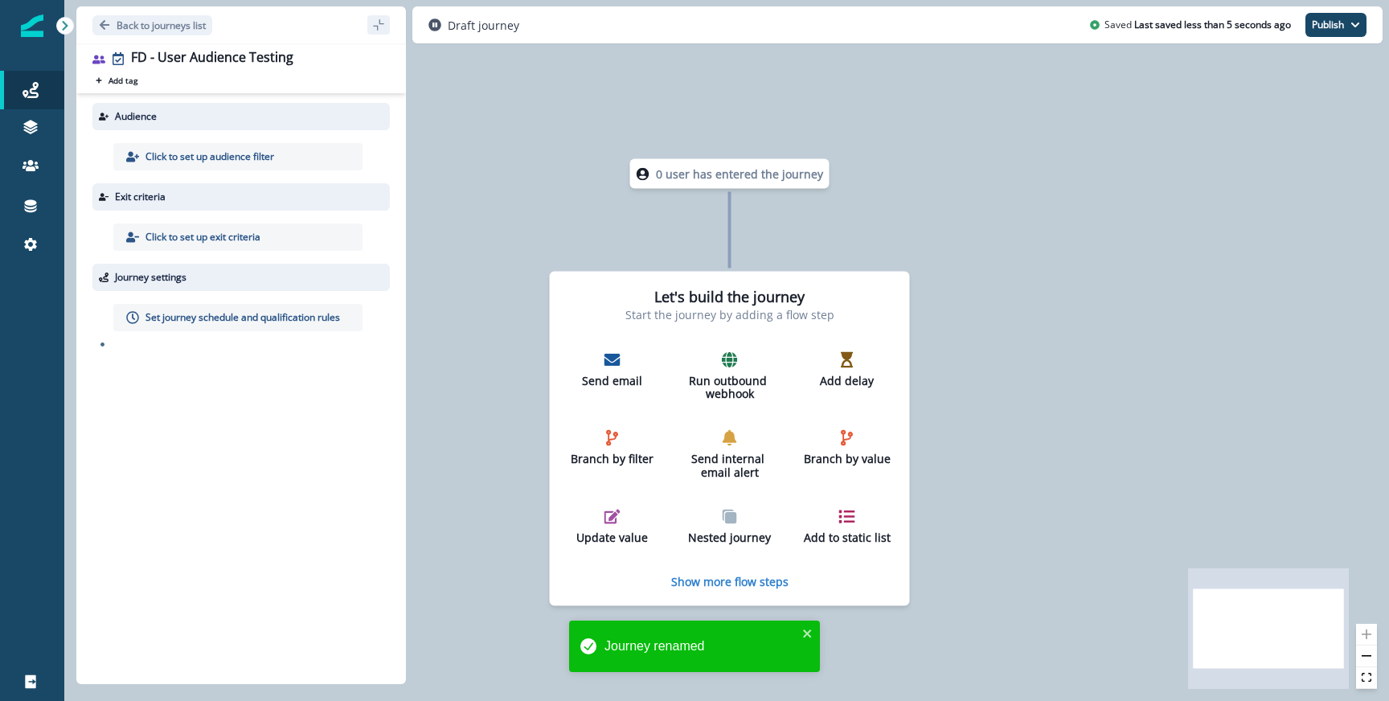
click at [277, 155] on div "Click to set up audience filter" at bounding box center [237, 156] width 249 height 27
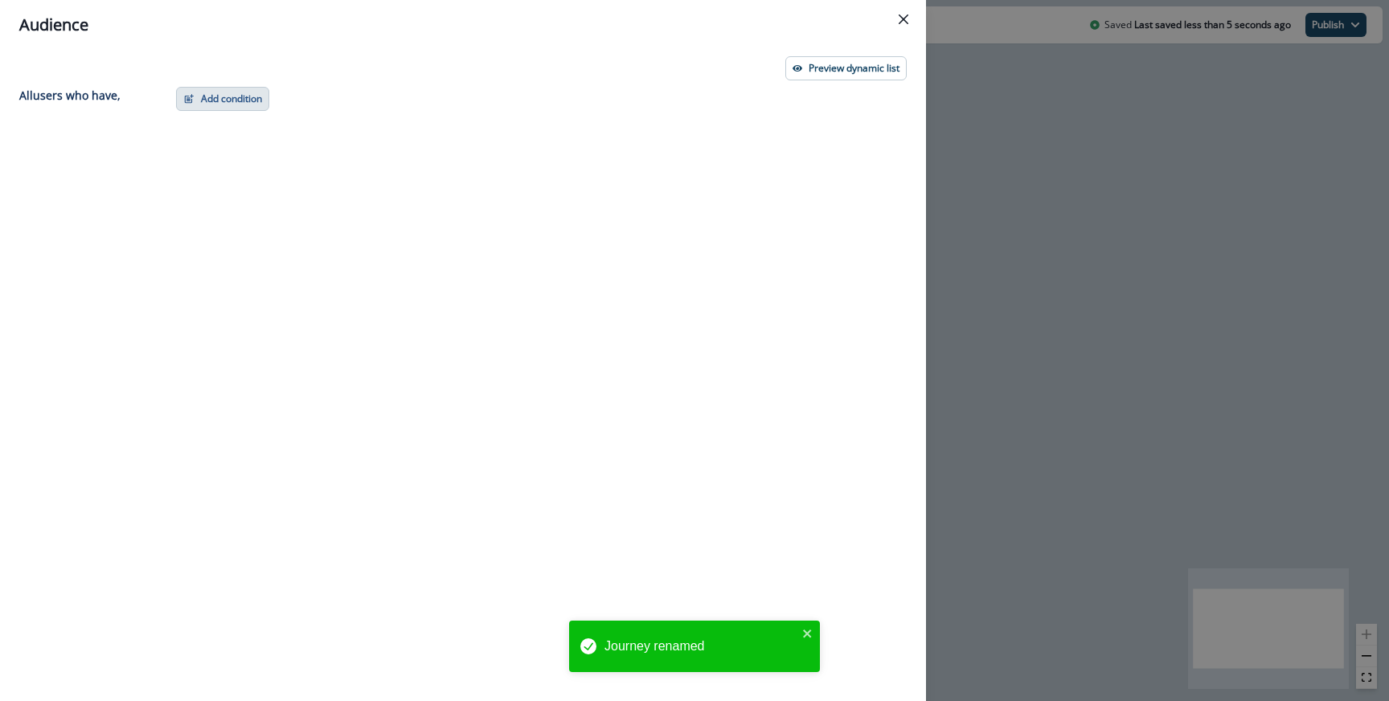
click at [236, 92] on button "Add condition" at bounding box center [222, 99] width 93 height 24
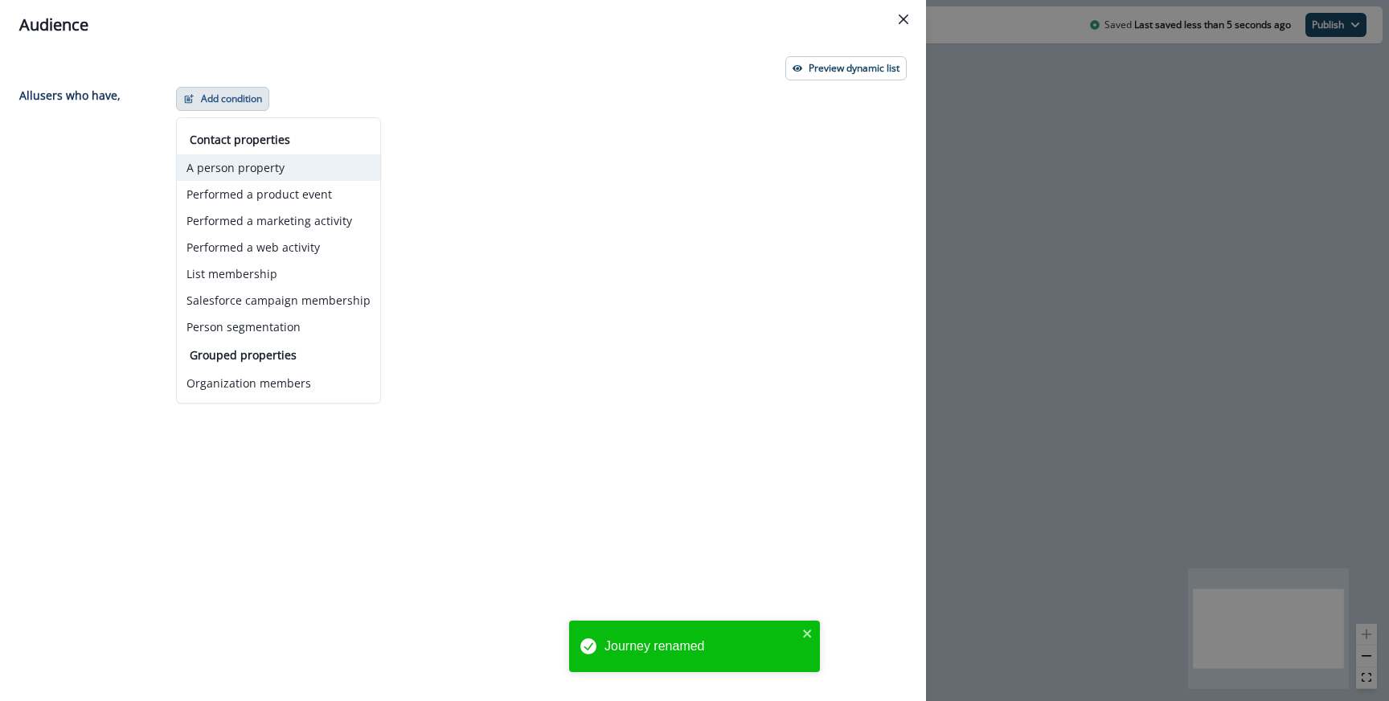
click at [241, 171] on button "A person property" at bounding box center [278, 167] width 203 height 27
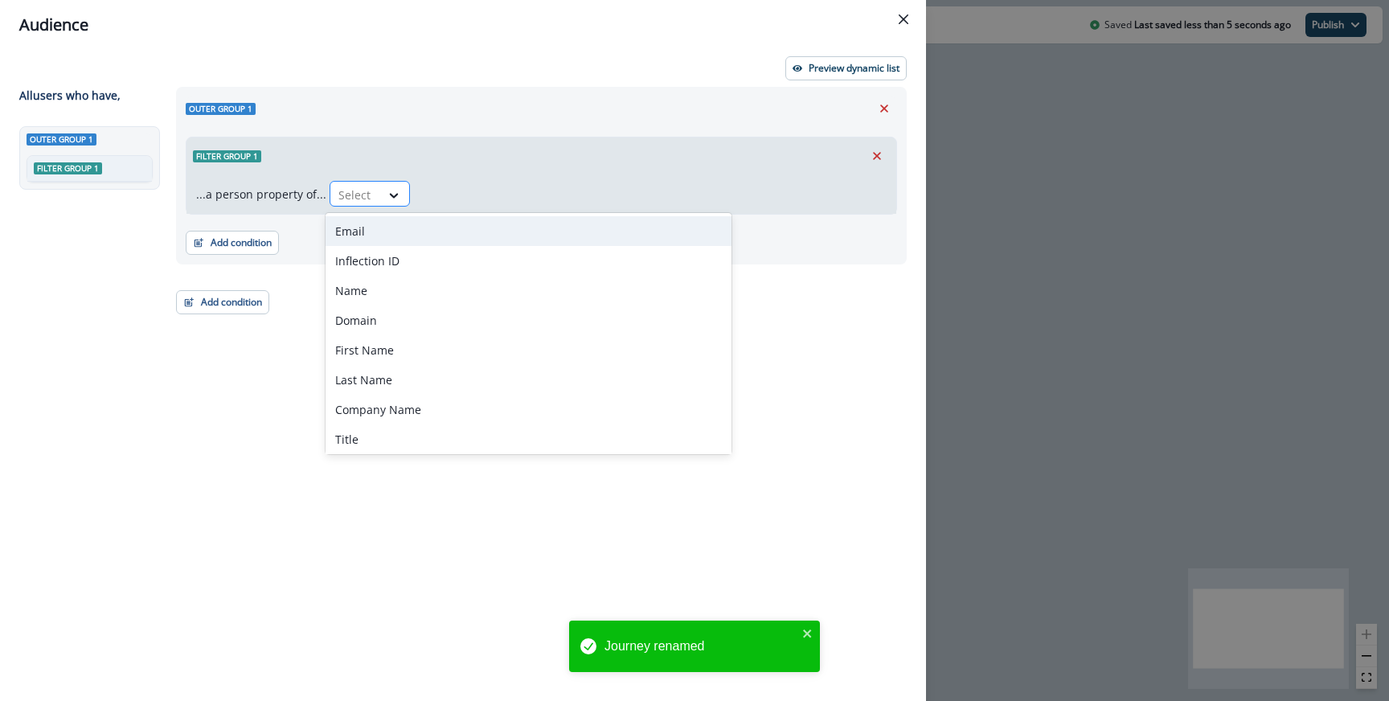
click at [355, 201] on div at bounding box center [356, 195] width 34 height 20
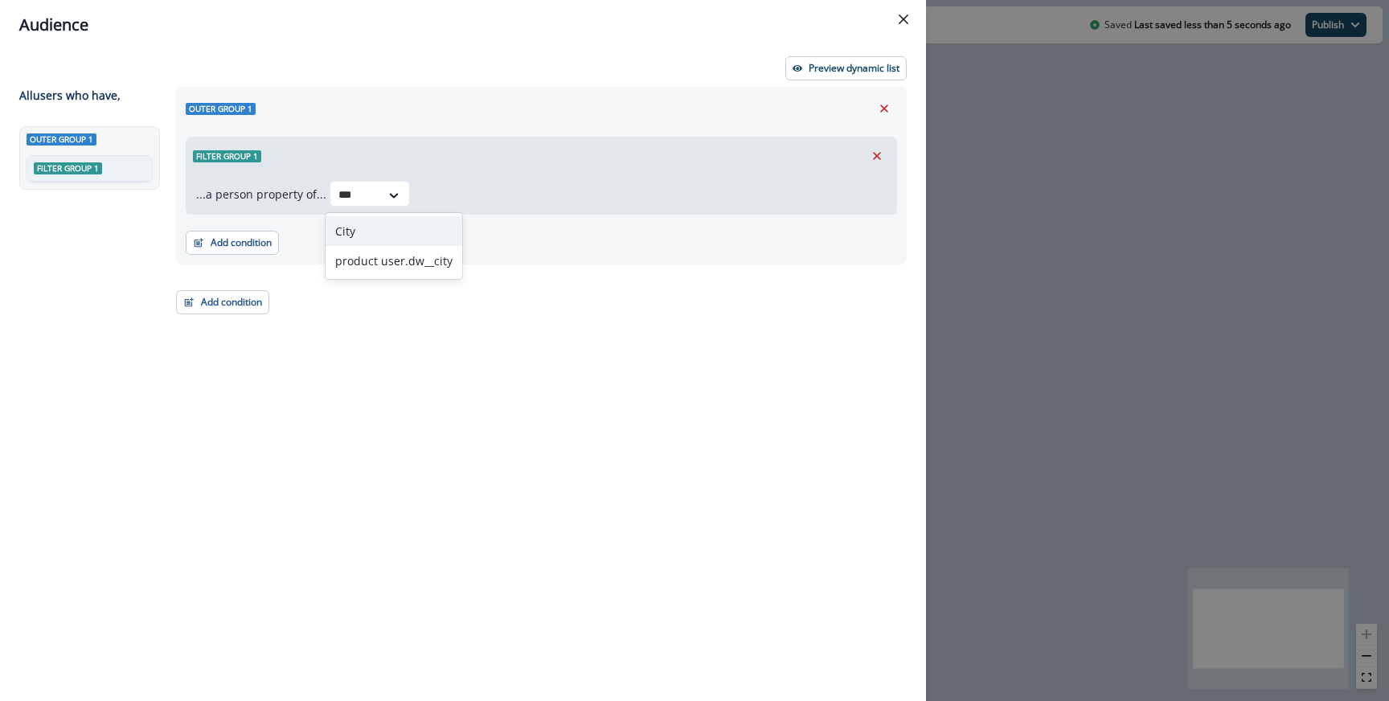
type input "****"
click at [429, 236] on div "City" at bounding box center [394, 231] width 137 height 30
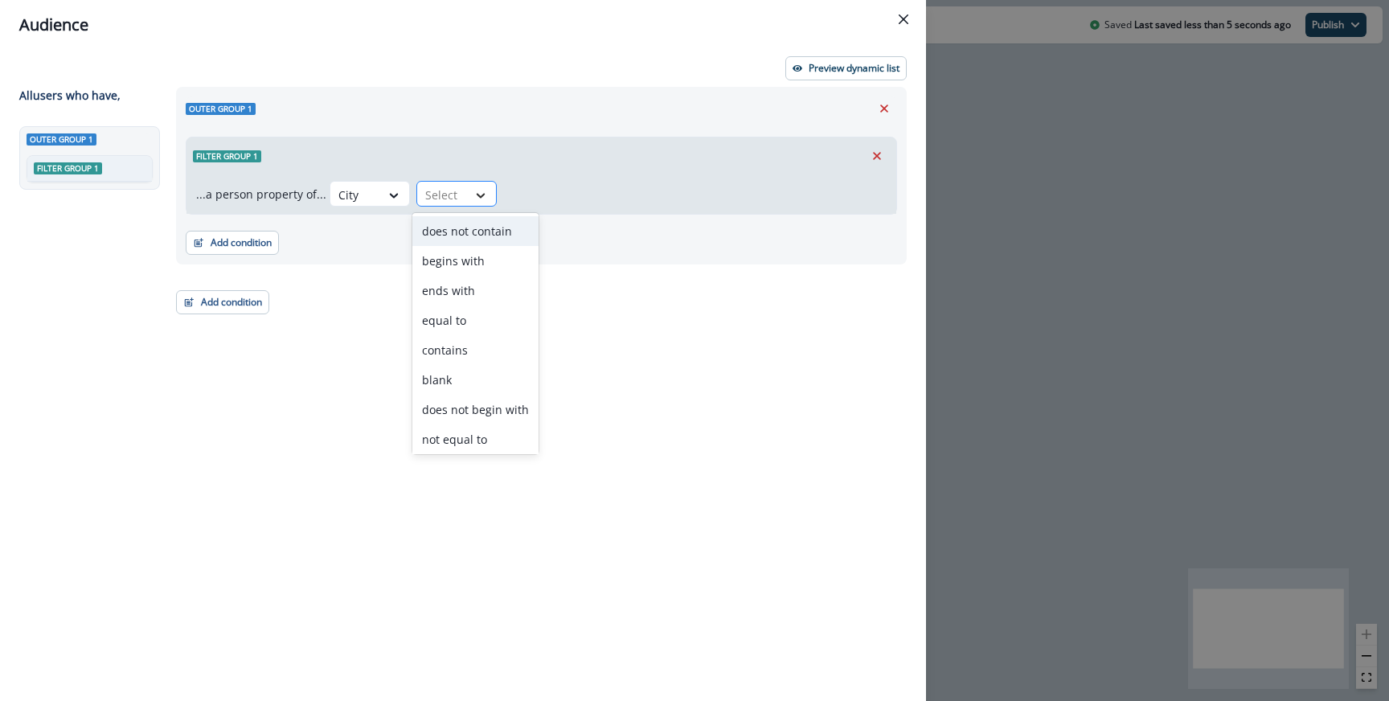
click at [484, 202] on div at bounding box center [480, 195] width 27 height 16
click at [475, 316] on div "equal to" at bounding box center [475, 321] width 126 height 30
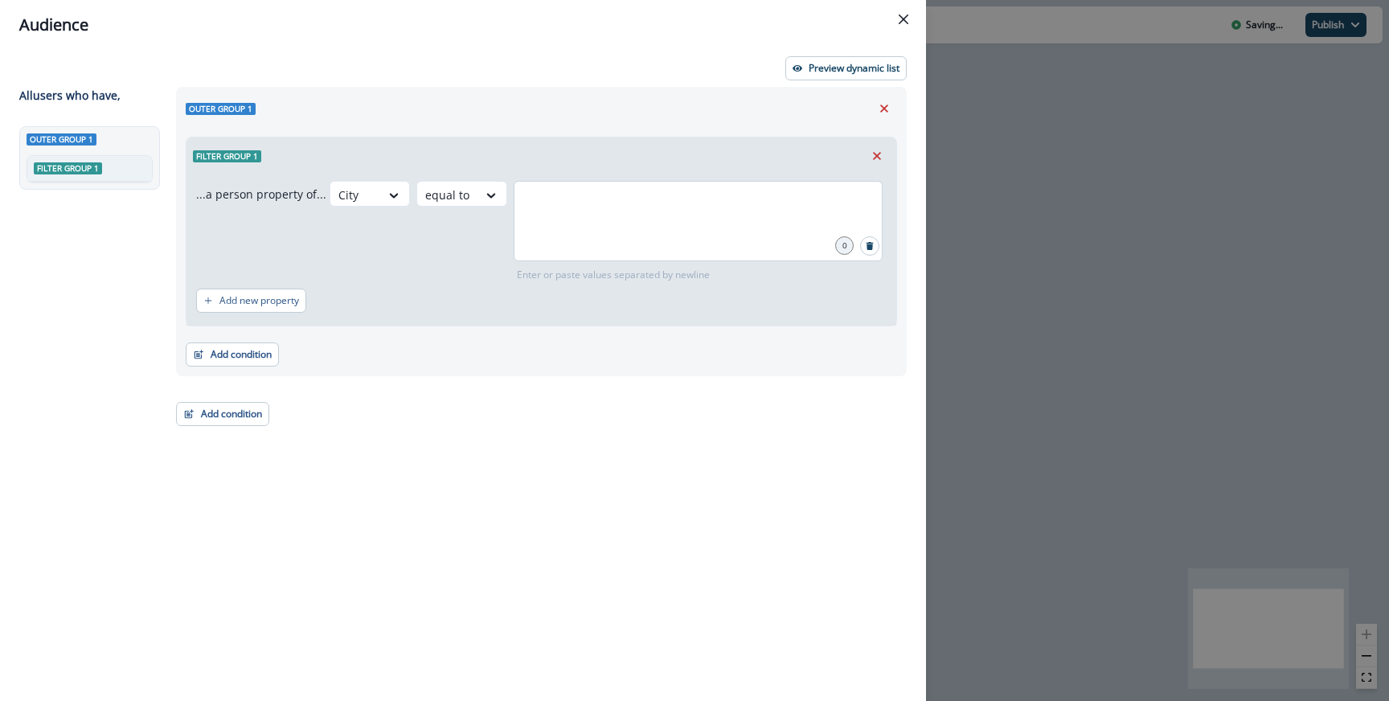
click at [585, 248] on div at bounding box center [698, 221] width 369 height 80
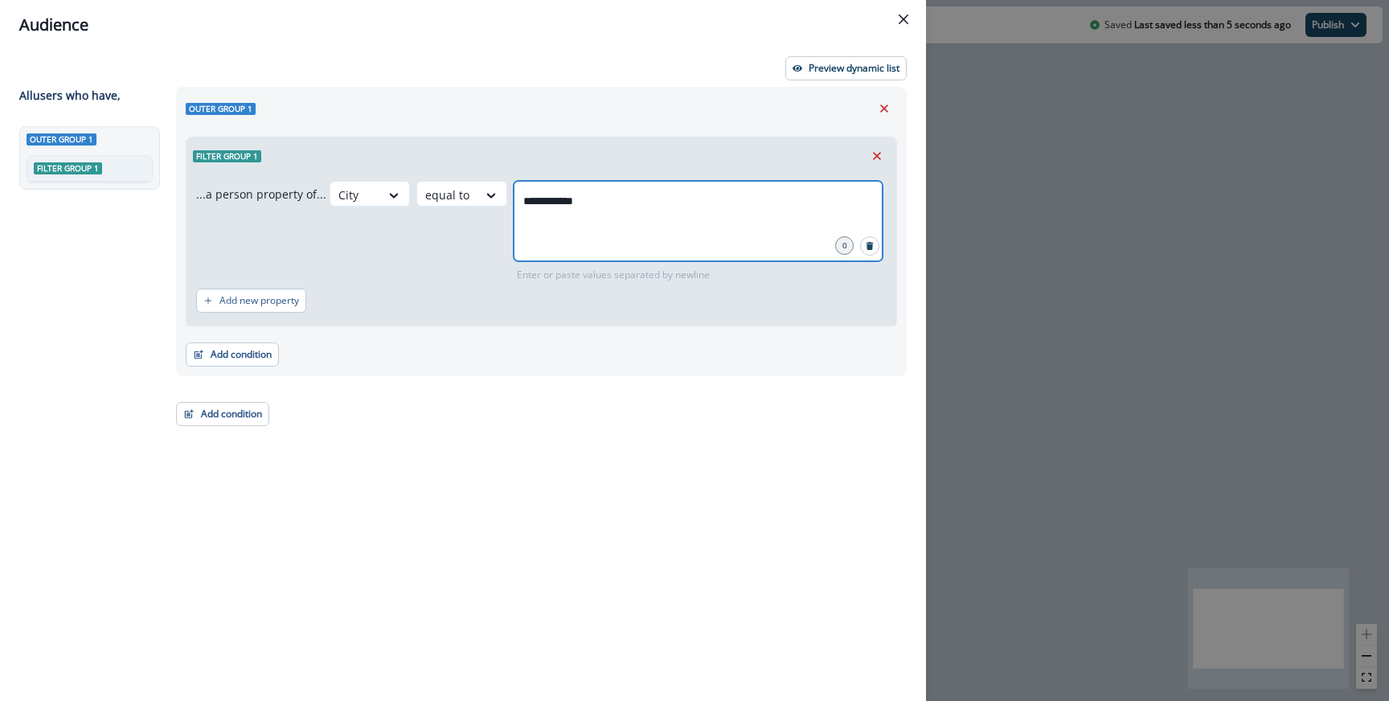
type input "**********"
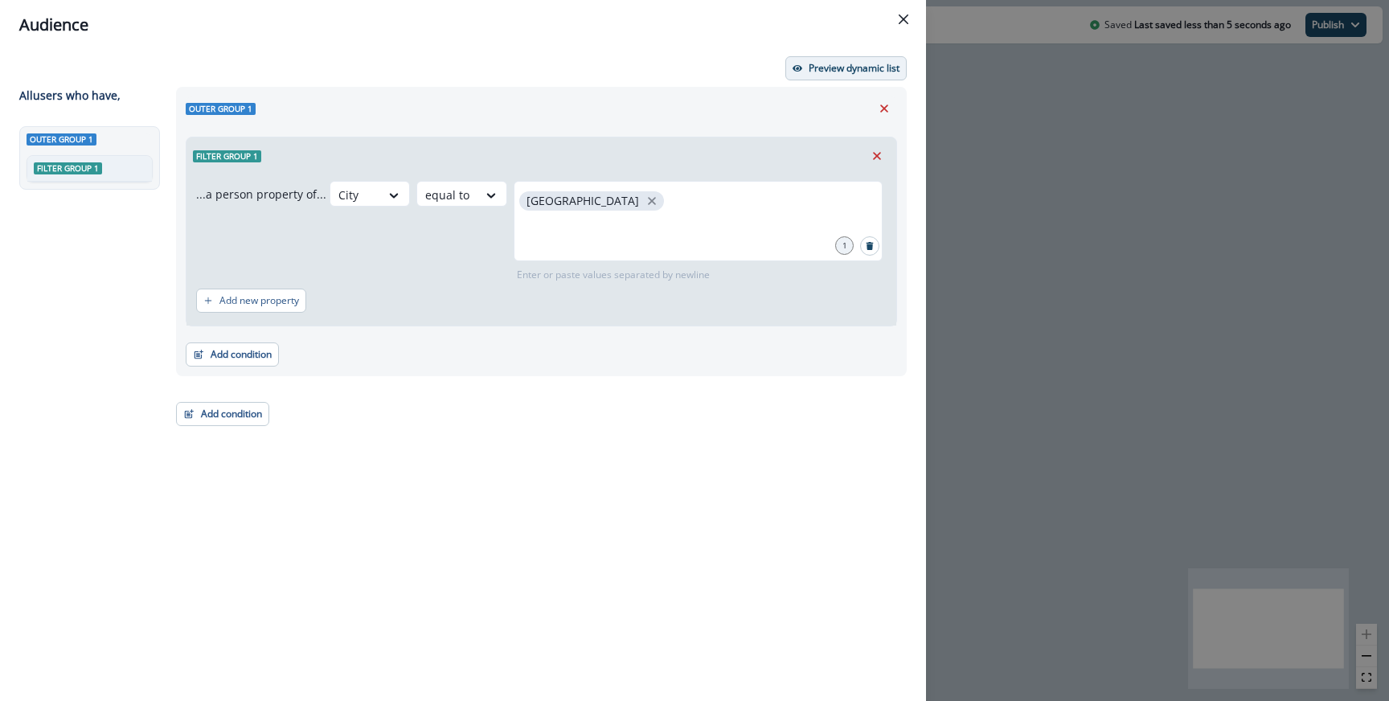
click at [819, 63] on p "Preview dynamic list" at bounding box center [854, 68] width 91 height 11
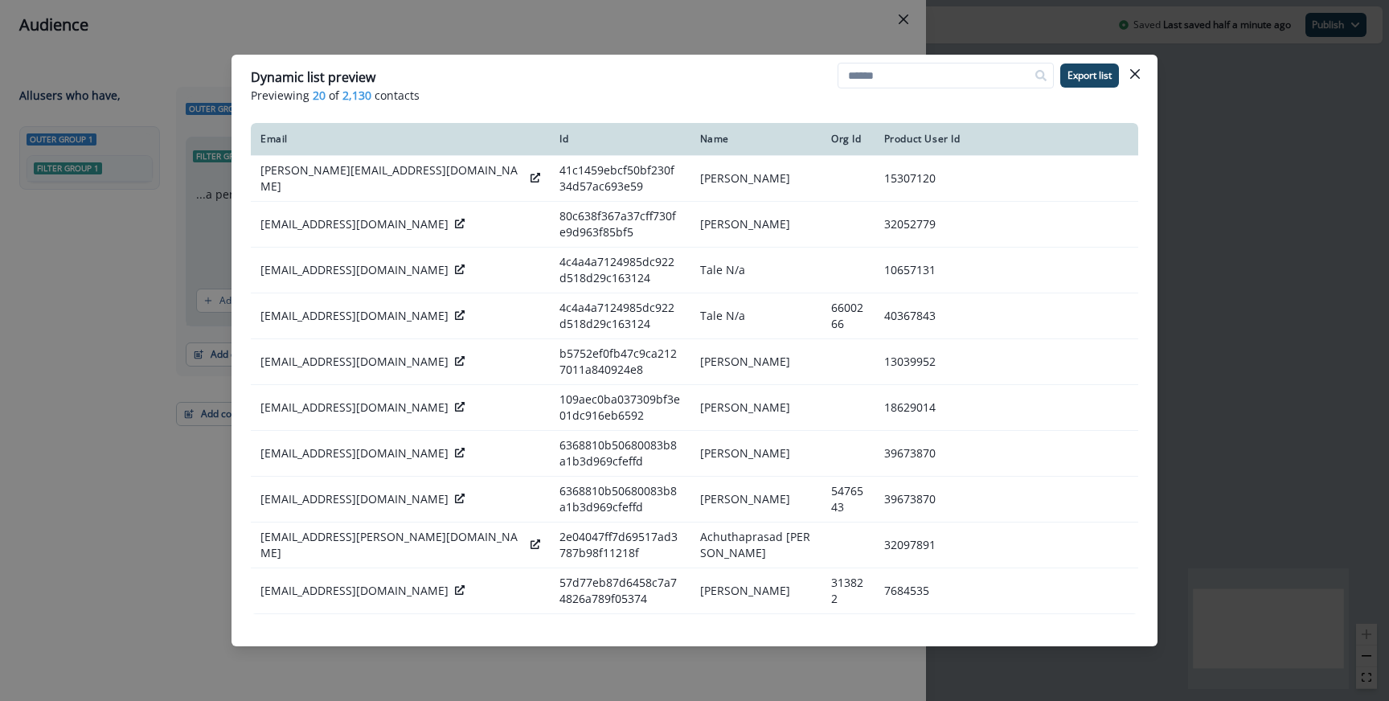
click at [531, 30] on div "Dynamic list preview Previewing 20 of 2,130 contacts Export list Email Id Name …" at bounding box center [694, 350] width 1389 height 701
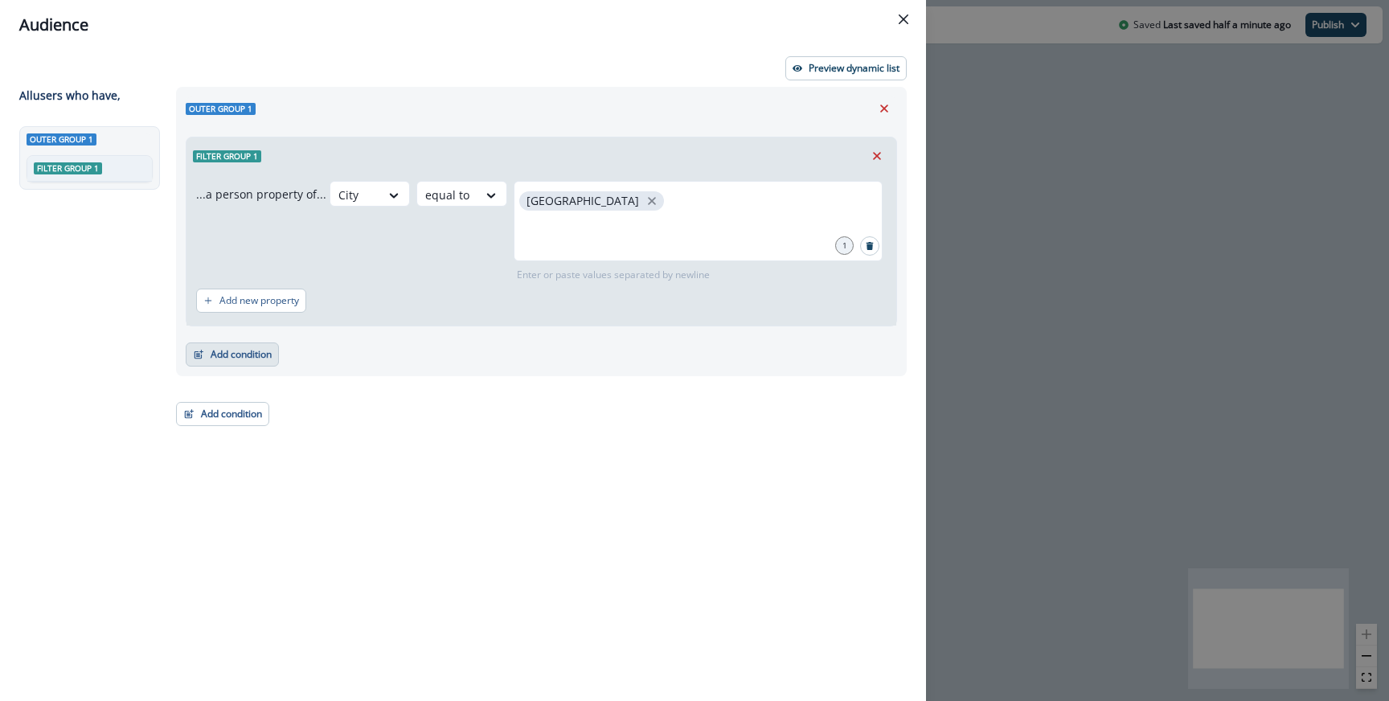
click at [250, 350] on button "Add condition" at bounding box center [232, 355] width 93 height 24
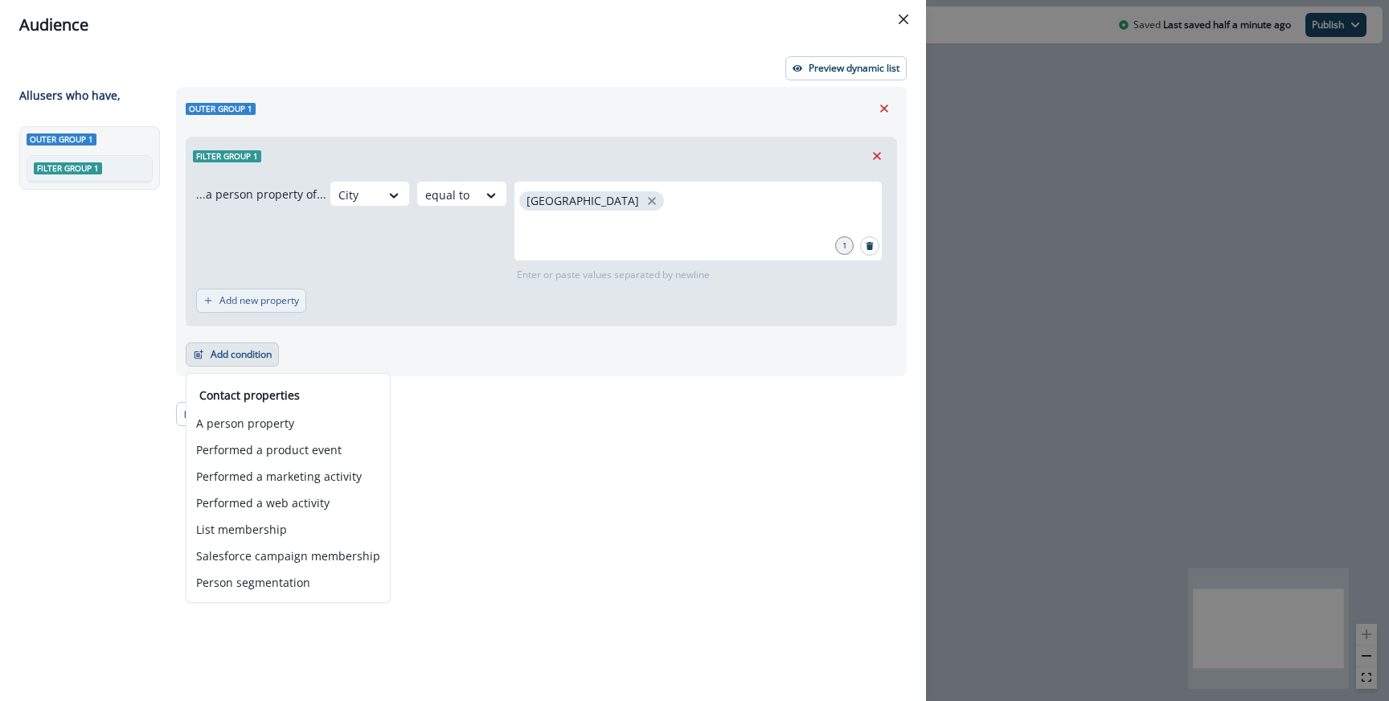
click at [286, 299] on p "Add new property" at bounding box center [260, 300] width 80 height 11
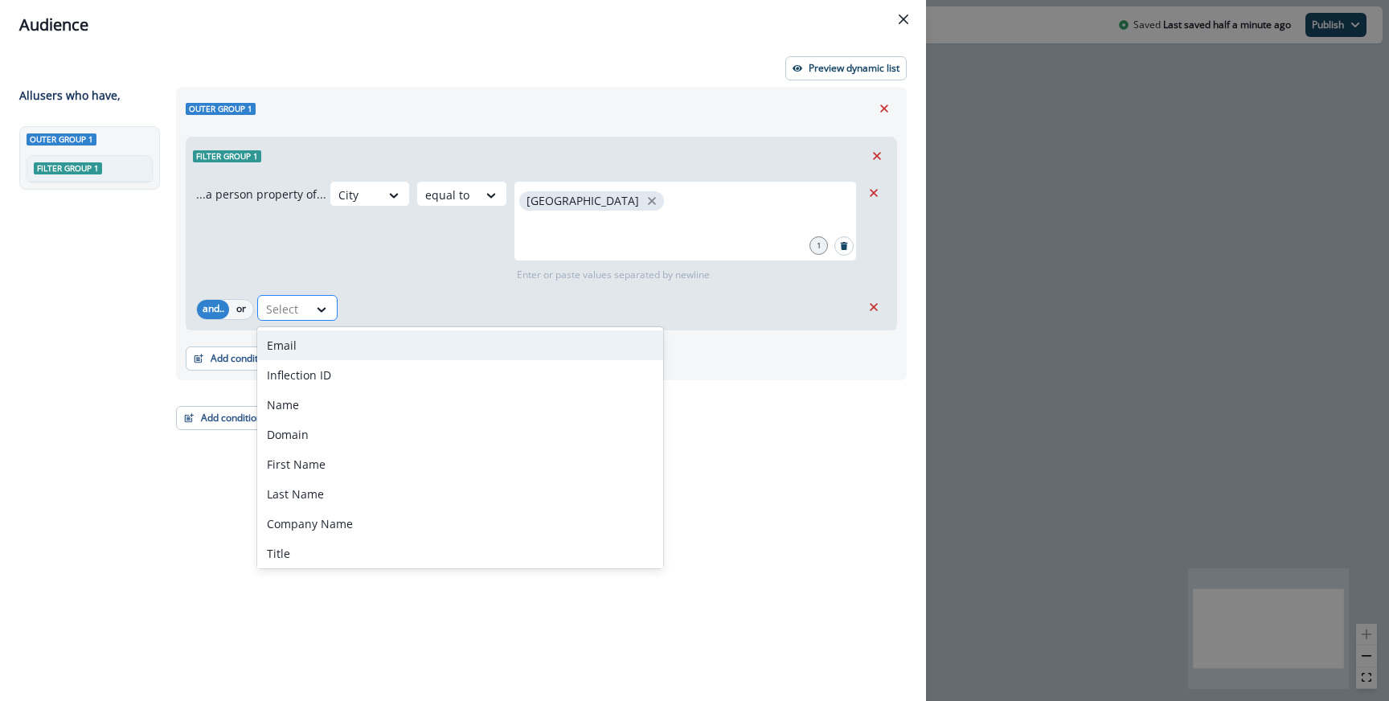
click at [293, 303] on div at bounding box center [283, 309] width 34 height 20
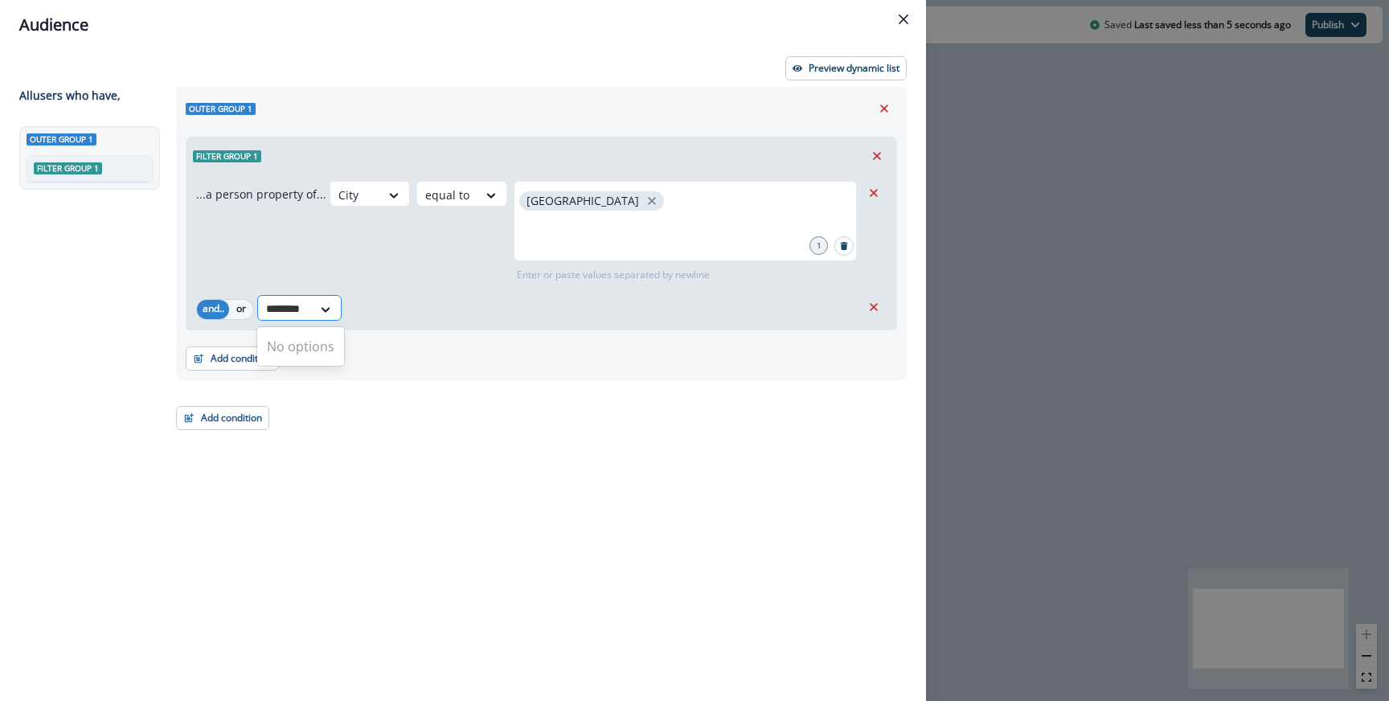
type input "*********"
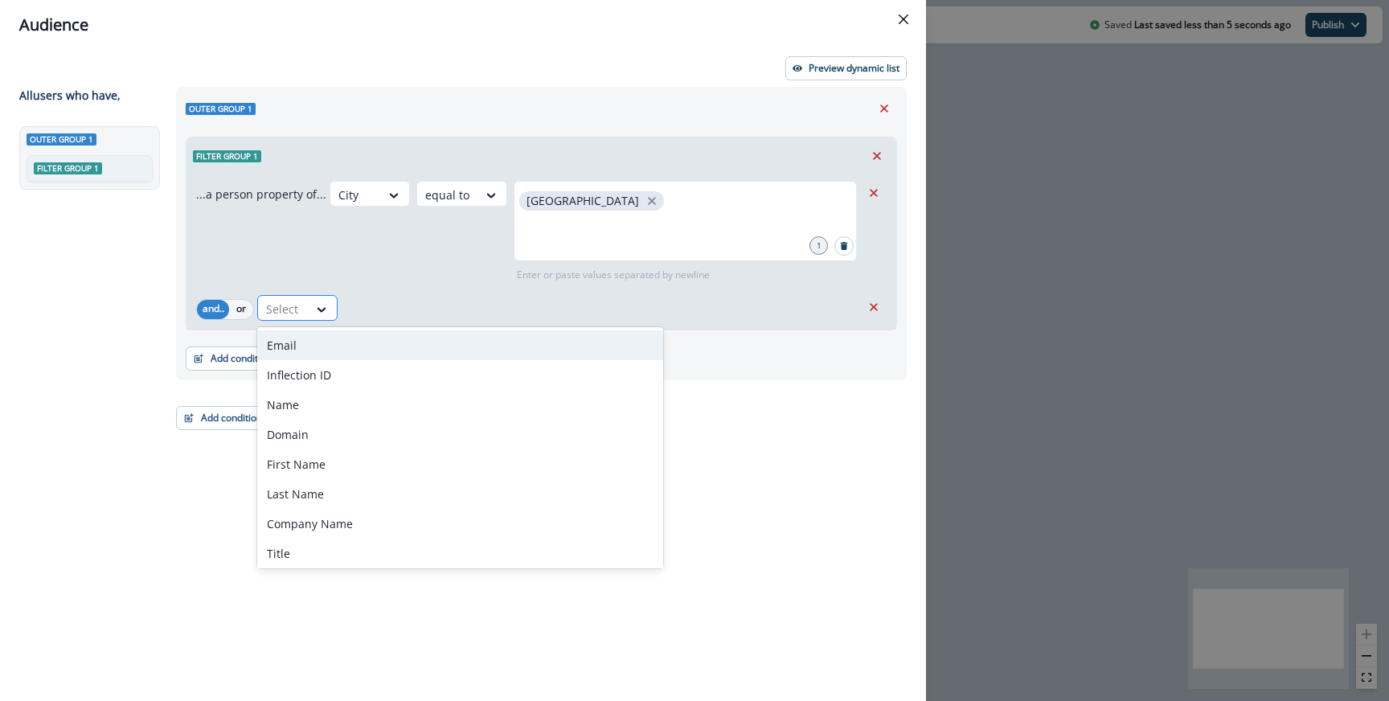
type input "*"
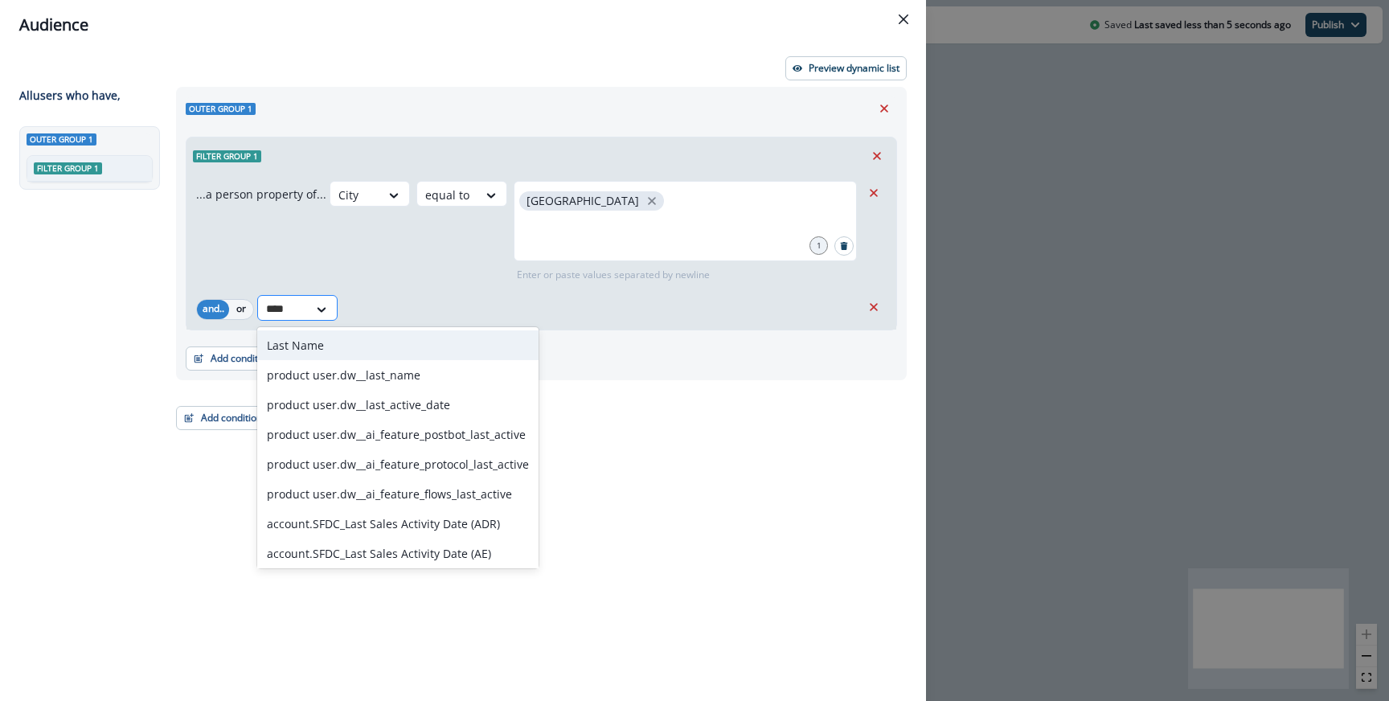
type input "*****"
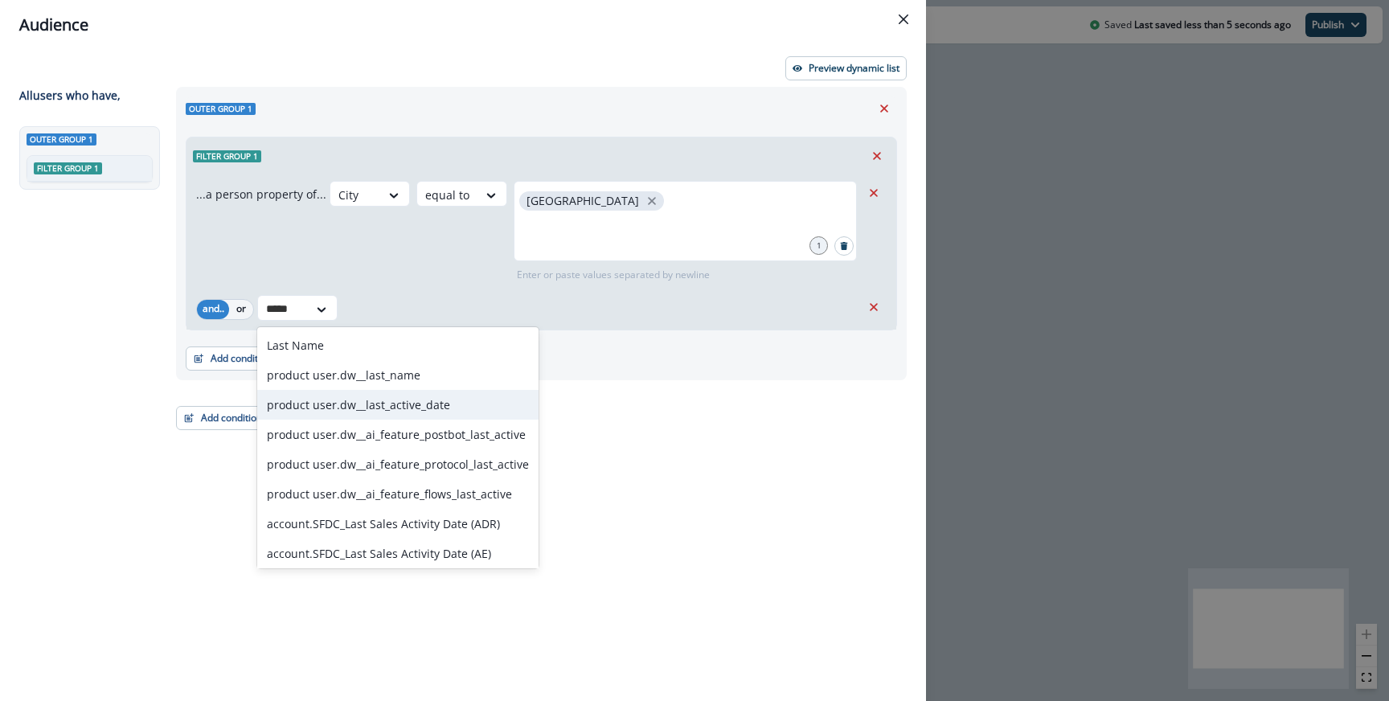
click at [339, 399] on div "product user.dw__last_active_date" at bounding box center [397, 405] width 281 height 30
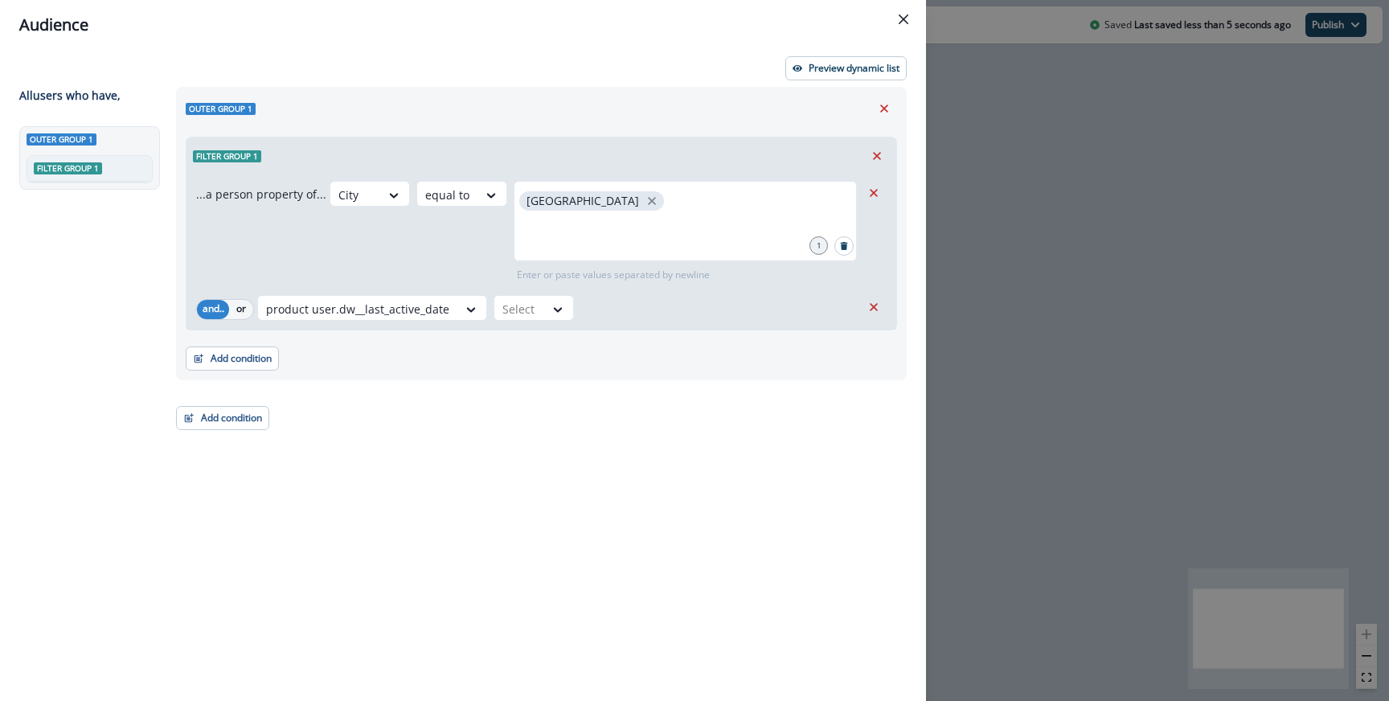
click at [527, 334] on div "Add condition Contact properties A person property Performed a product event Pe…" at bounding box center [542, 350] width 712 height 40
click at [527, 316] on div at bounding box center [520, 309] width 34 height 20
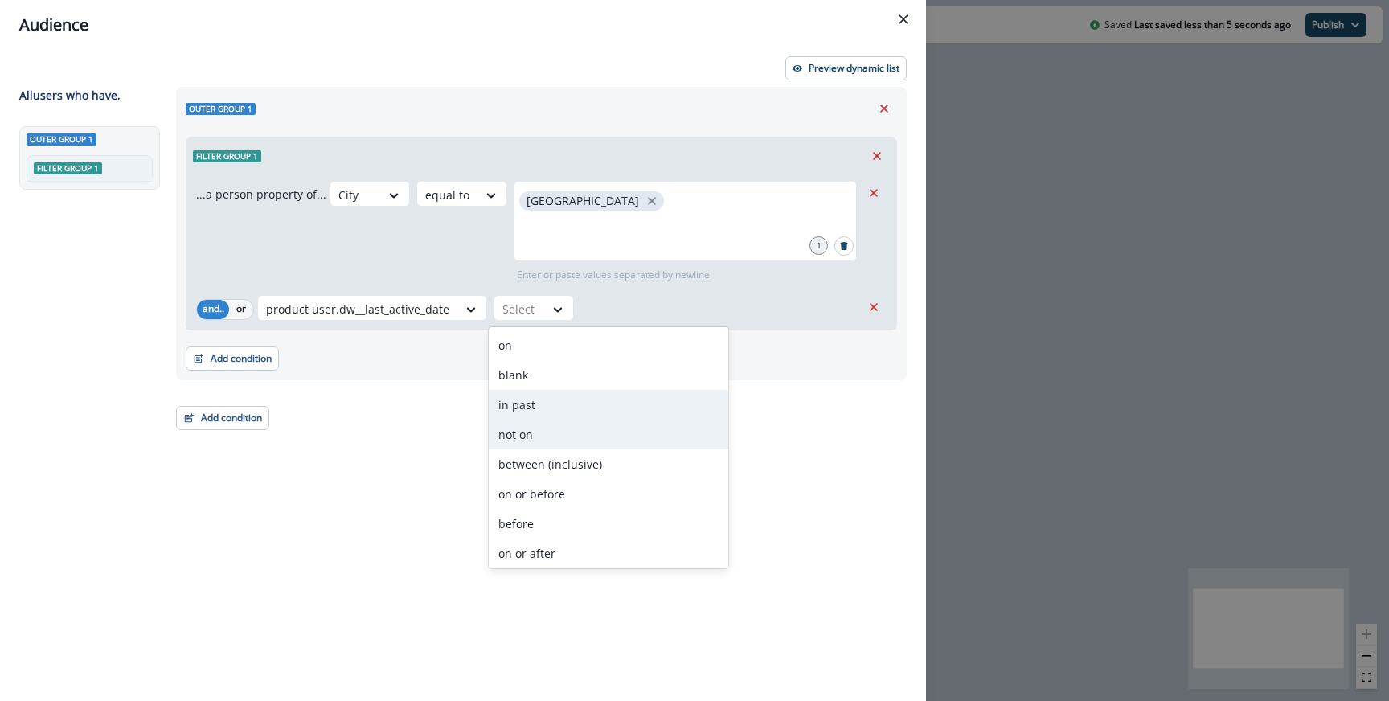
click at [536, 410] on div "in past" at bounding box center [609, 405] width 240 height 30
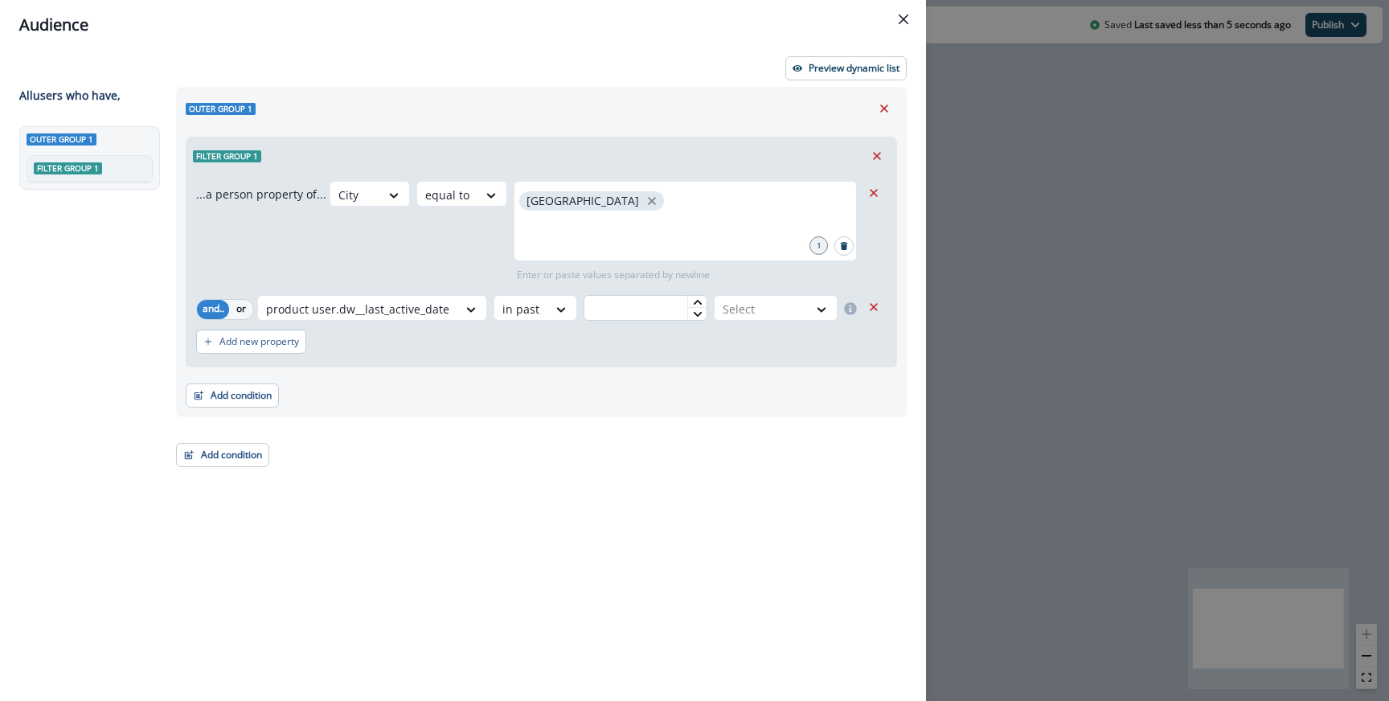
click at [638, 307] on input "text" at bounding box center [646, 308] width 124 height 26
type input "**"
click at [770, 301] on div at bounding box center [761, 309] width 77 height 20
click at [757, 346] on div "day(s)" at bounding box center [774, 345] width 127 height 30
click at [836, 67] on p "Preview dynamic list" at bounding box center [854, 68] width 91 height 11
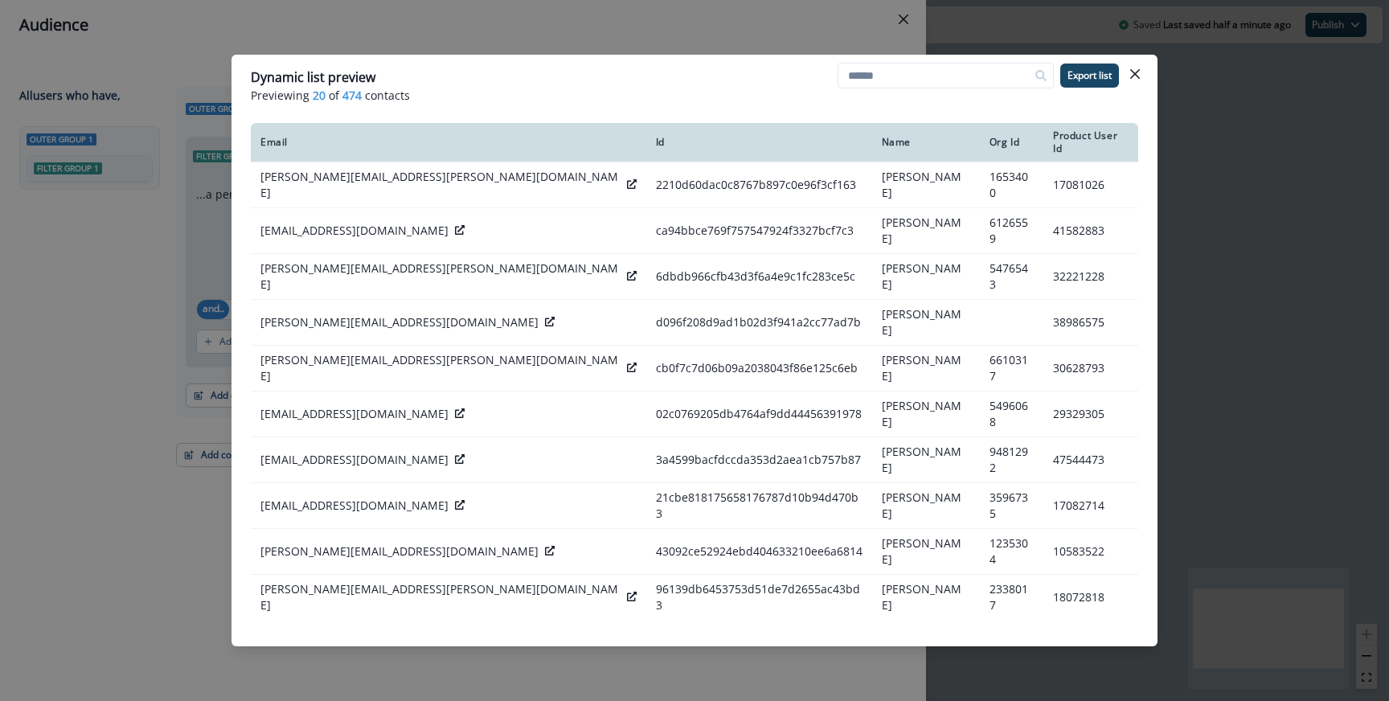
click at [205, 269] on div "Dynamic list preview Previewing 20 of 474 contacts Export list Email Id Name Or…" at bounding box center [694, 350] width 1389 height 701
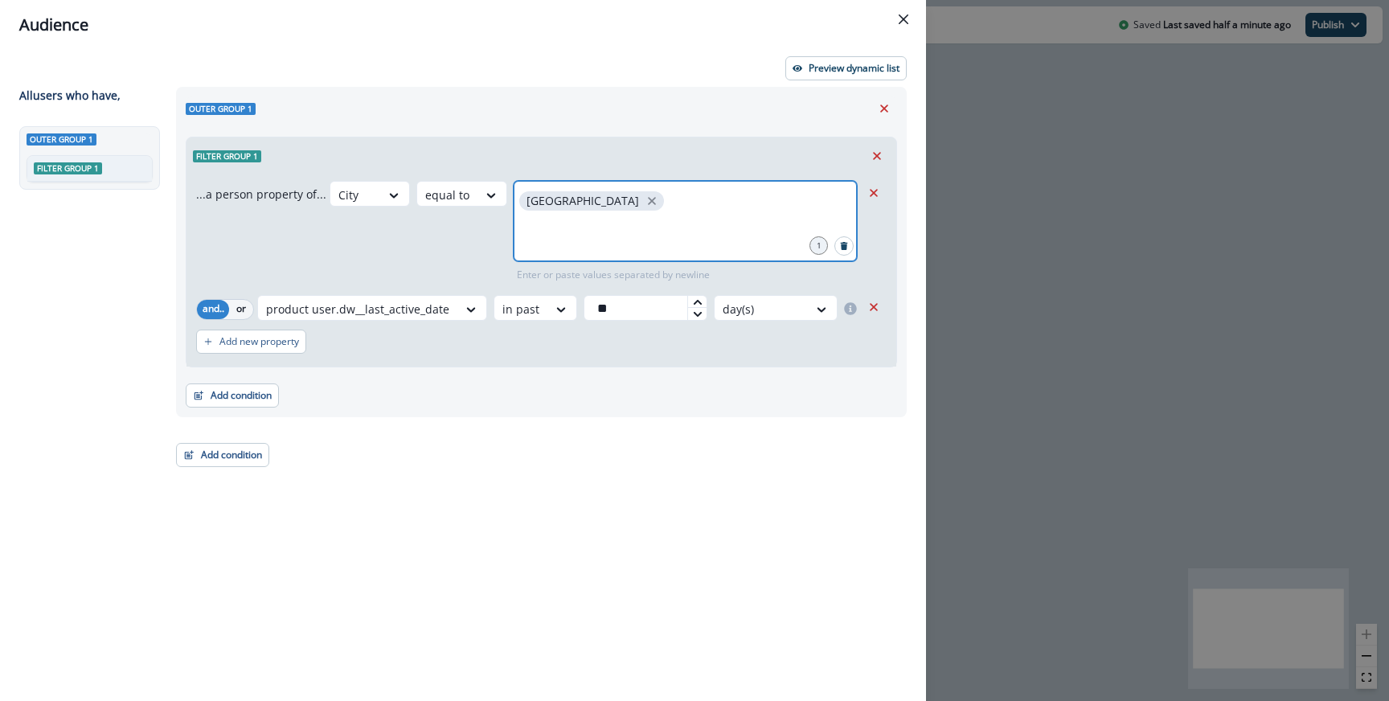
click at [652, 236] on input "text" at bounding box center [685, 234] width 339 height 32
type input "********"
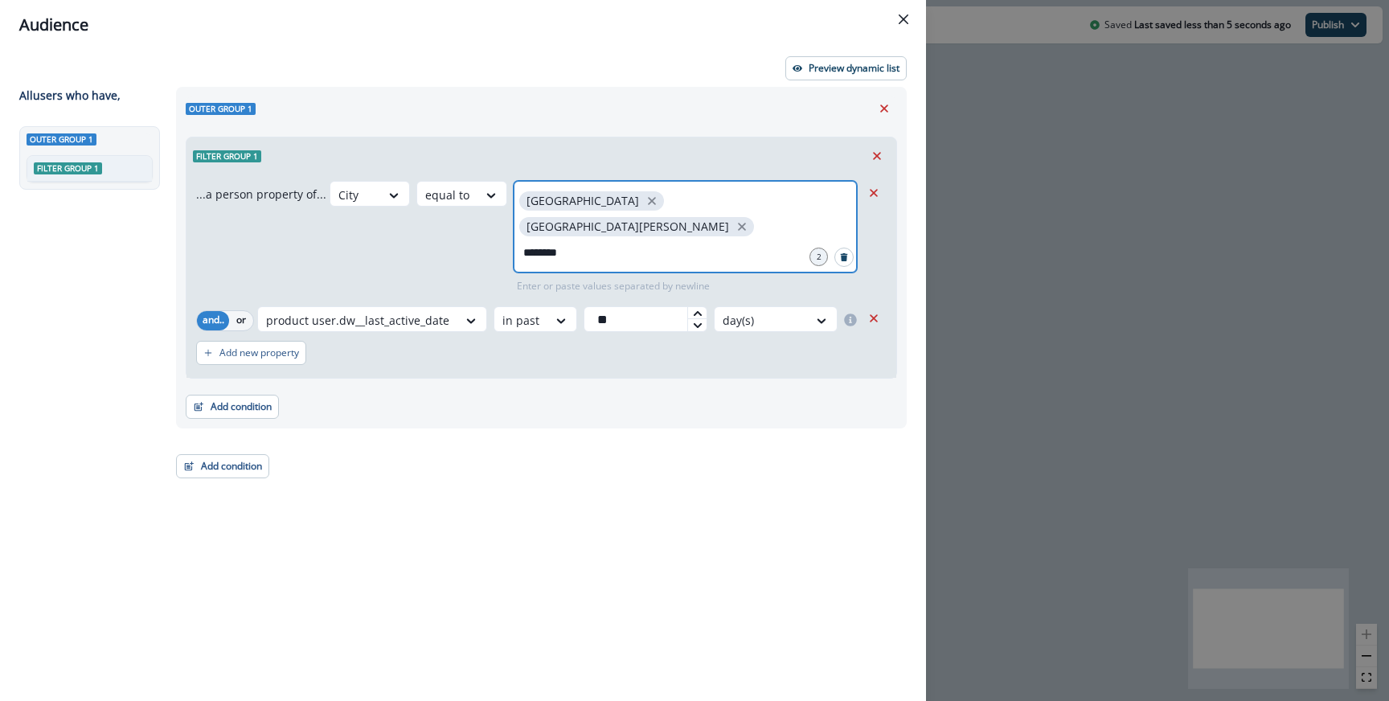
type input "*********"
paste input "*"
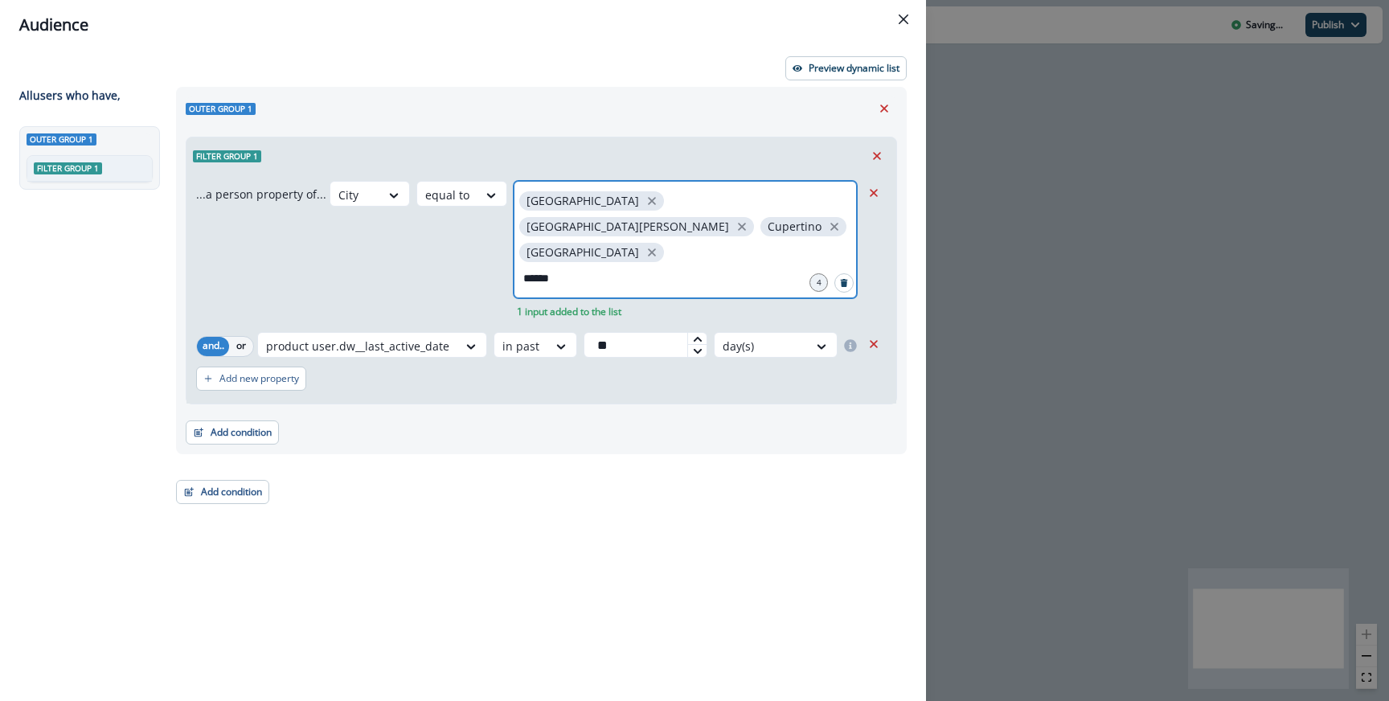
type input "*******"
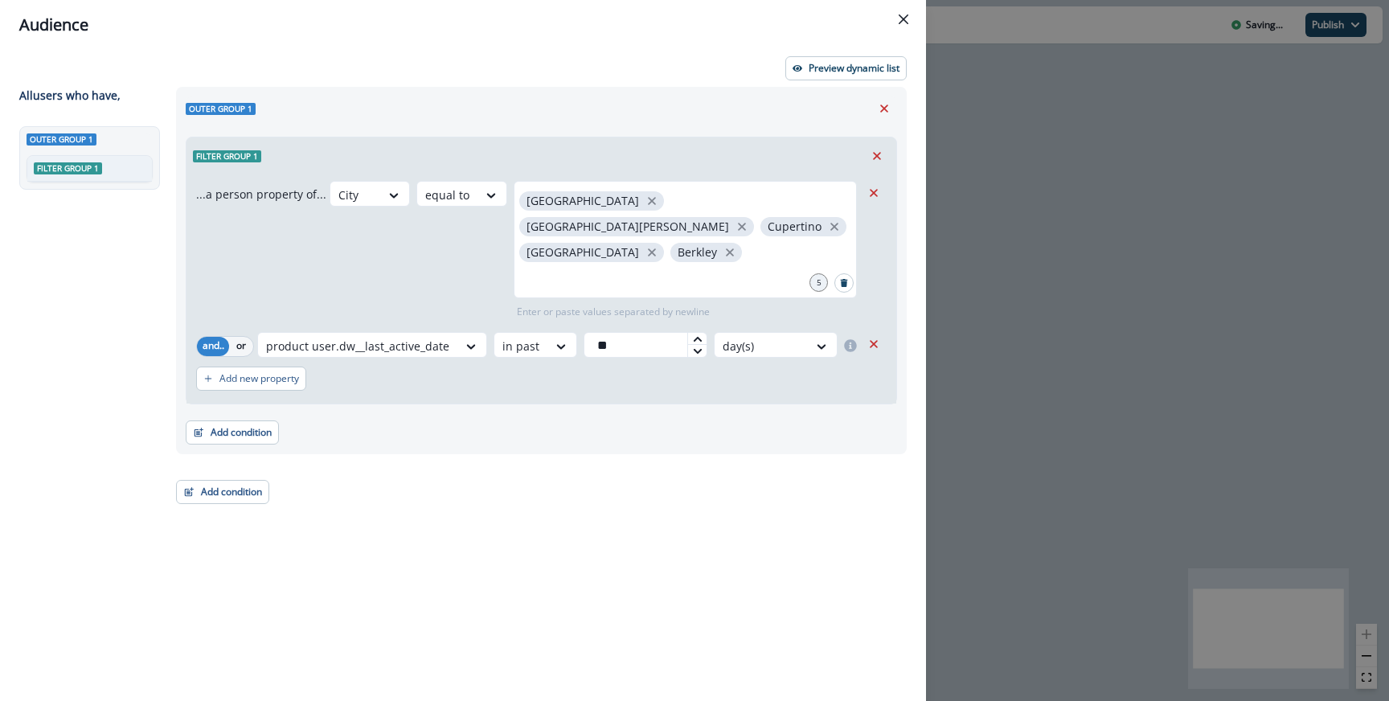
click at [829, 85] on div "Preview dynamic list All user s who have, Outer group 1 Filter group 1 Outer gr…" at bounding box center [463, 375] width 926 height 651
click at [827, 72] on p "Preview dynamic list" at bounding box center [854, 68] width 91 height 11
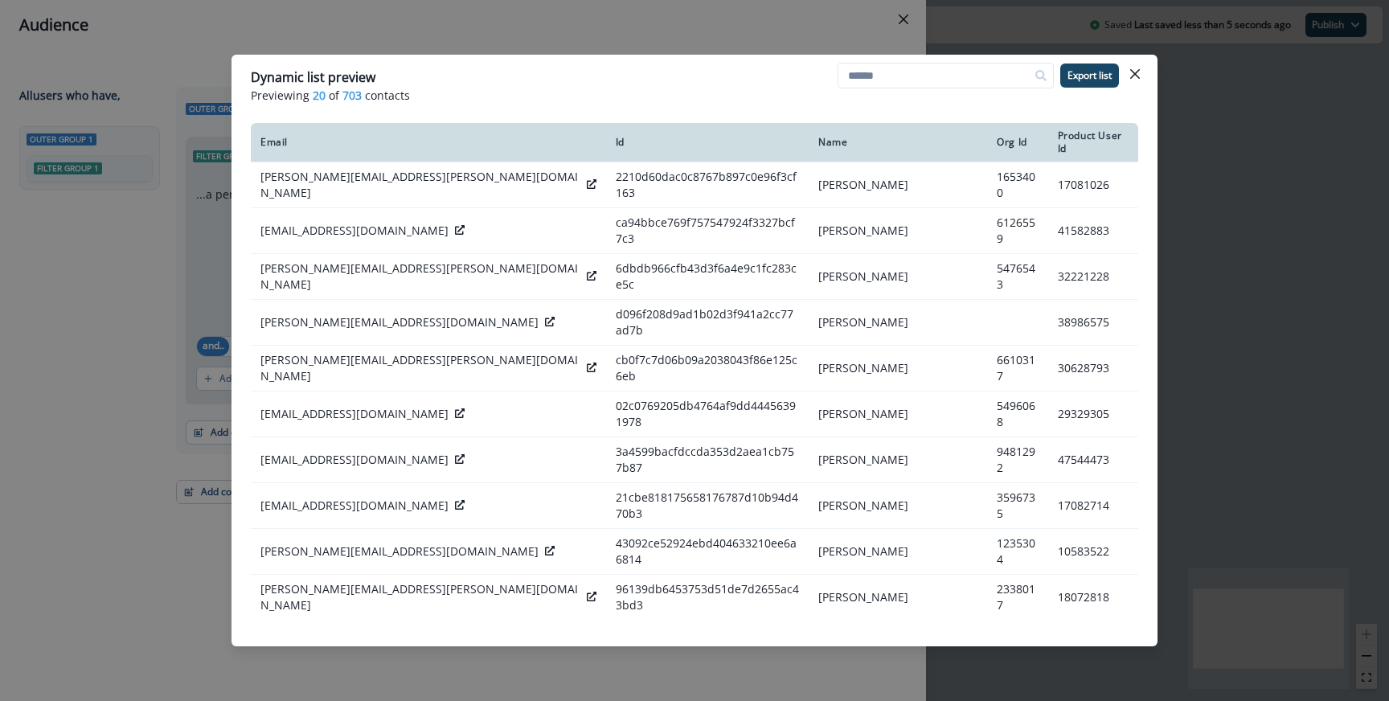
click at [367, 27] on div "Dynamic list preview Previewing 20 of 703 contacts Export list Email Id Name Or…" at bounding box center [694, 350] width 1389 height 701
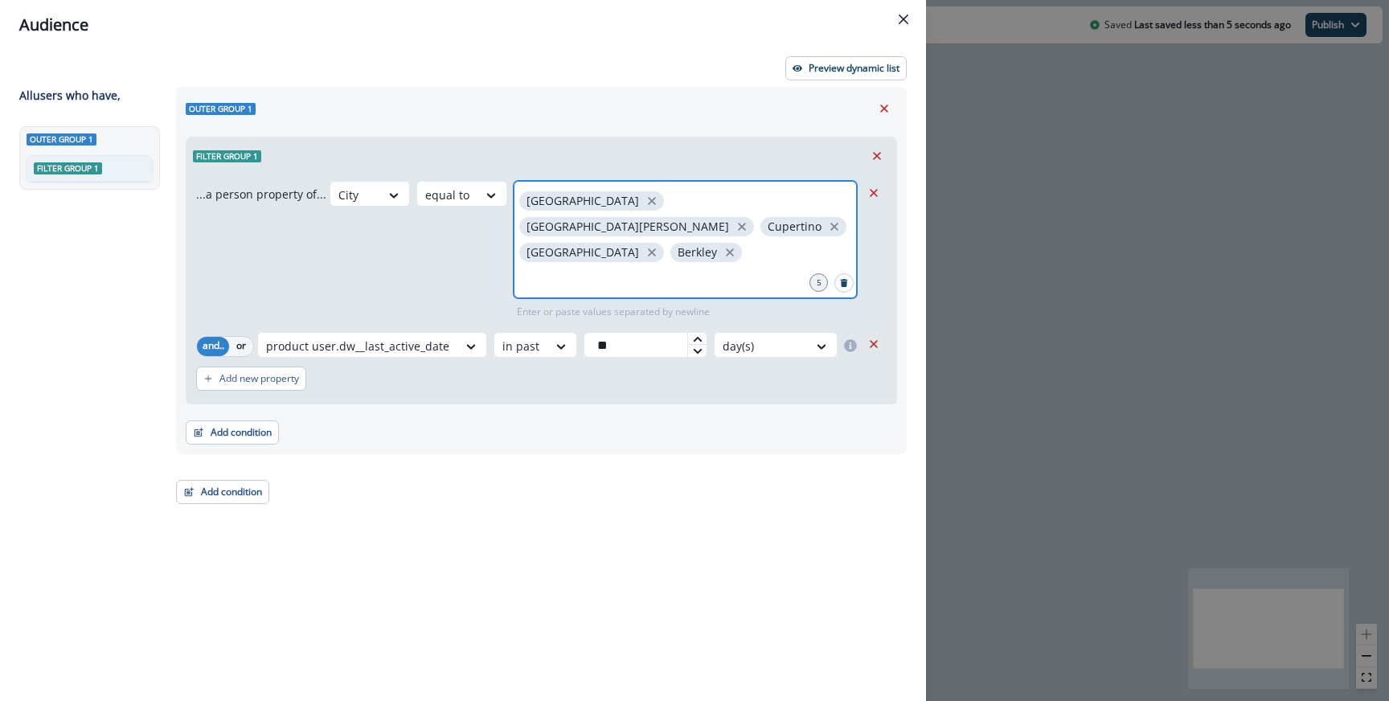
click at [666, 262] on input "text" at bounding box center [685, 278] width 339 height 32
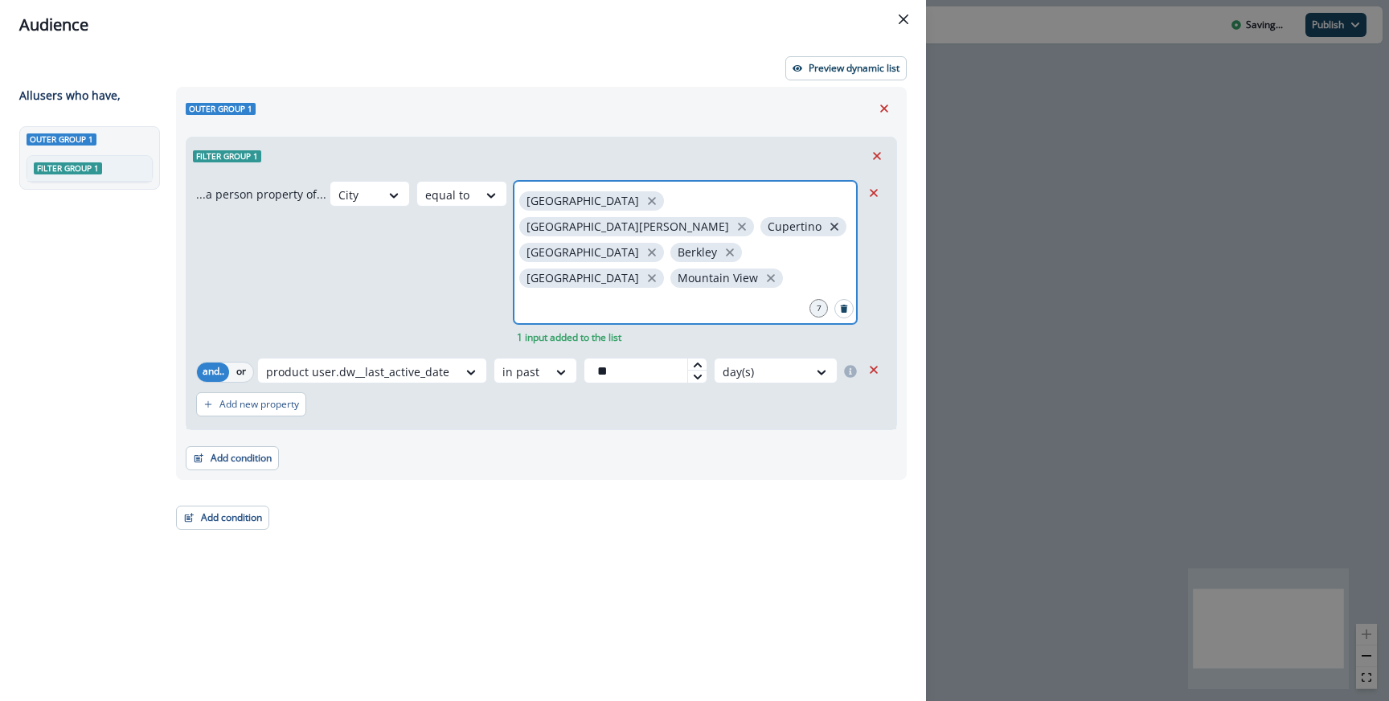
click at [827, 220] on icon "close" at bounding box center [834, 227] width 14 height 14
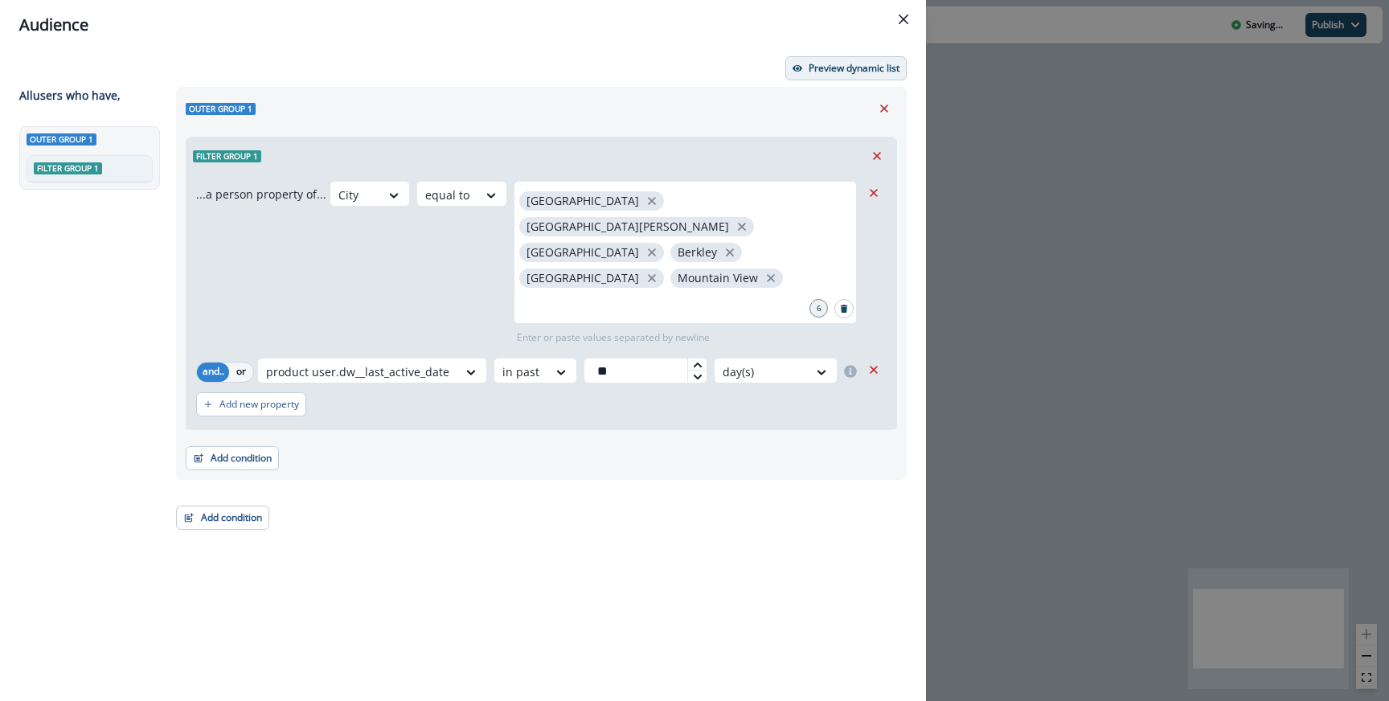
click at [852, 73] on p "Preview dynamic list" at bounding box center [854, 68] width 91 height 11
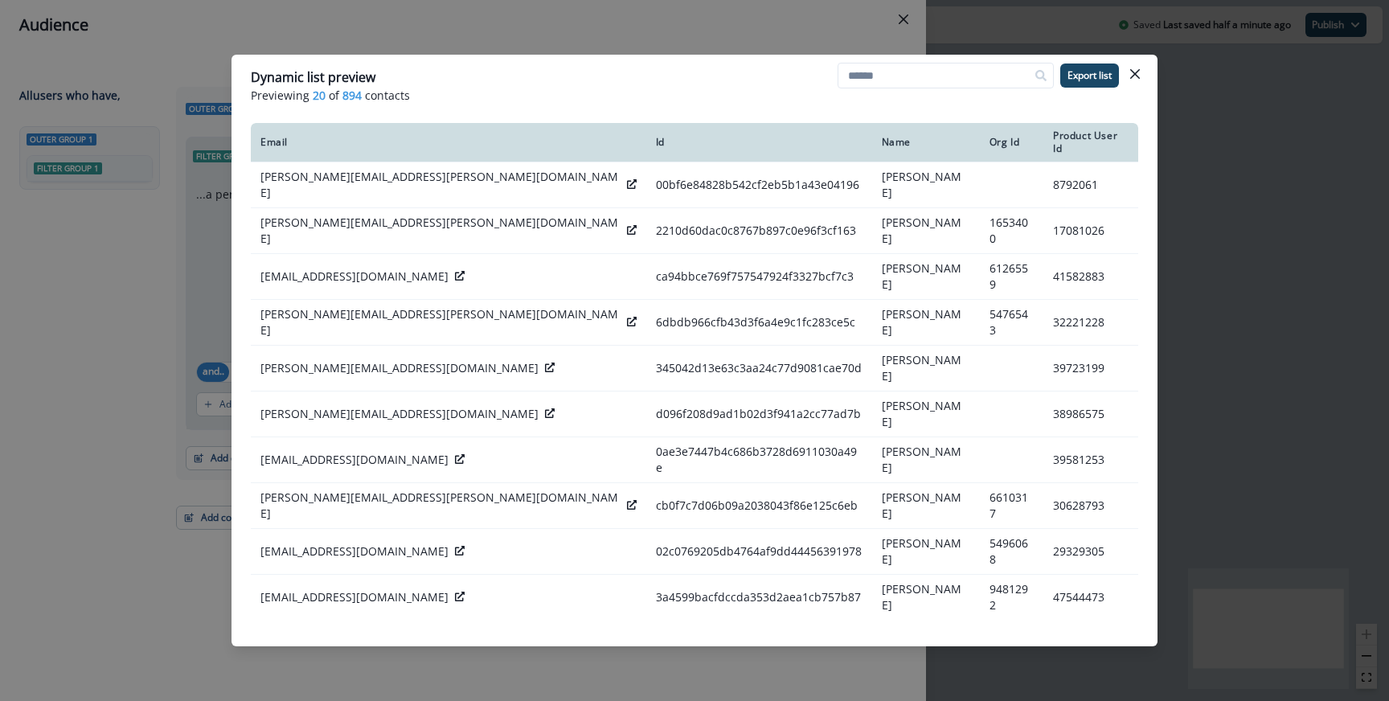
click at [17, 224] on div "Dynamic list preview Previewing 20 of 894 contacts Export list Email Id Name Or…" at bounding box center [694, 350] width 1389 height 701
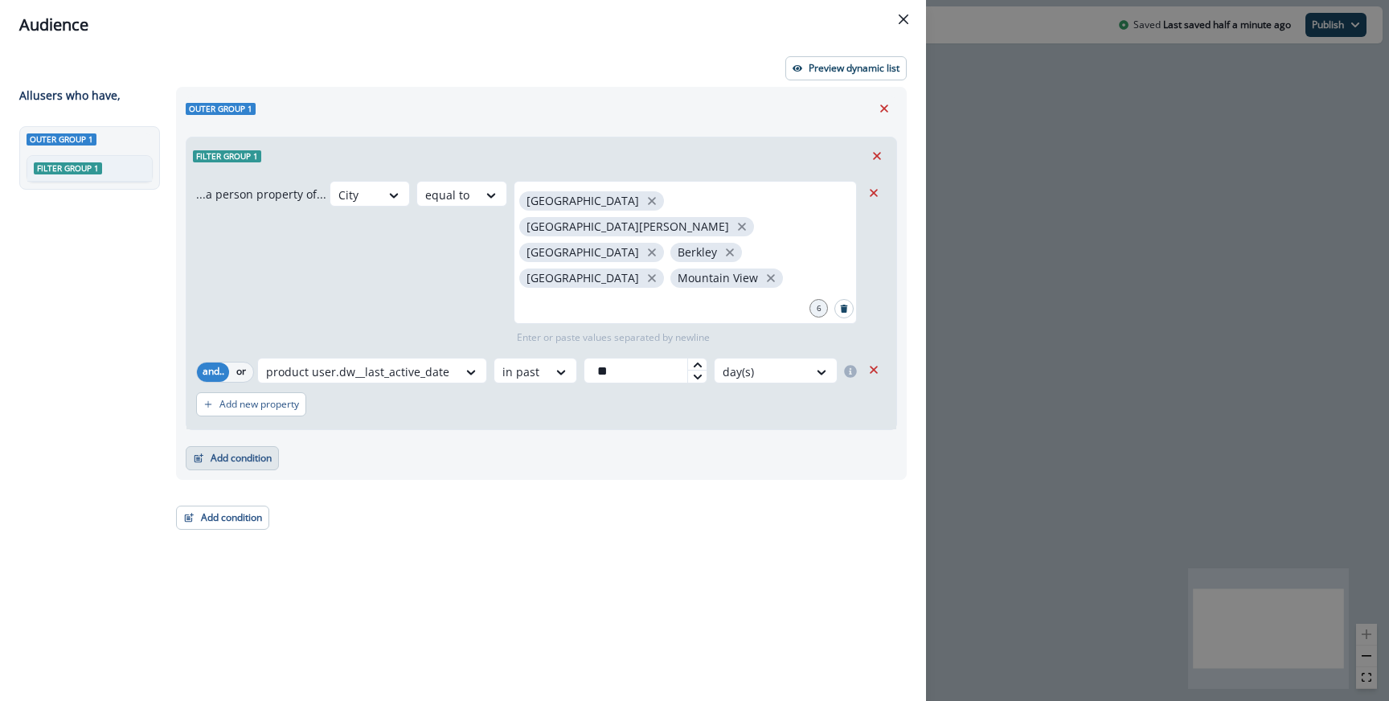
click at [257, 446] on button "Add condition" at bounding box center [232, 458] width 93 height 24
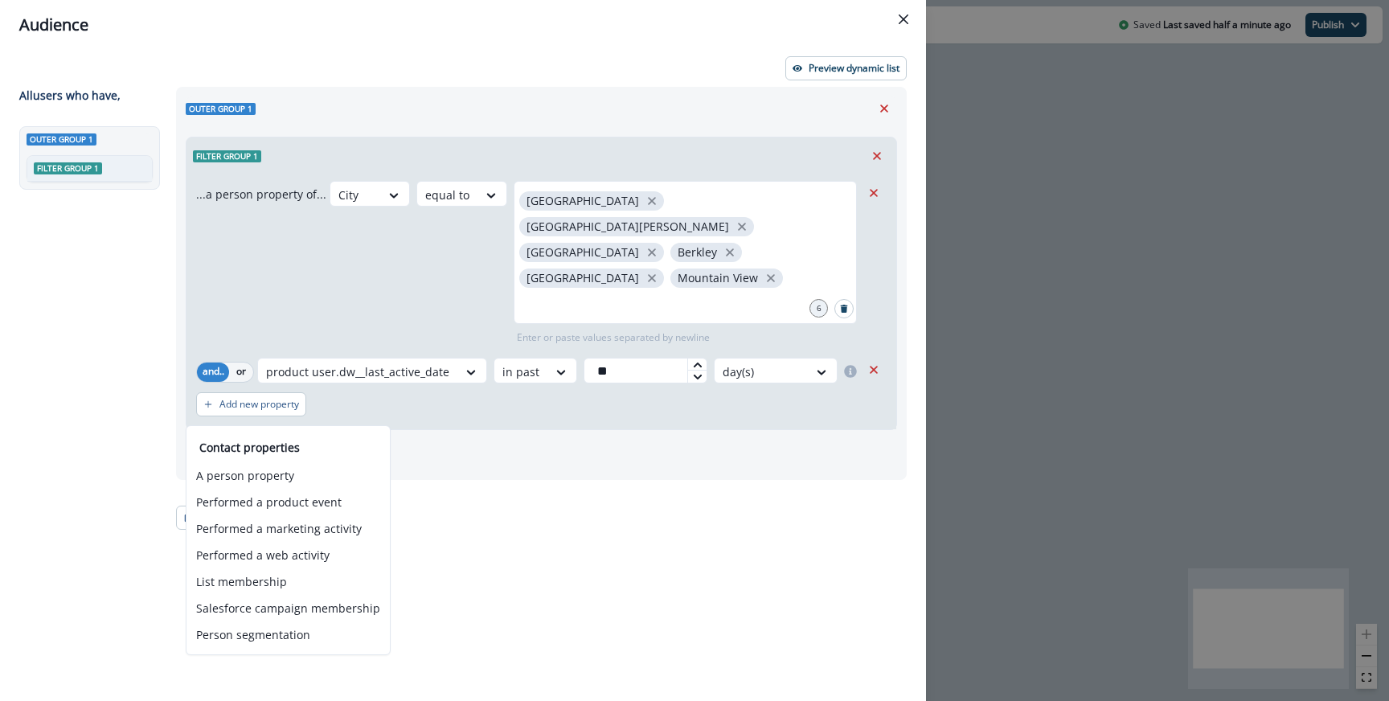
click at [351, 430] on div "Add condition Contact properties A person property Performed a product event Pe…" at bounding box center [542, 450] width 712 height 40
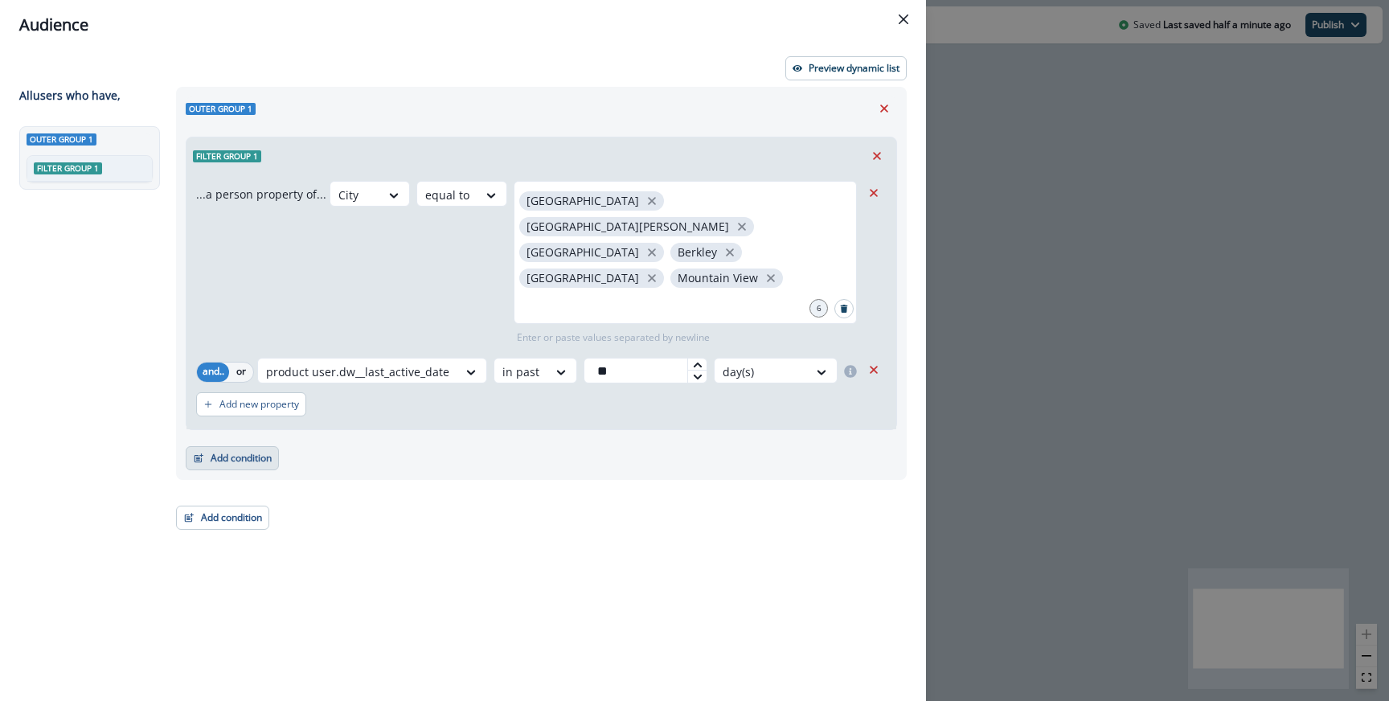
click at [259, 446] on button "Add condition" at bounding box center [232, 458] width 93 height 24
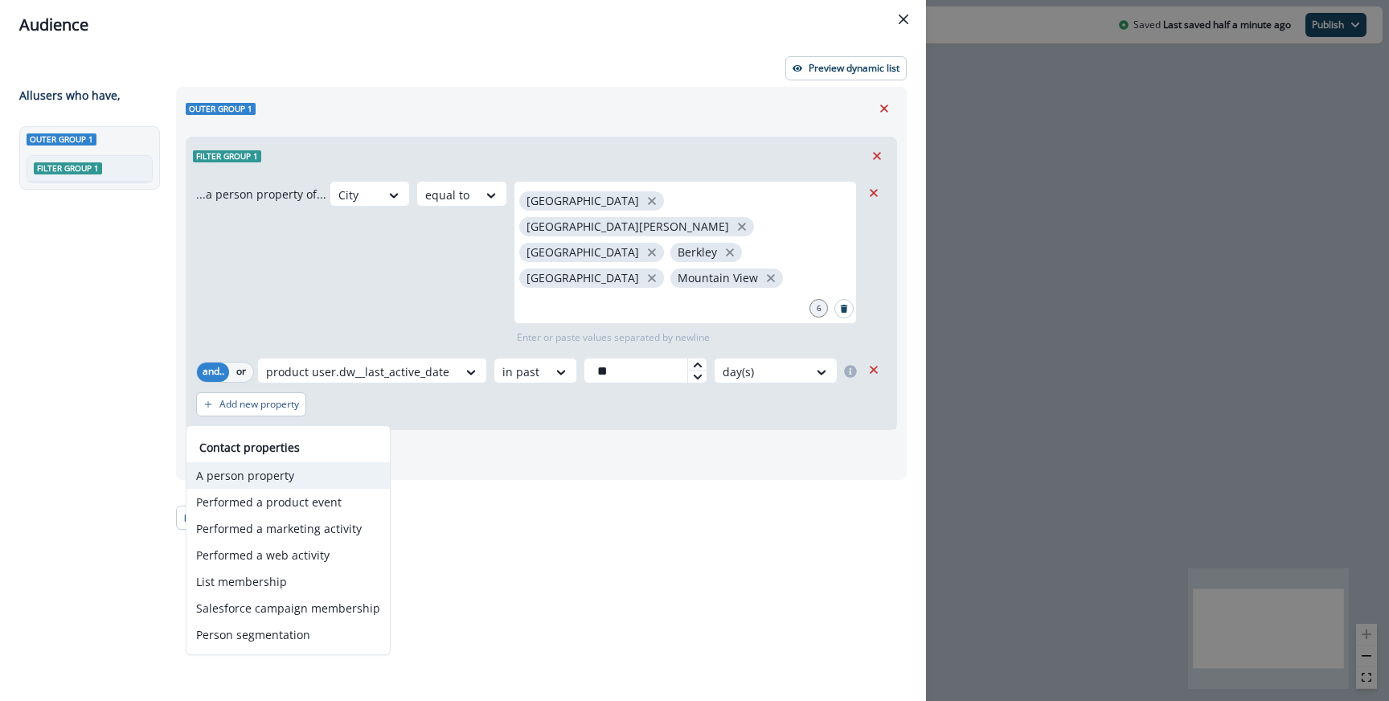
click at [240, 478] on button "A person property" at bounding box center [288, 475] width 203 height 27
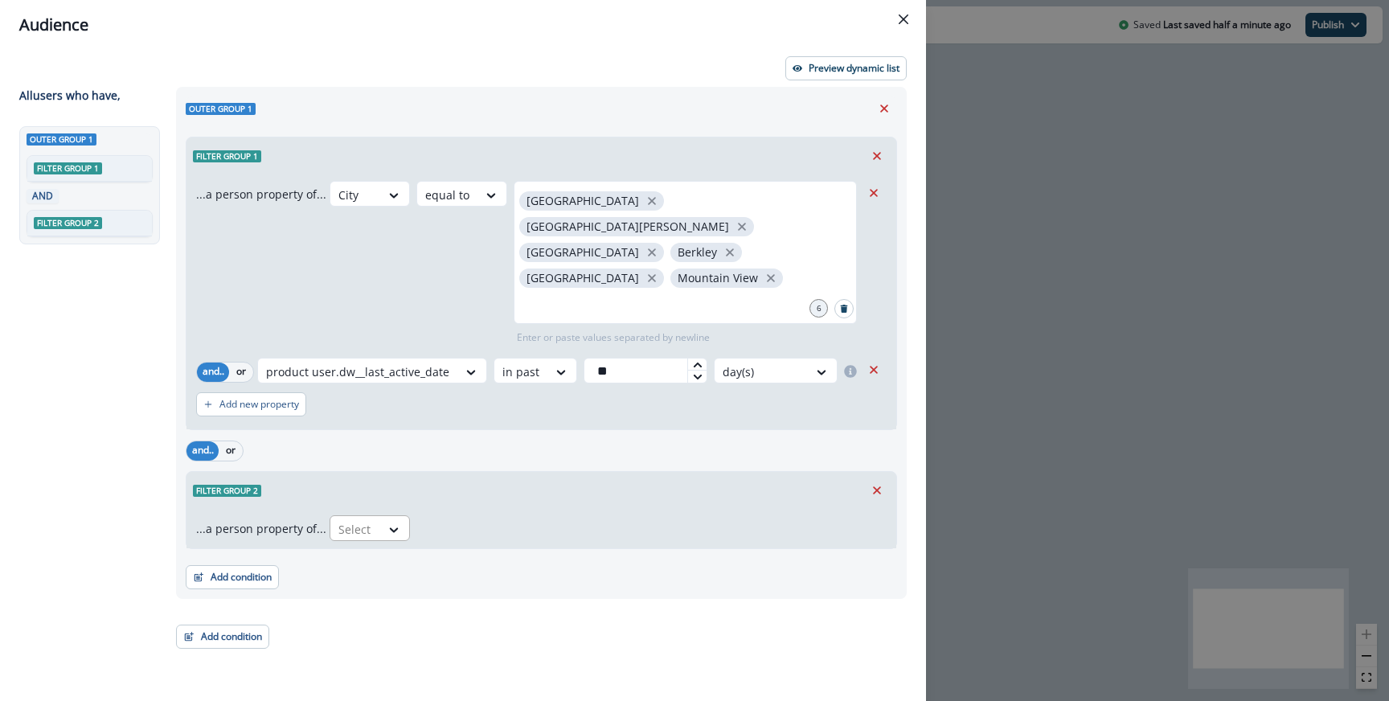
click at [360, 519] on div at bounding box center [356, 529] width 34 height 20
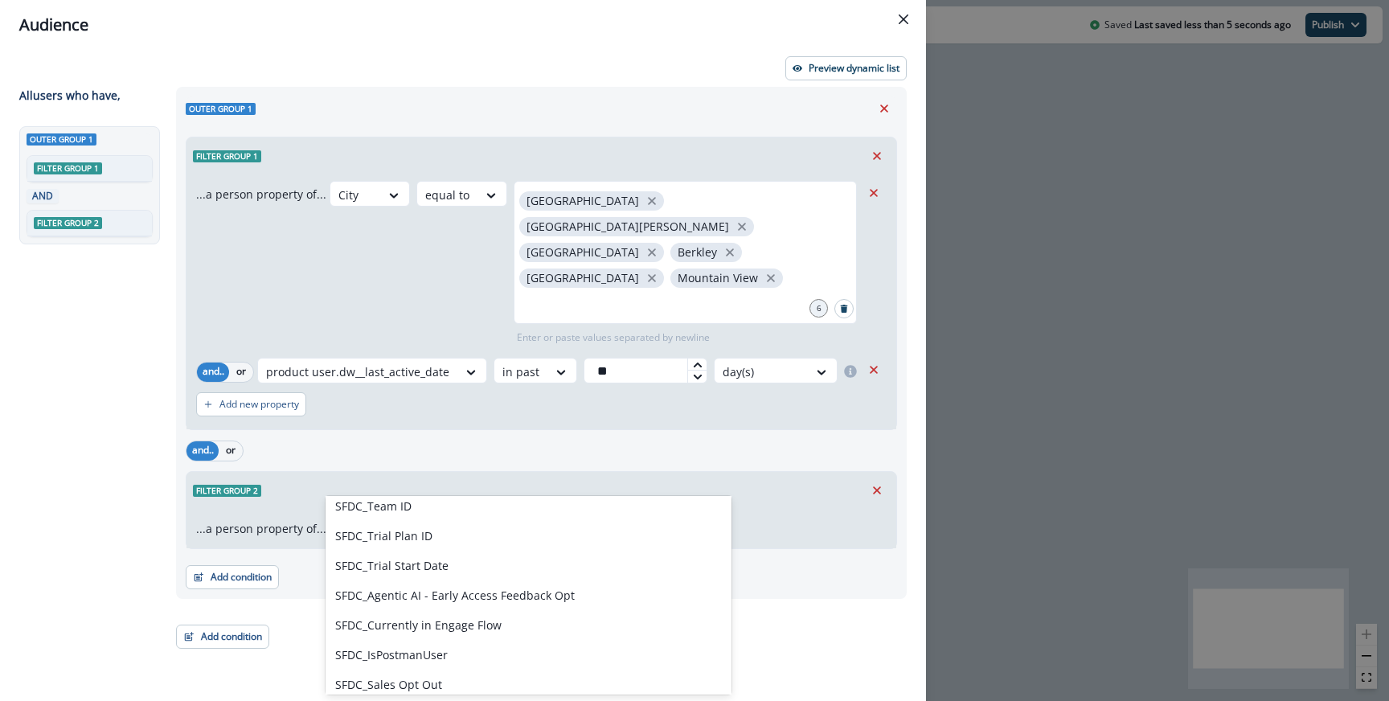
scroll to position [216, 0]
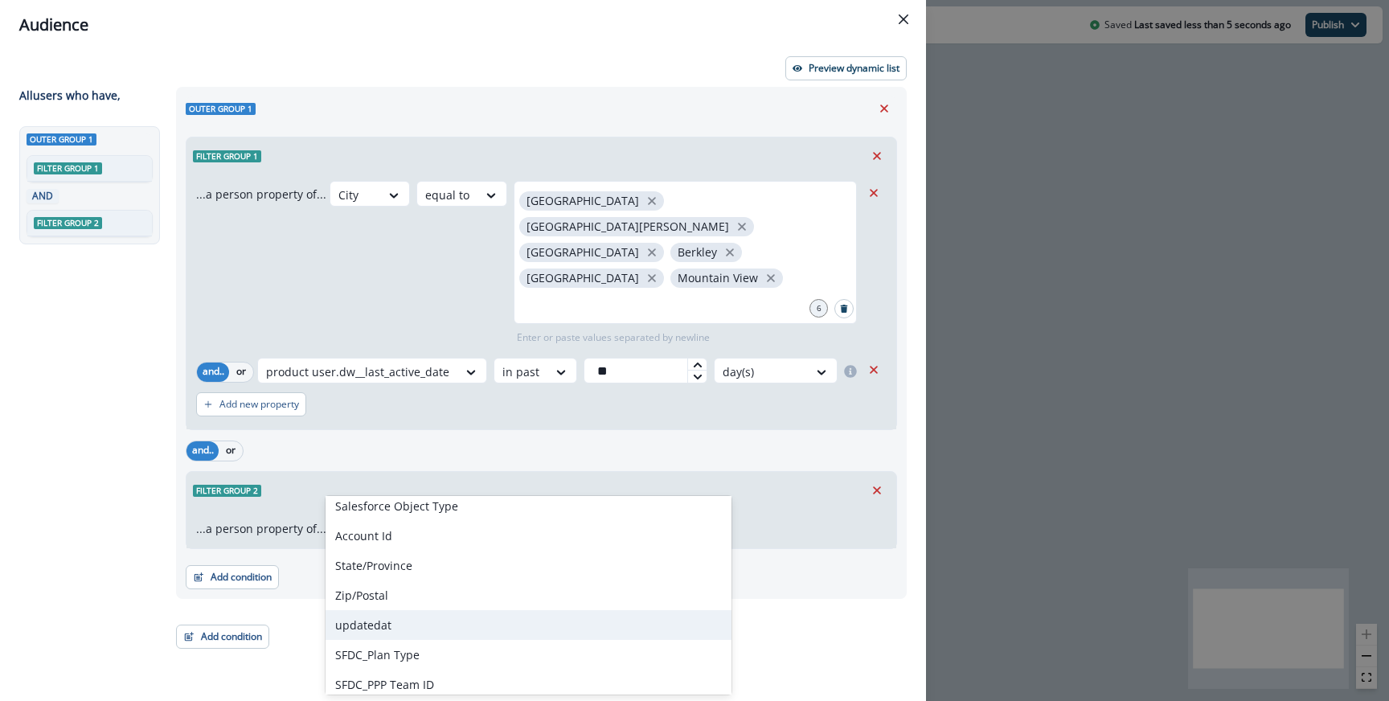
type input "**"
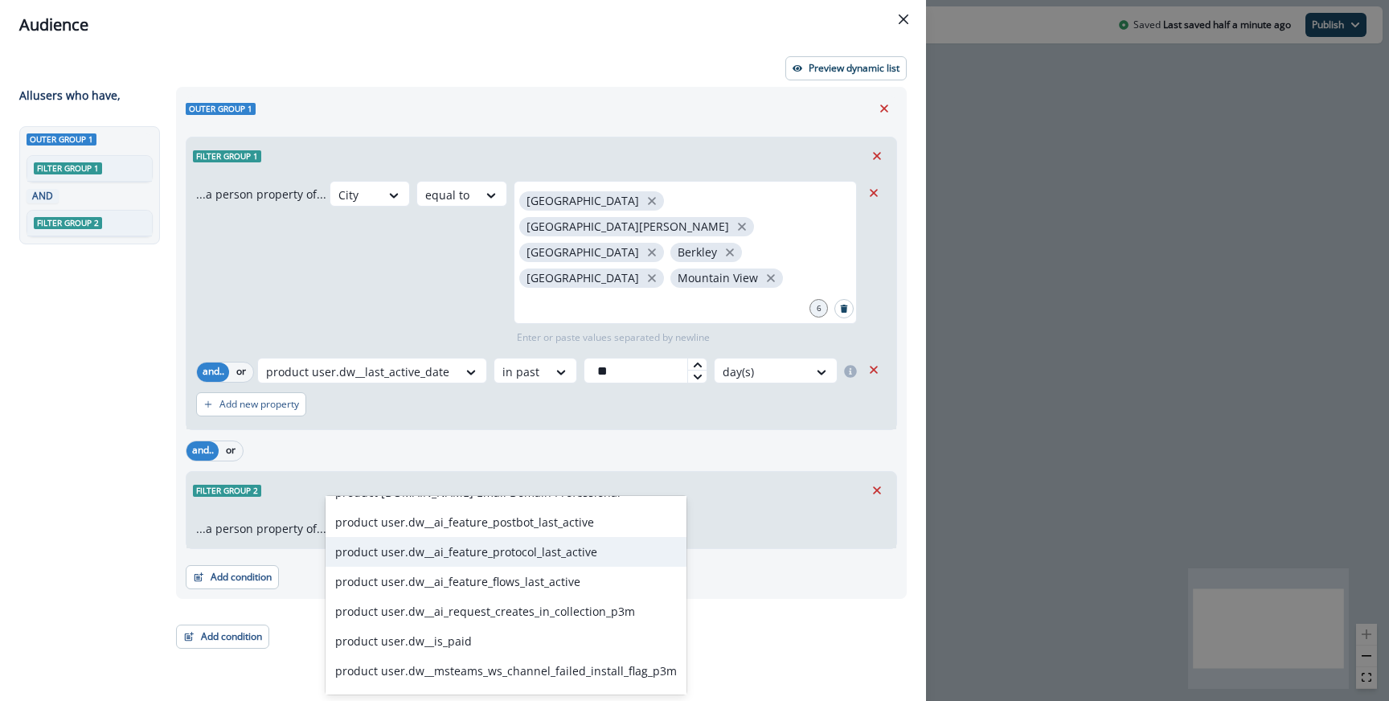
scroll to position [185, 0]
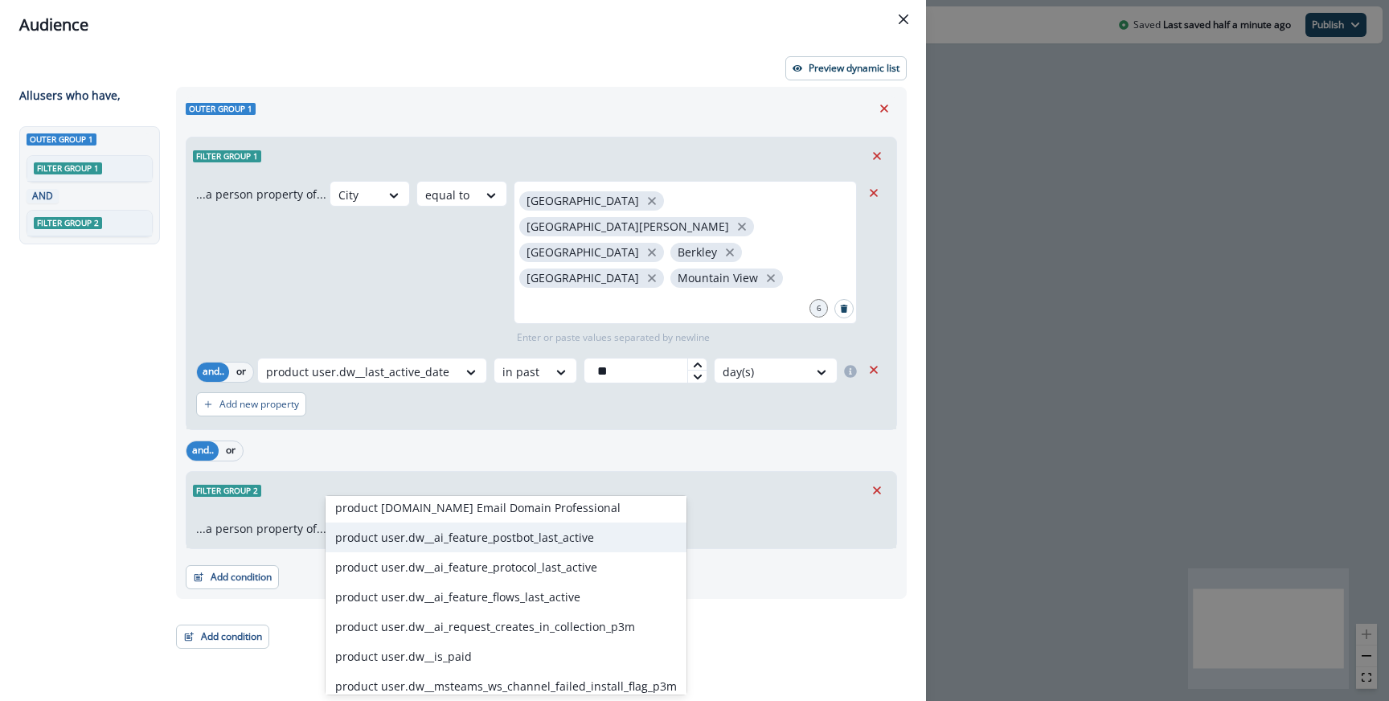
click at [469, 550] on div "product user.dw__ai_feature_postbot_last_active" at bounding box center [506, 538] width 361 height 30
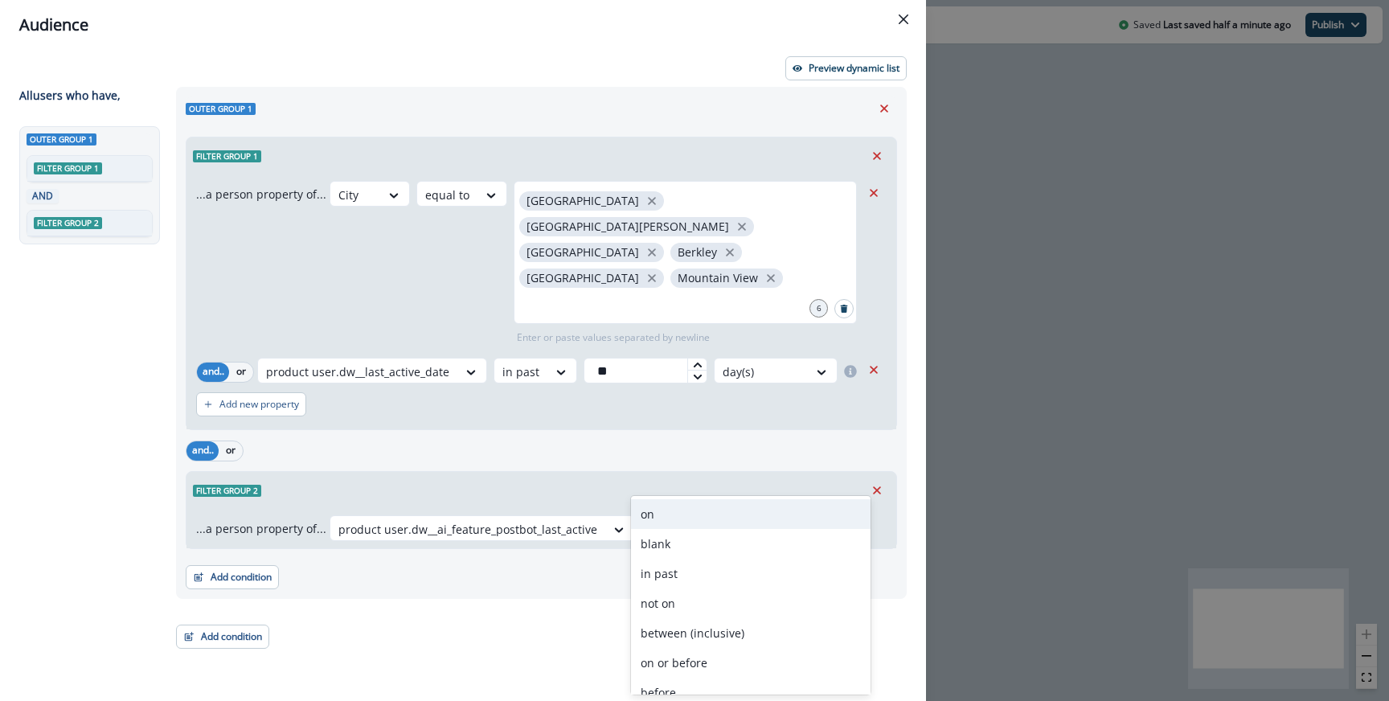
click at [700, 522] on icon at bounding box center [706, 530] width 14 height 16
click at [739, 509] on div "...a person property of... product user.dw__ai_feature_postbot_last_active on, …" at bounding box center [542, 528] width 710 height 39
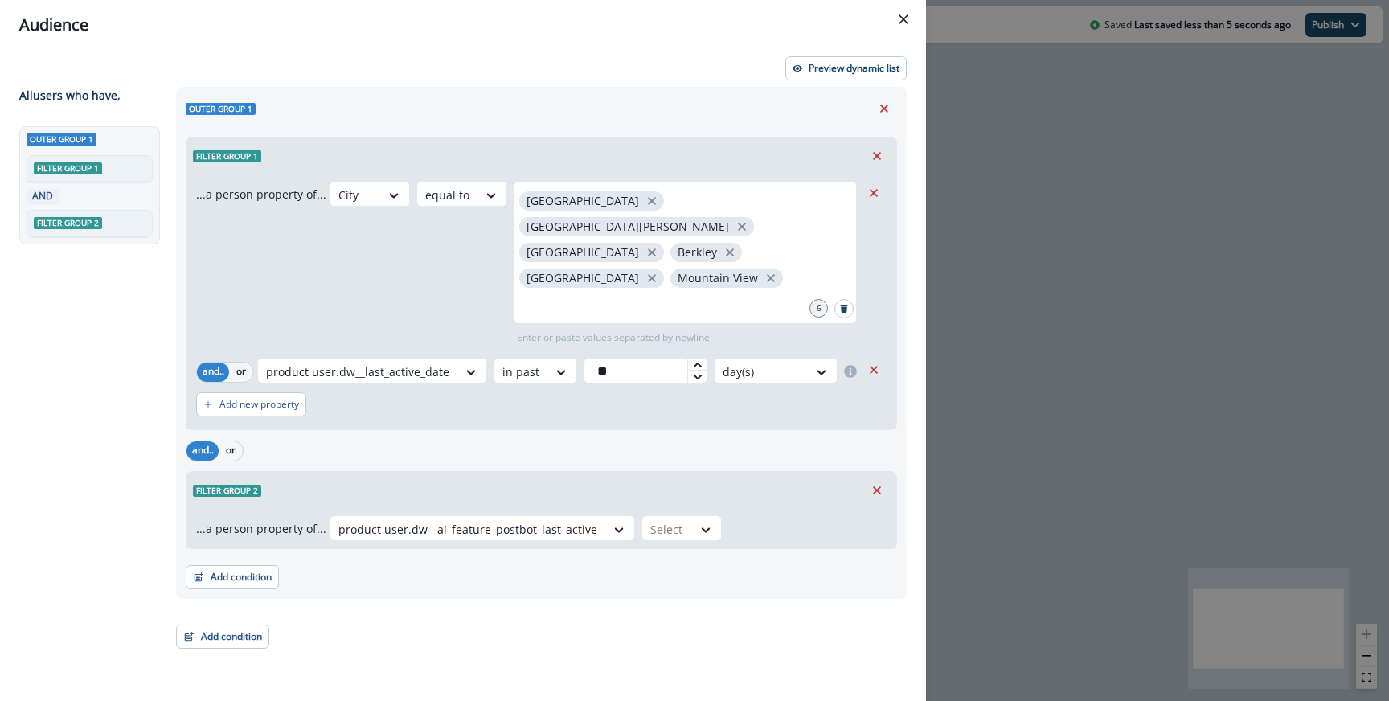
click at [286, 230] on div "...a person property of... City equal to San Francisco San Jose Oakland Berkley…" at bounding box center [528, 263] width 665 height 164
click at [241, 196] on p "...a person property of..." at bounding box center [261, 194] width 130 height 17
click at [876, 483] on icon "Remove" at bounding box center [877, 490] width 14 height 14
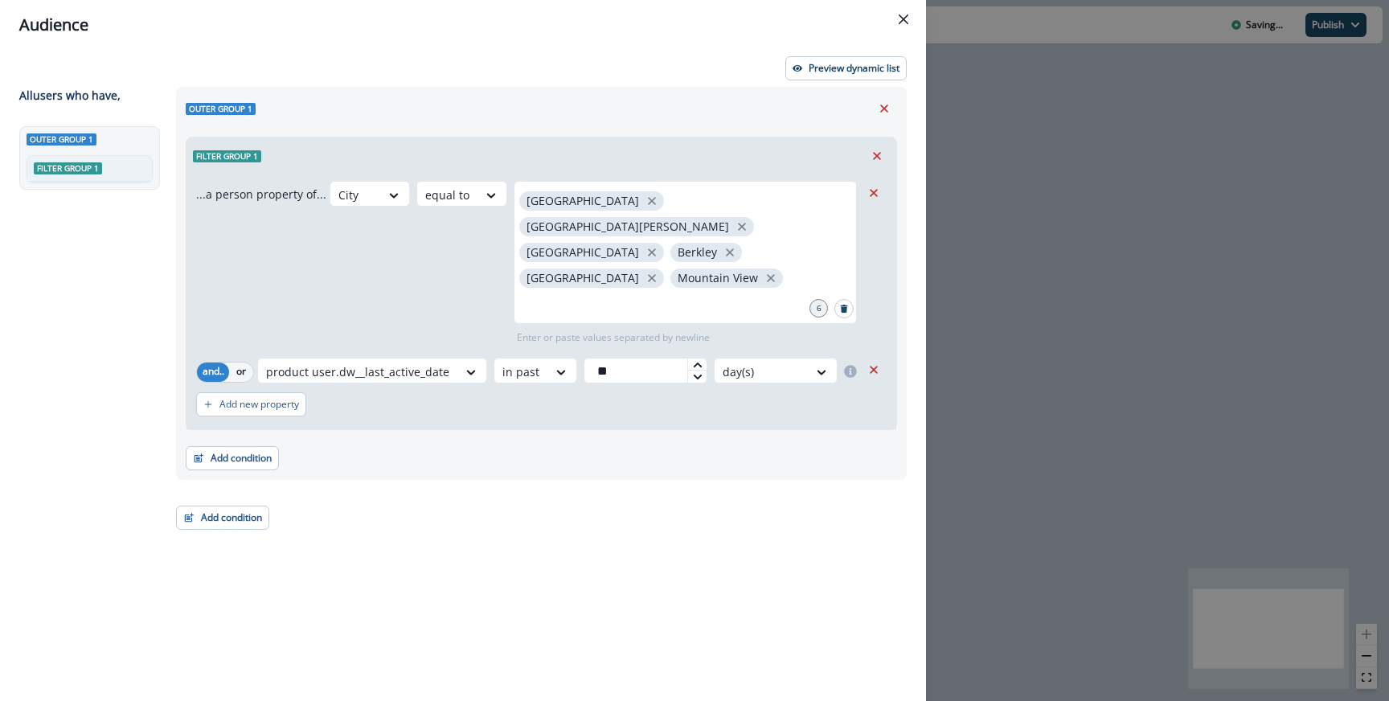
click at [979, 419] on div "Audience Preview dynamic list All user s who have, Outer group 1 Filter group 1…" at bounding box center [694, 350] width 1389 height 701
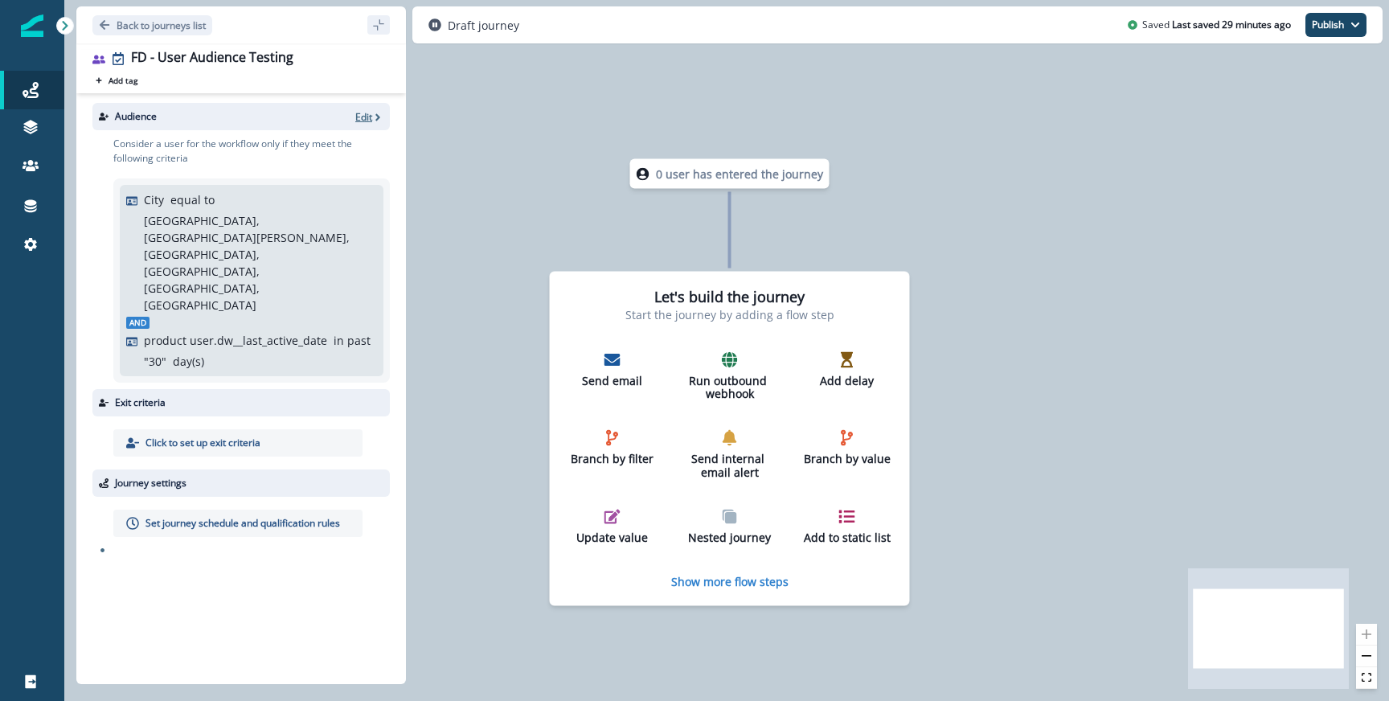
click at [377, 113] on icon "button" at bounding box center [377, 117] width 11 height 11
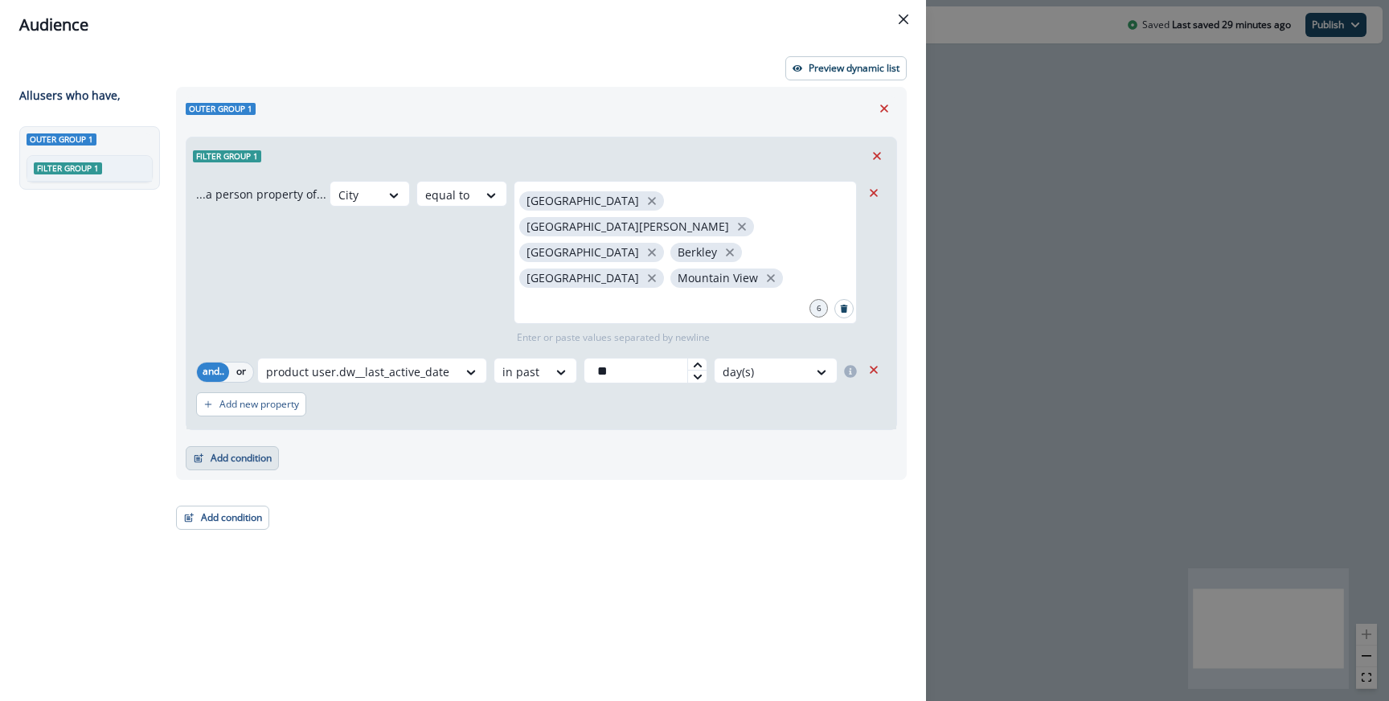
click at [248, 446] on button "Add condition" at bounding box center [232, 458] width 93 height 24
click at [254, 495] on div "Outer group 1 Filter group 1 ...a person property of... City equal to San Franc…" at bounding box center [536, 365] width 741 height 556
click at [252, 506] on button "Add condition" at bounding box center [222, 518] width 93 height 24
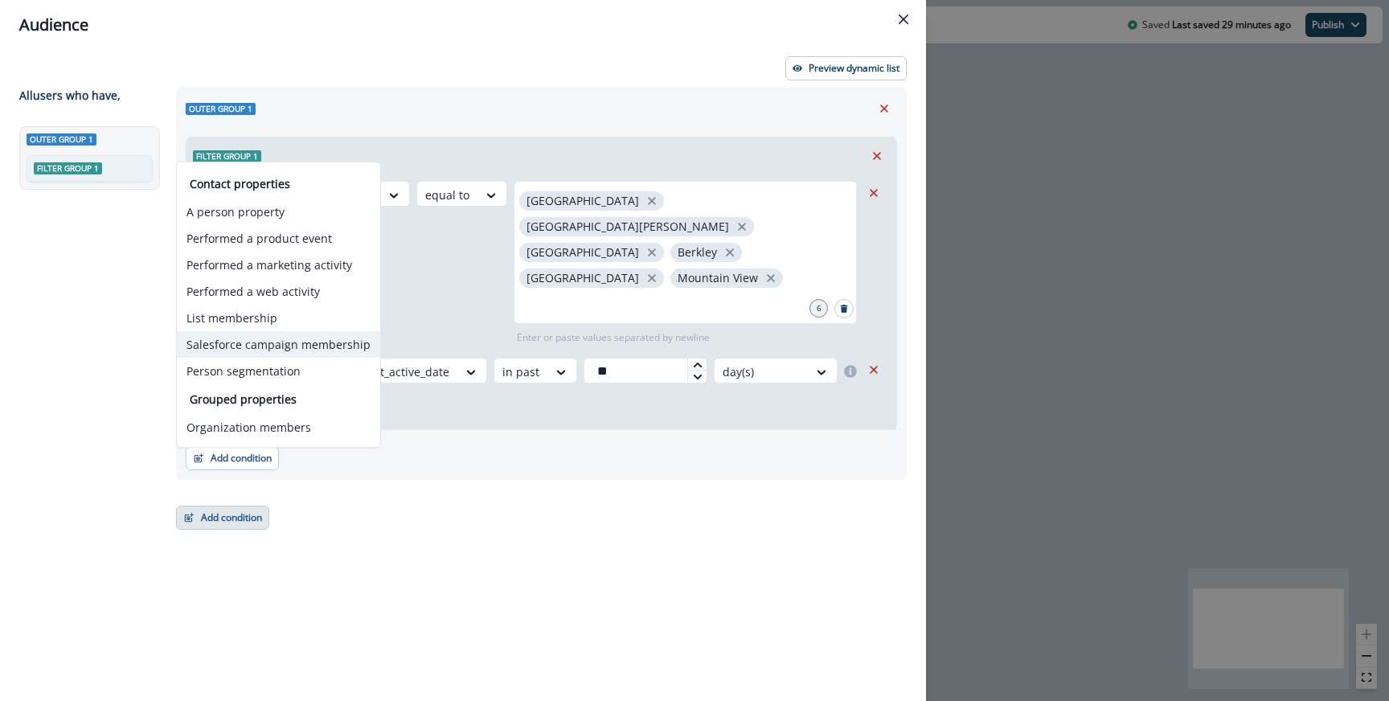
drag, startPoint x: 281, startPoint y: 362, endPoint x: 283, endPoint y: 334, distance: 28.2
click at [283, 334] on div "Contact properties A person property Performed a product event Performed a mark…" at bounding box center [278, 279] width 203 height 209
click at [290, 310] on button "List membership" at bounding box center [278, 318] width 203 height 27
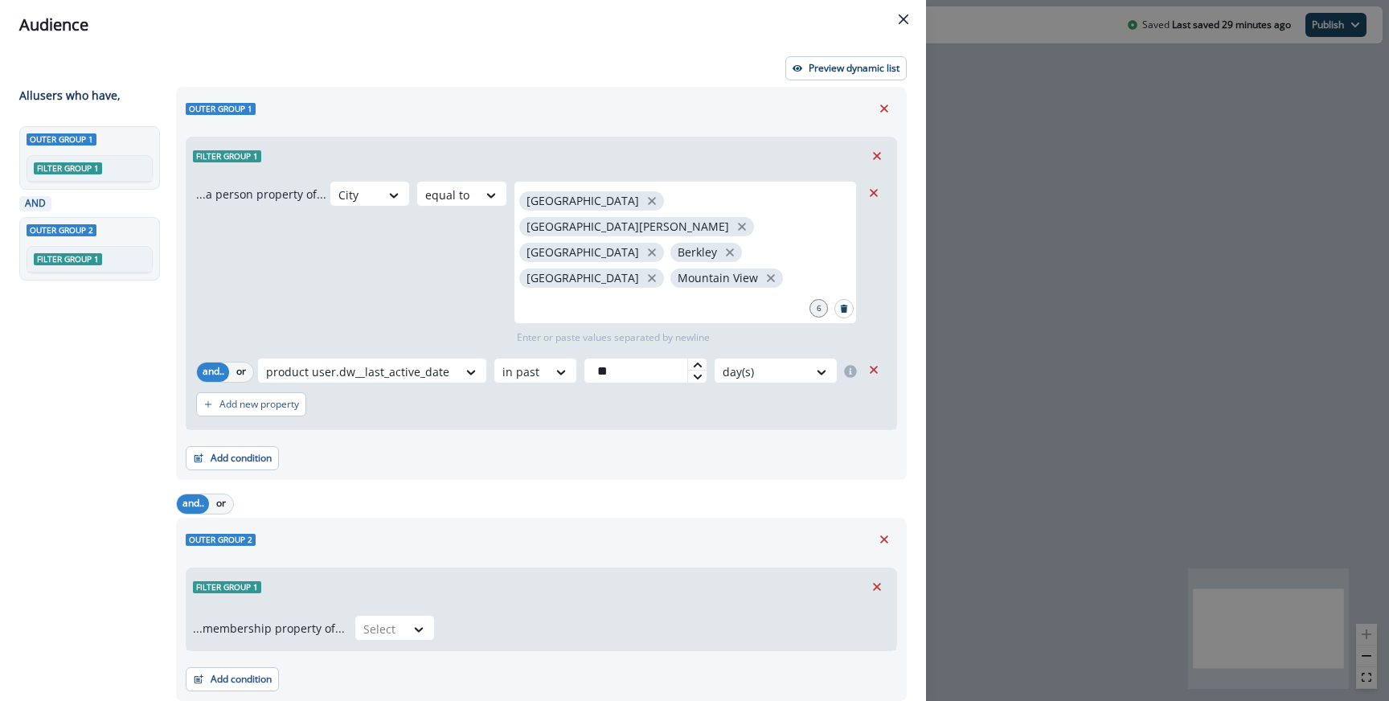
click at [384, 605] on div "...membership property of... Select" at bounding box center [542, 627] width 710 height 45
click at [388, 619] on div at bounding box center [380, 629] width 34 height 20
click at [394, 602] on div "not in" at bounding box center [390, 614] width 80 height 30
click at [490, 616] on div "Select" at bounding box center [636, 629] width 383 height 27
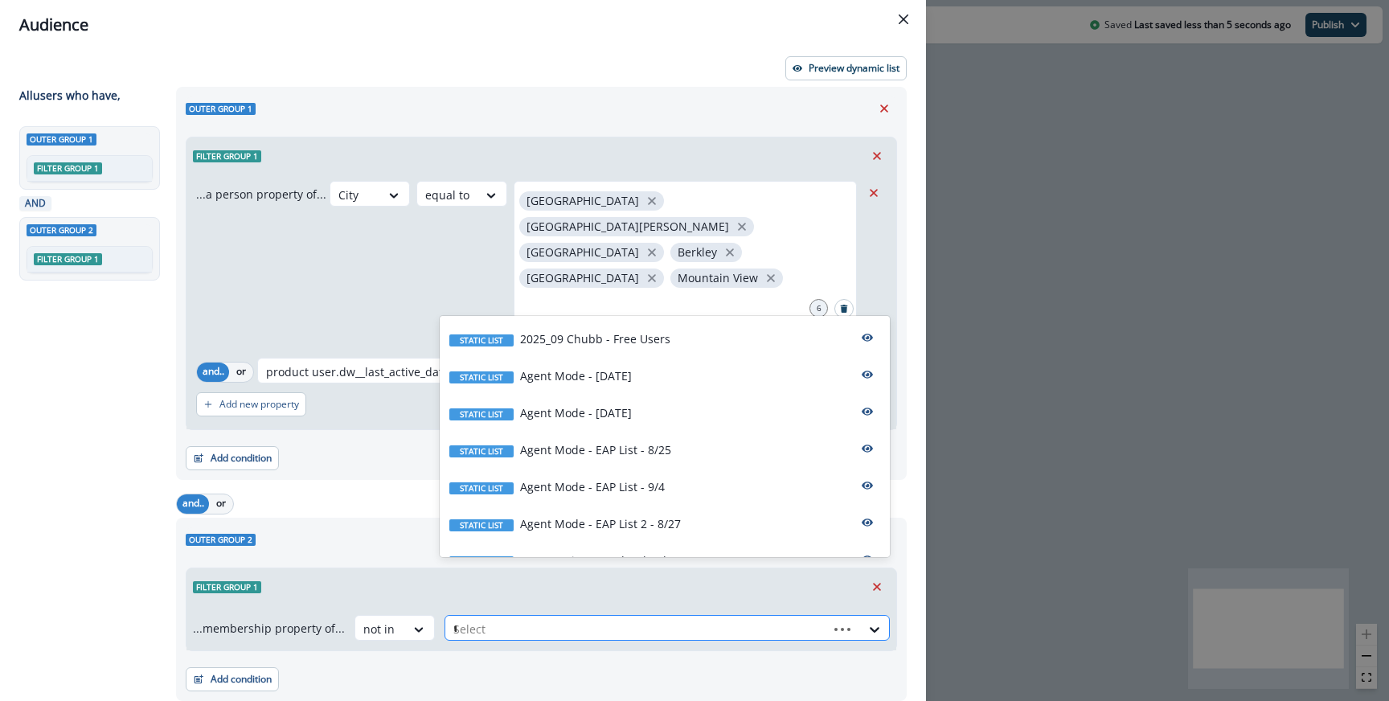
type input "**"
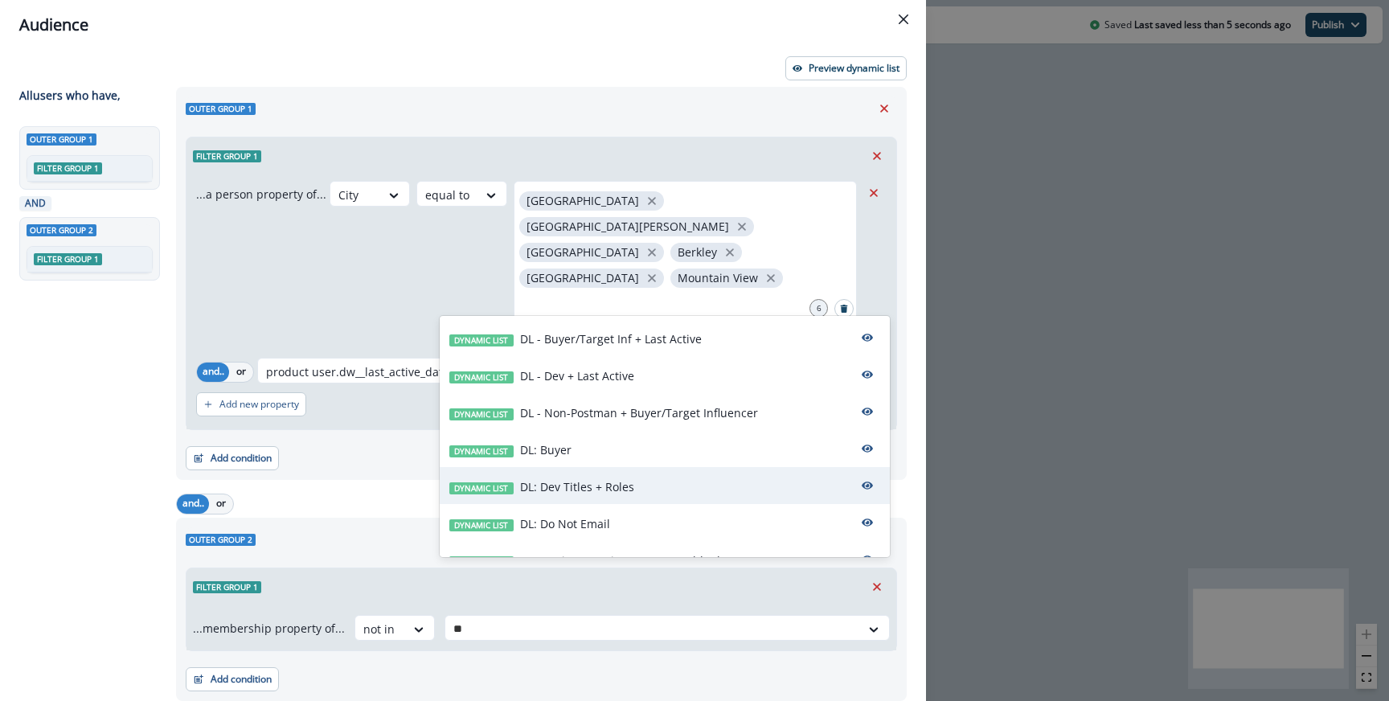
scroll to position [61, 0]
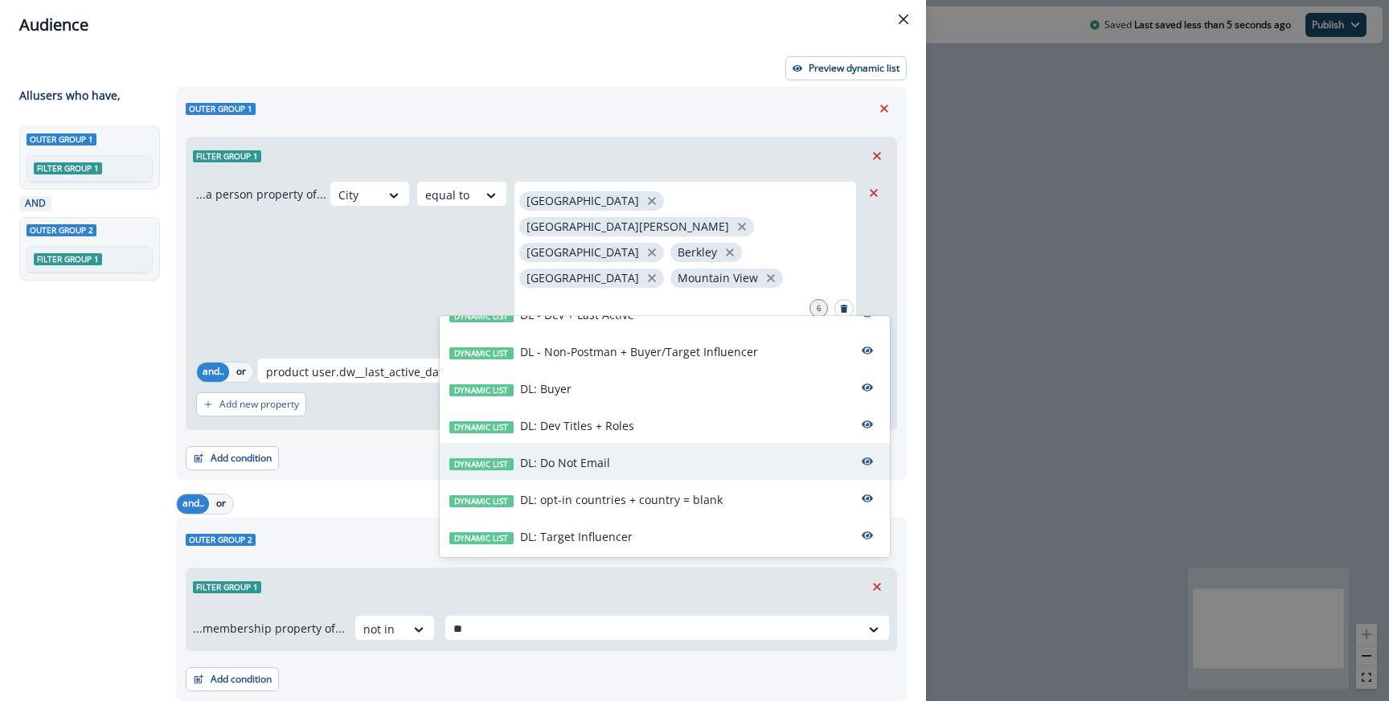
click at [578, 463] on p "DL: Do Not Email" at bounding box center [565, 462] width 90 height 17
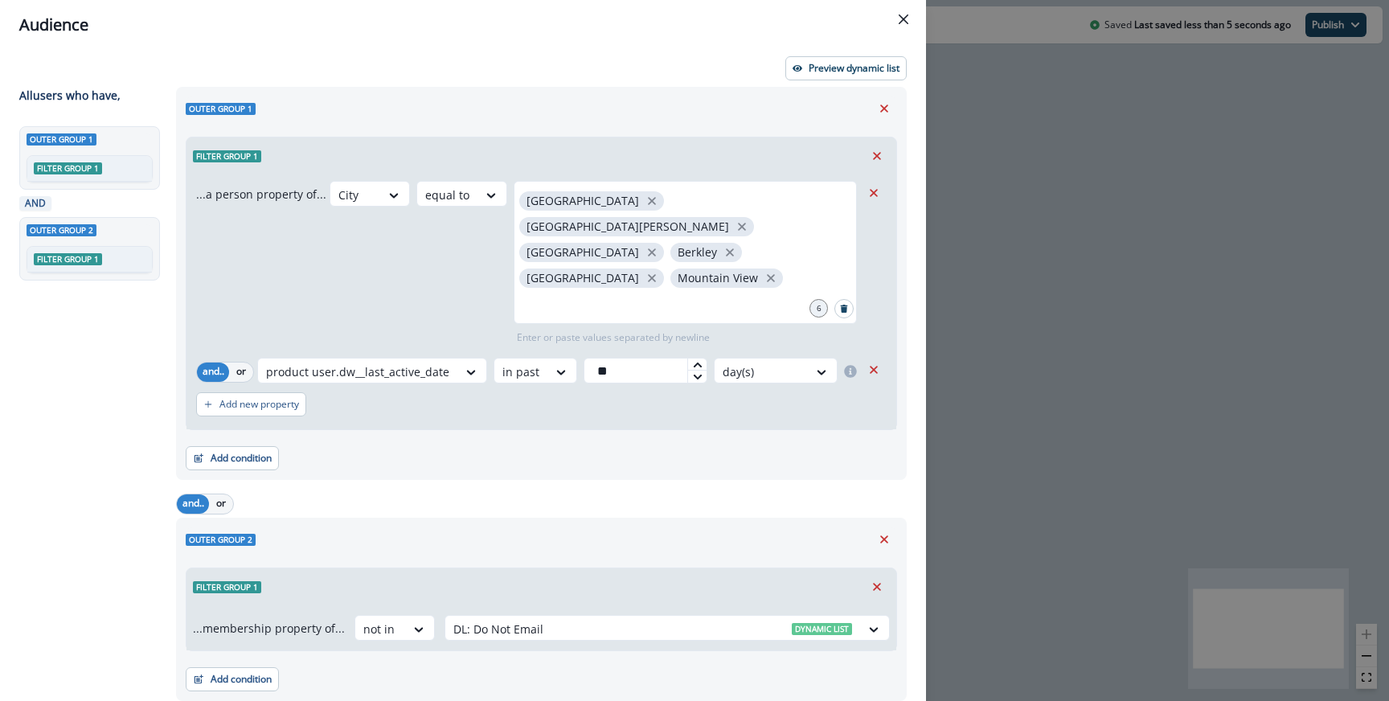
scroll to position [5, 0]
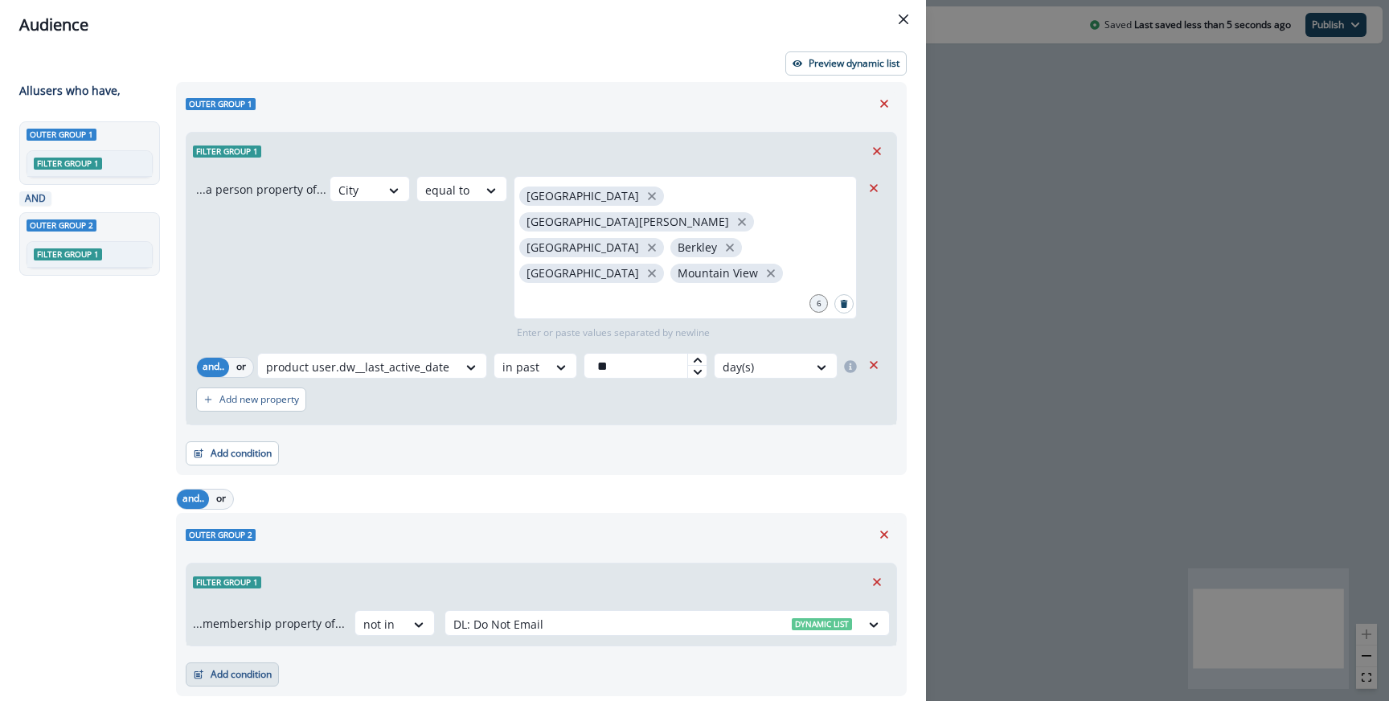
click at [236, 663] on button "Add condition" at bounding box center [232, 675] width 93 height 24
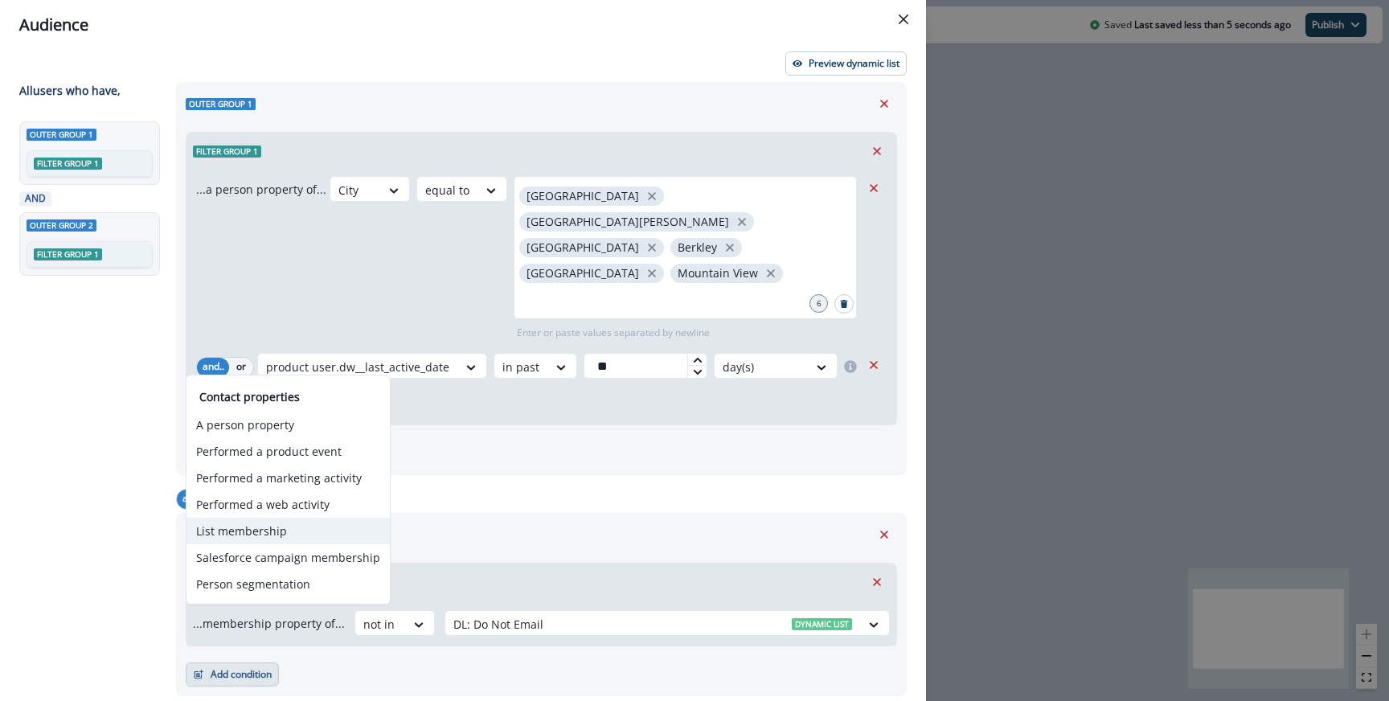
click at [284, 527] on button "List membership" at bounding box center [288, 531] width 203 height 27
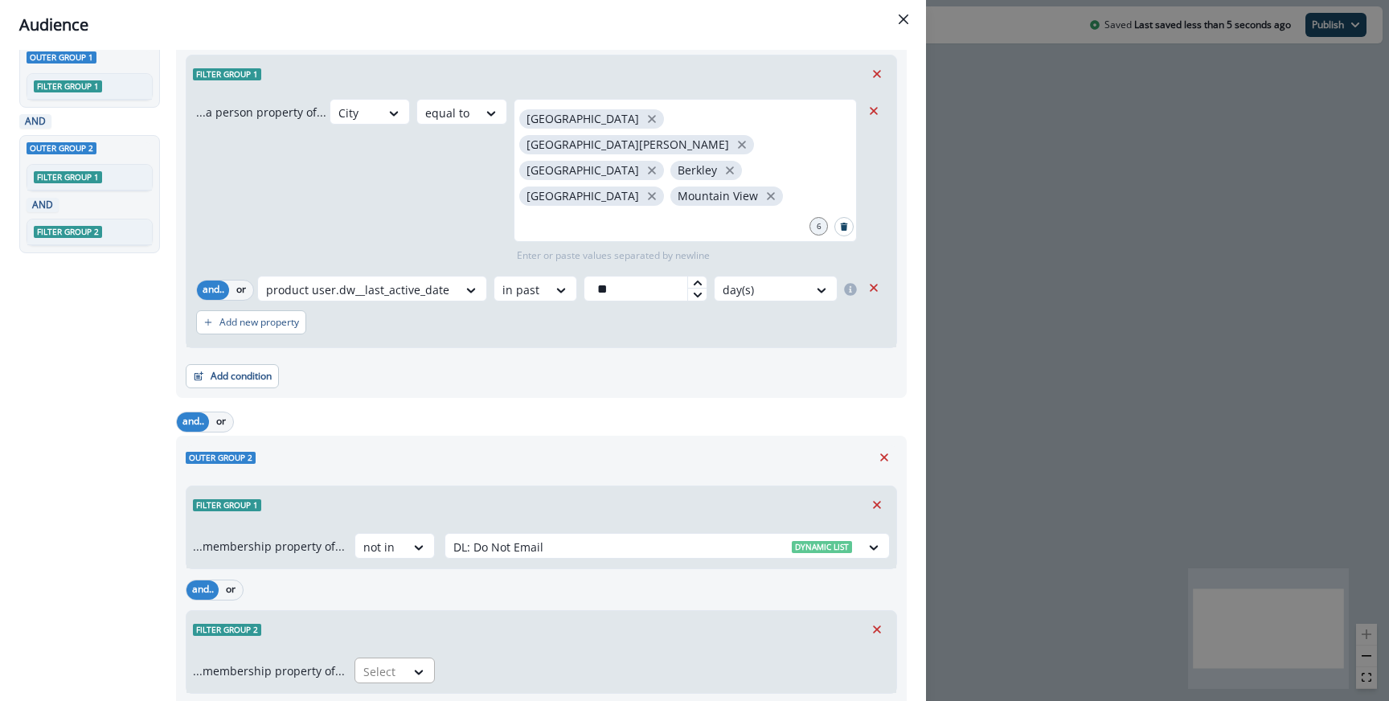
scroll to position [108, 0]
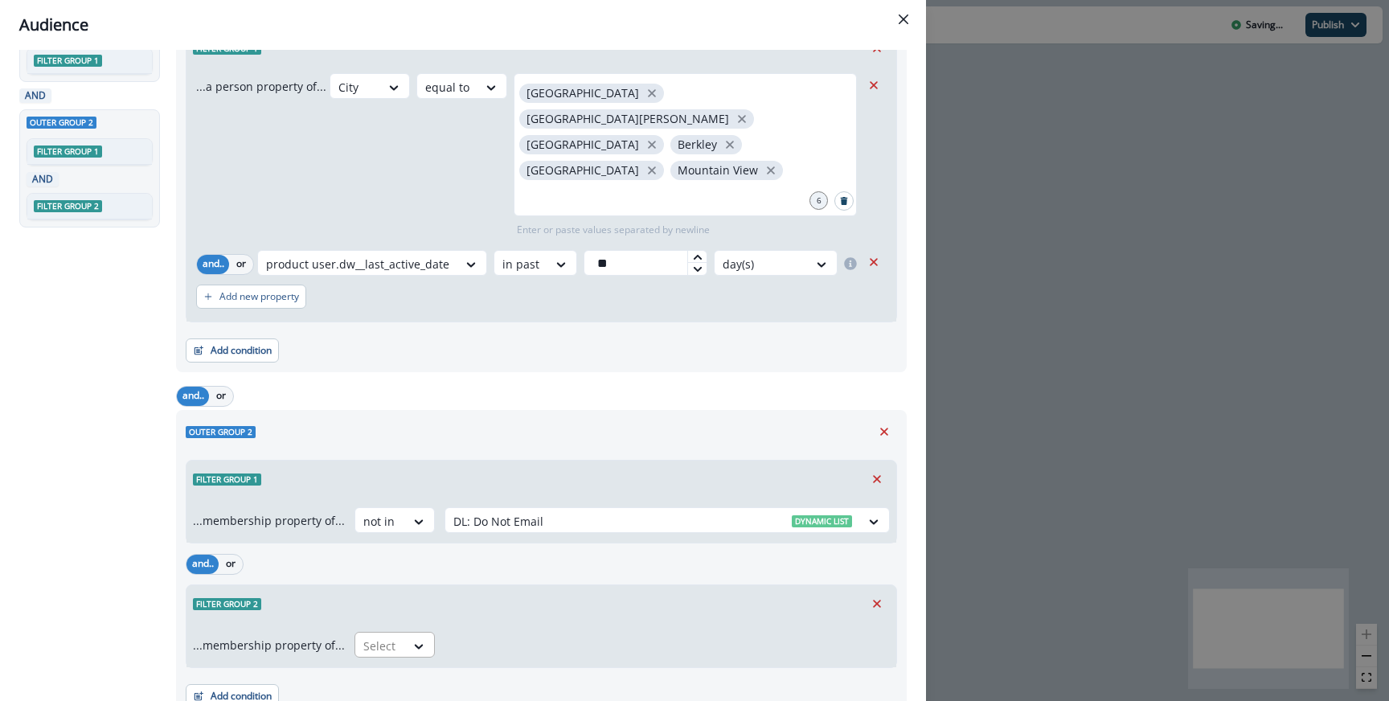
click at [395, 633] on div "Select" at bounding box center [380, 646] width 50 height 27
click at [395, 625] on div "not in" at bounding box center [390, 631] width 80 height 30
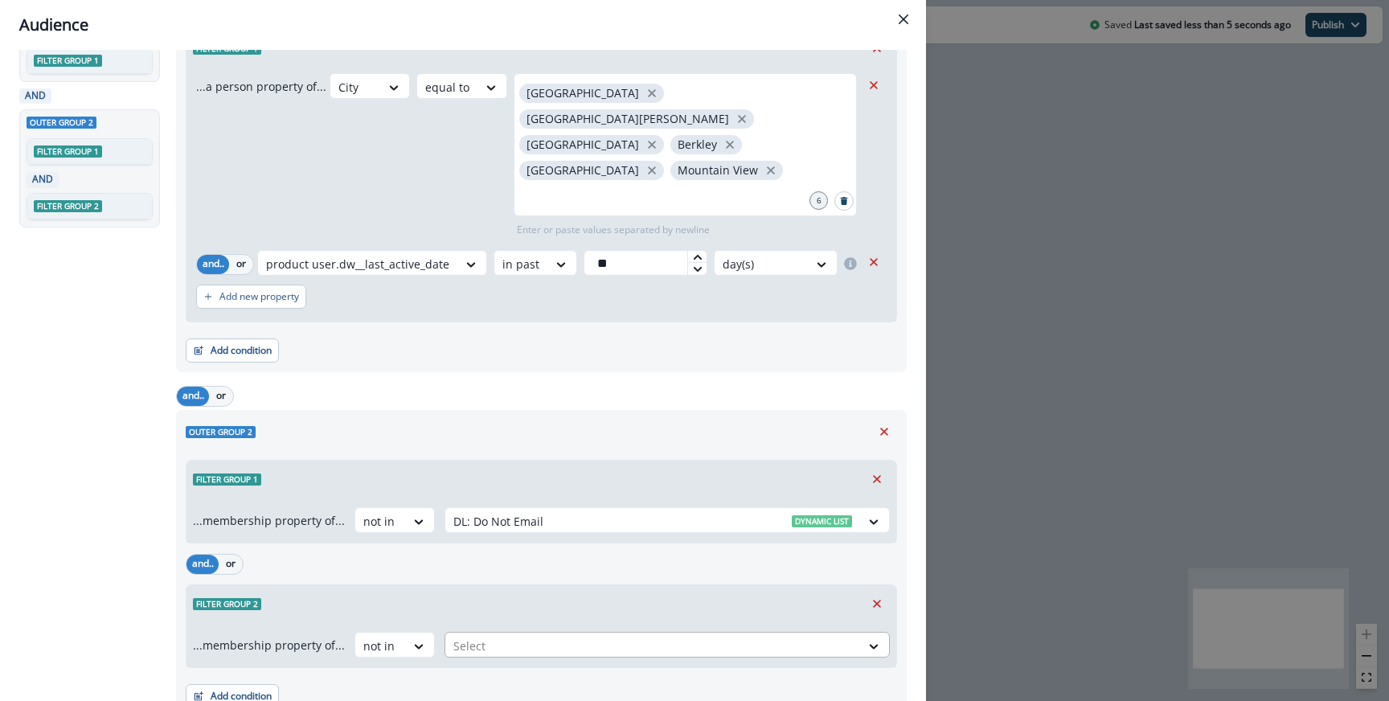
click at [503, 636] on div at bounding box center [653, 646] width 399 height 20
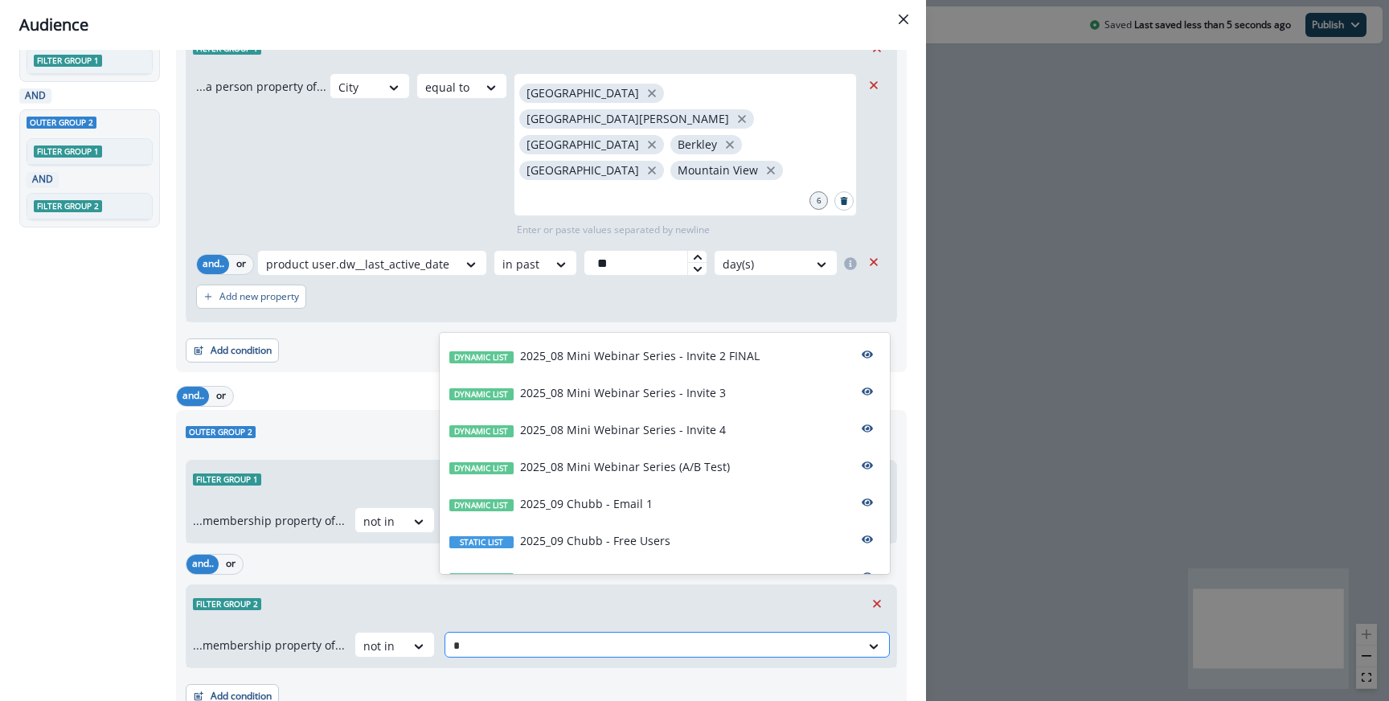
type input "**"
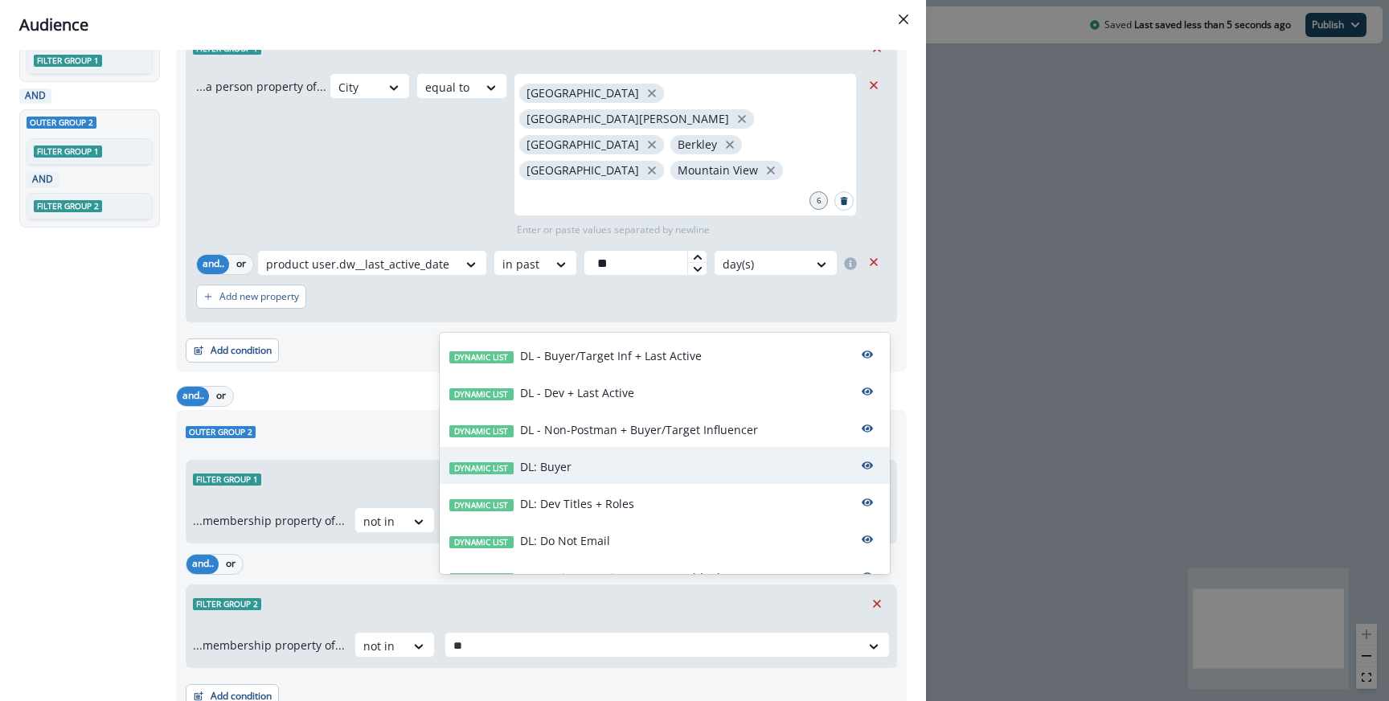
scroll to position [61, 0]
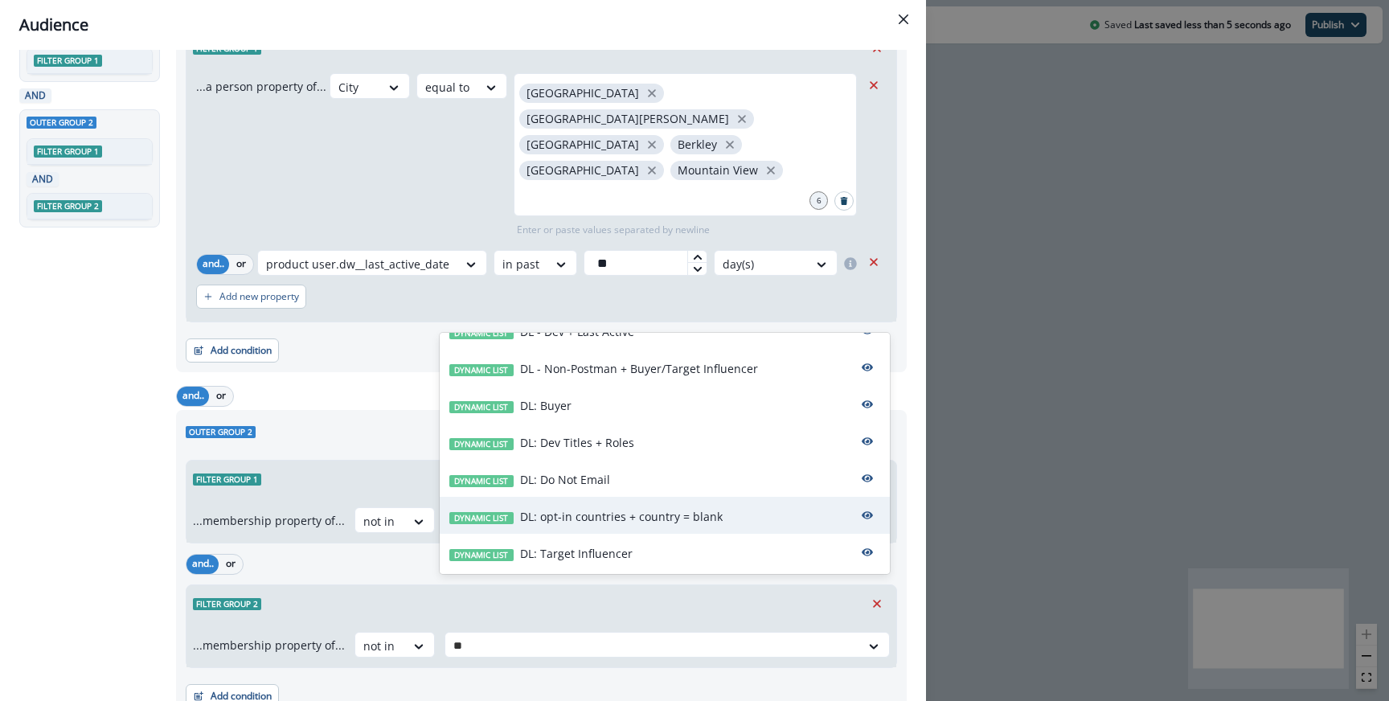
click at [589, 504] on div "Dynamic list DL: opt-in countries + country = blank" at bounding box center [665, 515] width 450 height 37
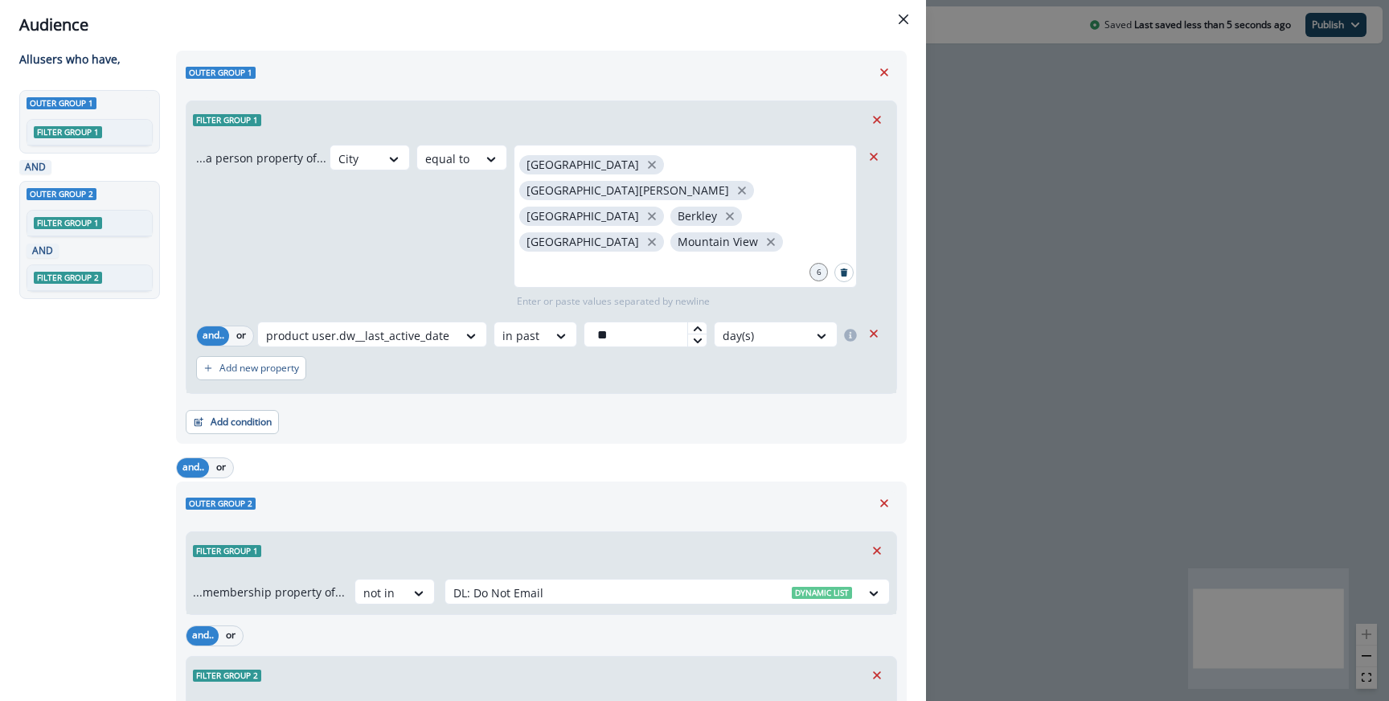
scroll to position [0, 0]
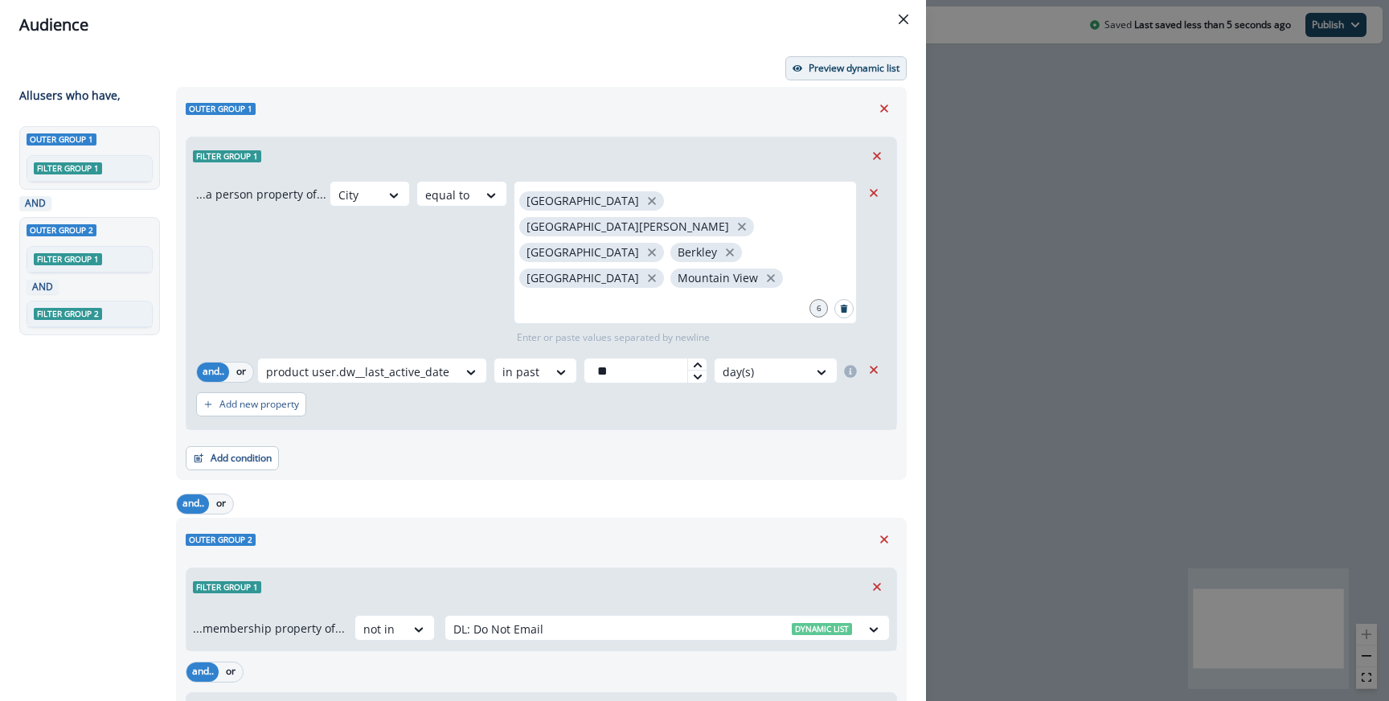
click at [802, 78] on button "Preview dynamic list" at bounding box center [846, 68] width 121 height 24
click at [646, 358] on input "**" at bounding box center [646, 371] width 124 height 26
type input "*"
click at [755, 302] on div "...a person property of... City equal to San Francisco San Jose Oakland Berkley…" at bounding box center [542, 301] width 710 height 255
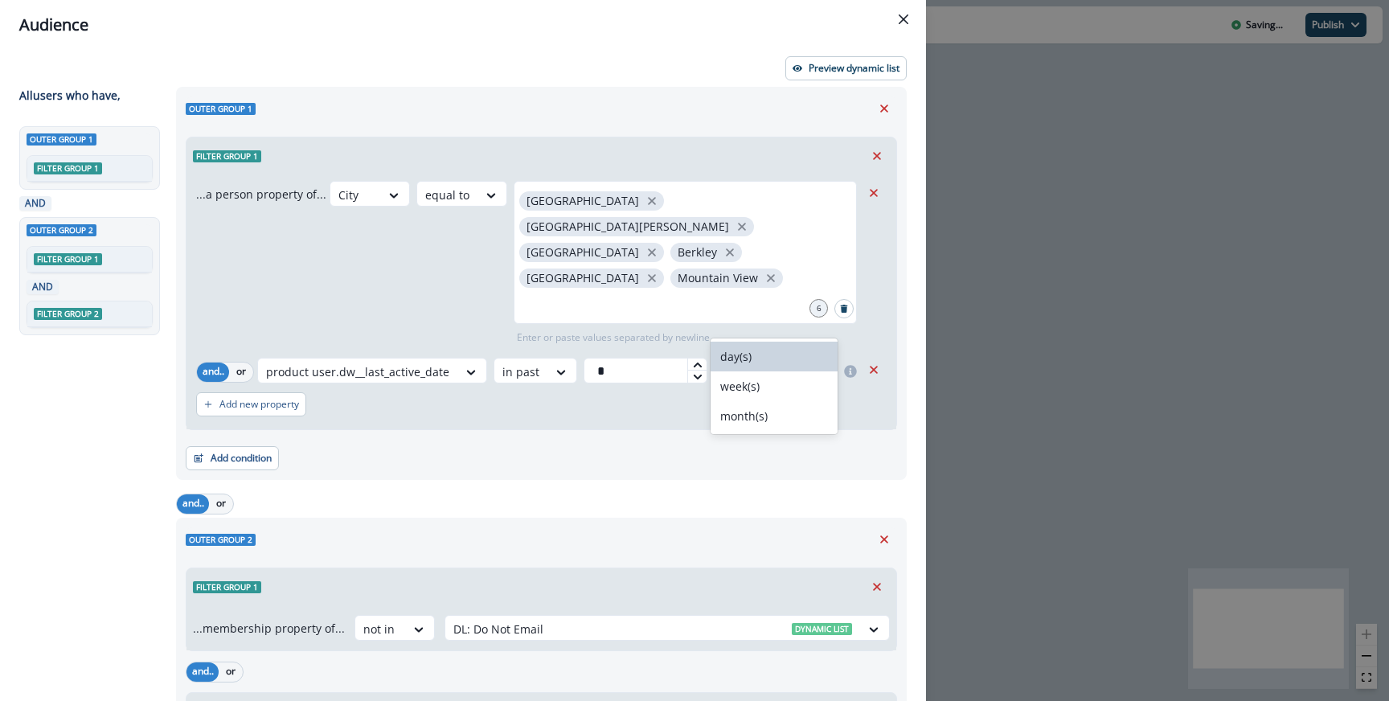
click at [755, 359] on div "day(s)" at bounding box center [761, 372] width 93 height 27
click at [747, 399] on div "week(s)" at bounding box center [774, 386] width 127 height 30
click at [747, 430] on div "Add condition Contact properties A person property Performed a product event Pe…" at bounding box center [542, 450] width 712 height 40
click at [853, 80] on div "Preview dynamic list All user s who have, Outer group 1 Filter group 1 AND Oute…" at bounding box center [463, 375] width 926 height 651
click at [853, 63] on p "Preview dynamic list" at bounding box center [854, 68] width 91 height 11
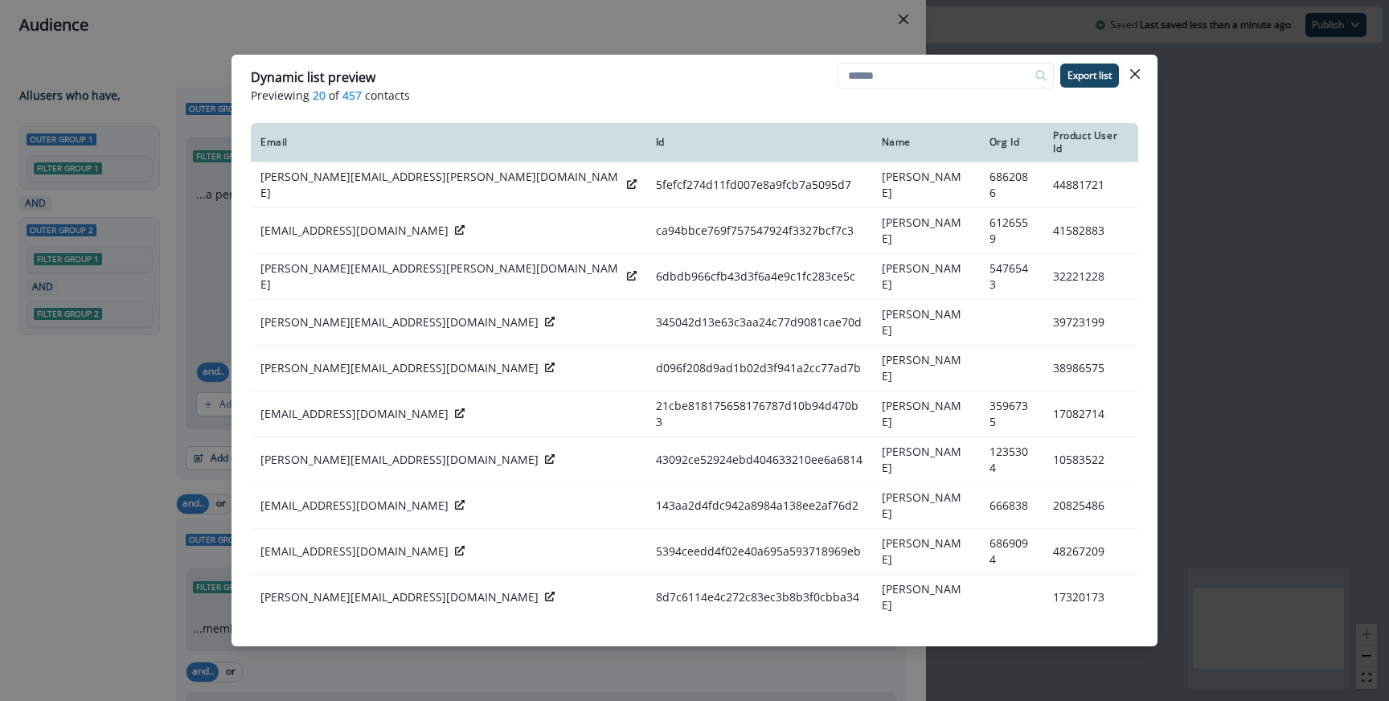
click at [818, 32] on div "Dynamic list preview Previewing 20 of 457 contacts Export list Email Id Name Or…" at bounding box center [694, 350] width 1389 height 701
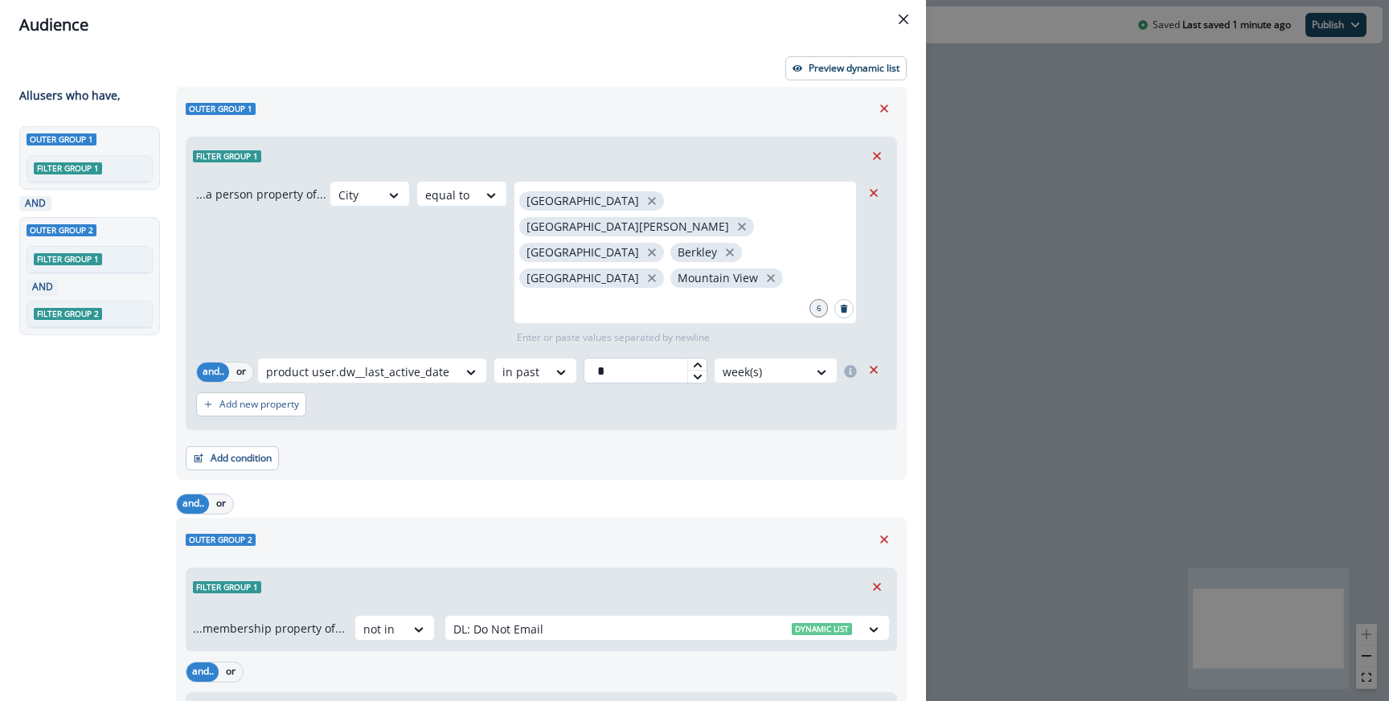
click at [639, 358] on input "*" at bounding box center [646, 371] width 124 height 26
type input "*"
click at [788, 65] on button "Preview dynamic list" at bounding box center [846, 68] width 121 height 24
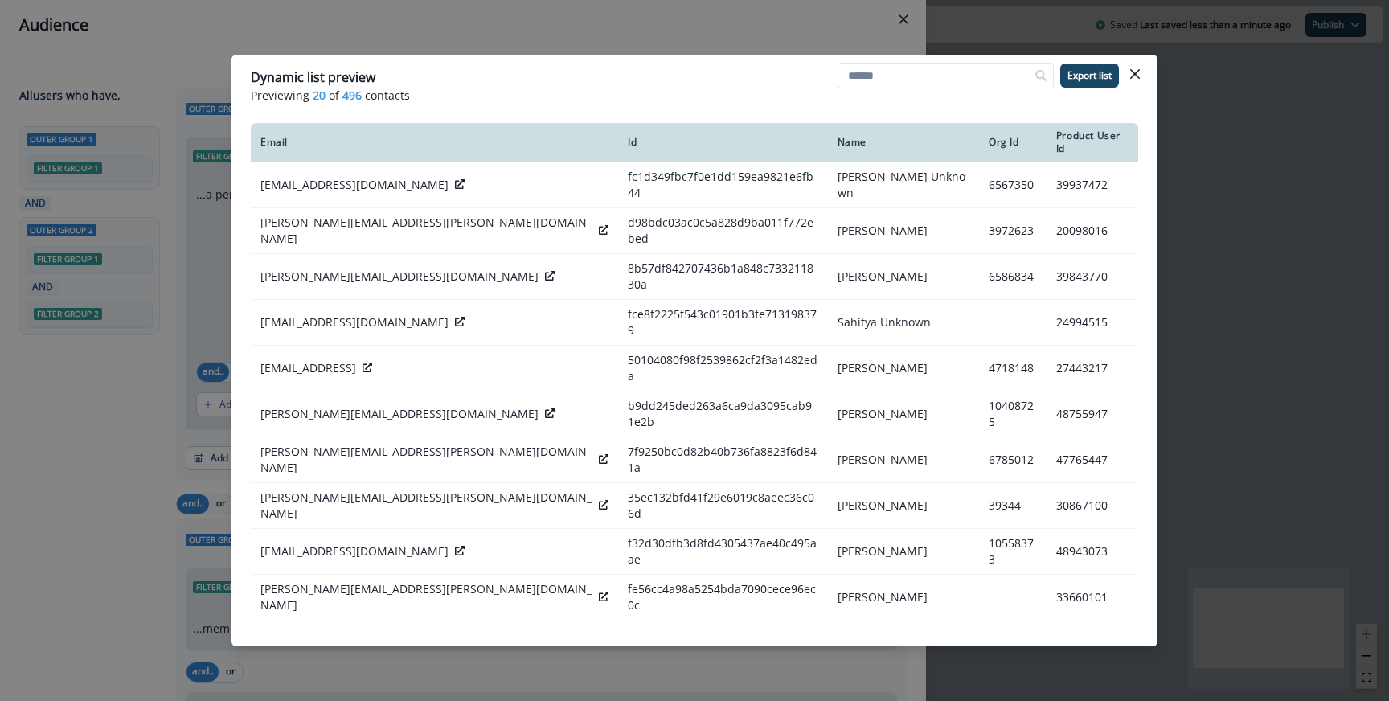
type input "*"
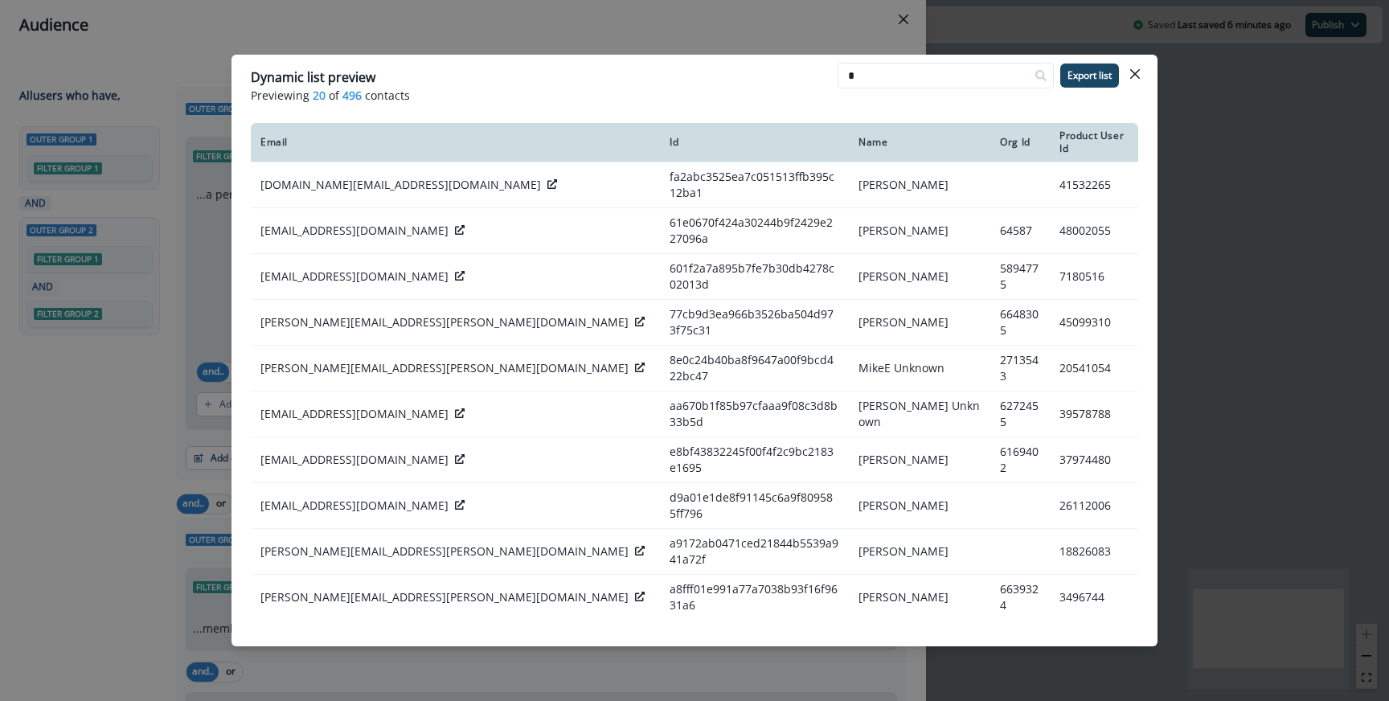
click at [351, 37] on div "Dynamic list preview Previewing 20 of 496 contacts * Export list Email Id Name …" at bounding box center [694, 350] width 1389 height 701
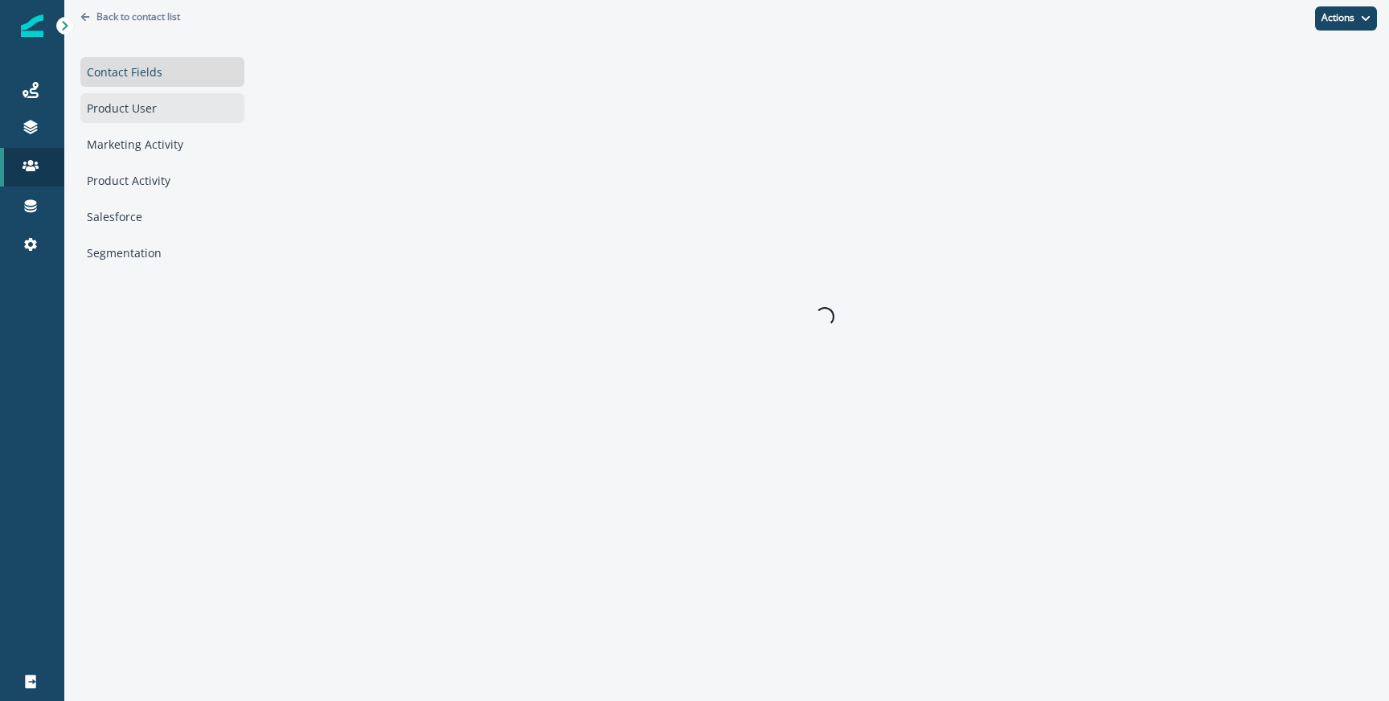
click at [191, 112] on div "Product User" at bounding box center [162, 108] width 164 height 30
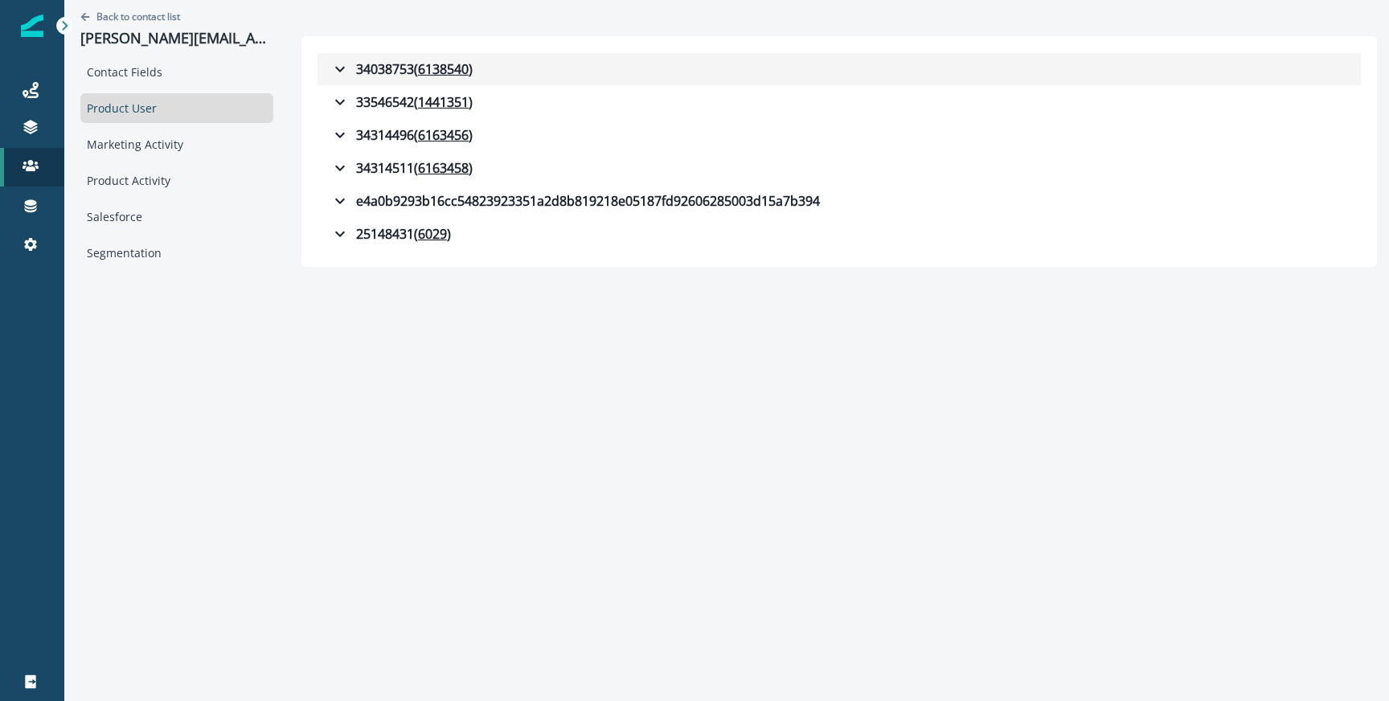
click at [330, 72] on icon "button" at bounding box center [339, 69] width 19 height 19
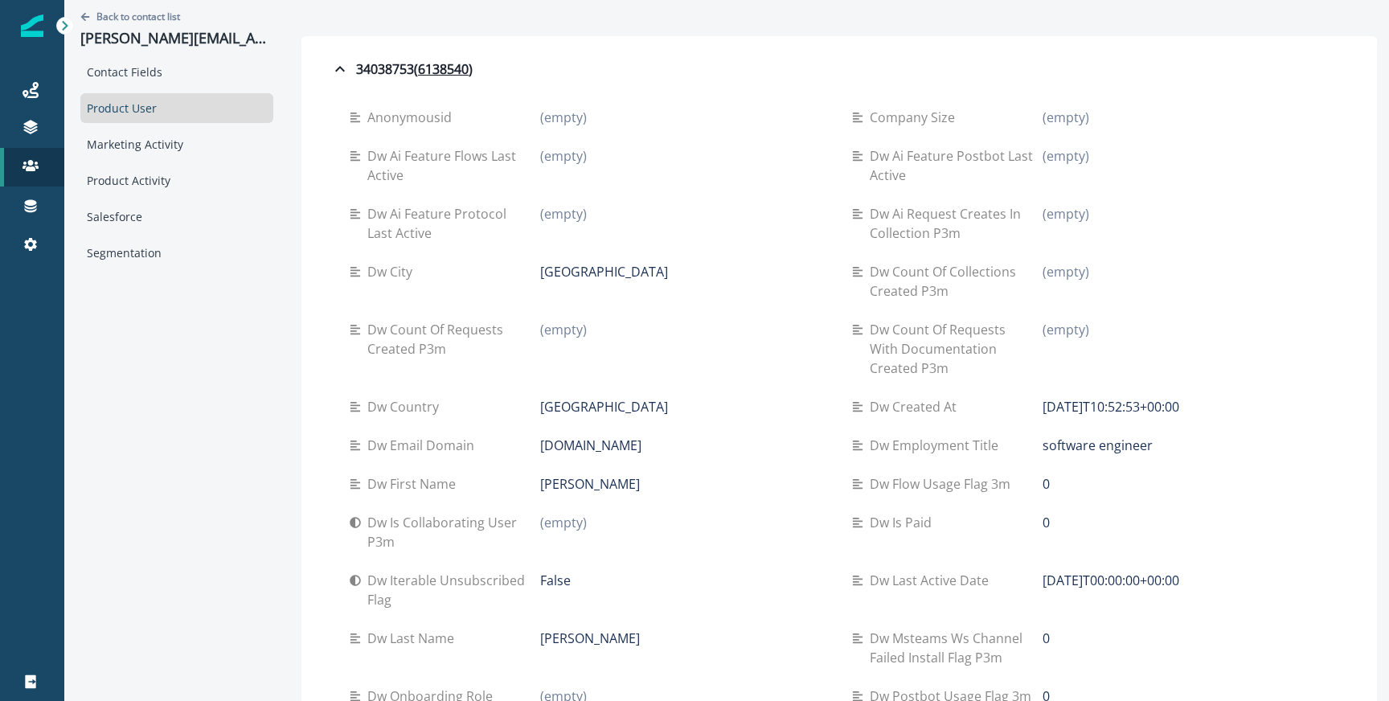
click at [1113, 410] on p "[DATE]T10:52:53+00:00" at bounding box center [1111, 406] width 137 height 19
copy div "[DATE]T10:52:53+00:00"
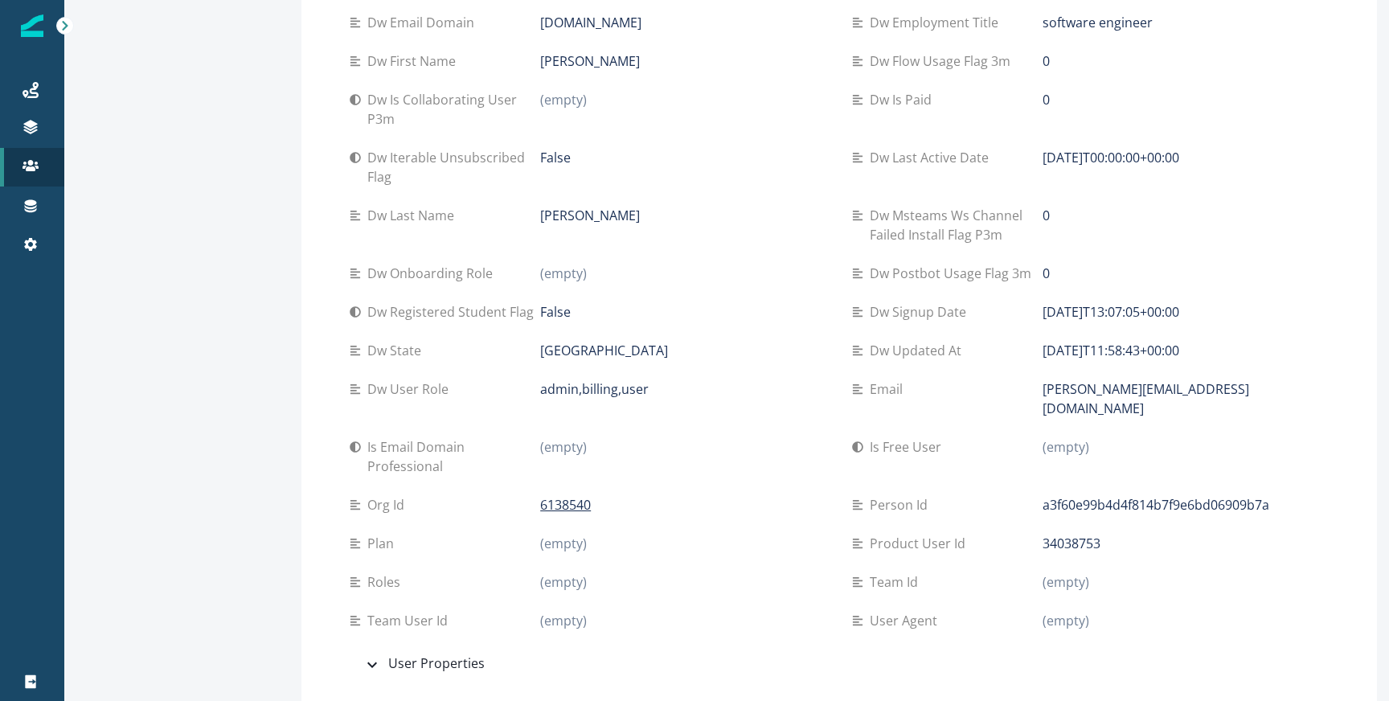
click at [1060, 345] on p "[DATE]T11:58:43+00:00" at bounding box center [1111, 350] width 137 height 19
copy div "[DATE]T11:58:43+00:00"
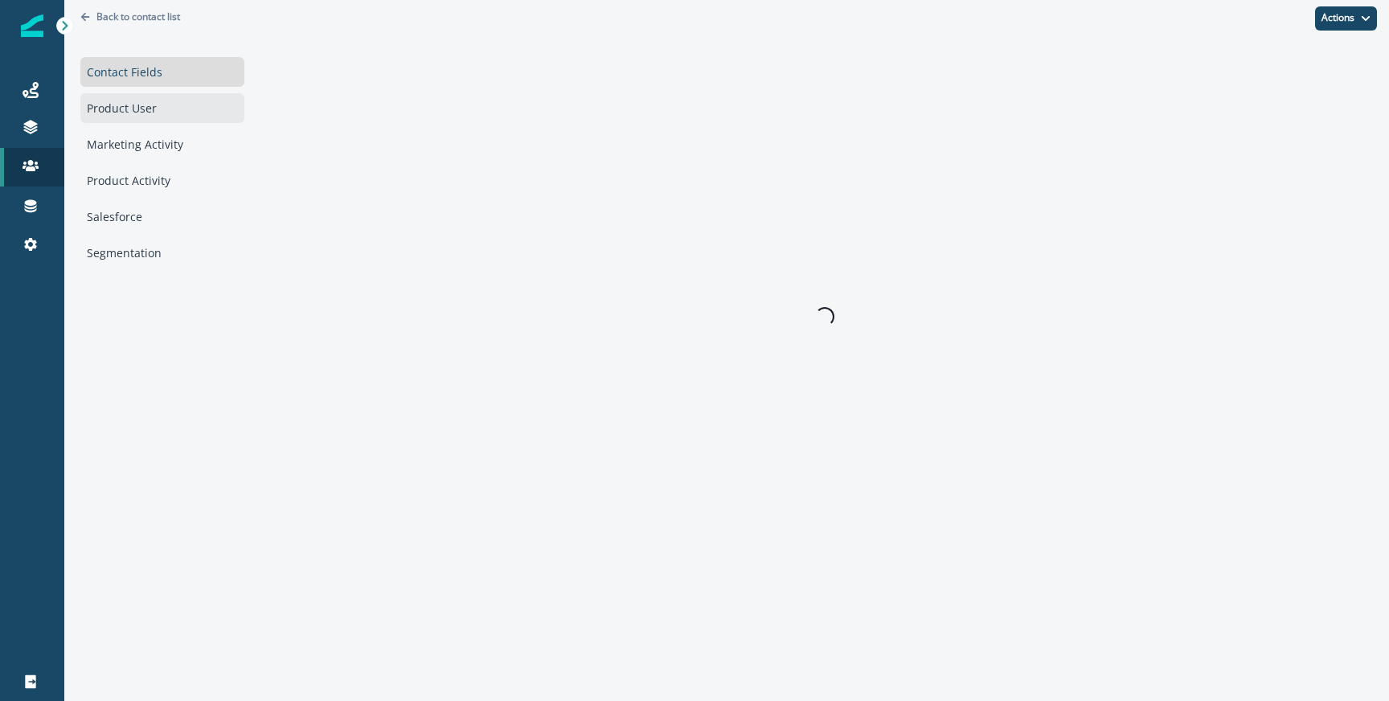
click at [130, 96] on div "Product User" at bounding box center [162, 108] width 164 height 30
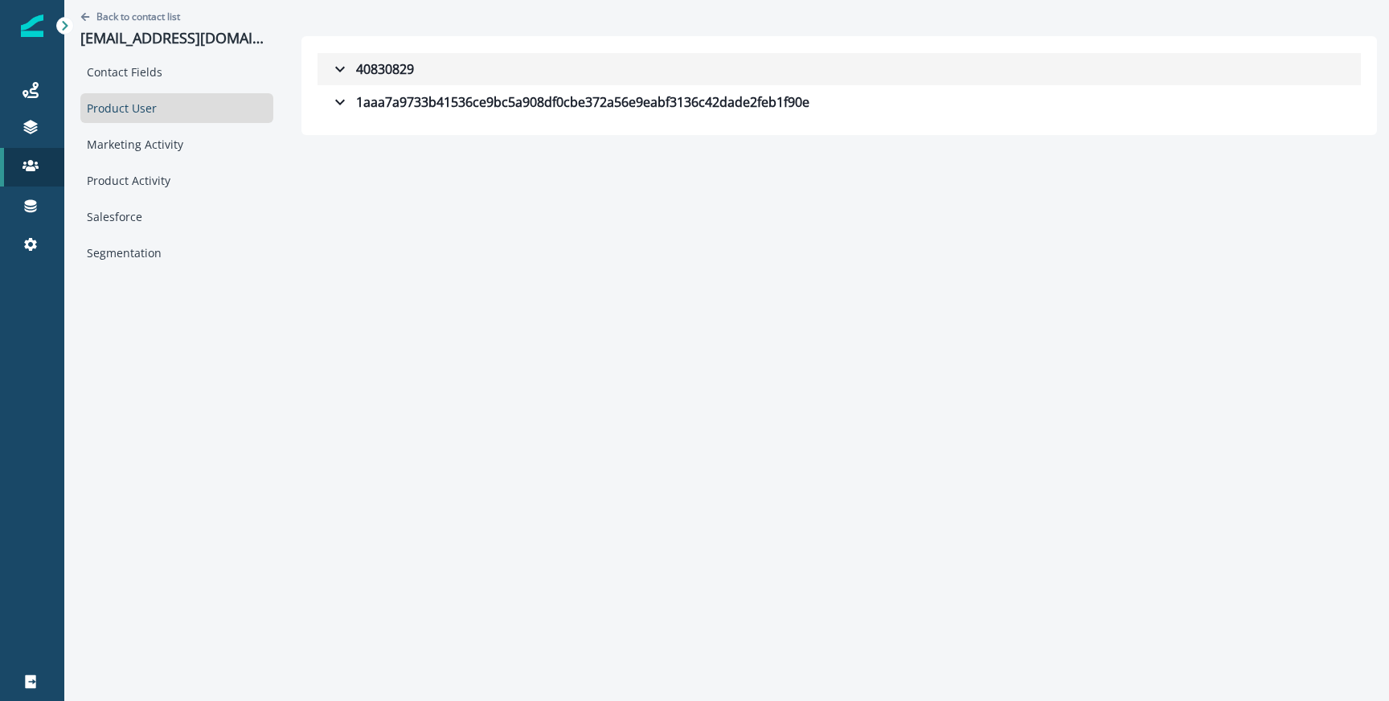
click at [441, 75] on button "40830829" at bounding box center [840, 69] width 1044 height 32
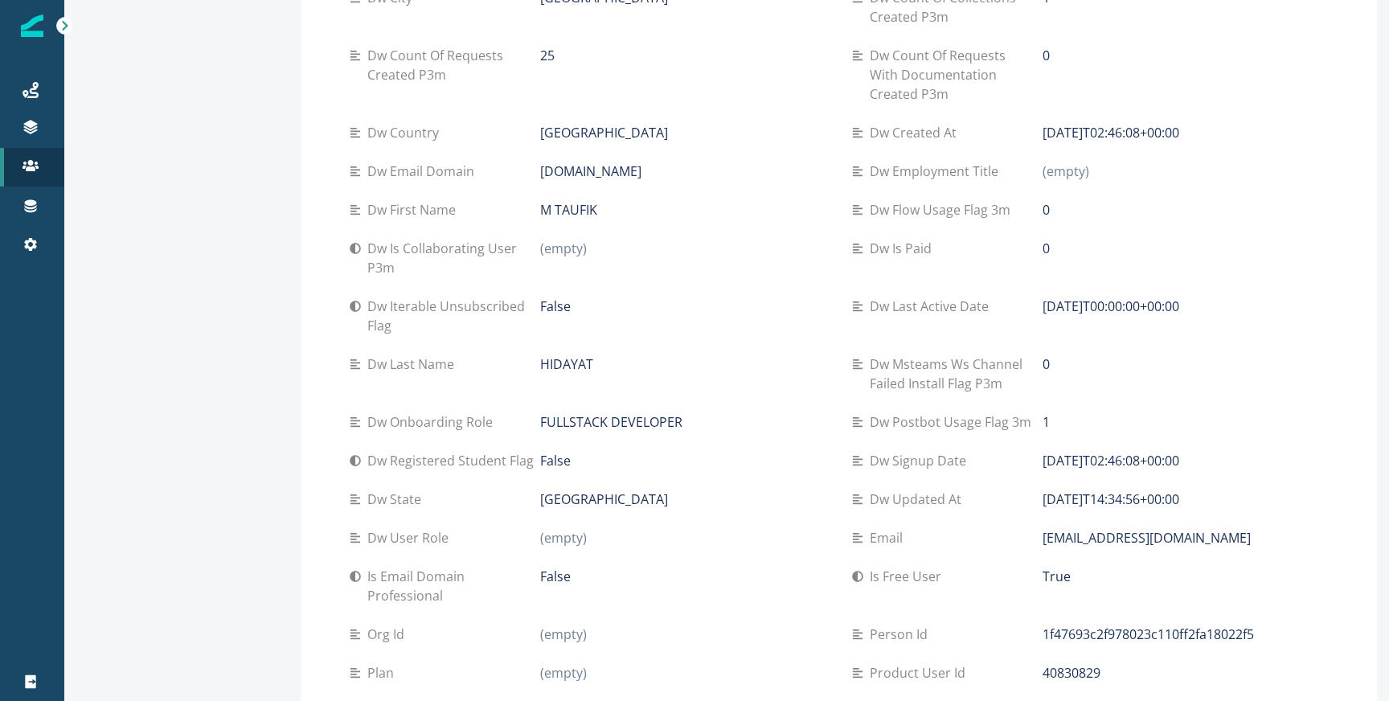
scroll to position [316, 0]
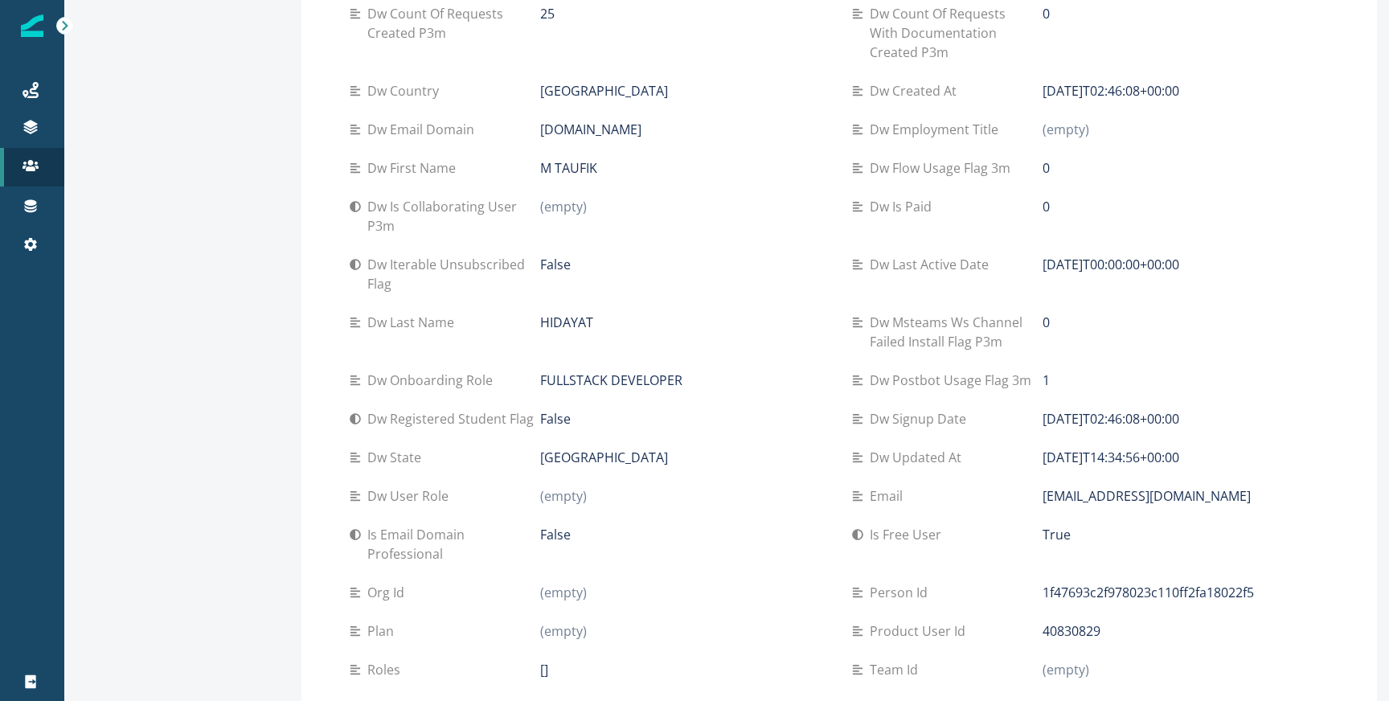
click at [540, 380] on p "FULLSTACK DEVELOPER" at bounding box center [611, 380] width 142 height 19
copy div "FULLSTACK DEVELOPER"
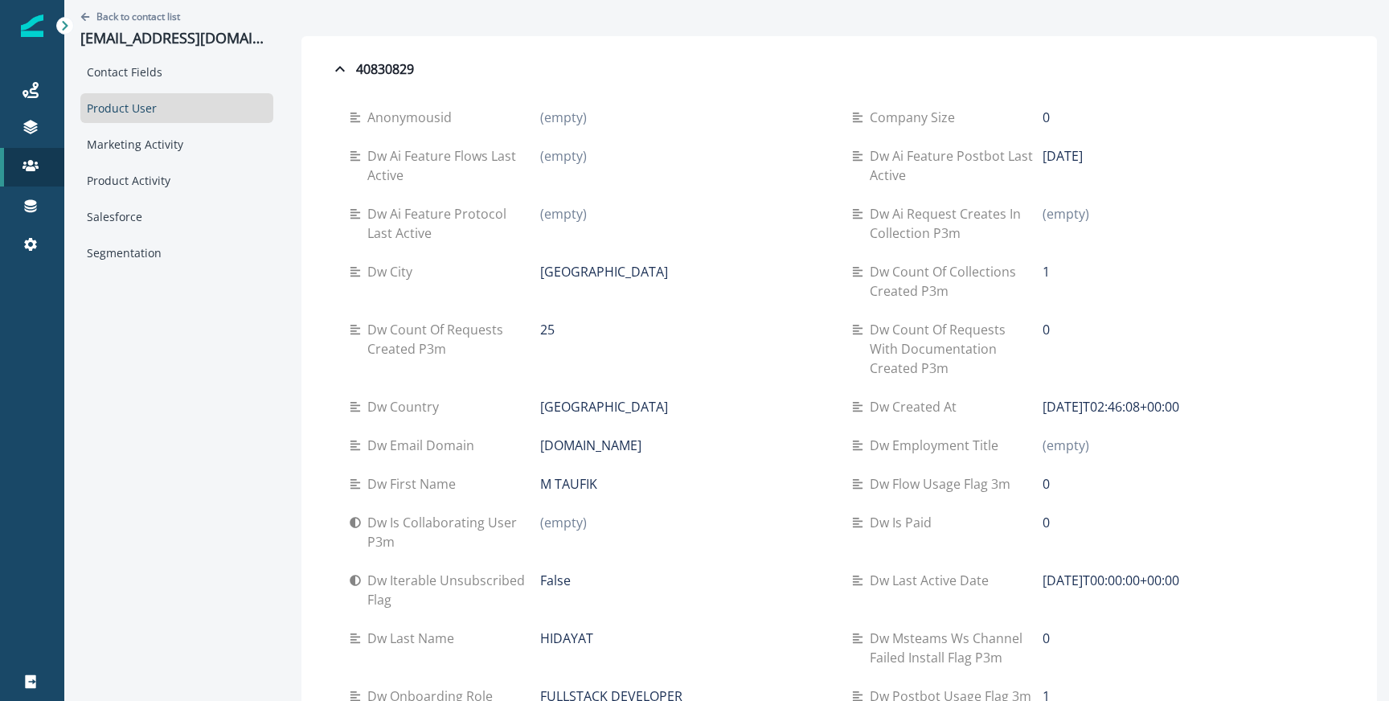
scroll to position [8, 0]
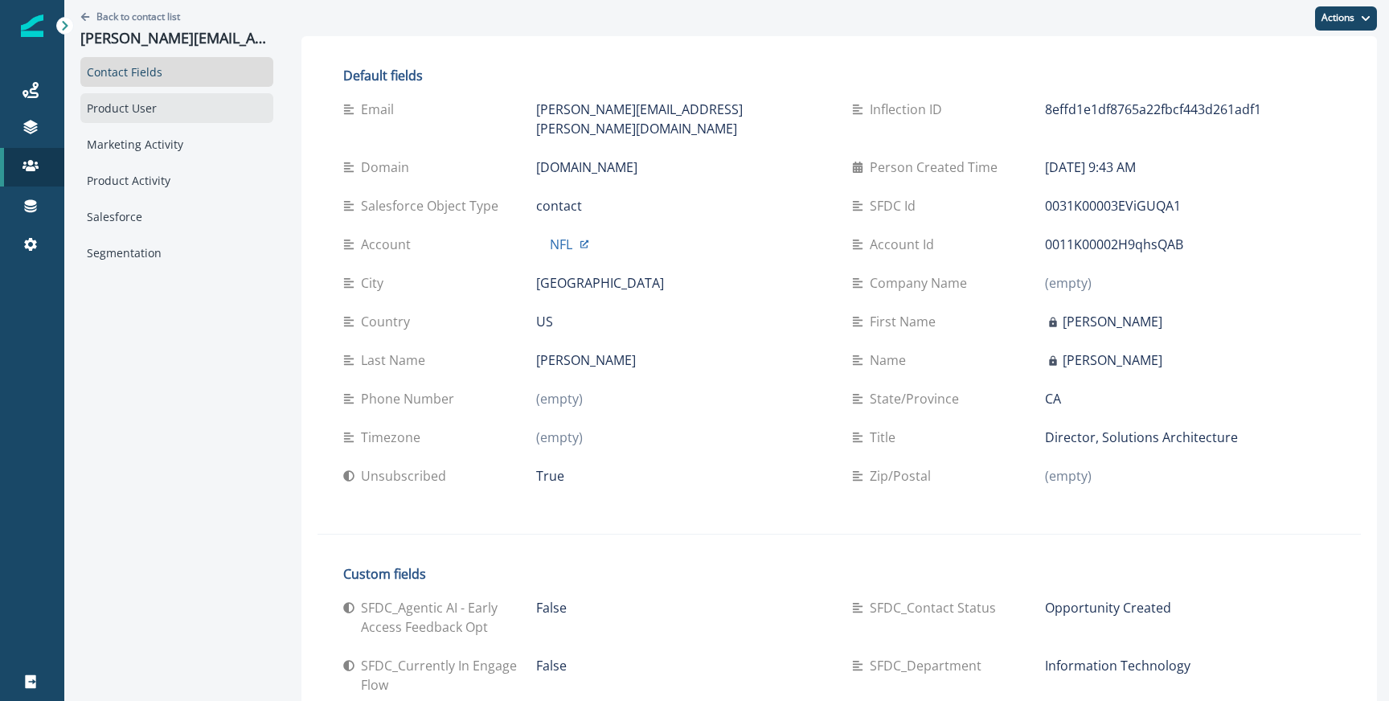
click at [155, 93] on div "Product User" at bounding box center [176, 108] width 193 height 30
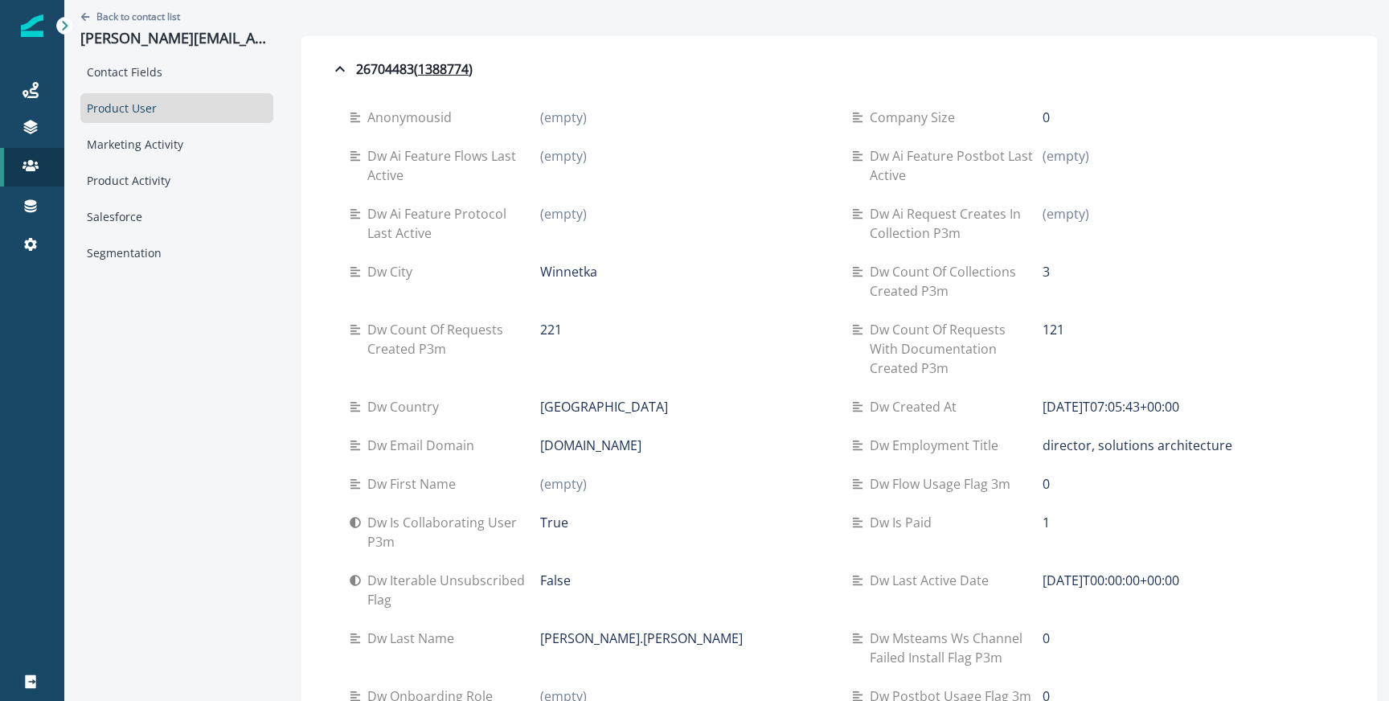
click at [1065, 432] on div "Dw employment title director, solutions architecture" at bounding box center [1090, 445] width 477 height 39
click at [1061, 444] on p "director, solutions architecture" at bounding box center [1138, 445] width 190 height 19
copy div "director, solutions architecture"
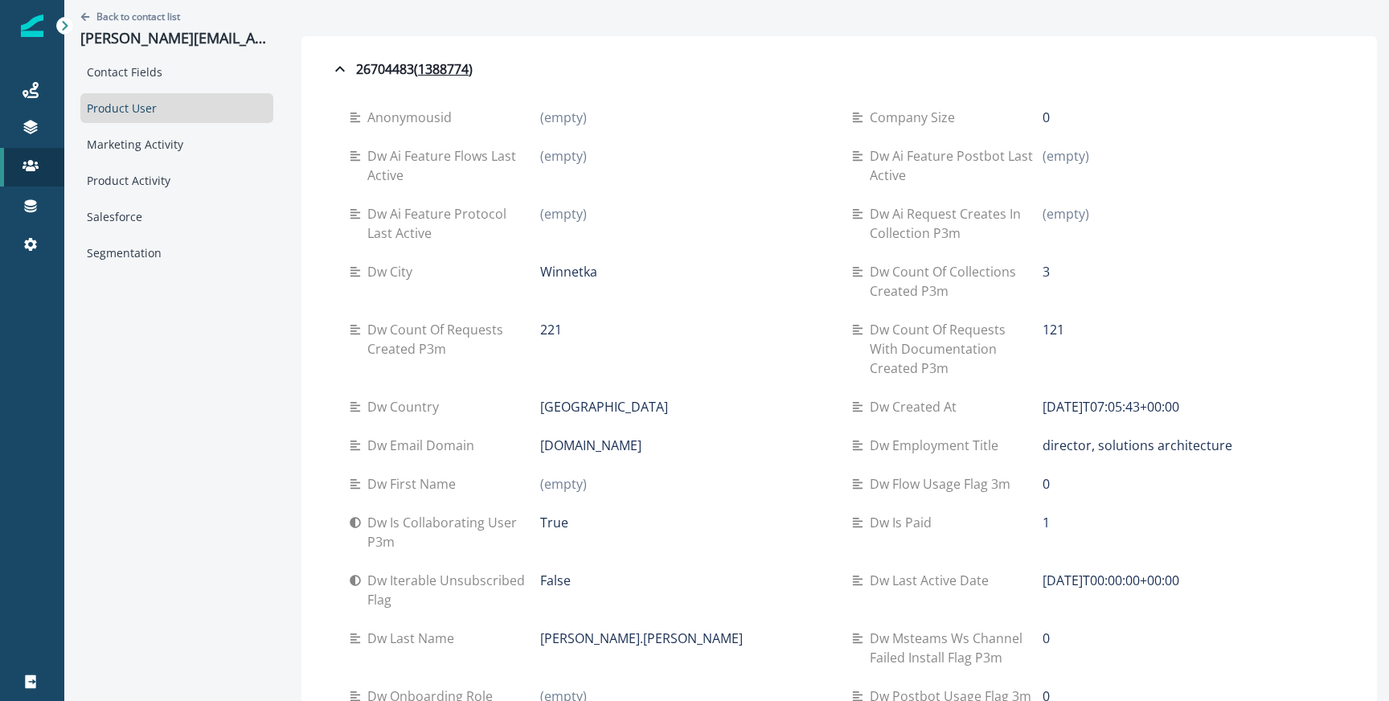
scroll to position [384, 0]
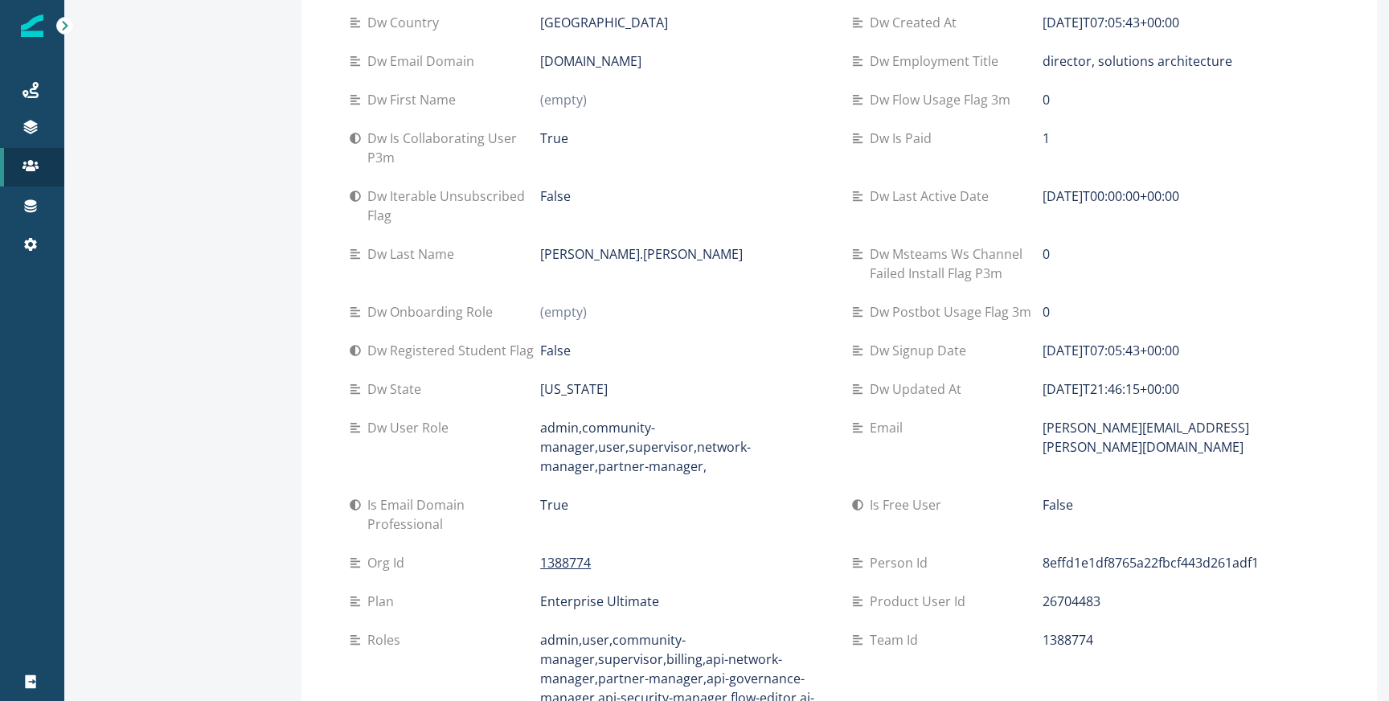
click at [1062, 349] on p "[DATE]T07:05:43+00:00" at bounding box center [1111, 350] width 137 height 19
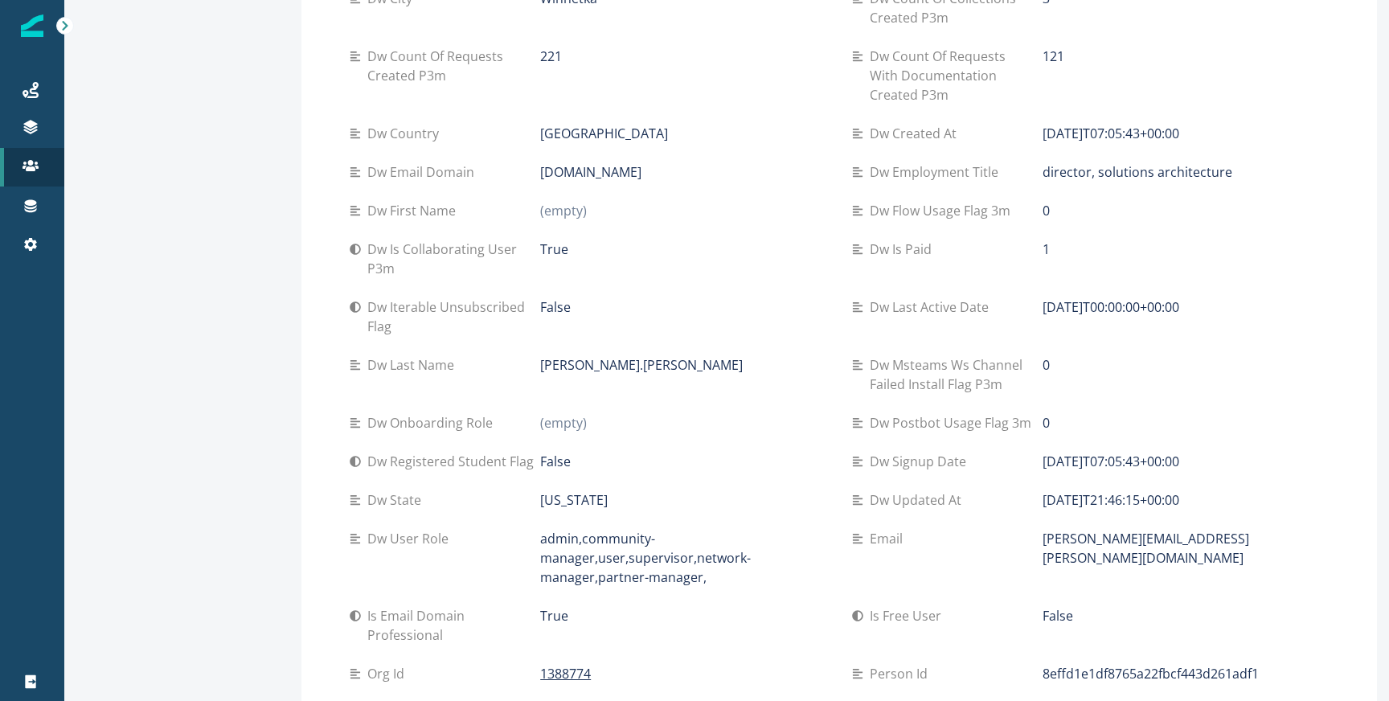
scroll to position [0, 0]
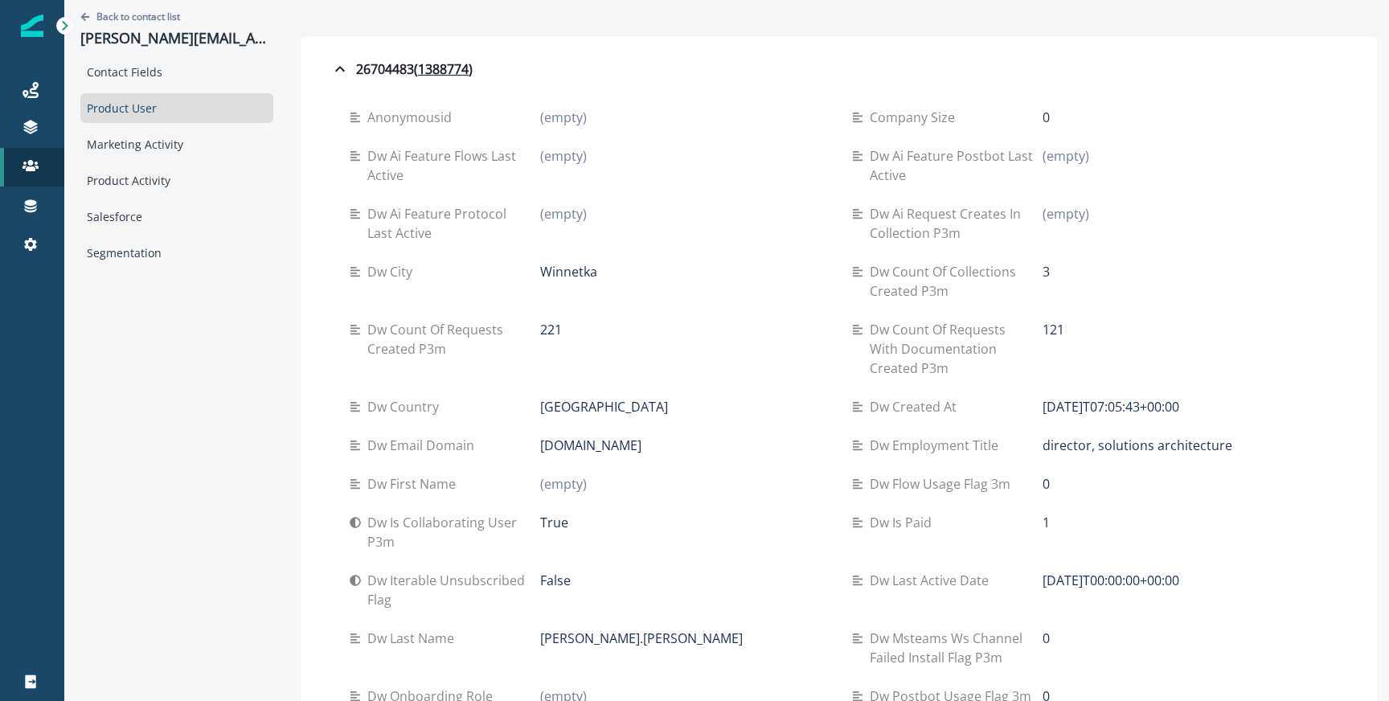
click at [560, 408] on p "[GEOGRAPHIC_DATA]" at bounding box center [604, 406] width 128 height 19
copy div "[GEOGRAPHIC_DATA]"
click at [540, 449] on p "[DOMAIN_NAME]" at bounding box center [590, 445] width 101 height 19
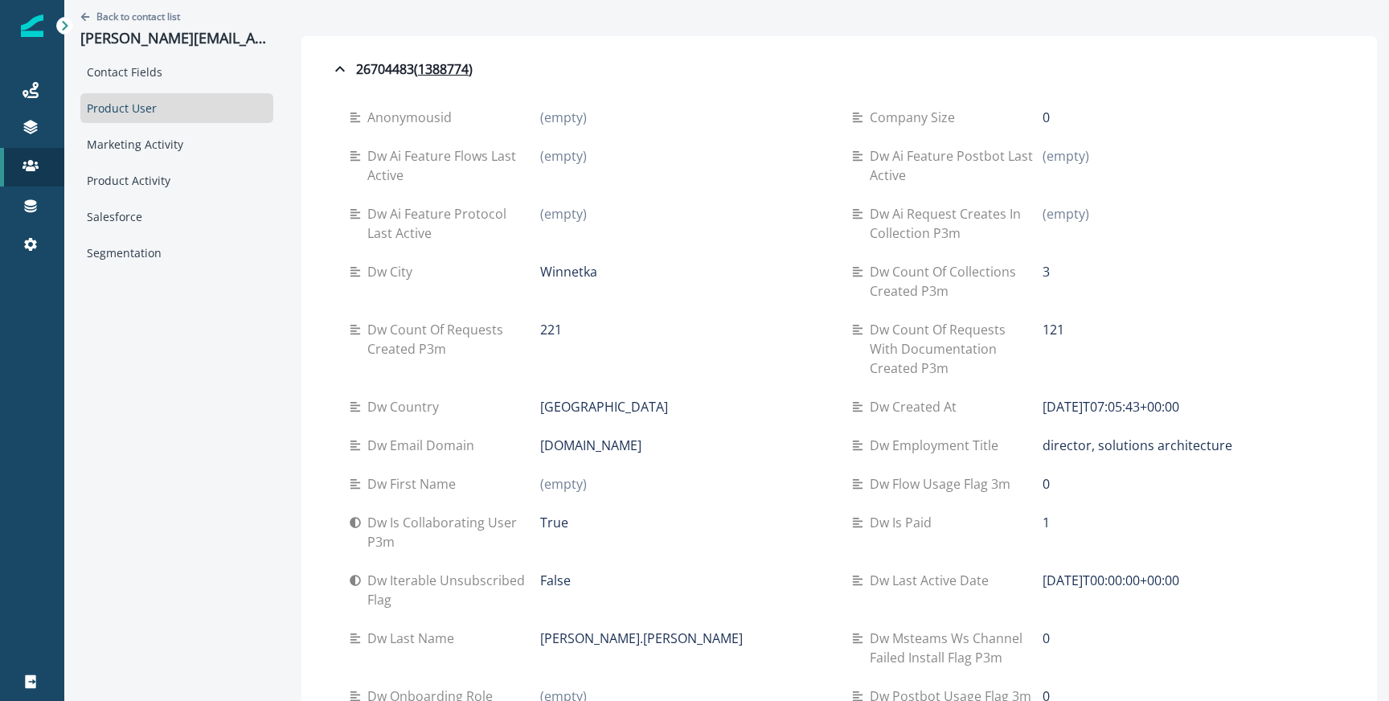
click at [540, 449] on p "[DOMAIN_NAME]" at bounding box center [590, 445] width 101 height 19
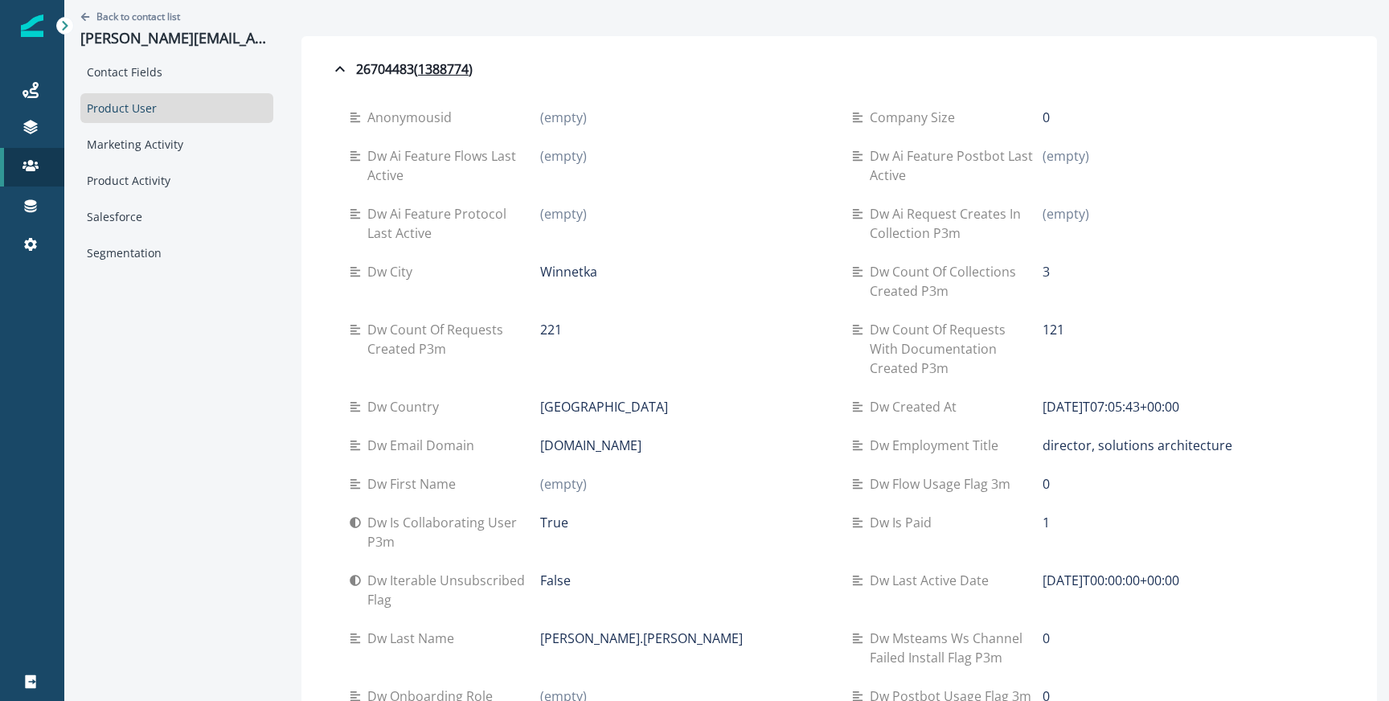
copy div "[DOMAIN_NAME]"
click at [330, 75] on icon "button" at bounding box center [339, 69] width 19 height 19
click at [418, 70] on u "1388774" at bounding box center [443, 69] width 51 height 19
click at [330, 75] on icon "button" at bounding box center [339, 69] width 19 height 19
click at [330, 72] on icon "button" at bounding box center [339, 69] width 19 height 19
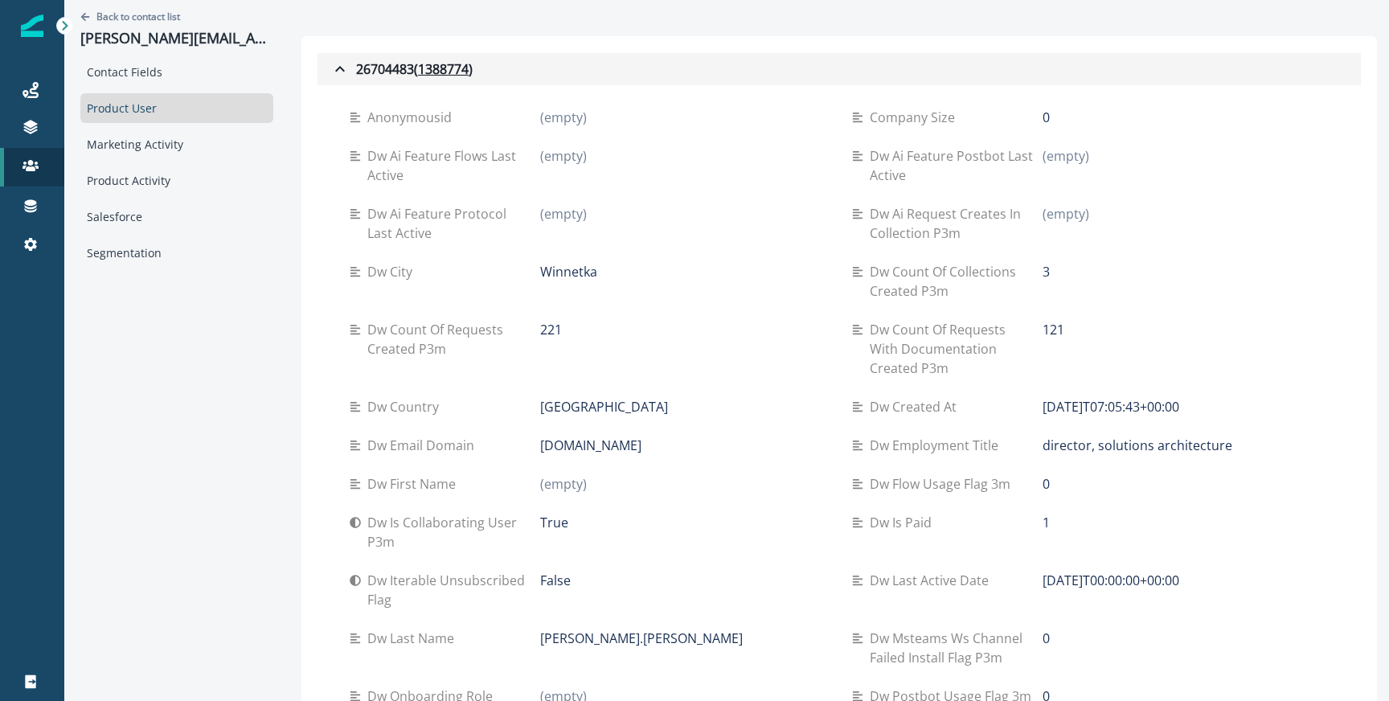
click at [335, 66] on icon "button" at bounding box center [340, 69] width 10 height 6
click at [1065, 581] on p "2025-10-07T00:00:00+00:00" at bounding box center [1111, 580] width 137 height 19
copy div "2025-10-07T00:00:00+00:00"
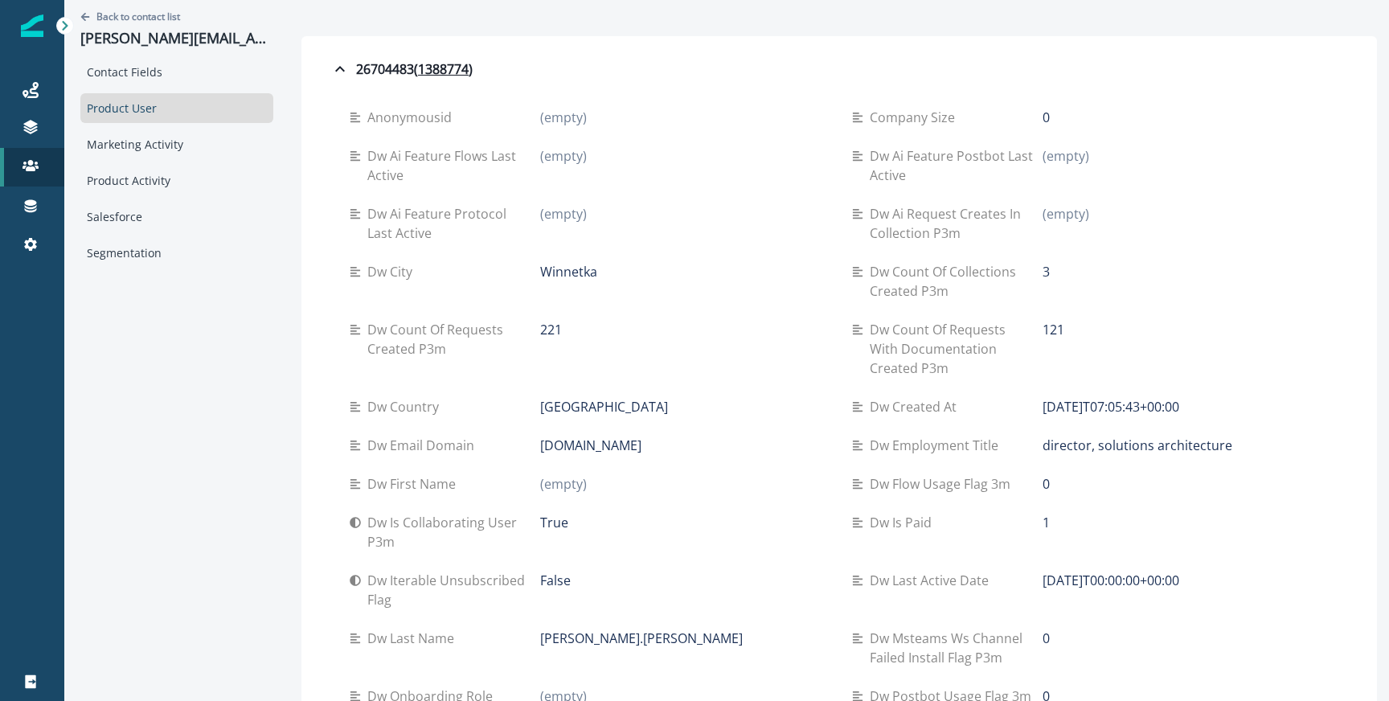
click at [556, 282] on div "Dw city Winnetka" at bounding box center [588, 281] width 477 height 58
click at [556, 271] on p "Winnetka" at bounding box center [568, 271] width 57 height 19
copy p "Winnetka"
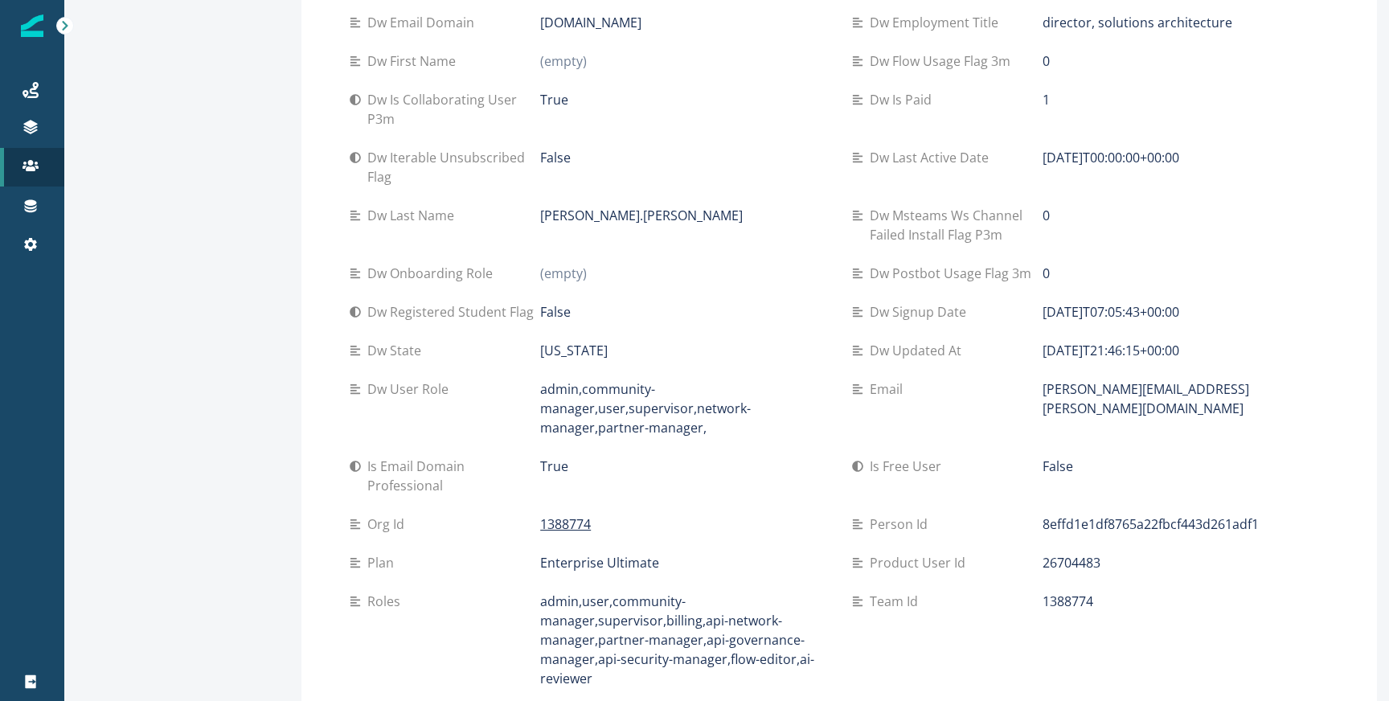
click at [564, 347] on p "California" at bounding box center [574, 350] width 68 height 19
copy p "California"
click at [1048, 600] on p "1388774" at bounding box center [1068, 601] width 51 height 19
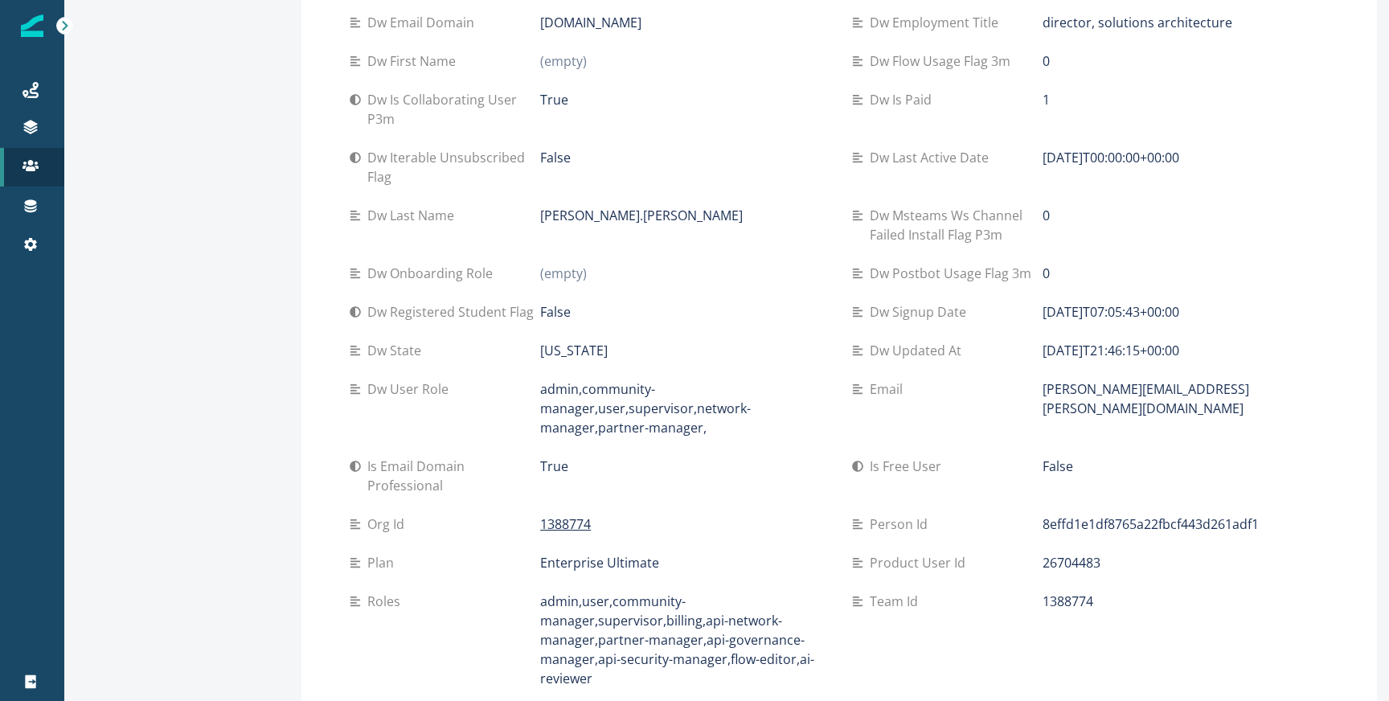
copy p "1388774"
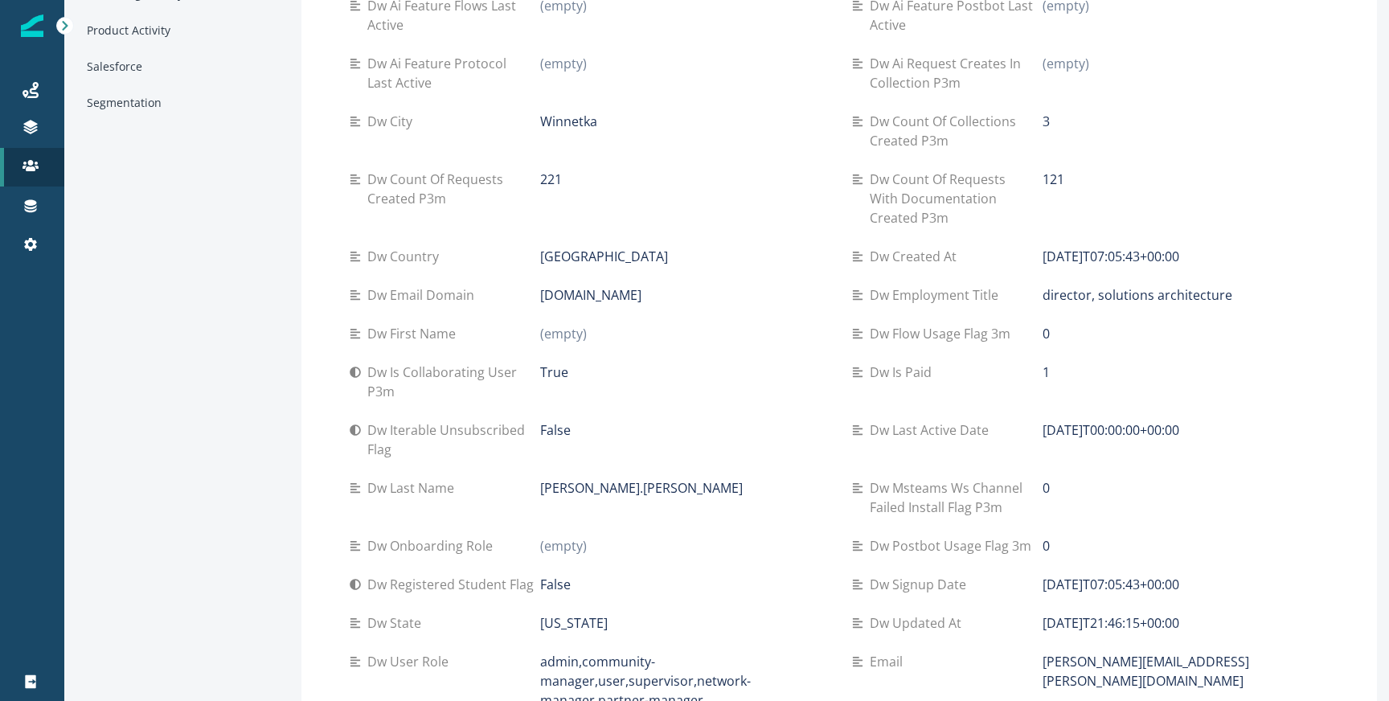
scroll to position [0, 0]
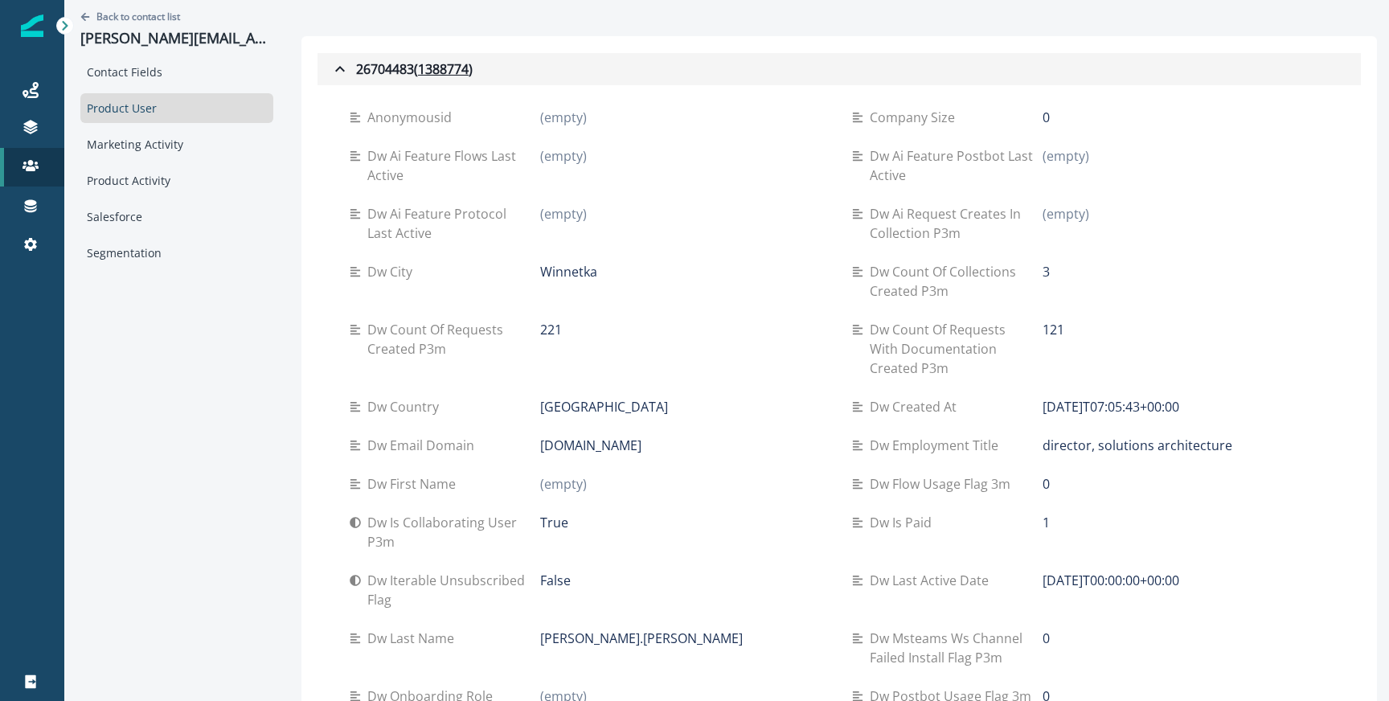
click at [335, 68] on icon "button" at bounding box center [340, 69] width 10 height 6
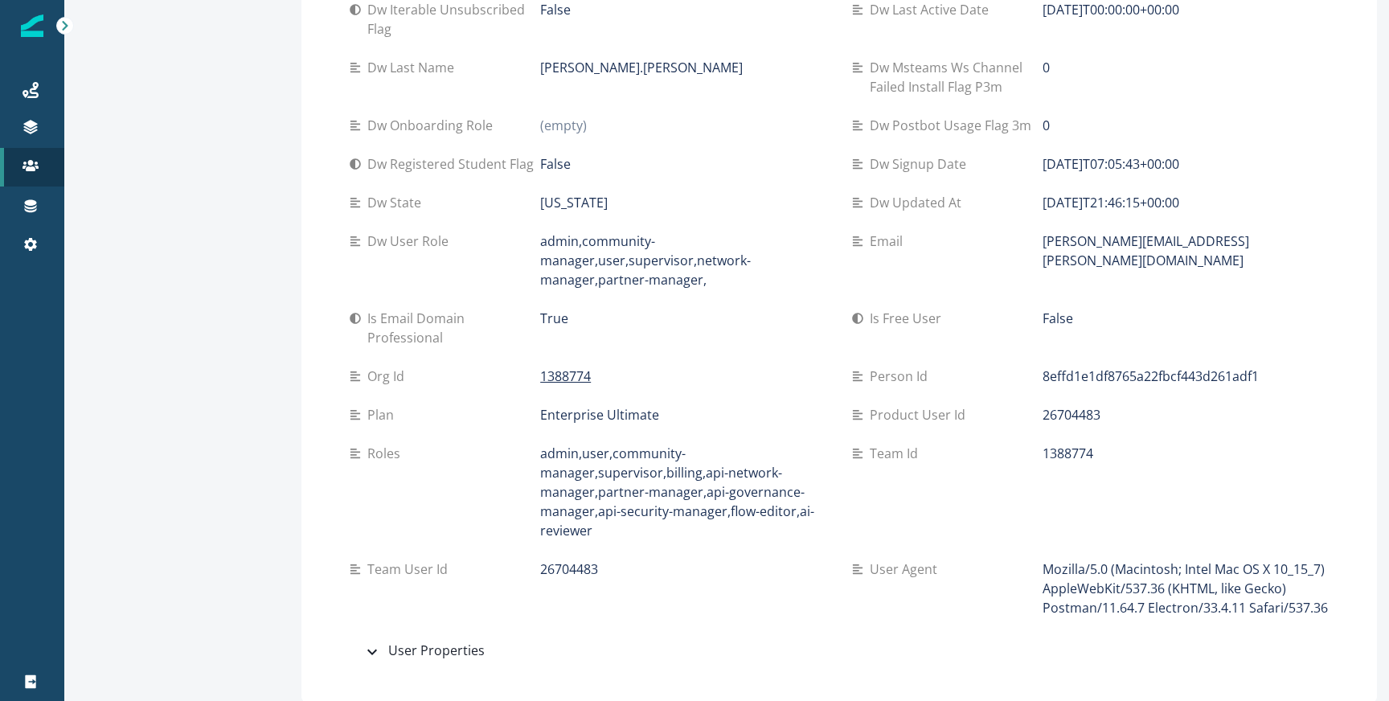
scroll to position [571, 0]
click at [1054, 553] on div "User agent Mozilla/5.0 (Macintosh; Intel Mac OS X 10_15_7) AppleWebKit/537.36 (…" at bounding box center [1090, 588] width 477 height 77
click at [1049, 569] on p "Mozilla/5.0 (Macintosh; Intel Mac OS X 10_15_7) AppleWebKit/537.36 (KHTML, like…" at bounding box center [1186, 589] width 286 height 58
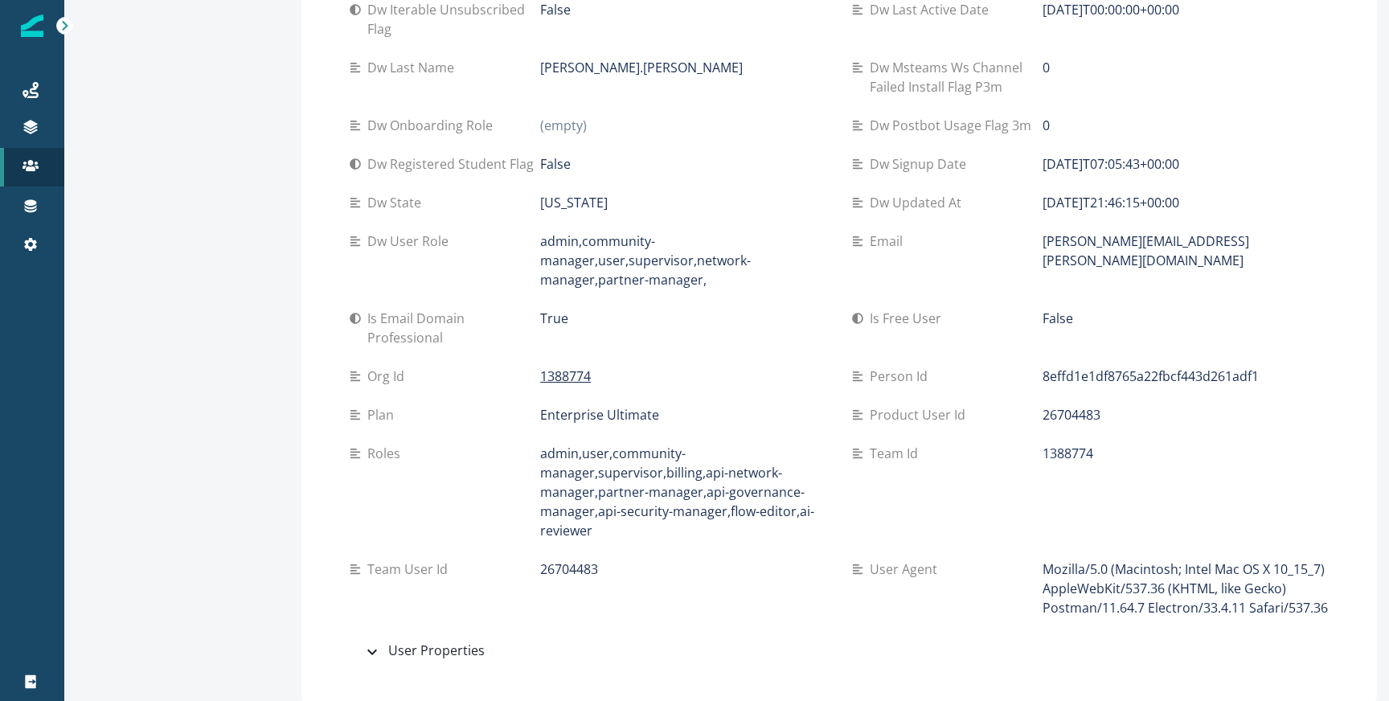
click at [1049, 569] on p "Mozilla/5.0 (Macintosh; Intel Mac OS X 10_15_7) AppleWebKit/537.36 (KHTML, like…" at bounding box center [1186, 589] width 286 height 58
copy p "Mozilla/5.0 (Macintosh; Intel Mac OS X 10_15_7) AppleWebKit/537.36 (KHTML, like…"
click at [540, 445] on p "admin,user,community-manager,supervisor,billing,api-network-manager,partner-man…" at bounding box center [683, 492] width 286 height 96
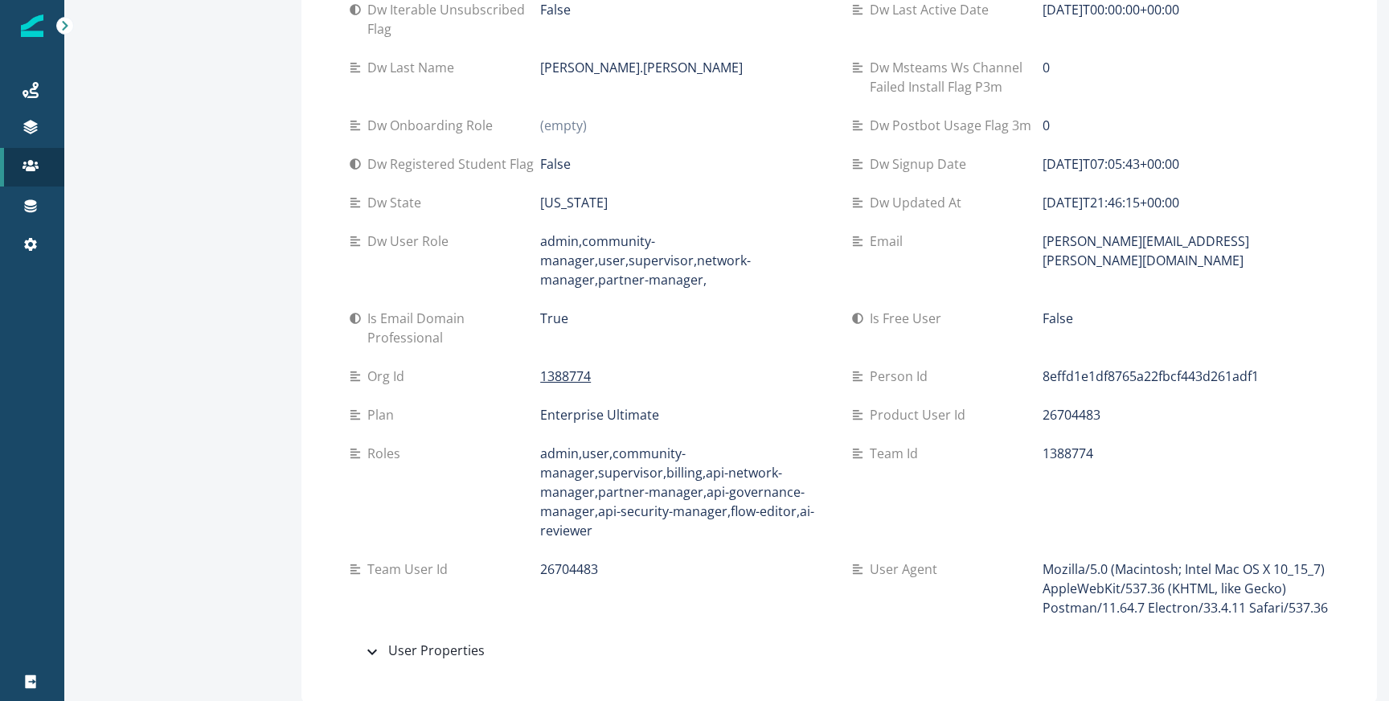
copy div "admin,user,community-manager,supervisor,billing,api-network-manager,partner-man…"
click at [540, 232] on p "admin,community-manager,user,supervisor,network-manager,partner-manager," at bounding box center [683, 261] width 286 height 58
drag, startPoint x: 526, startPoint y: 236, endPoint x: 707, endPoint y: 293, distance: 190.0
click at [707, 293] on div "Dw user role admin,community-manager,user,supervisor,network-manager,partner-ma…" at bounding box center [588, 260] width 477 height 77
copy p "admin,community-manager,user,supervisor,network-manager,partner-manager,"
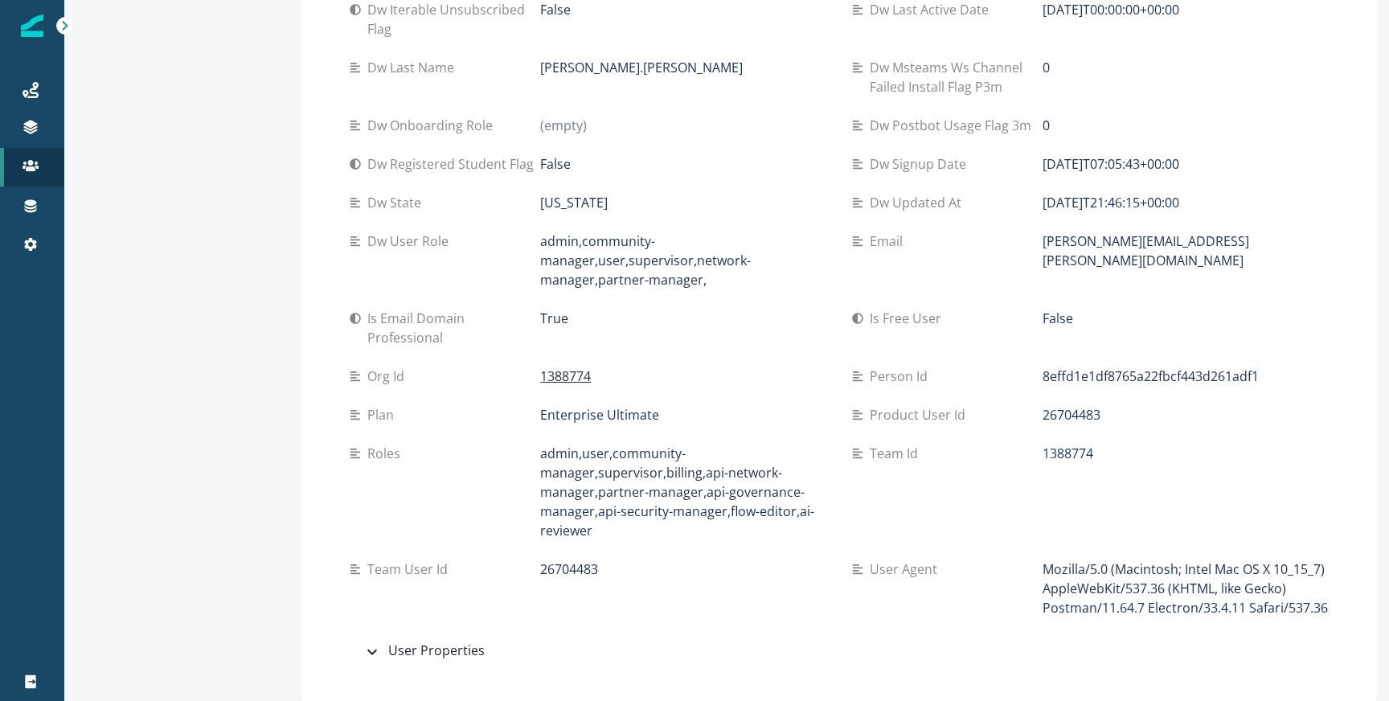
click at [585, 267] on p "admin,community-manager,user,supervisor,network-manager,partner-manager," at bounding box center [683, 261] width 286 height 58
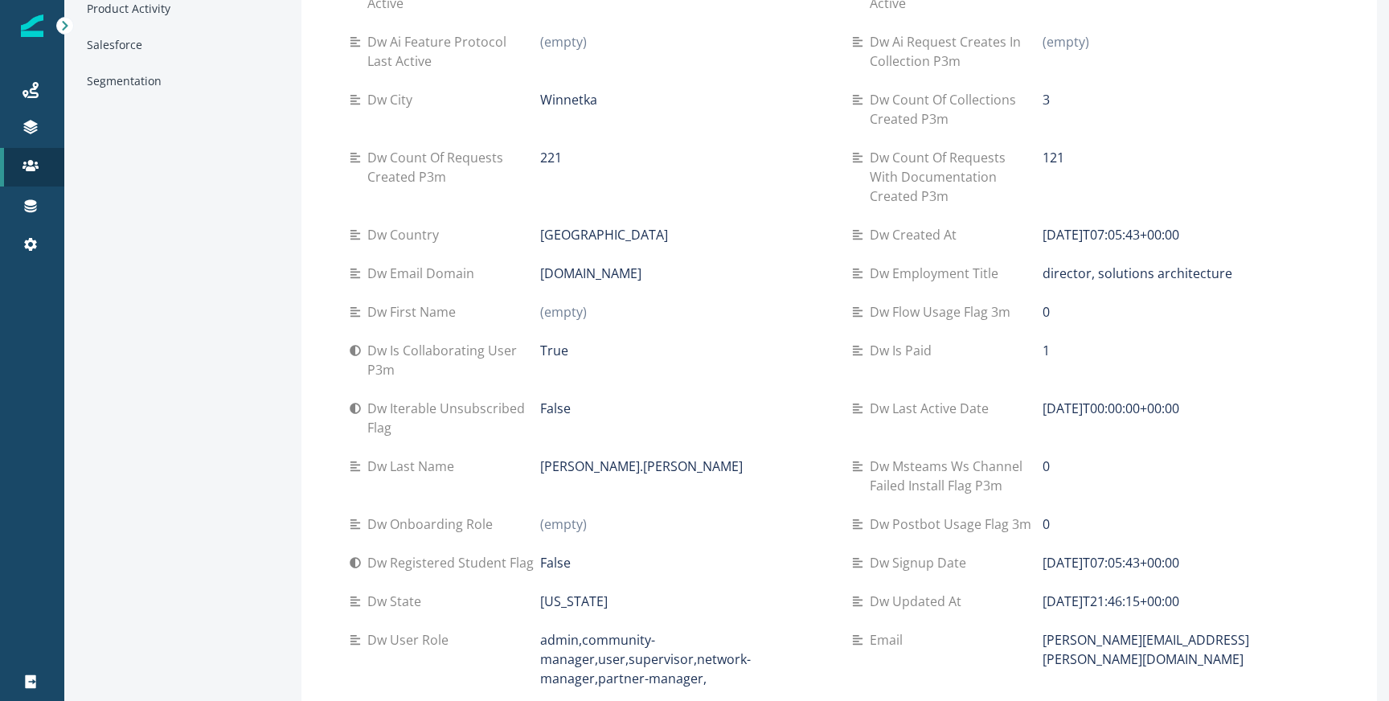
click at [1043, 347] on p "1" at bounding box center [1046, 350] width 7 height 19
click at [540, 353] on p "True" at bounding box center [554, 350] width 28 height 19
click at [1043, 461] on p "0" at bounding box center [1046, 466] width 7 height 19
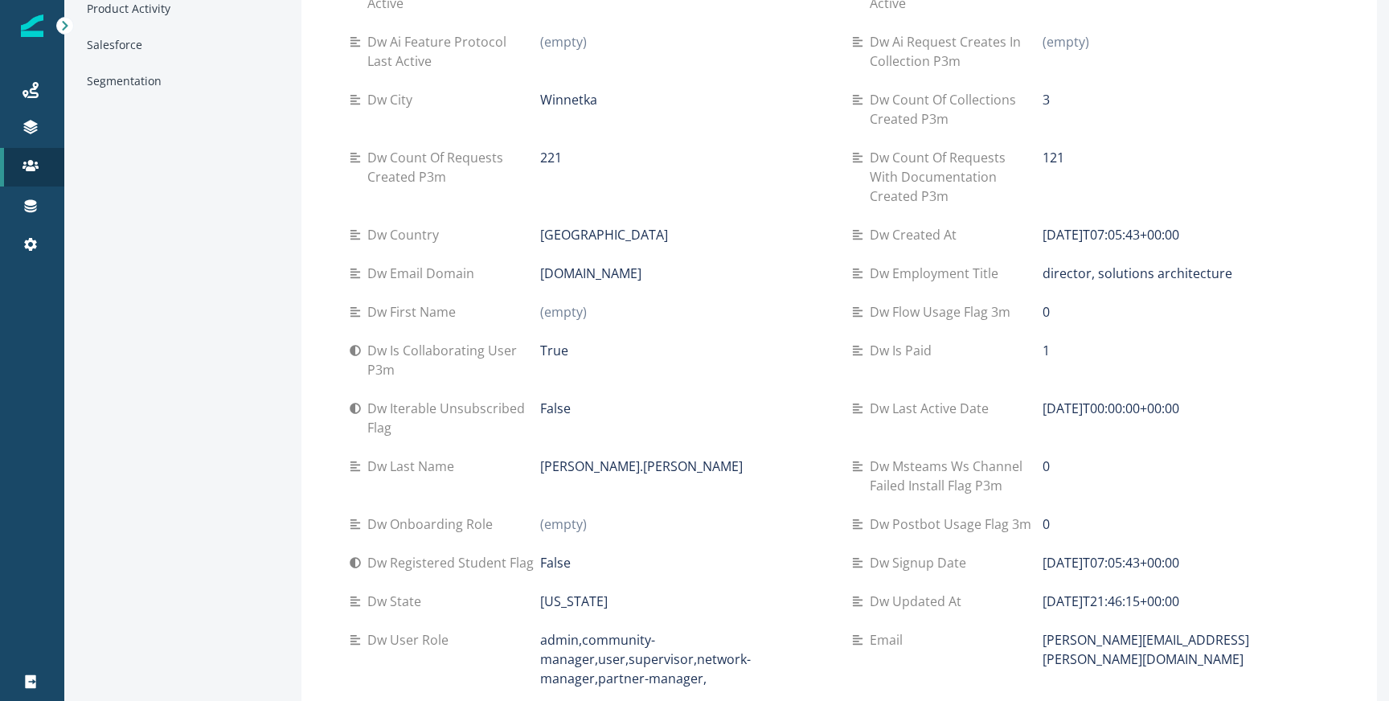
click at [1043, 461] on p "0" at bounding box center [1046, 466] width 7 height 19
click at [1044, 523] on p "0" at bounding box center [1046, 524] width 7 height 19
click at [1043, 525] on p "0" at bounding box center [1046, 524] width 7 height 19
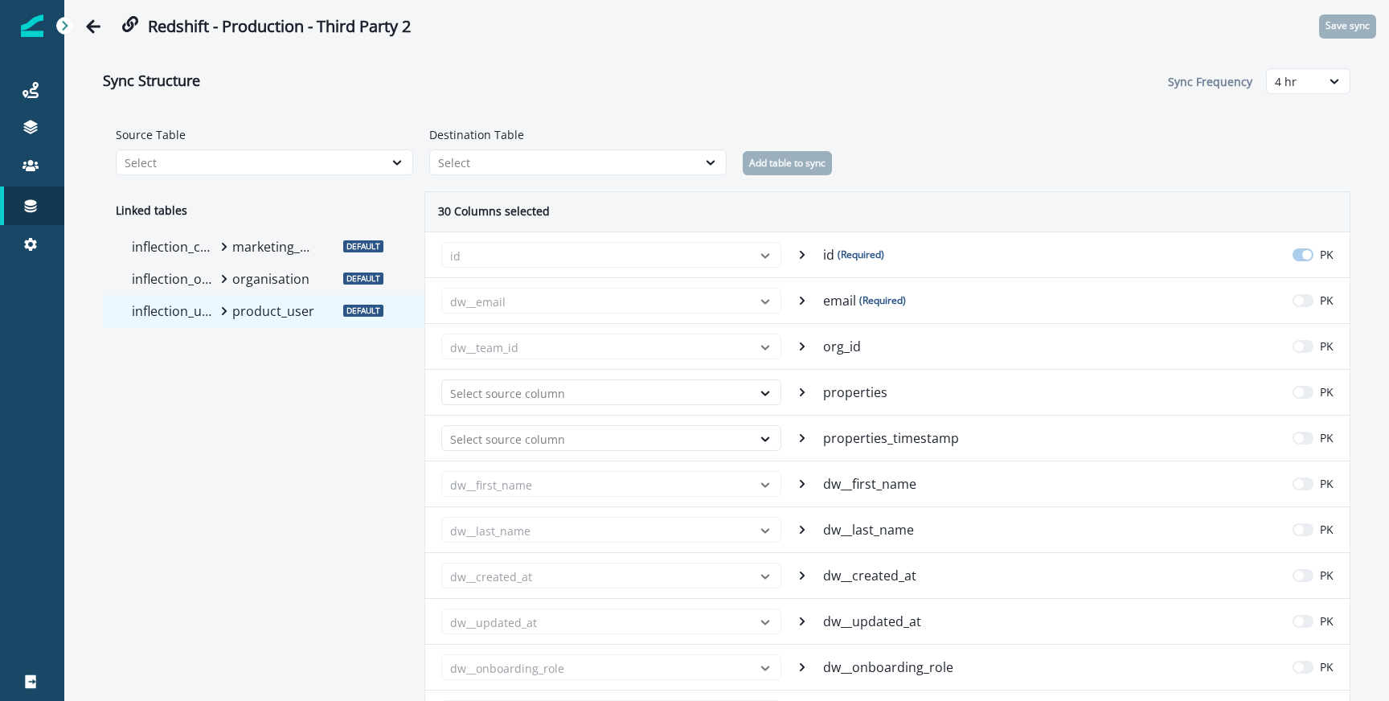
scroll to position [1611, 0]
